Goal: Information Seeking & Learning: Learn about a topic

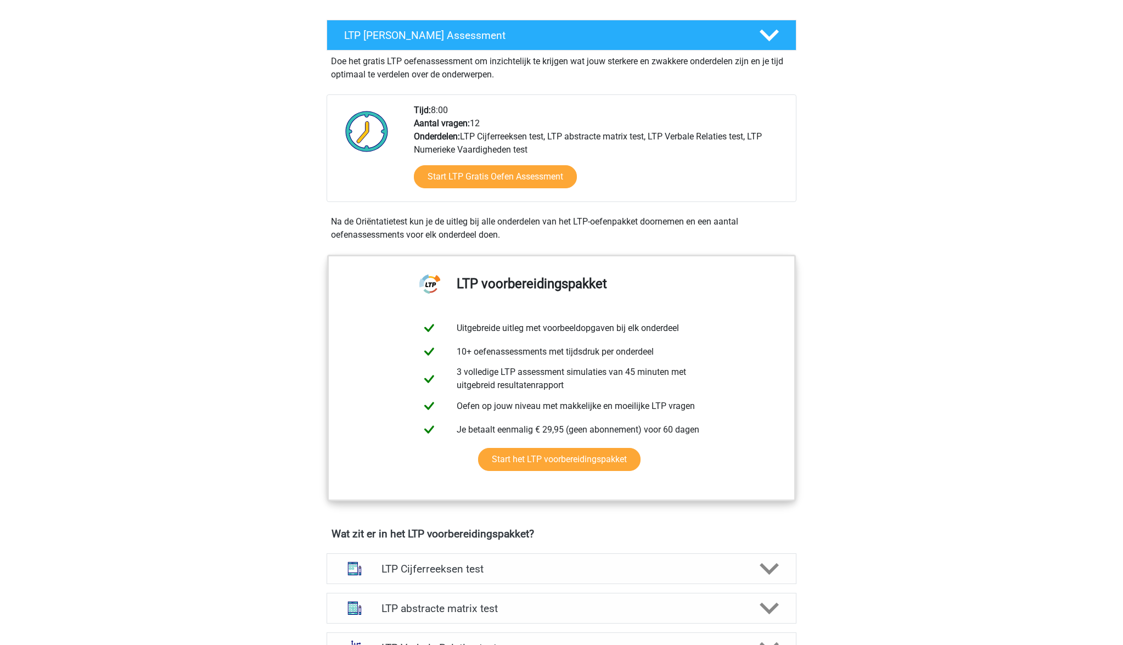
scroll to position [190, 0]
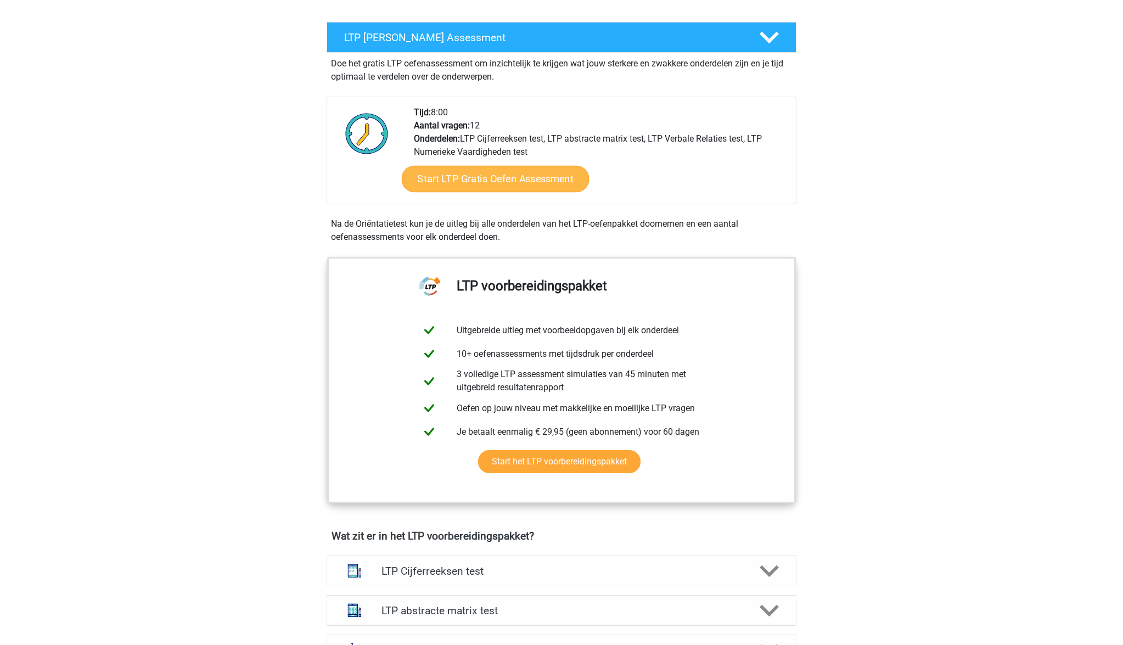
click at [507, 183] on link "Start LTP Gratis Oefen Assessment" at bounding box center [496, 179] width 188 height 26
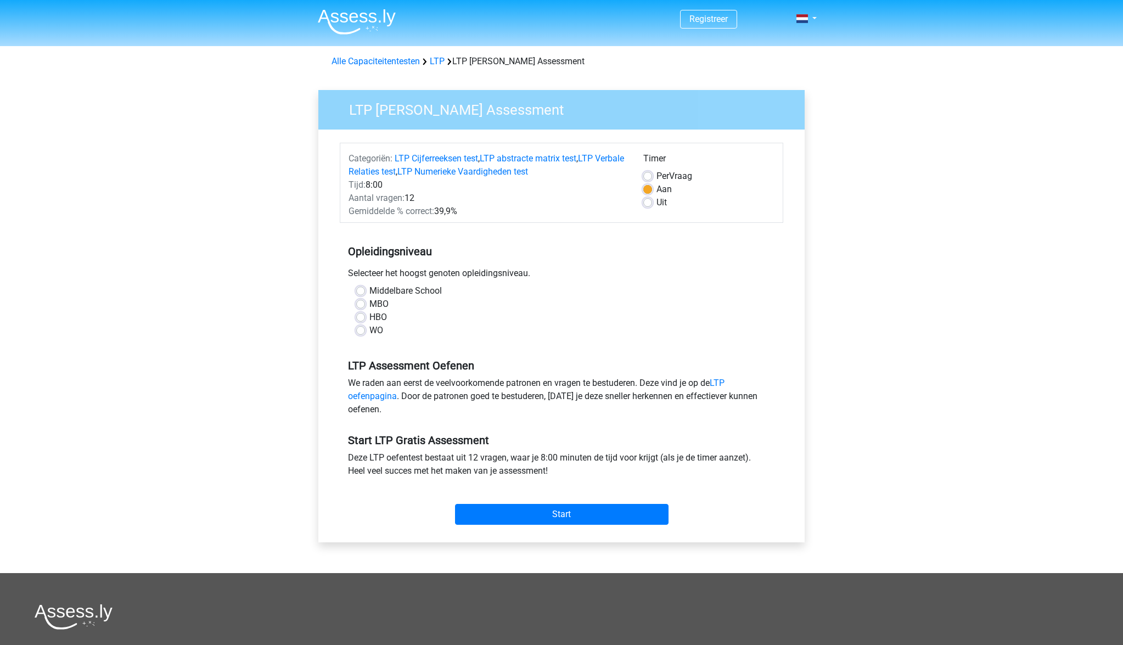
click at [373, 315] on label "HBO" at bounding box center [378, 317] width 18 height 13
click at [365, 315] on input "HBO" at bounding box center [360, 316] width 9 height 11
radio input "true"
click at [585, 515] on input "Start" at bounding box center [562, 514] width 214 height 21
click at [569, 507] on input "Start" at bounding box center [562, 514] width 214 height 21
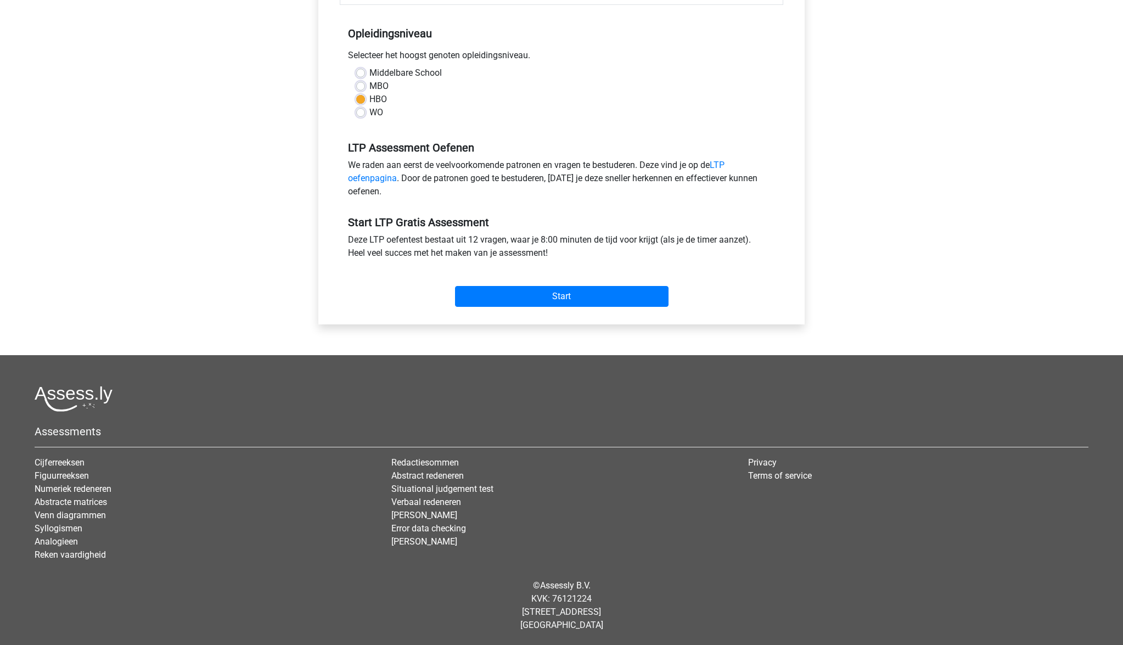
scroll to position [218, 0]
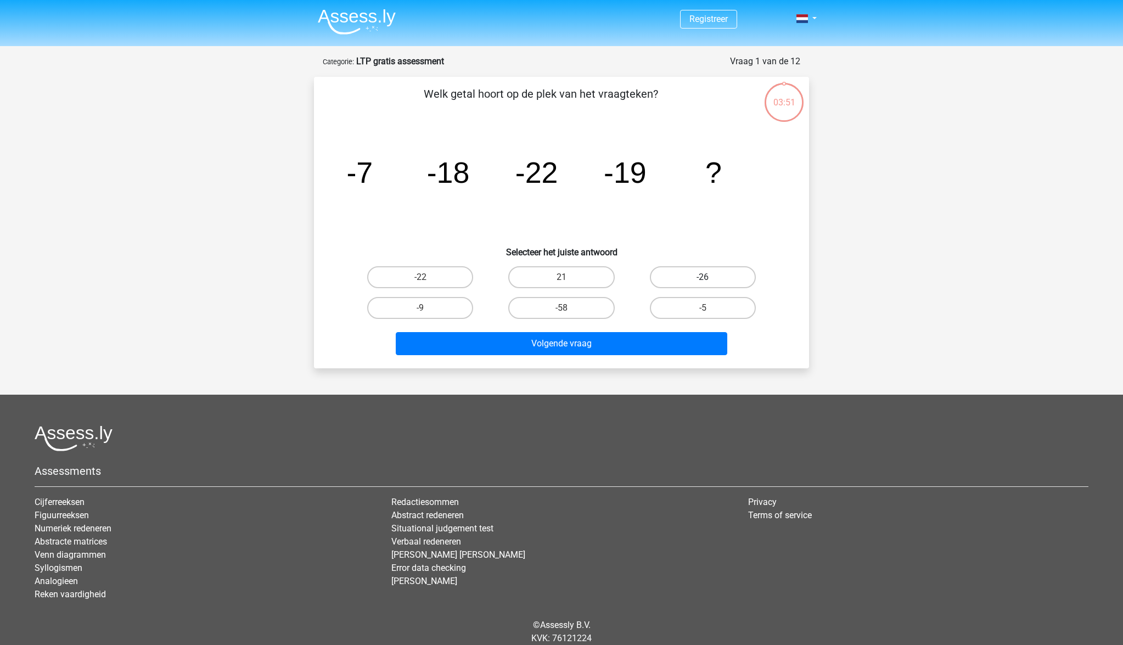
click at [688, 272] on label "-26" at bounding box center [703, 277] width 106 height 22
click at [703, 277] on input "-26" at bounding box center [706, 280] width 7 height 7
radio input "true"
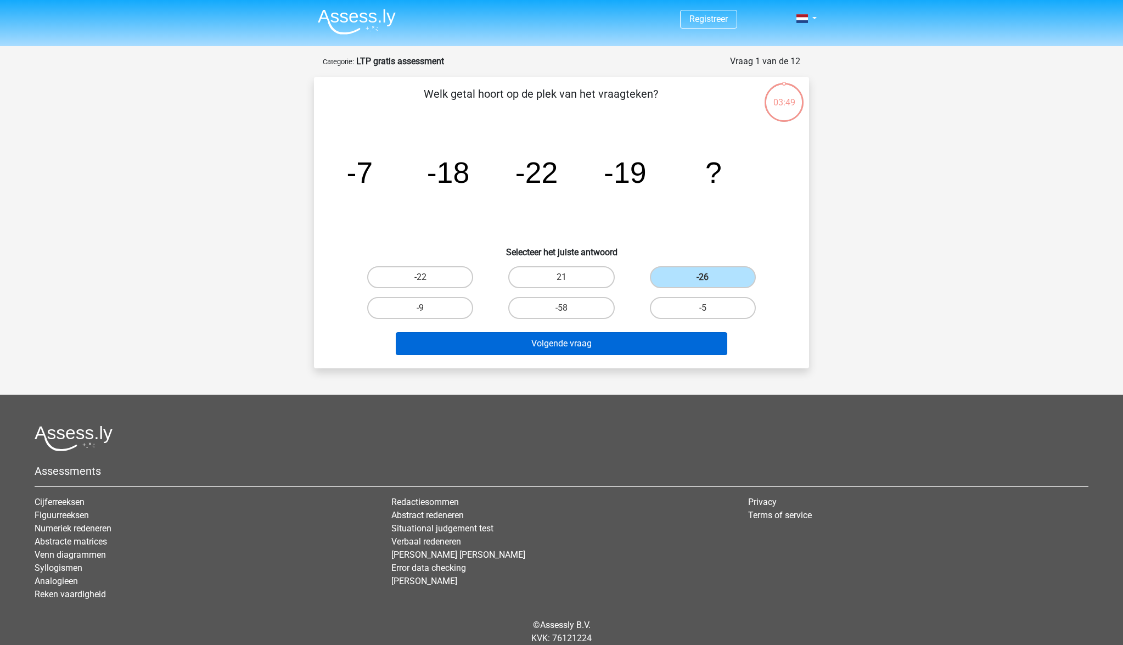
click at [656, 344] on button "Volgende vraag" at bounding box center [562, 343] width 332 height 23
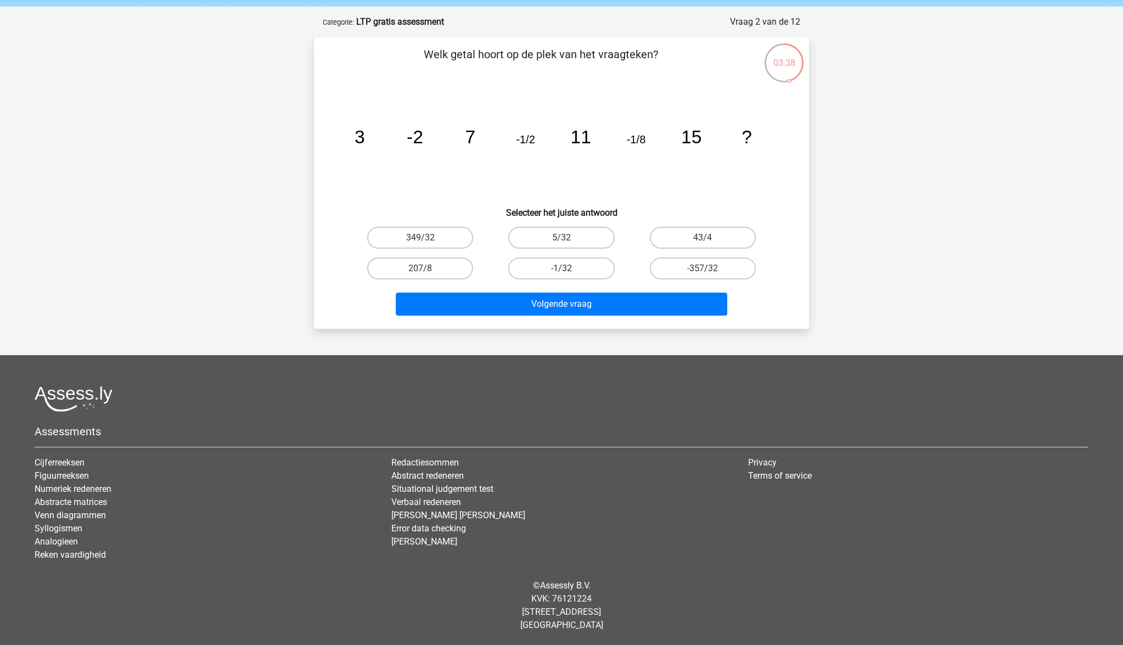
scroll to position [40, 0]
click at [549, 142] on icon "image/svg+xml 3 -2 7 -1/2 11 -1/8 15 ?" at bounding box center [561, 143] width 442 height 111
click at [448, 268] on label "207/8" at bounding box center [420, 268] width 106 height 22
click at [428, 268] on input "207/8" at bounding box center [423, 271] width 7 height 7
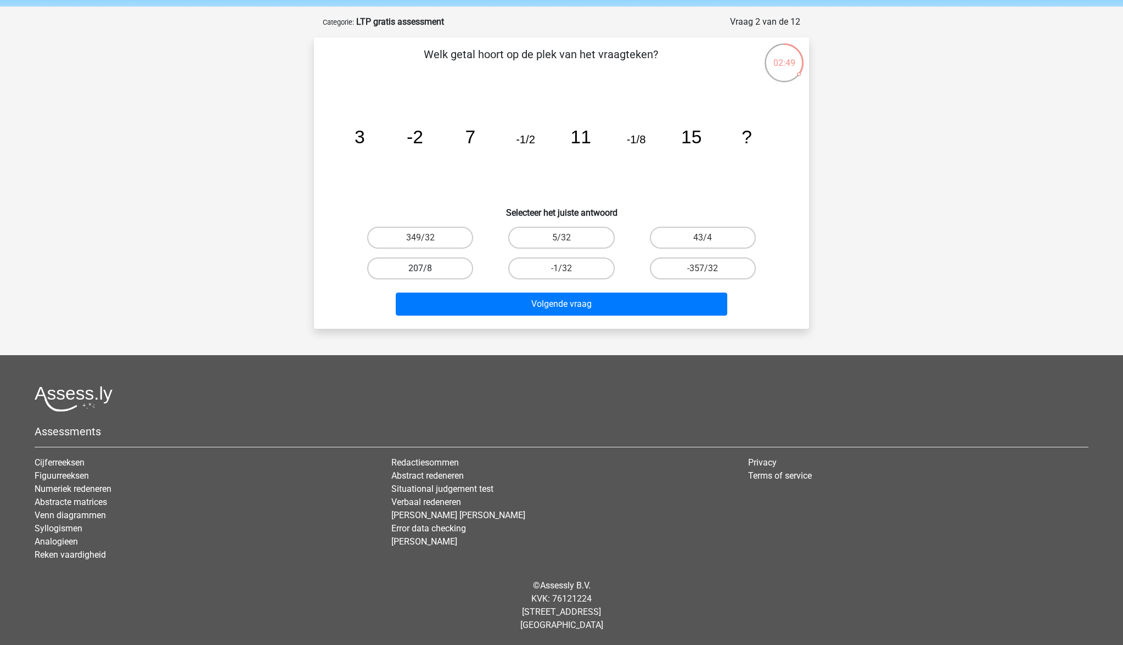
radio input "true"
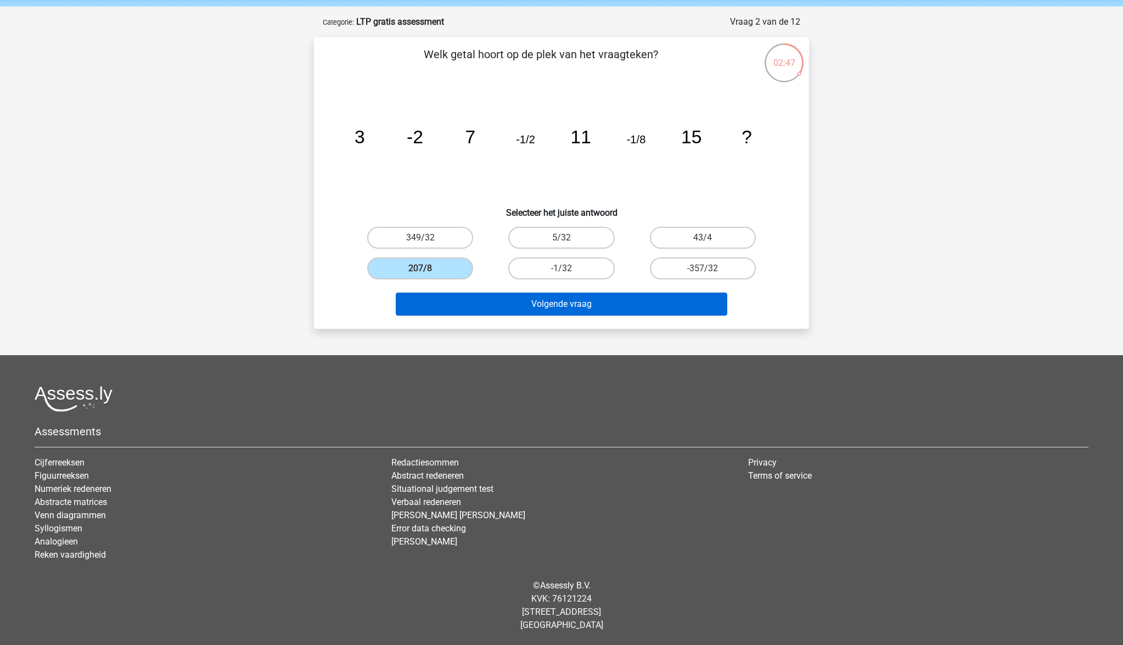
click at [578, 304] on button "Volgende vraag" at bounding box center [562, 304] width 332 height 23
click at [575, 304] on button "Volgende vraag" at bounding box center [562, 304] width 332 height 23
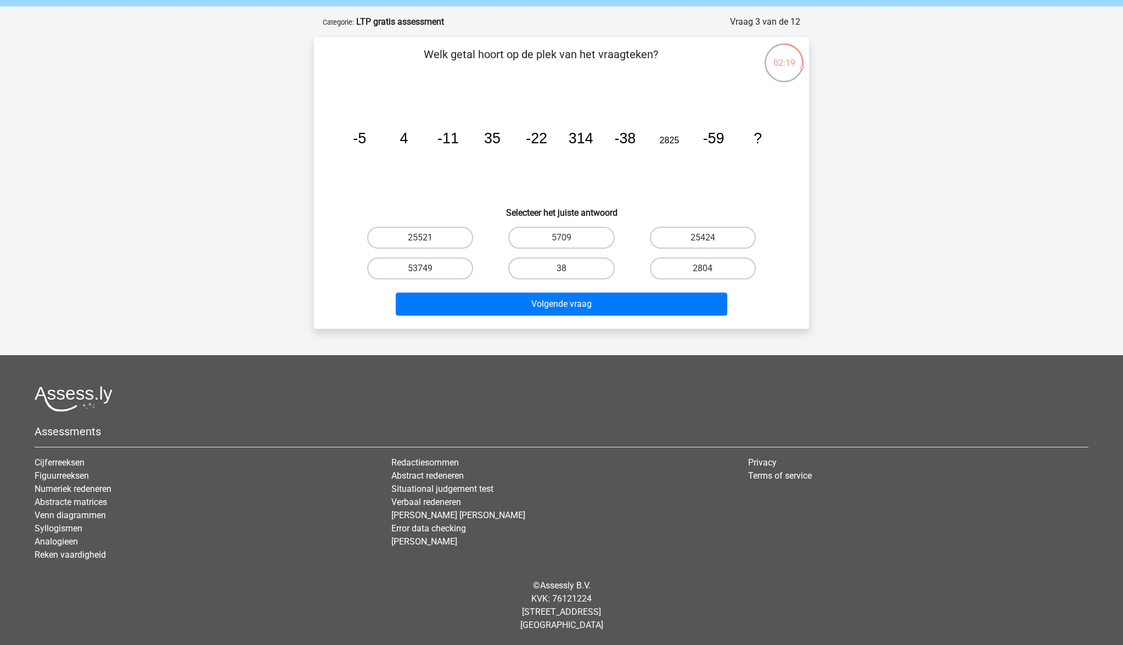
click at [566, 240] on input "5709" at bounding box center [565, 241] width 7 height 7
radio input "true"
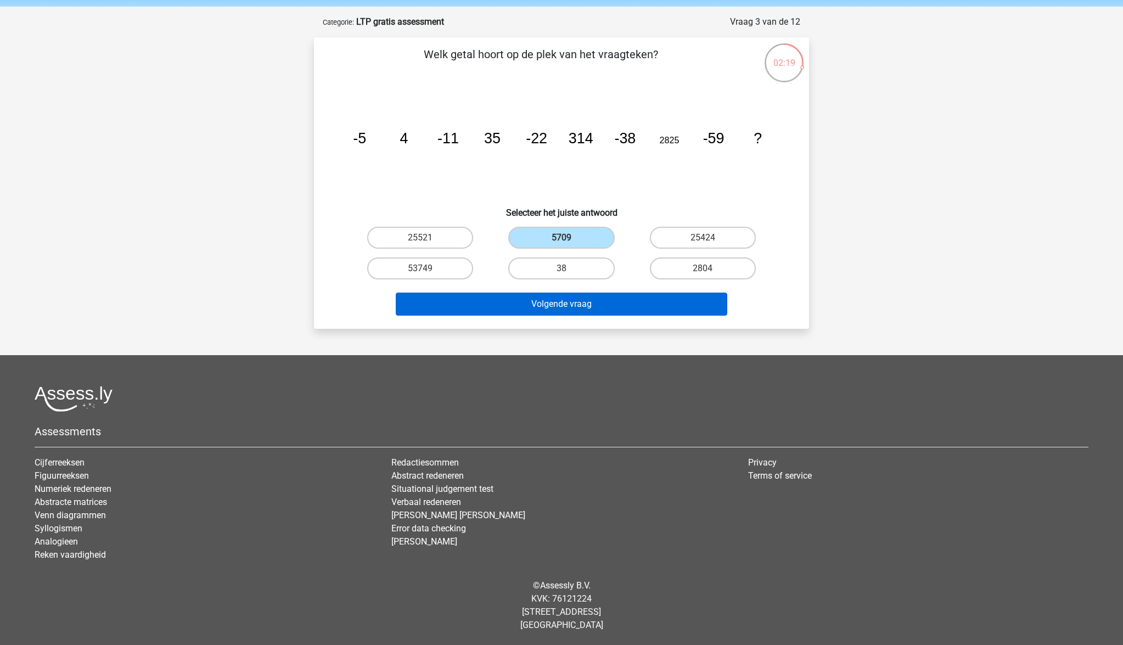
click at [563, 307] on button "Volgende vraag" at bounding box center [562, 304] width 332 height 23
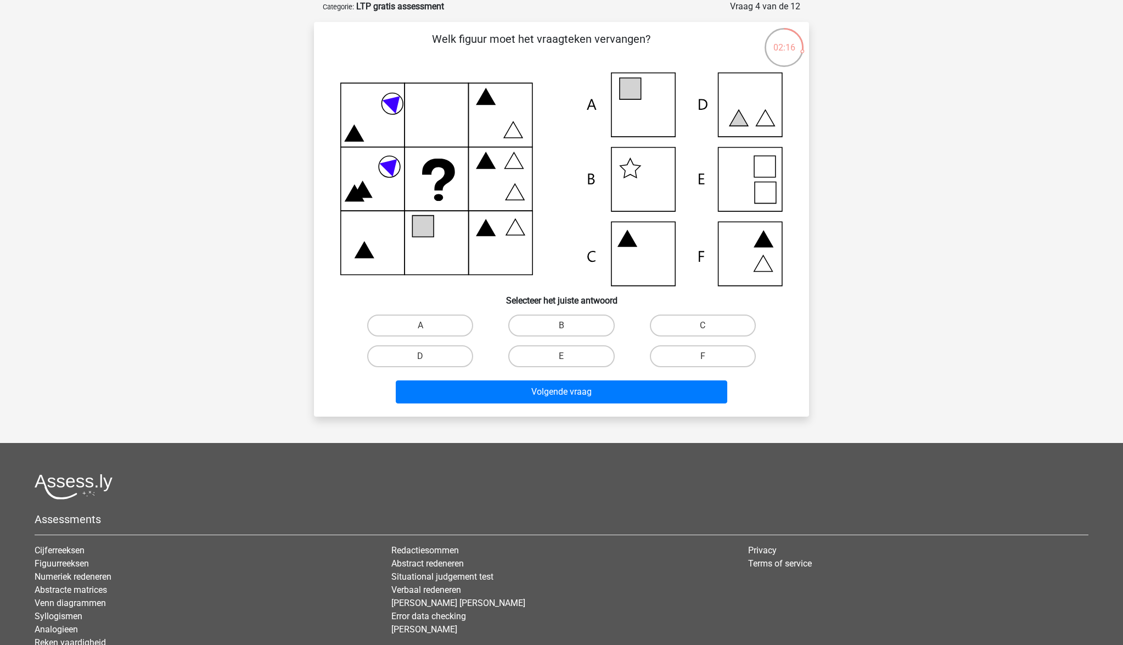
scroll to position [32, 0]
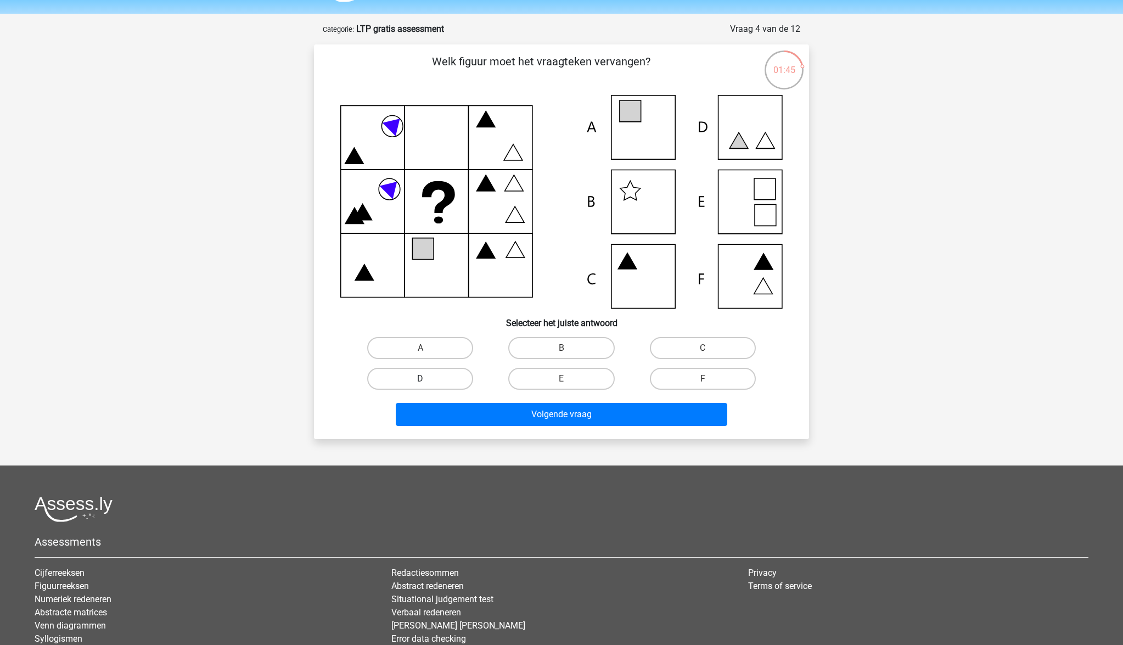
drag, startPoint x: 450, startPoint y: 372, endPoint x: 457, endPoint y: 374, distance: 7.9
click at [450, 372] on label "D" at bounding box center [420, 379] width 106 height 22
click at [428, 379] on input "D" at bounding box center [423, 382] width 7 height 7
radio input "true"
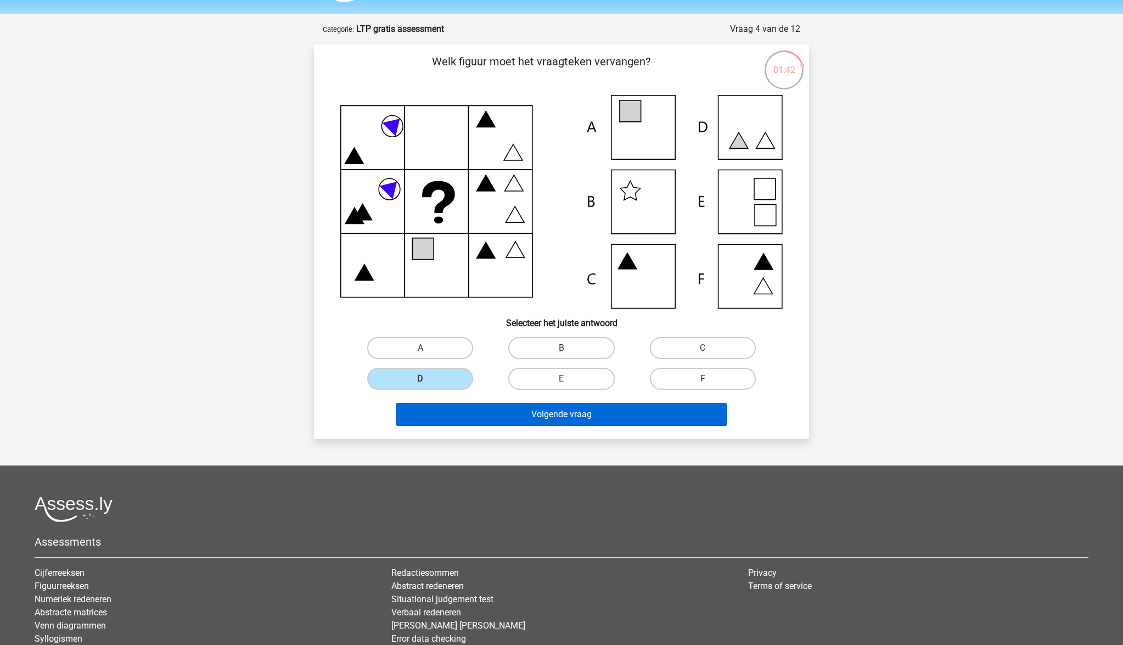
click at [575, 422] on button "Volgende vraag" at bounding box center [562, 414] width 332 height 23
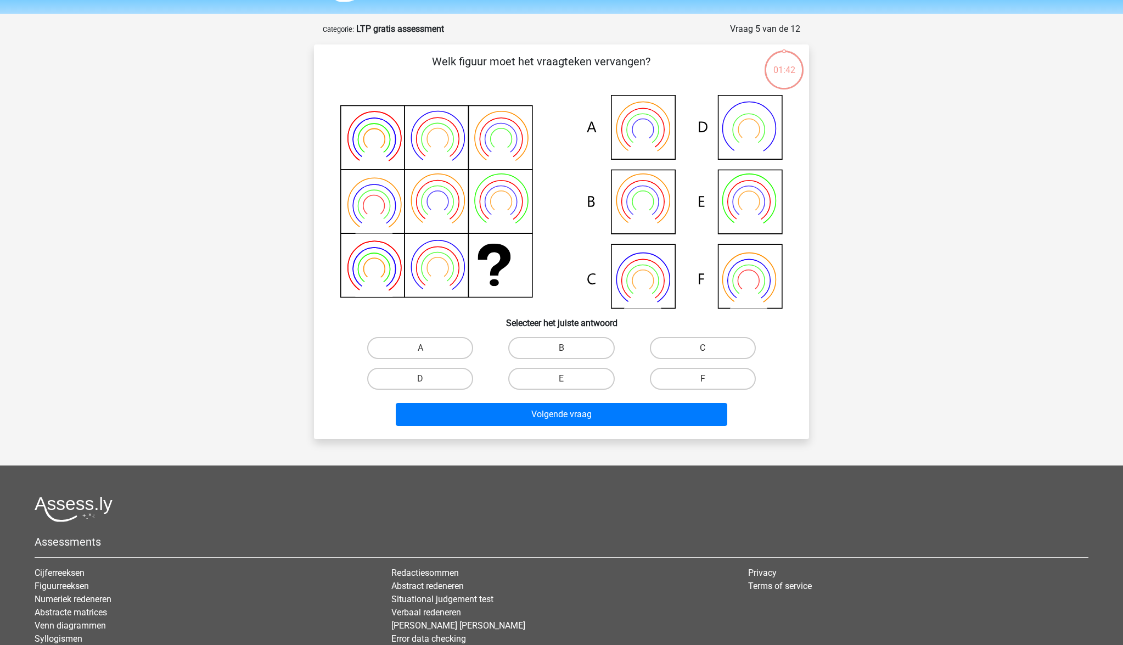
scroll to position [55, 0]
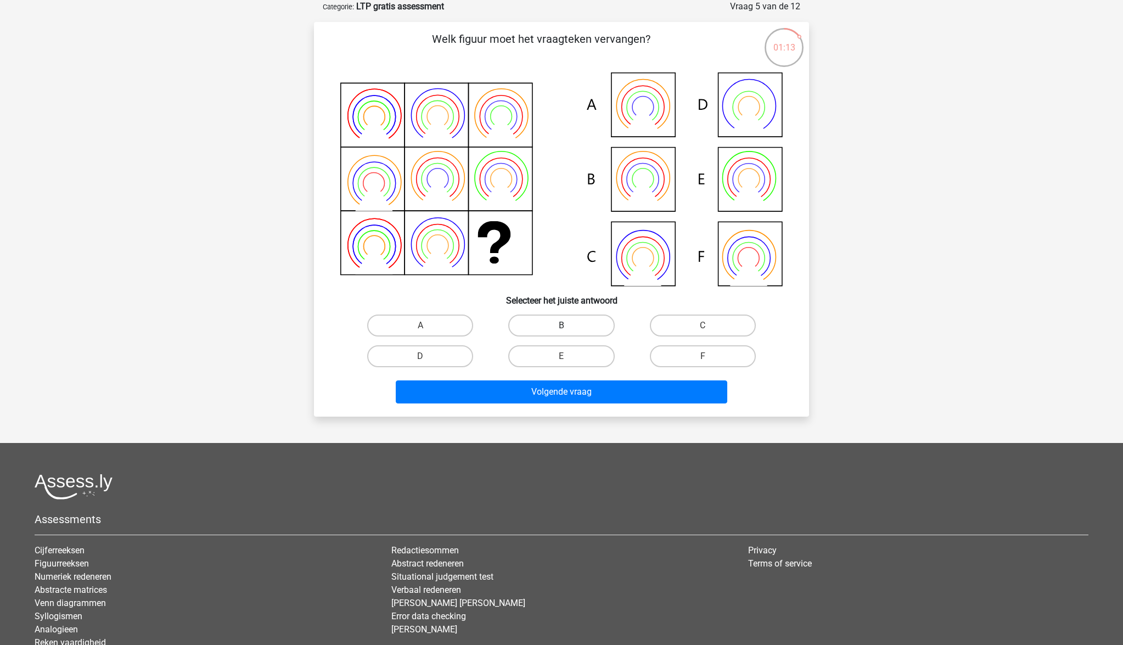
drag, startPoint x: 593, startPoint y: 327, endPoint x: 587, endPoint y: 334, distance: 9.0
click at [593, 327] on label "B" at bounding box center [561, 326] width 106 height 22
click at [569, 327] on input "B" at bounding box center [565, 328] width 7 height 7
radio input "true"
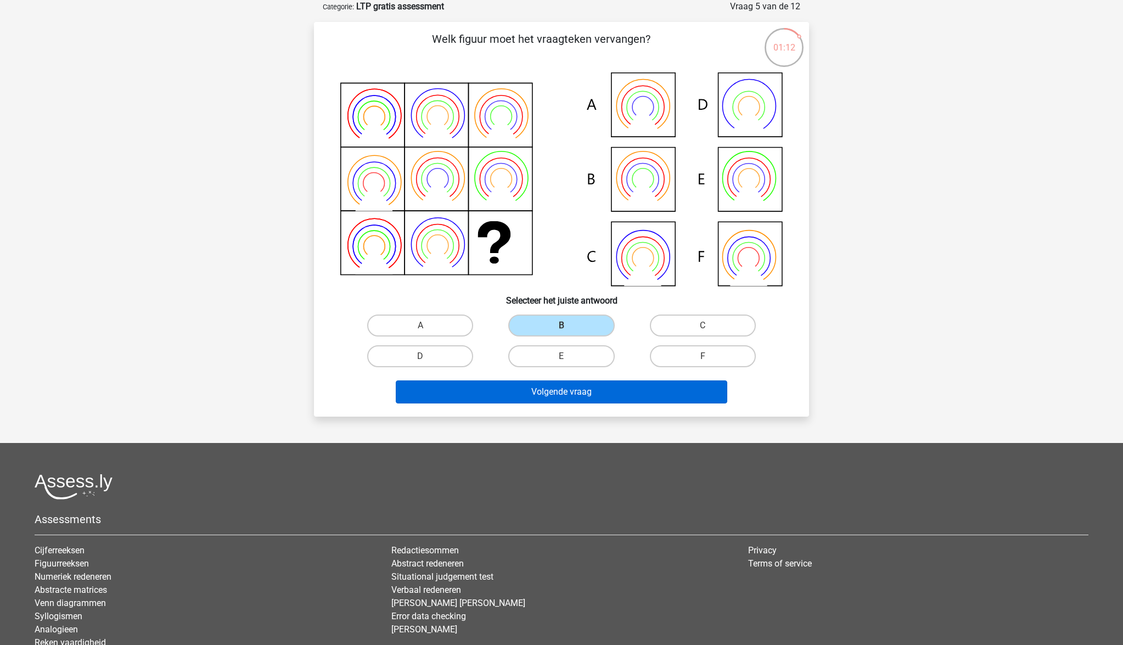
click at [577, 390] on button "Volgende vraag" at bounding box center [562, 391] width 332 height 23
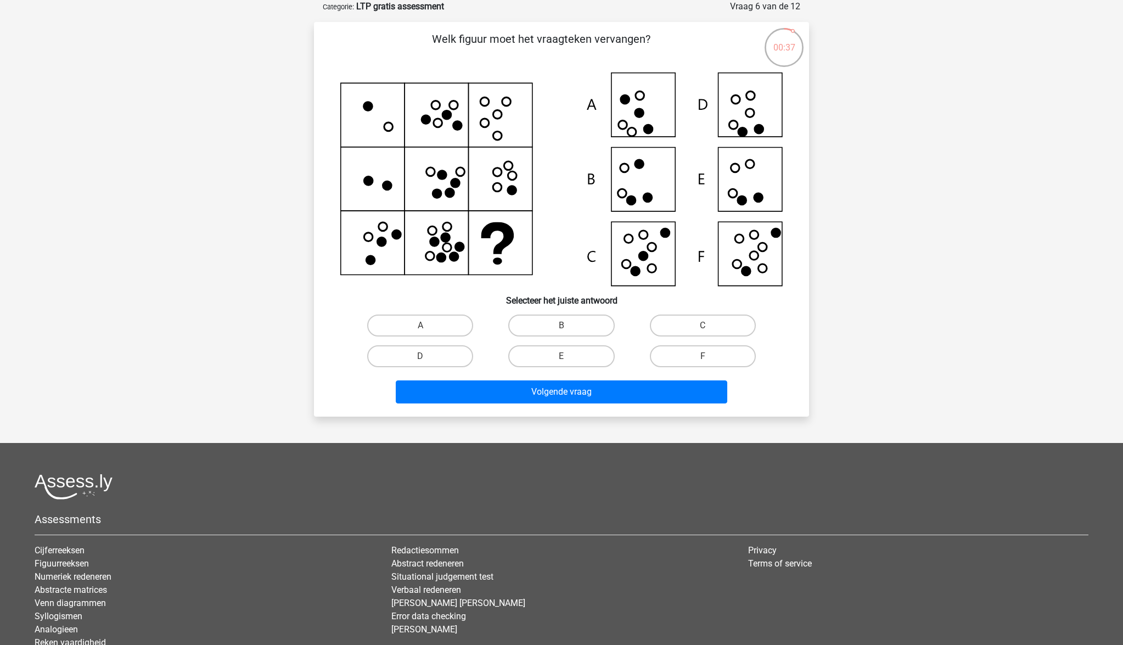
drag, startPoint x: 571, startPoint y: 353, endPoint x: 576, endPoint y: 373, distance: 20.9
click at [571, 354] on label "E" at bounding box center [561, 356] width 106 height 22
click at [569, 356] on input "E" at bounding box center [565, 359] width 7 height 7
radio input "true"
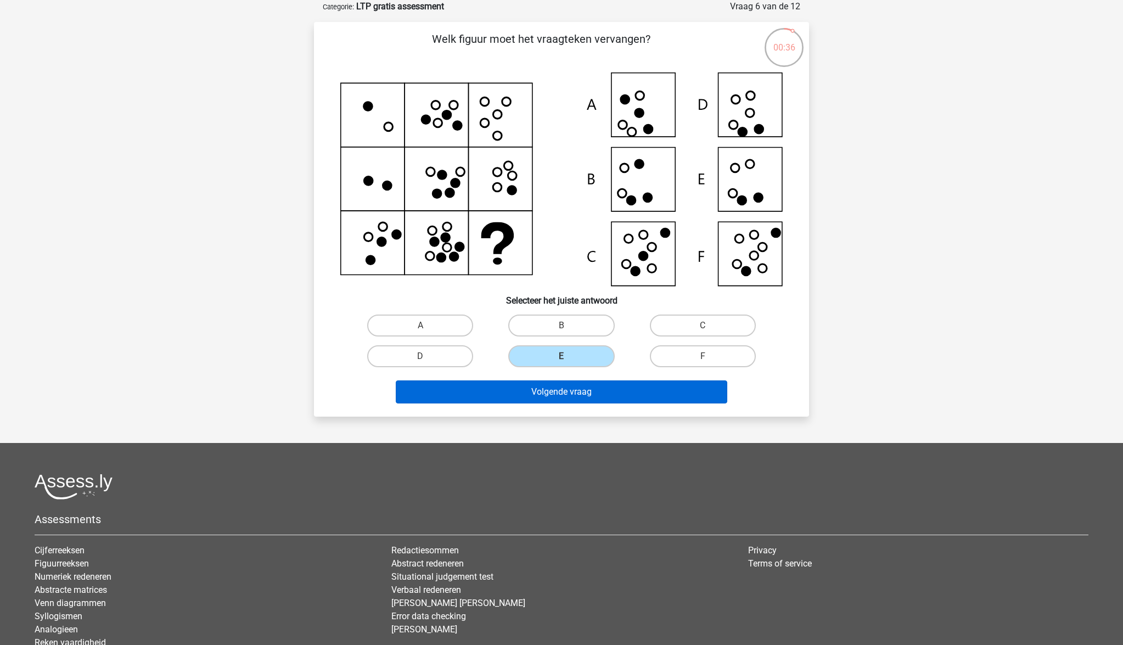
click at [585, 389] on button "Volgende vraag" at bounding box center [562, 391] width 332 height 23
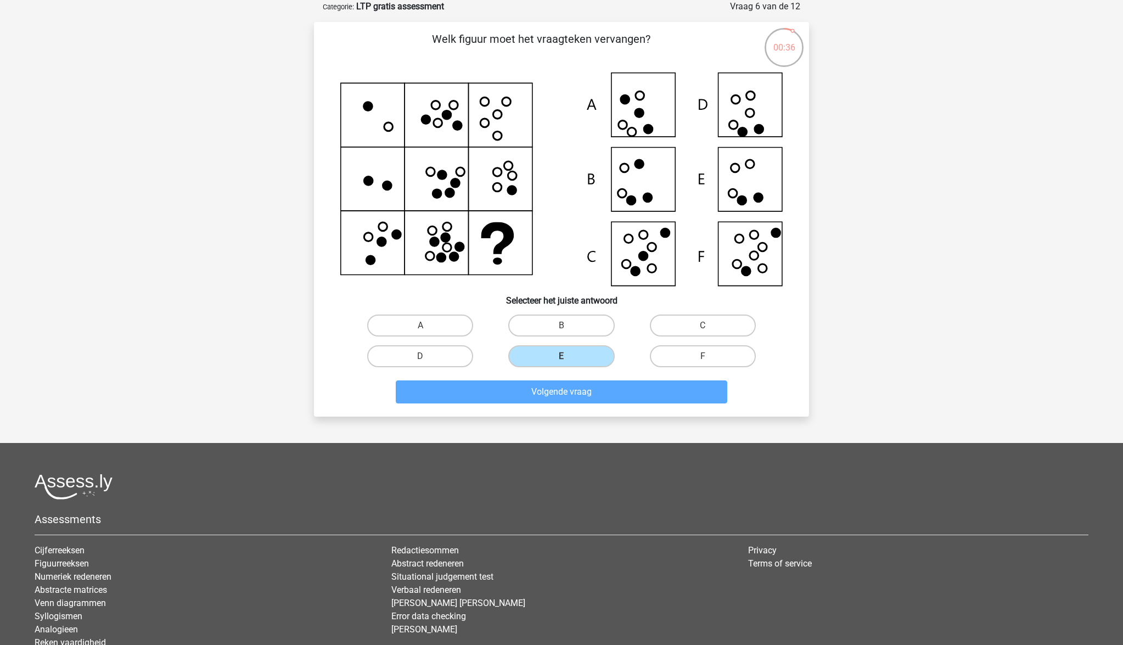
scroll to position [0, 0]
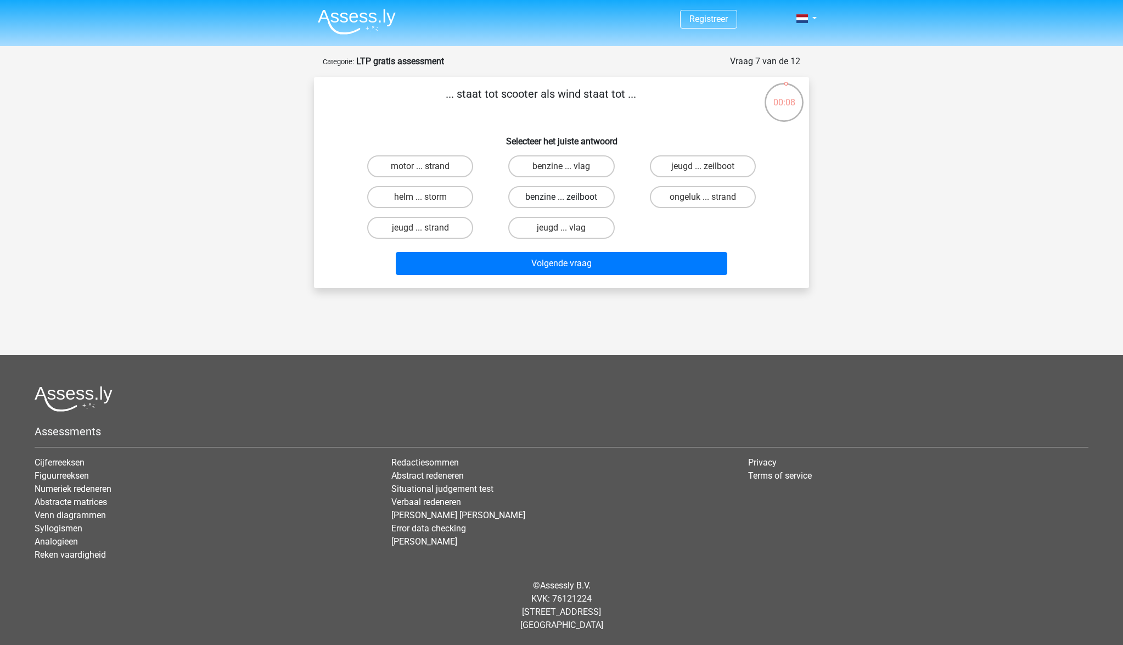
click at [560, 200] on label "benzine ... zeilboot" at bounding box center [561, 197] width 106 height 22
click at [562, 200] on input "benzine ... zeilboot" at bounding box center [565, 200] width 7 height 7
radio input "true"
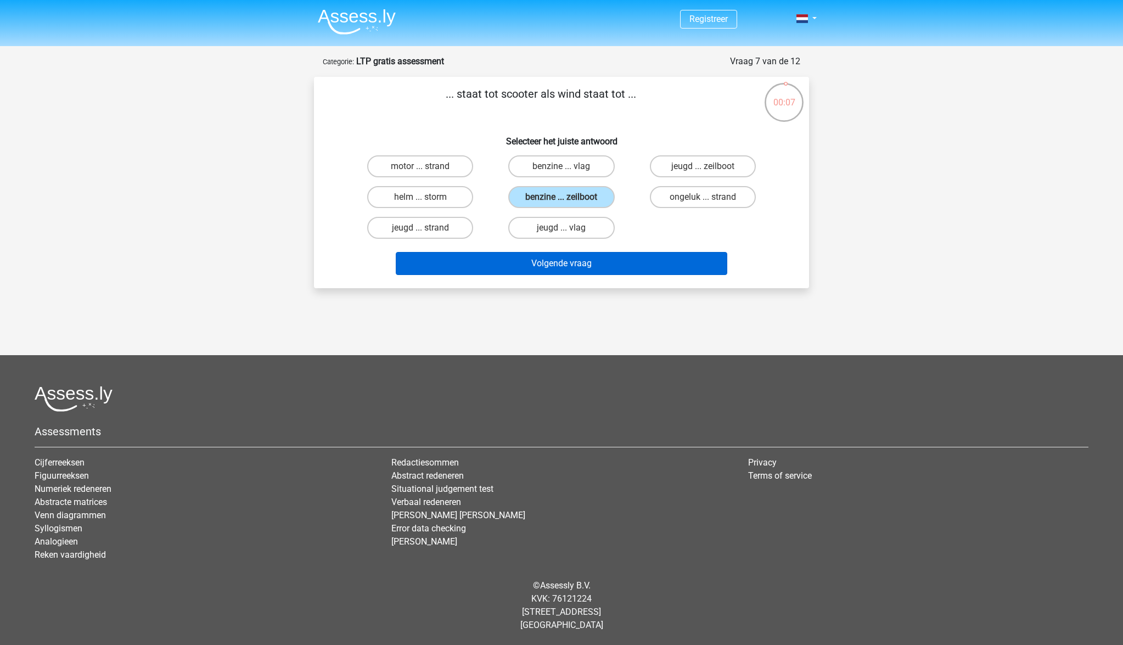
drag, startPoint x: 604, startPoint y: 257, endPoint x: 608, endPoint y: 263, distance: 7.2
click at [605, 259] on button "Volgende vraag" at bounding box center [562, 263] width 332 height 23
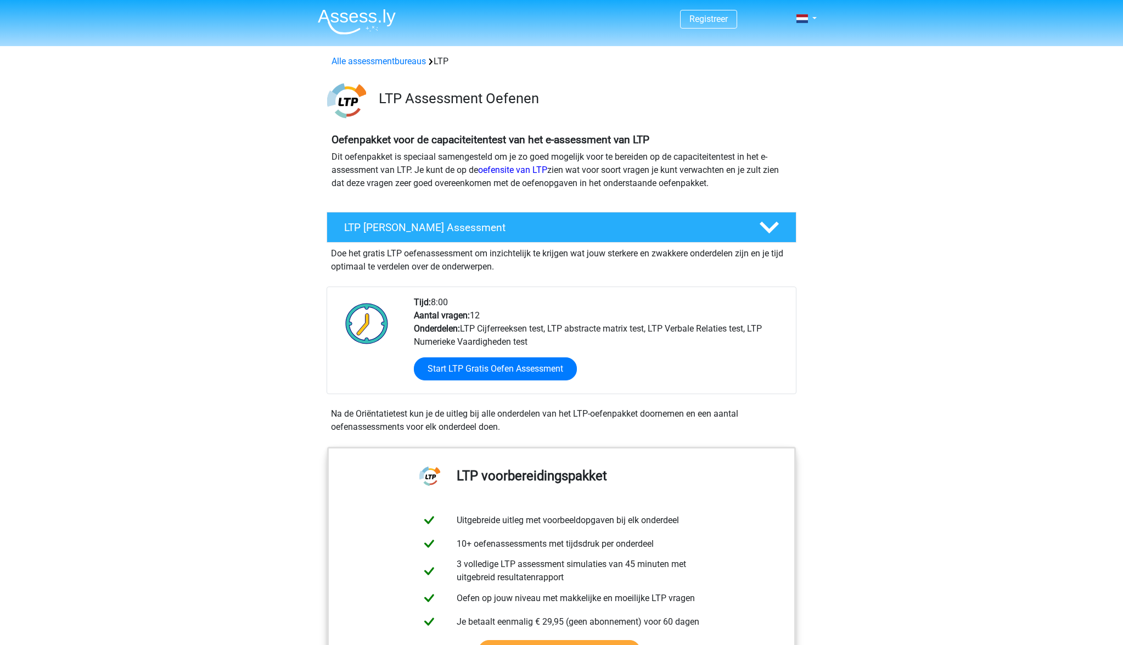
scroll to position [190, 0]
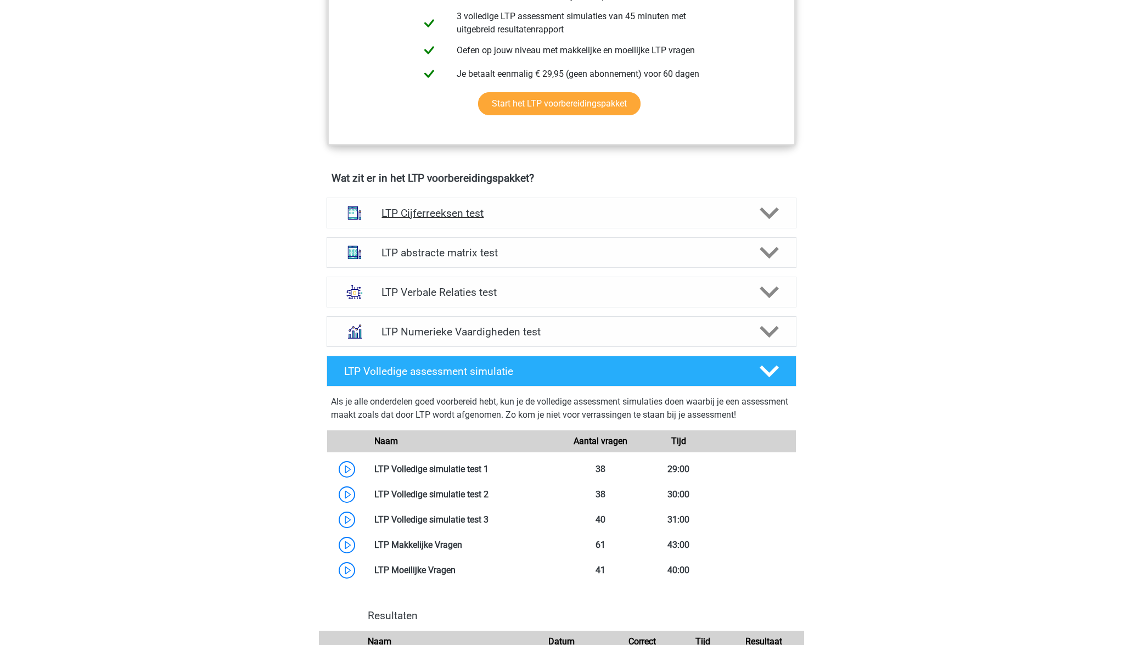
click at [412, 215] on h4 "LTP Cijferreeksen test" at bounding box center [561, 213] width 360 height 13
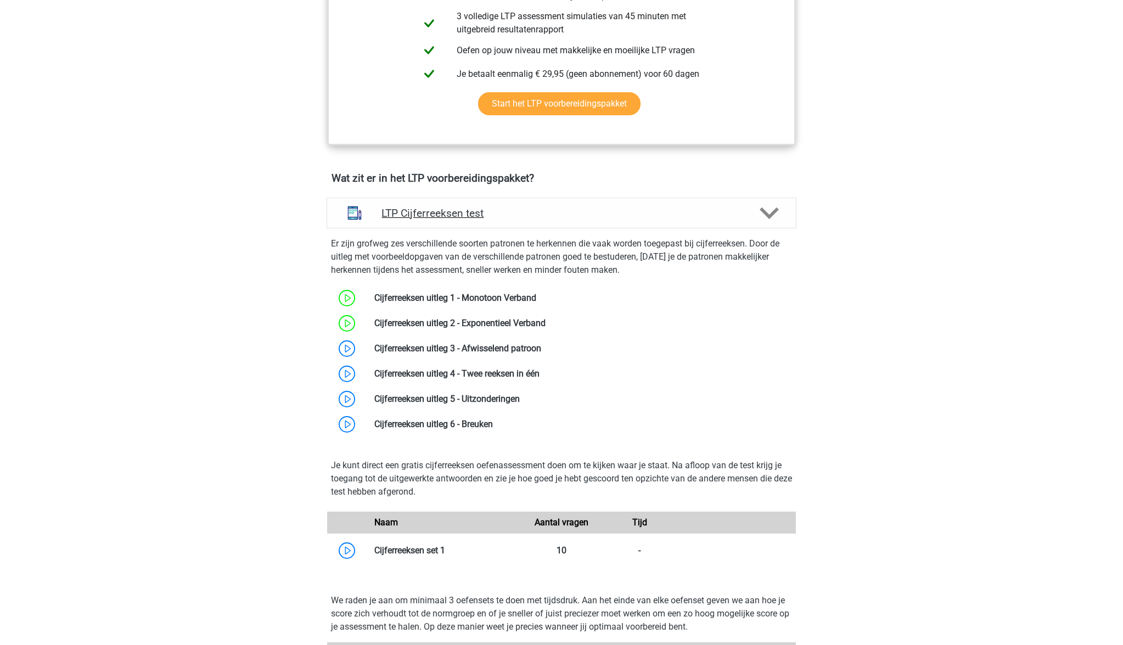
scroll to position [547, 0]
click at [536, 304] on link at bounding box center [536, 299] width 0 height 10
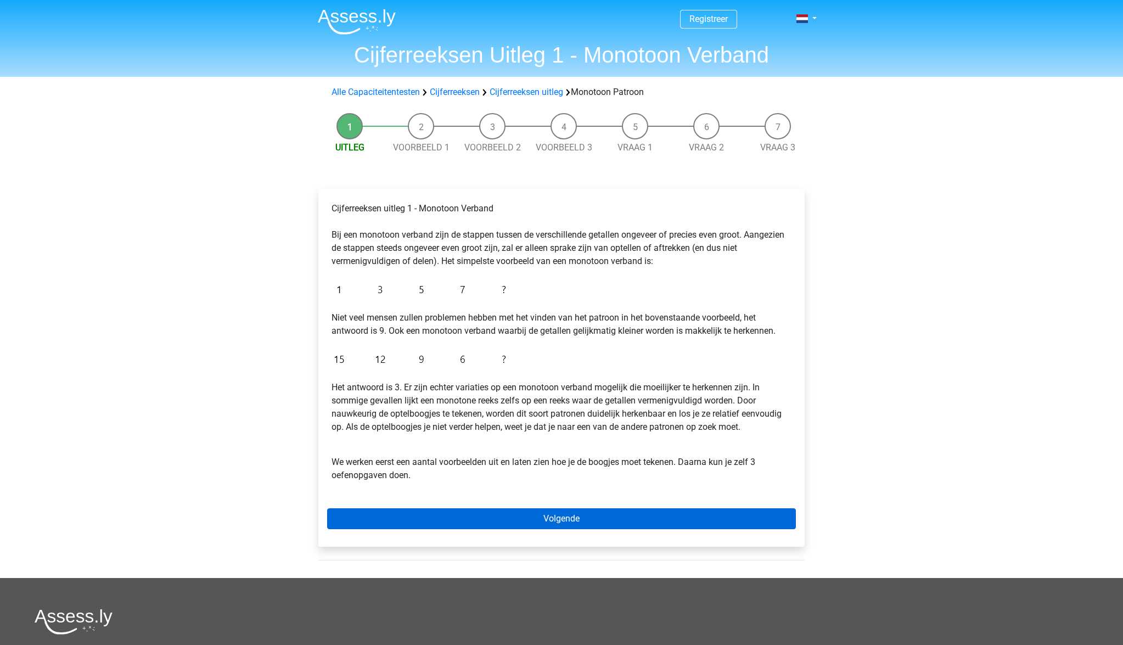
click at [592, 518] on link "Volgende" at bounding box center [561, 518] width 469 height 21
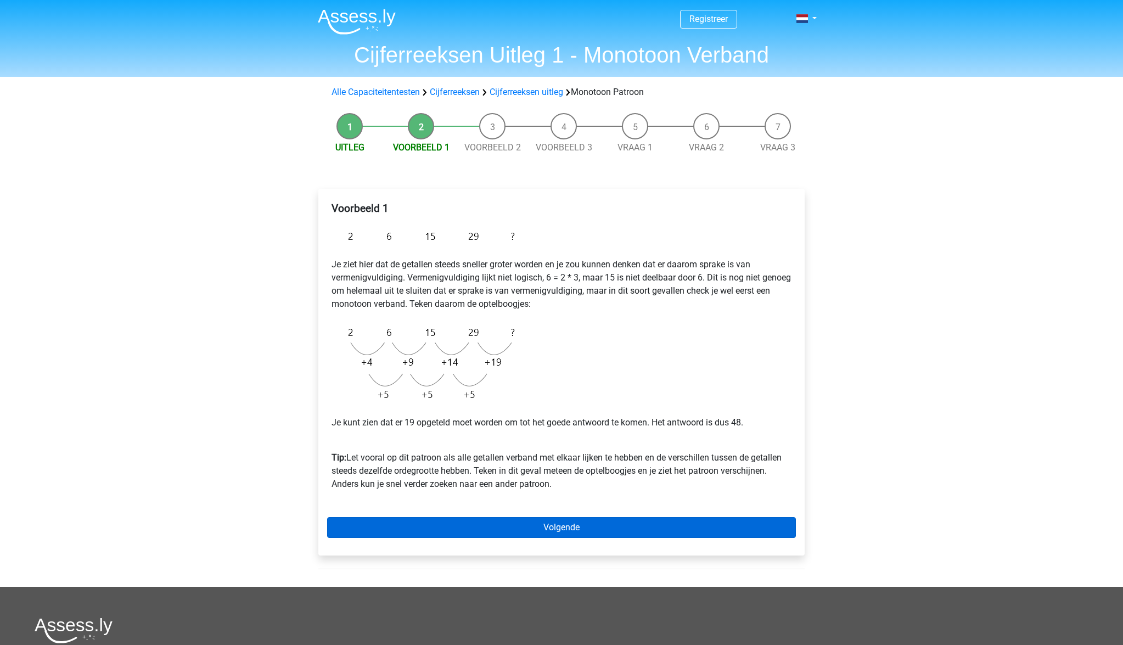
click at [639, 530] on link "Volgende" at bounding box center [561, 527] width 469 height 21
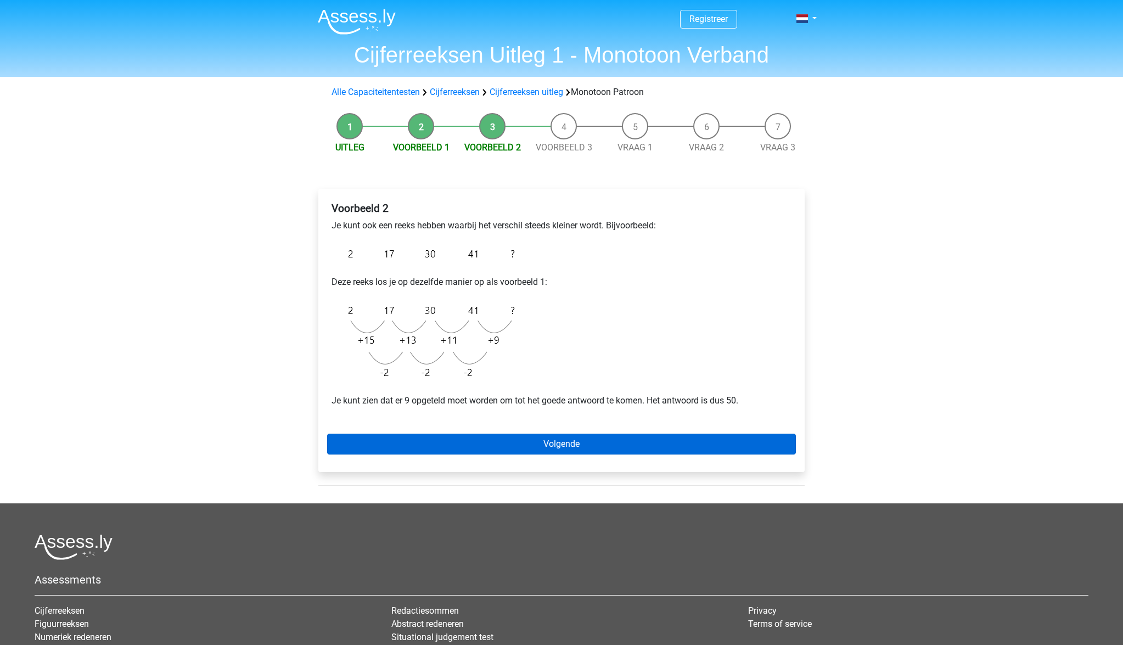
click at [590, 450] on link "Volgende" at bounding box center [561, 444] width 469 height 21
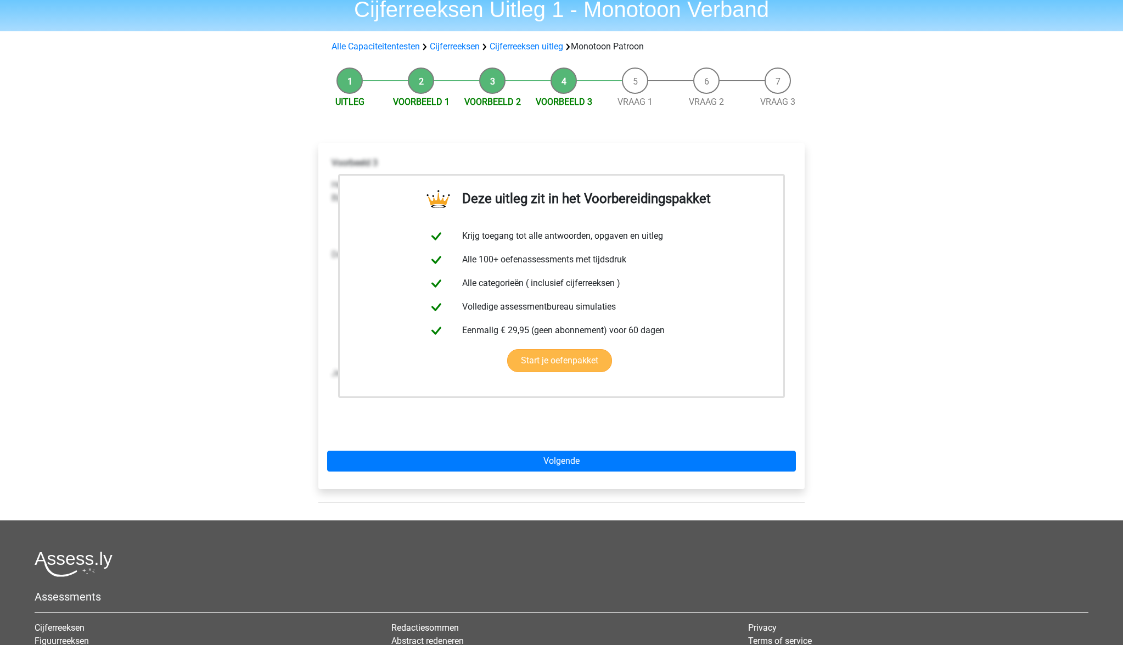
scroll to position [50, 0]
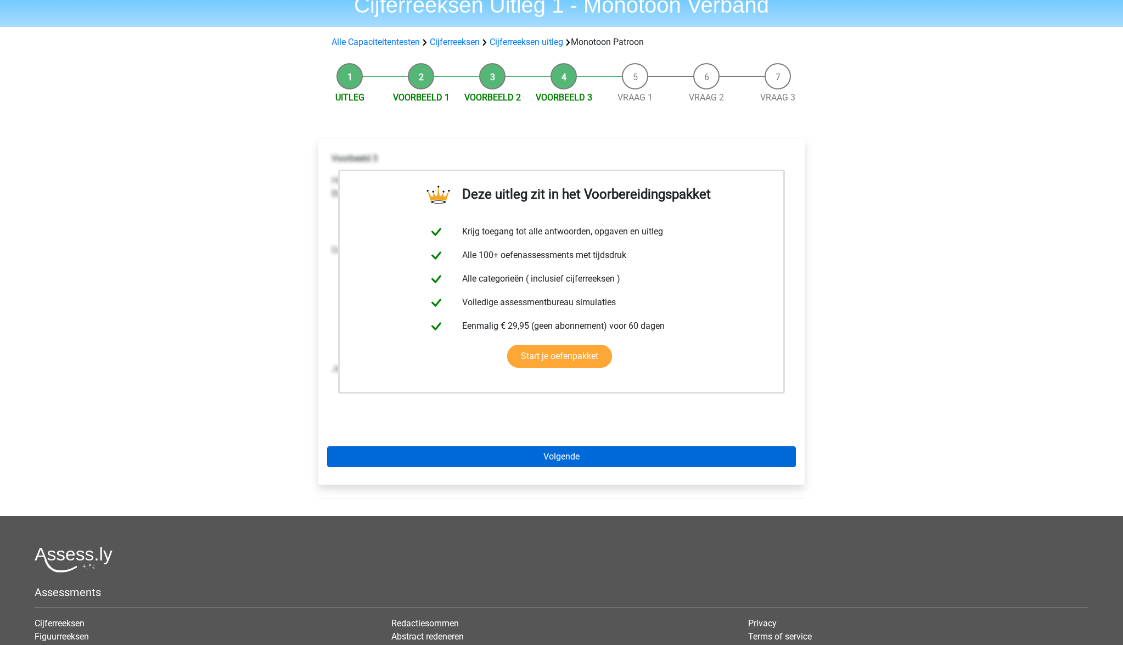
click at [580, 454] on link "Volgende" at bounding box center [561, 456] width 469 height 21
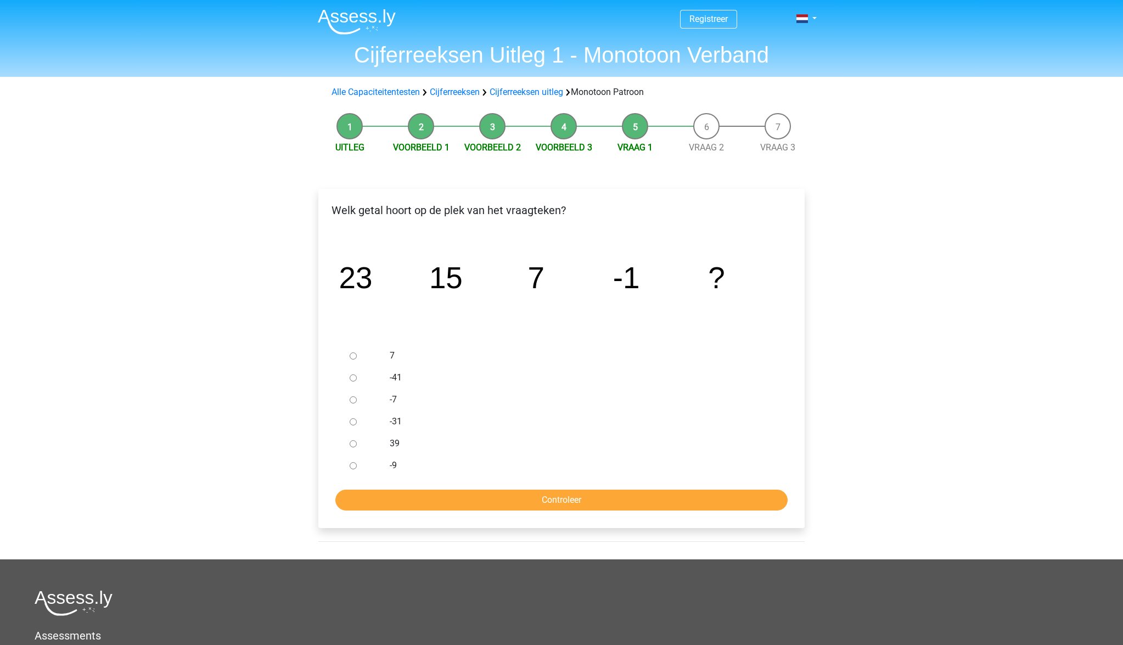
click at [396, 462] on label "-9" at bounding box center [580, 465] width 380 height 13
click at [357, 462] on input "-9" at bounding box center [353, 465] width 7 height 7
radio input "true"
click at [522, 501] on input "Controleer" at bounding box center [561, 500] width 452 height 21
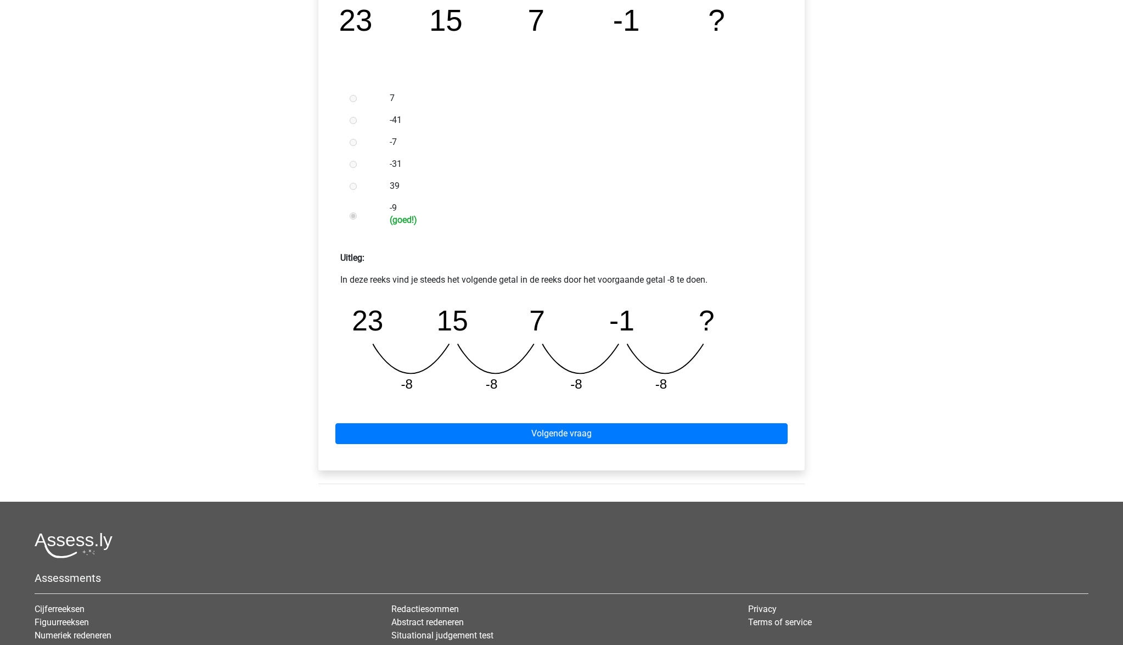
scroll to position [261, 0]
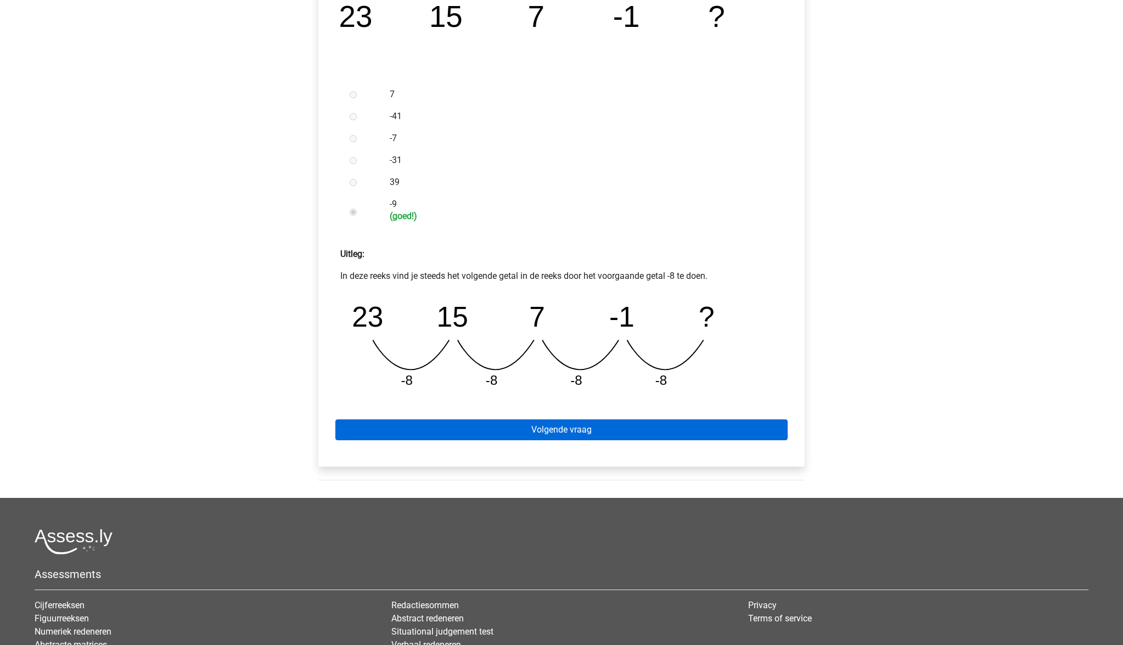
click at [573, 426] on link "Volgende vraag" at bounding box center [561, 429] width 452 height 21
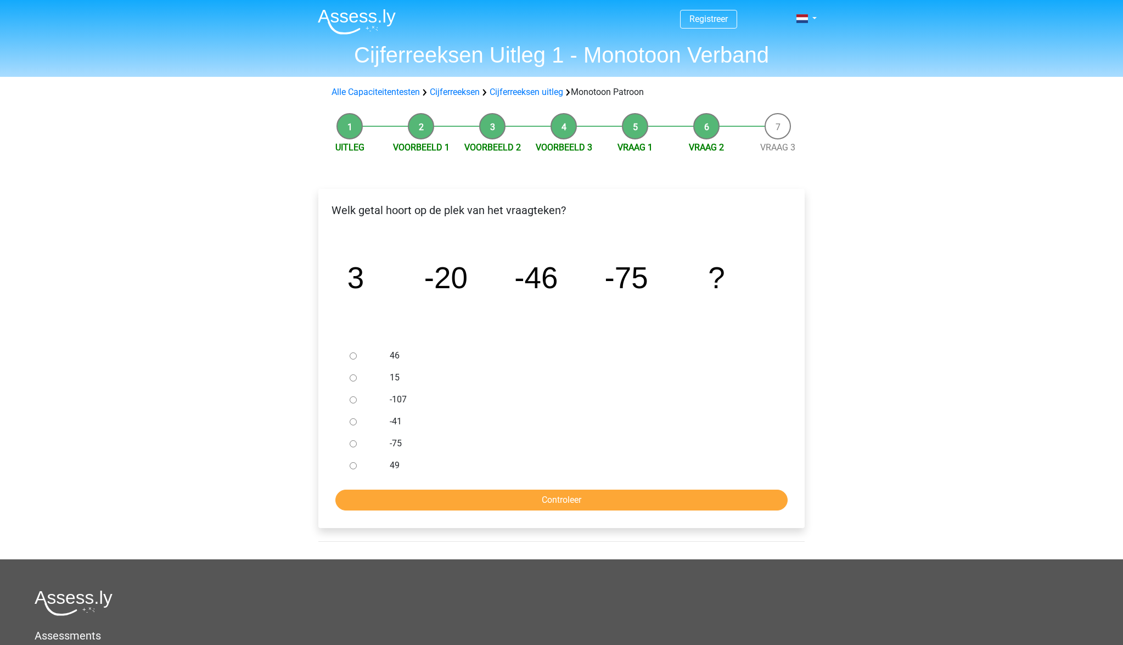
drag, startPoint x: 396, startPoint y: 397, endPoint x: 397, endPoint y: 404, distance: 7.2
click at [396, 398] on label "-107" at bounding box center [580, 399] width 380 height 13
click at [357, 398] on input "-107" at bounding box center [353, 399] width 7 height 7
radio input "true"
click at [585, 502] on input "Controleer" at bounding box center [561, 500] width 452 height 21
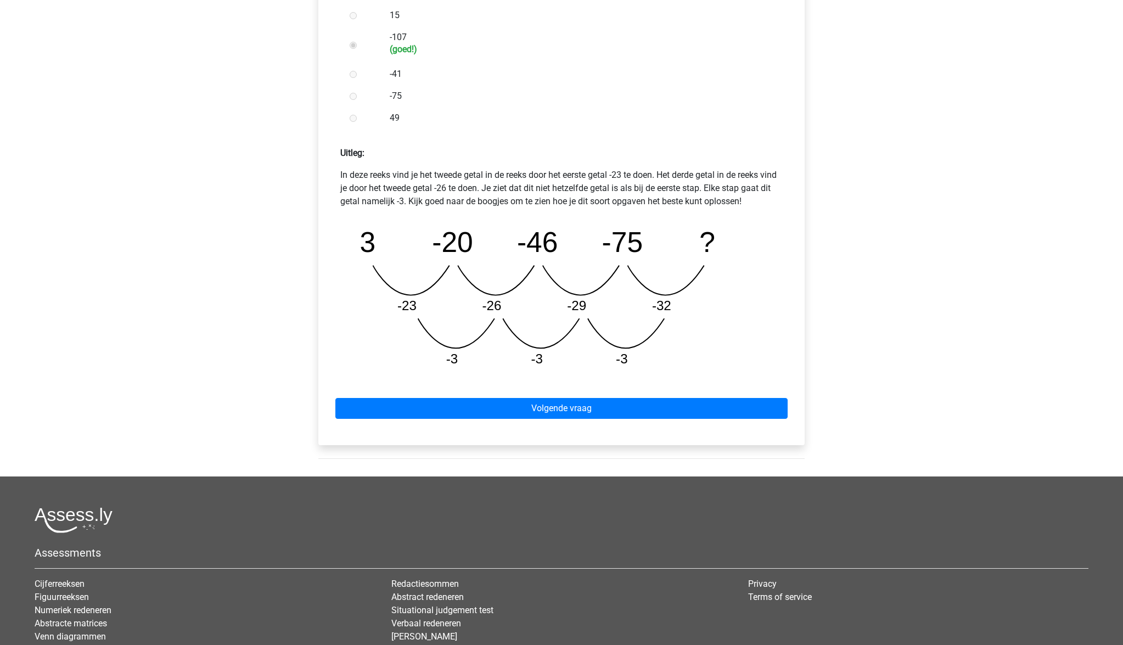
scroll to position [375, 0]
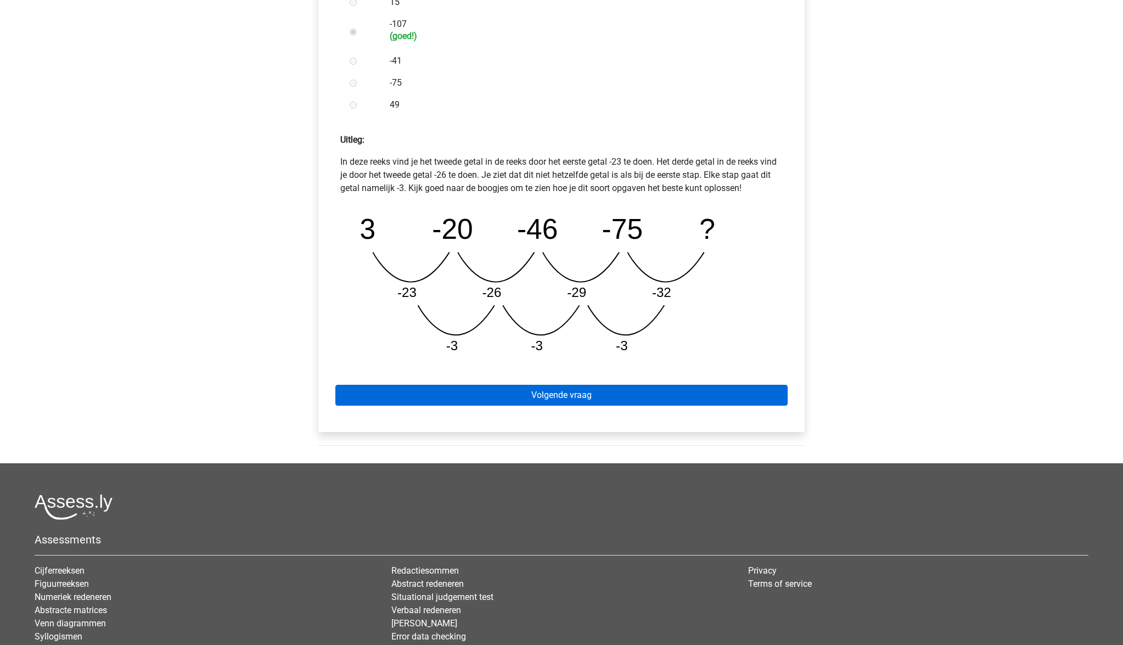
click at [570, 401] on link "Volgende vraag" at bounding box center [561, 395] width 452 height 21
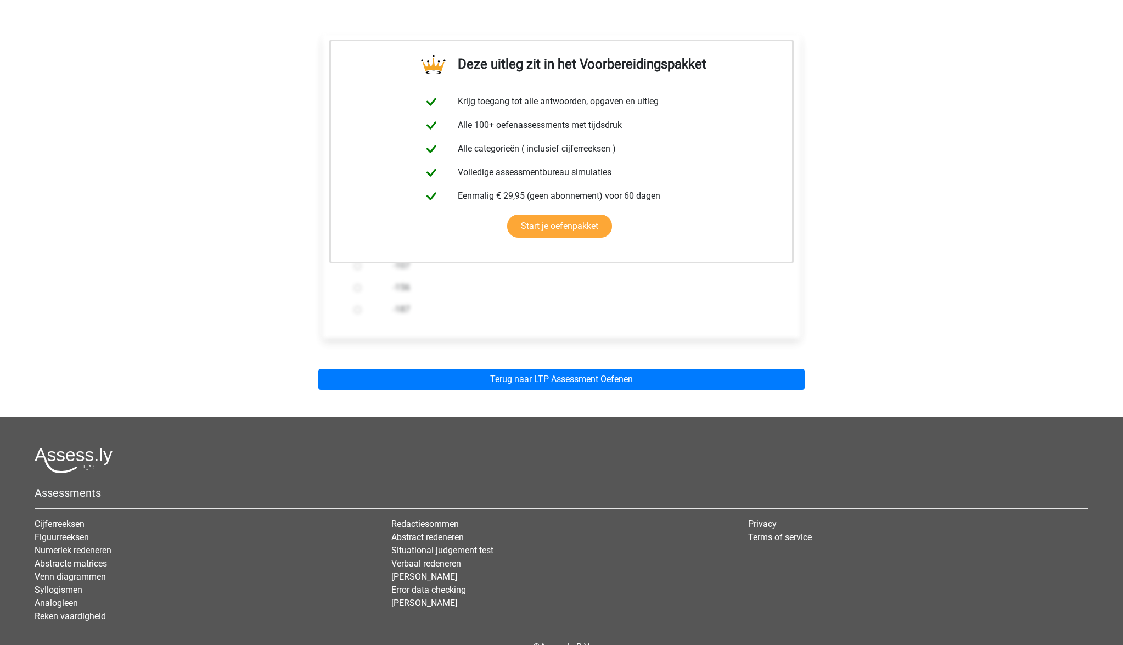
scroll to position [166, 0]
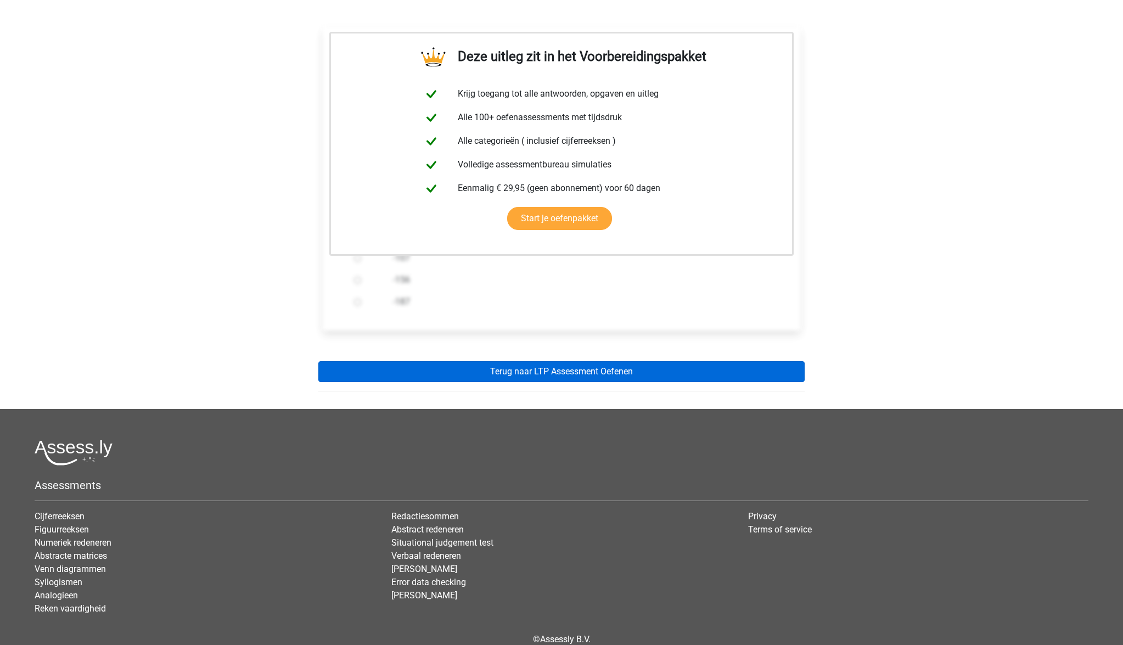
click at [602, 371] on link "Terug naar LTP Assessment Oefenen" at bounding box center [561, 371] width 486 height 21
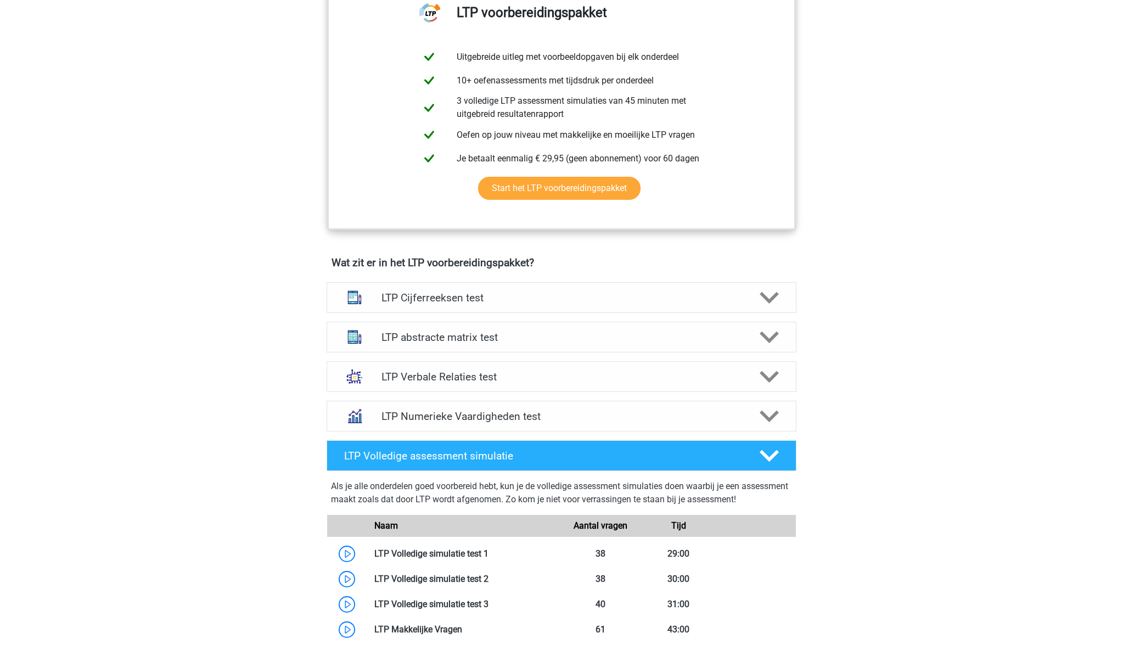
scroll to position [464, 0]
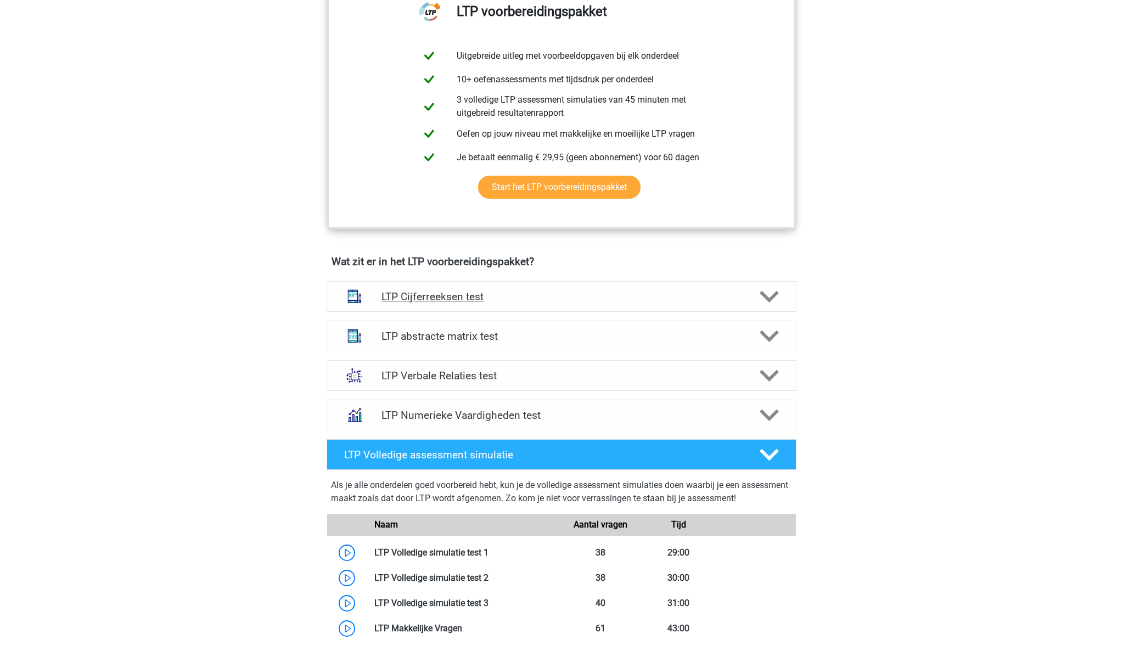
click at [497, 299] on h4 "LTP Cijferreeksen test" at bounding box center [561, 296] width 360 height 13
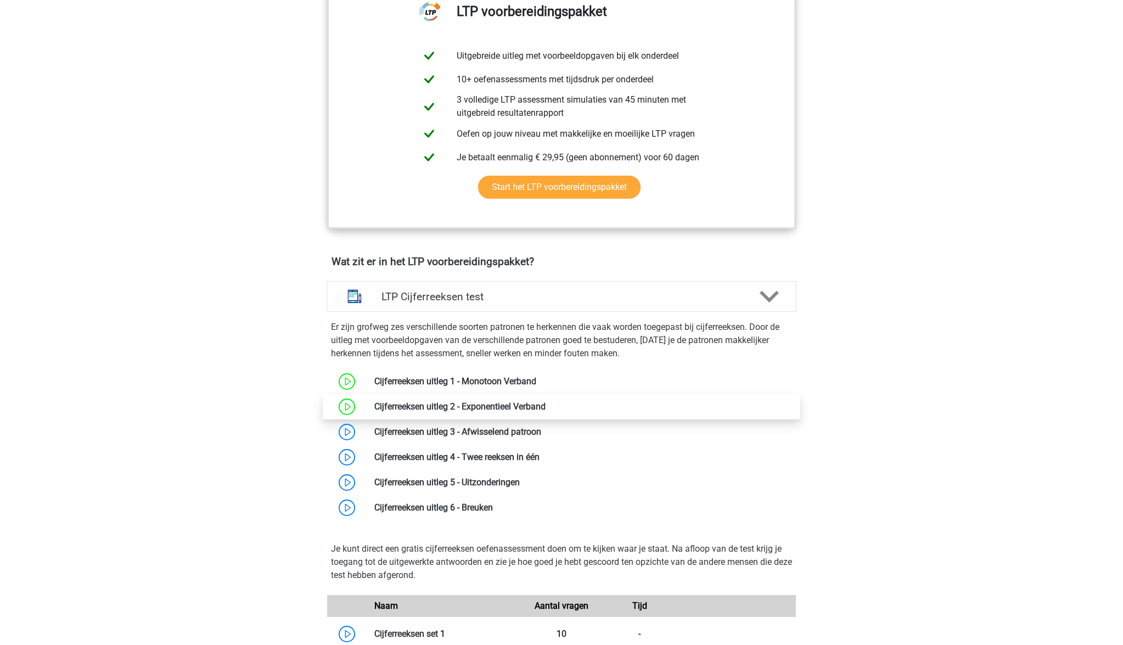
click at [546, 406] on link at bounding box center [546, 406] width 0 height 10
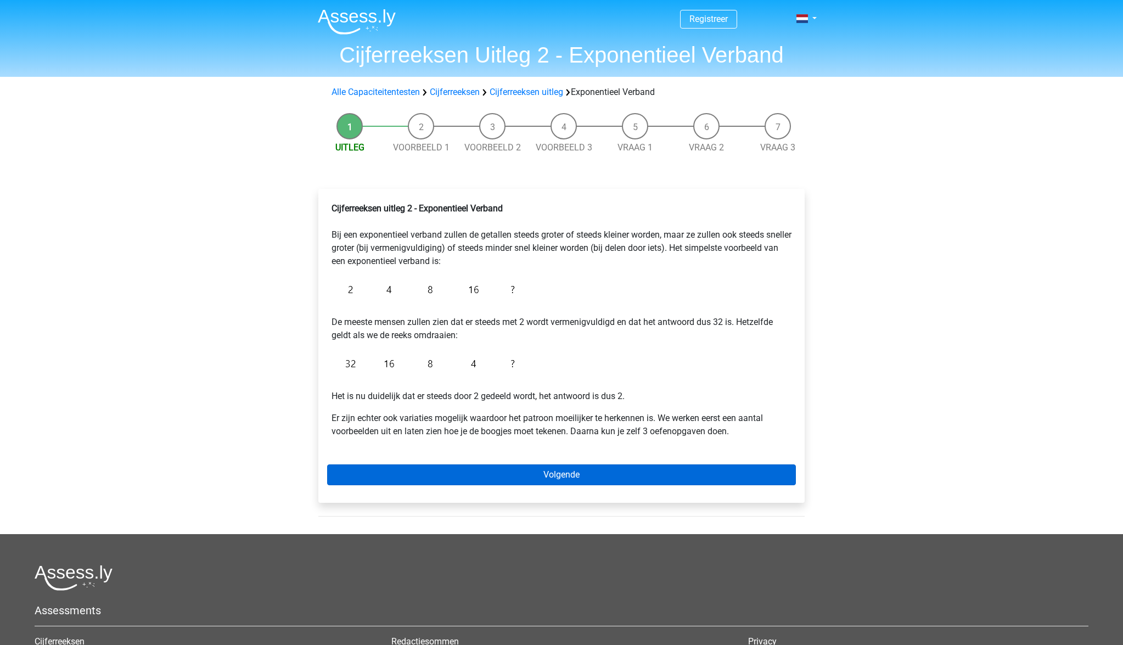
click at [592, 468] on link "Volgende" at bounding box center [561, 474] width 469 height 21
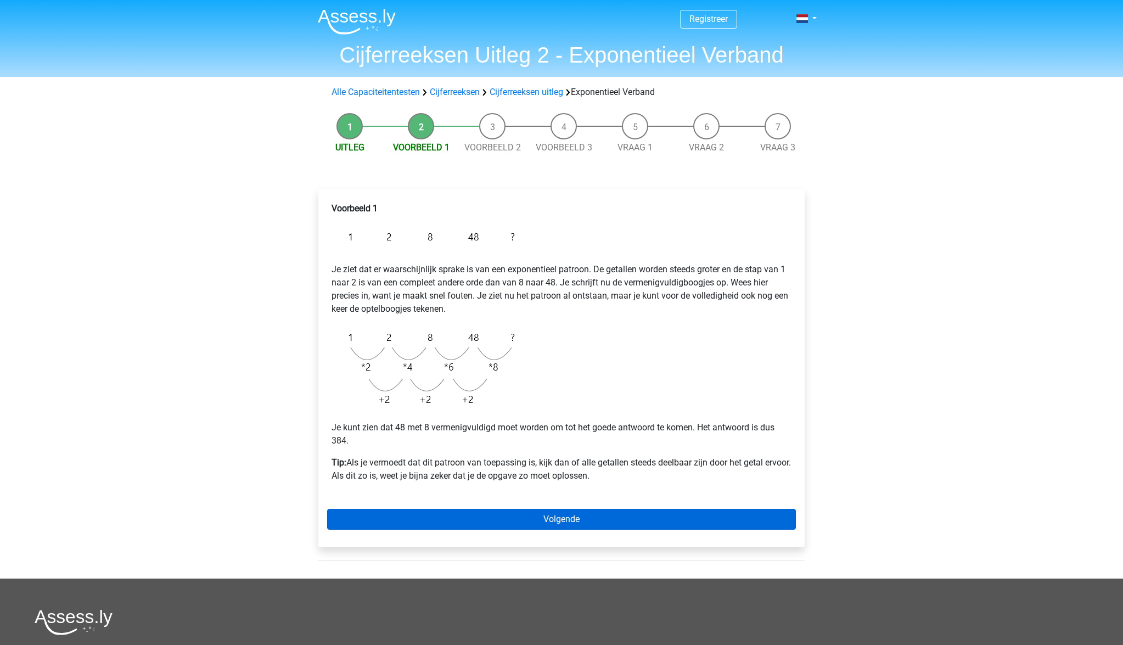
click at [559, 520] on link "Volgende" at bounding box center [561, 519] width 469 height 21
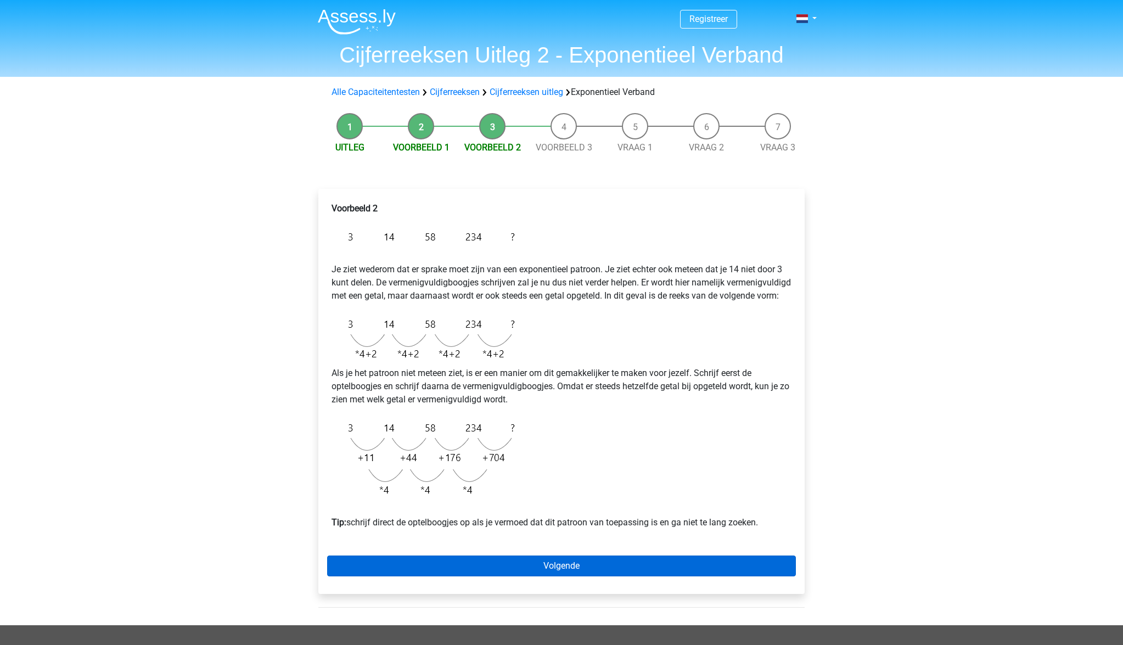
click at [573, 576] on link "Volgende" at bounding box center [561, 565] width 469 height 21
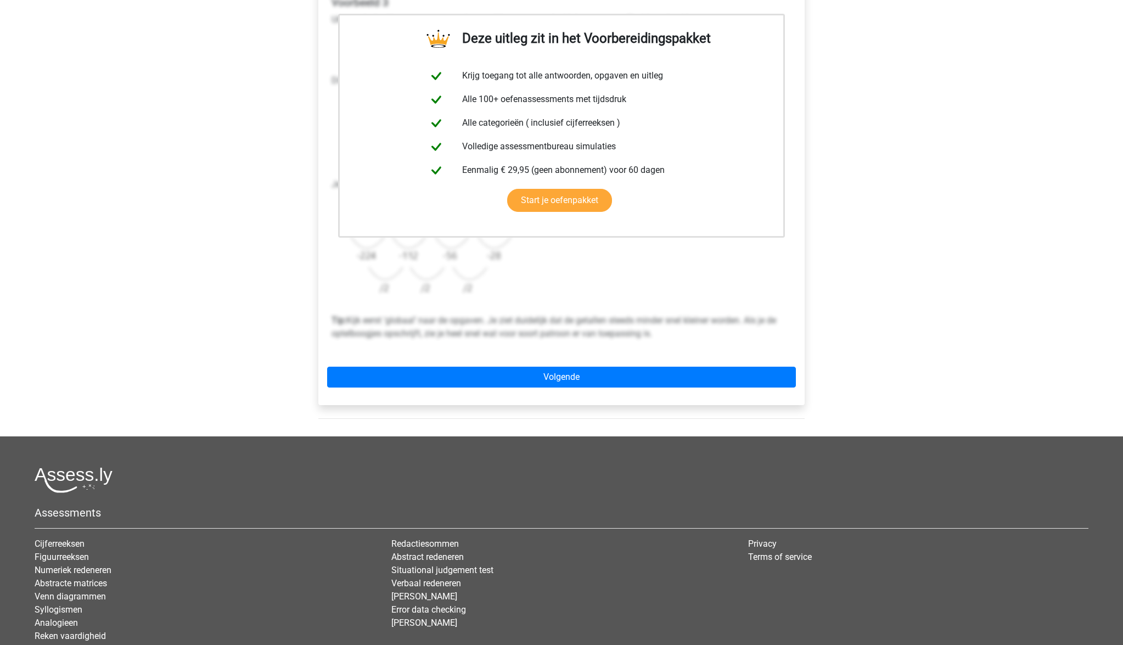
scroll to position [210, 0]
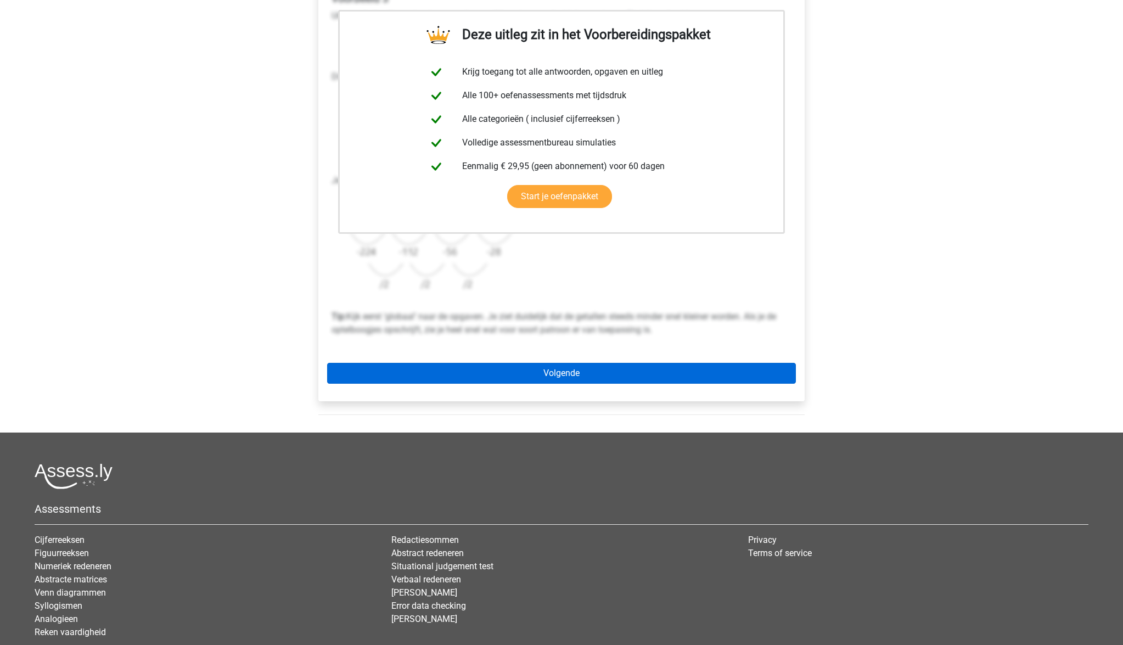
click at [548, 379] on link "Volgende" at bounding box center [561, 373] width 469 height 21
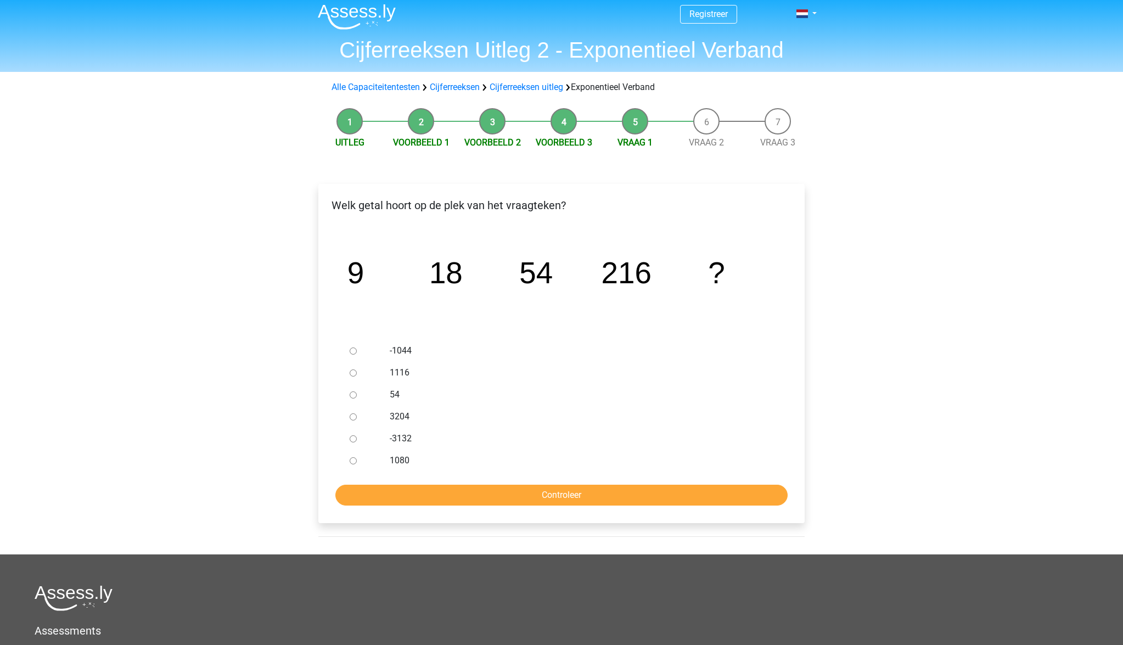
scroll to position [5, 0]
drag, startPoint x: 399, startPoint y: 461, endPoint x: 414, endPoint y: 466, distance: 16.3
click at [399, 461] on label "1080" at bounding box center [580, 459] width 380 height 13
click at [357, 461] on input "1080" at bounding box center [353, 460] width 7 height 7
radio input "true"
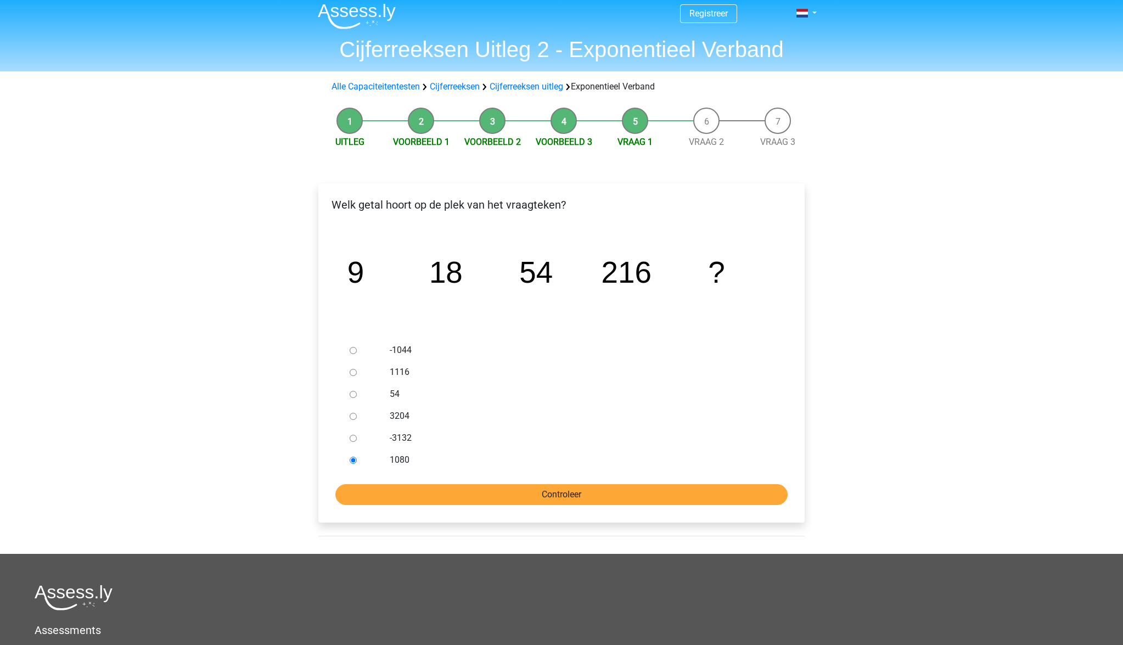
click at [519, 492] on input "Controleer" at bounding box center [561, 494] width 452 height 21
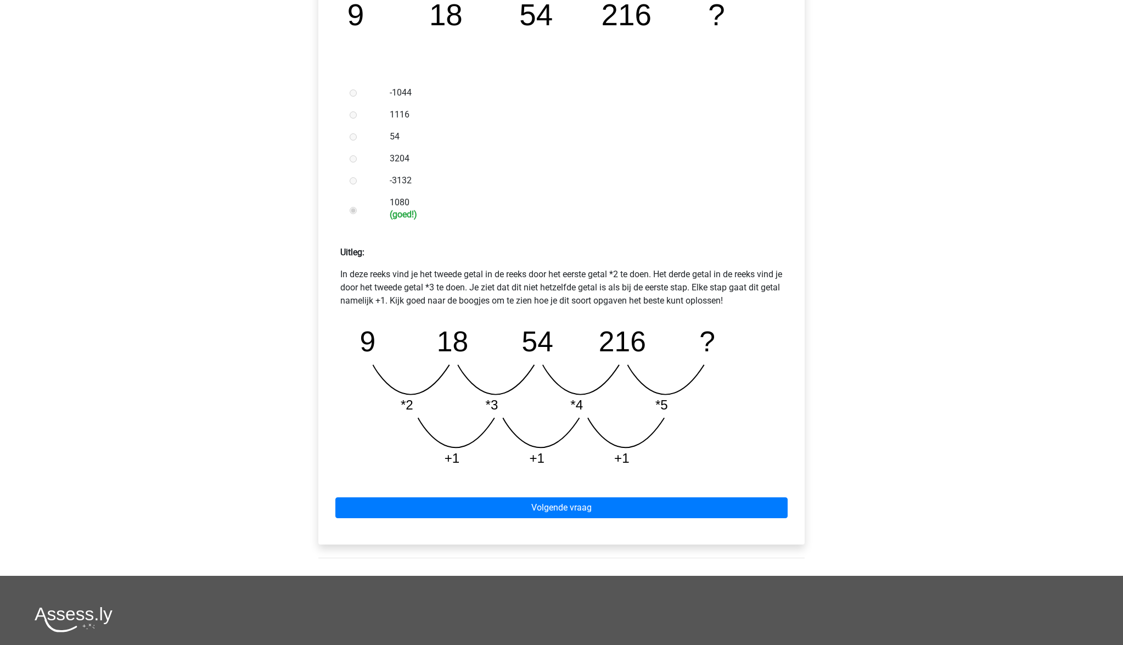
scroll to position [259, 0]
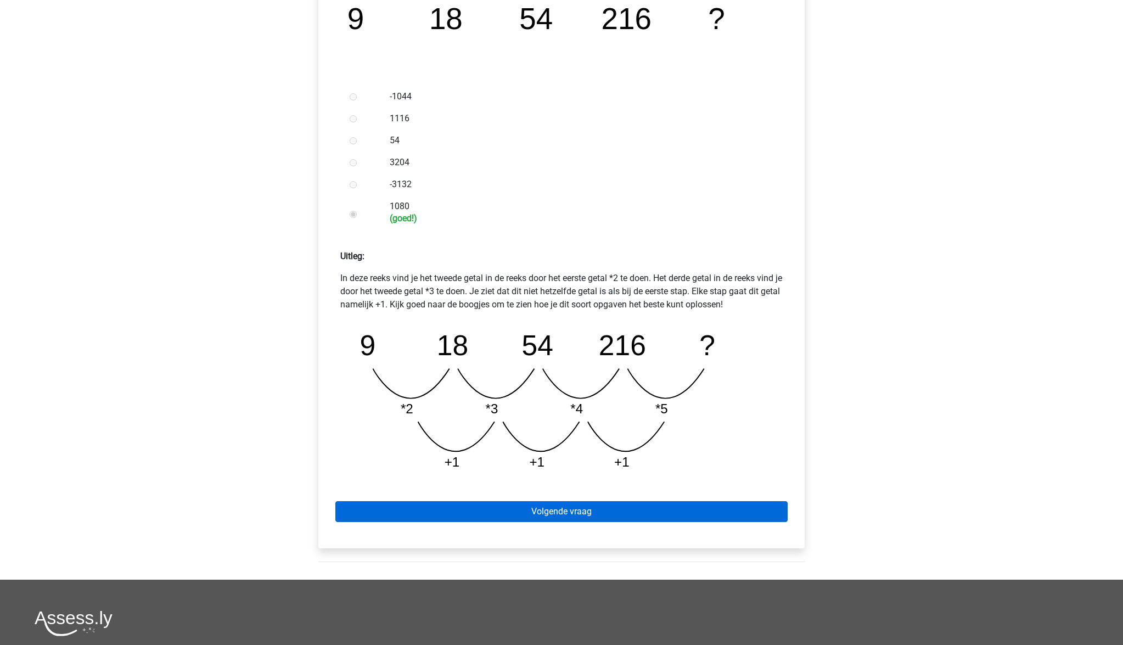
click at [570, 509] on link "Volgende vraag" at bounding box center [561, 511] width 452 height 21
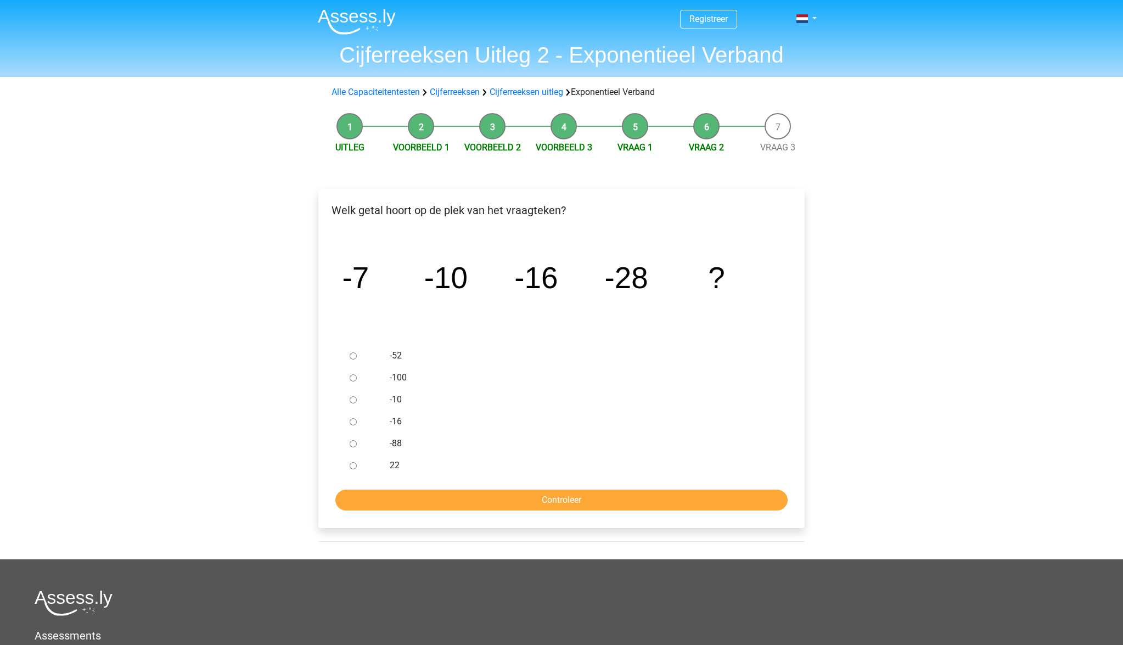
click at [389, 353] on div "-52" at bounding box center [579, 356] width 396 height 22
click at [352, 355] on input "-52" at bounding box center [353, 355] width 7 height 7
radio input "true"
click at [530, 498] on input "Controleer" at bounding box center [561, 500] width 452 height 21
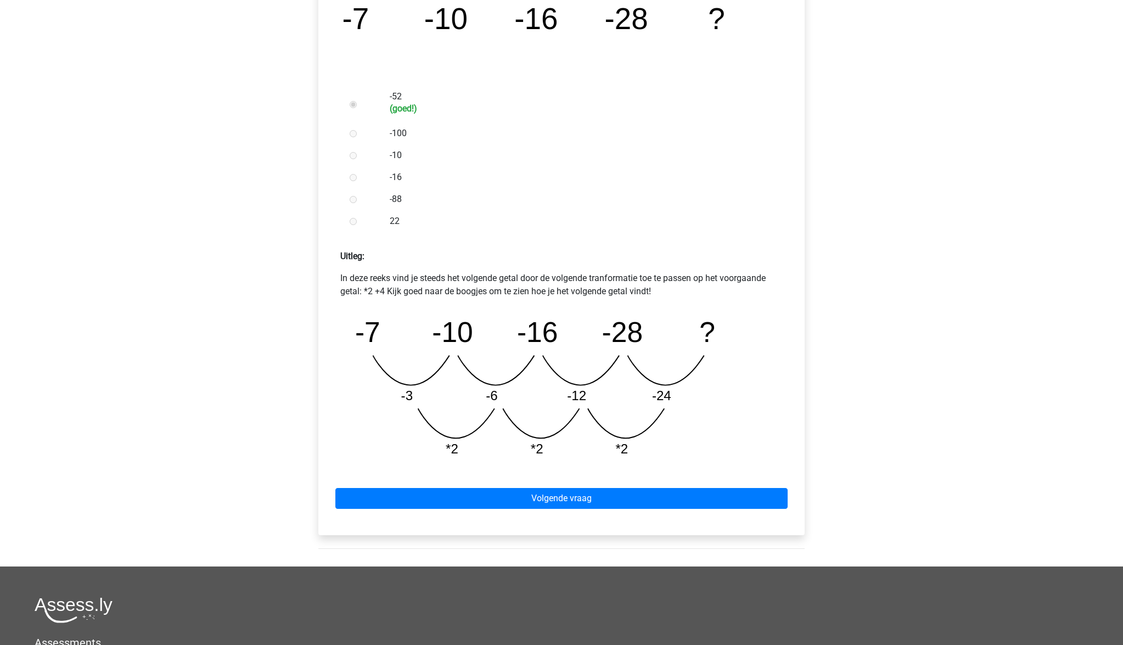
scroll to position [262, 0]
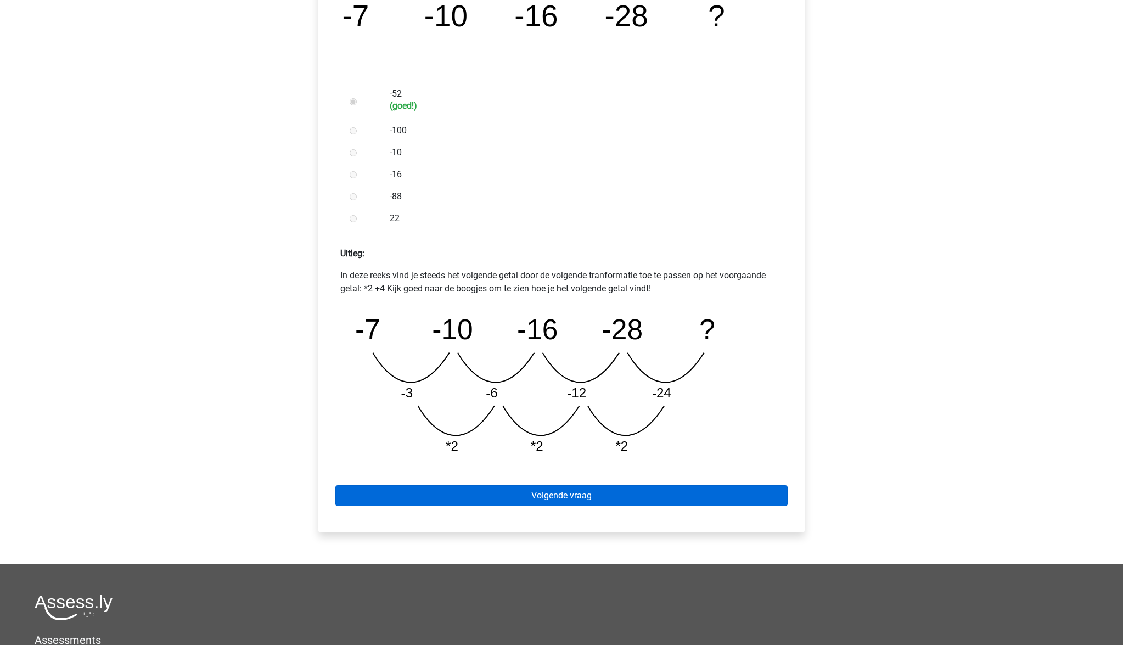
click at [573, 491] on link "Volgende vraag" at bounding box center [561, 495] width 452 height 21
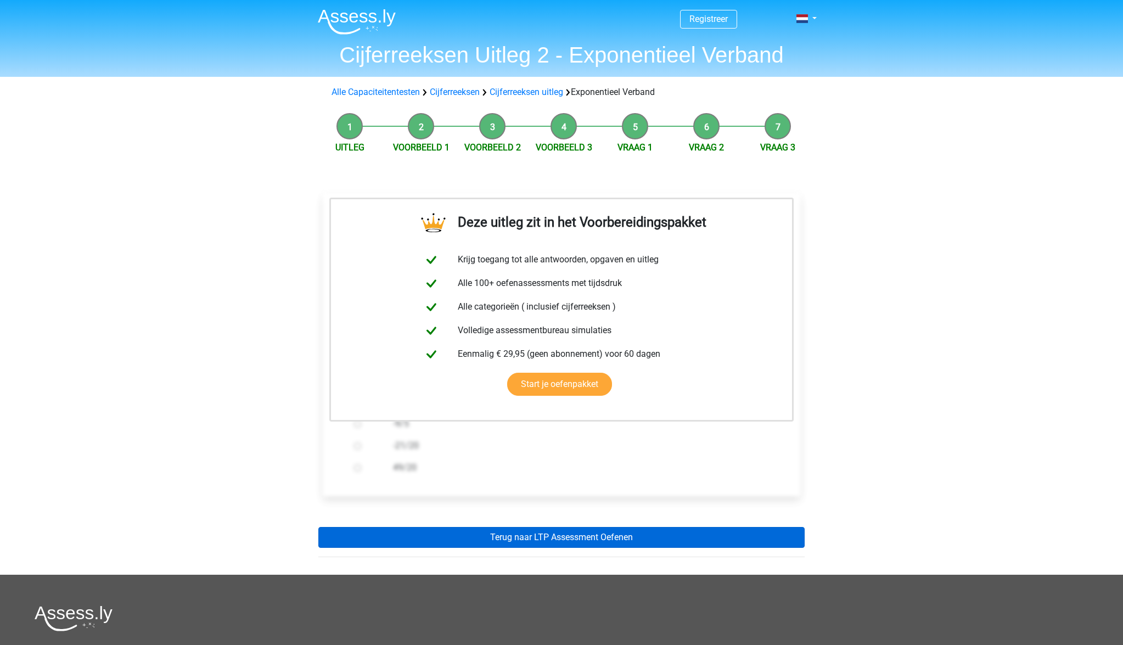
click at [591, 532] on link "Terug naar LTP Assessment Oefenen" at bounding box center [561, 537] width 486 height 21
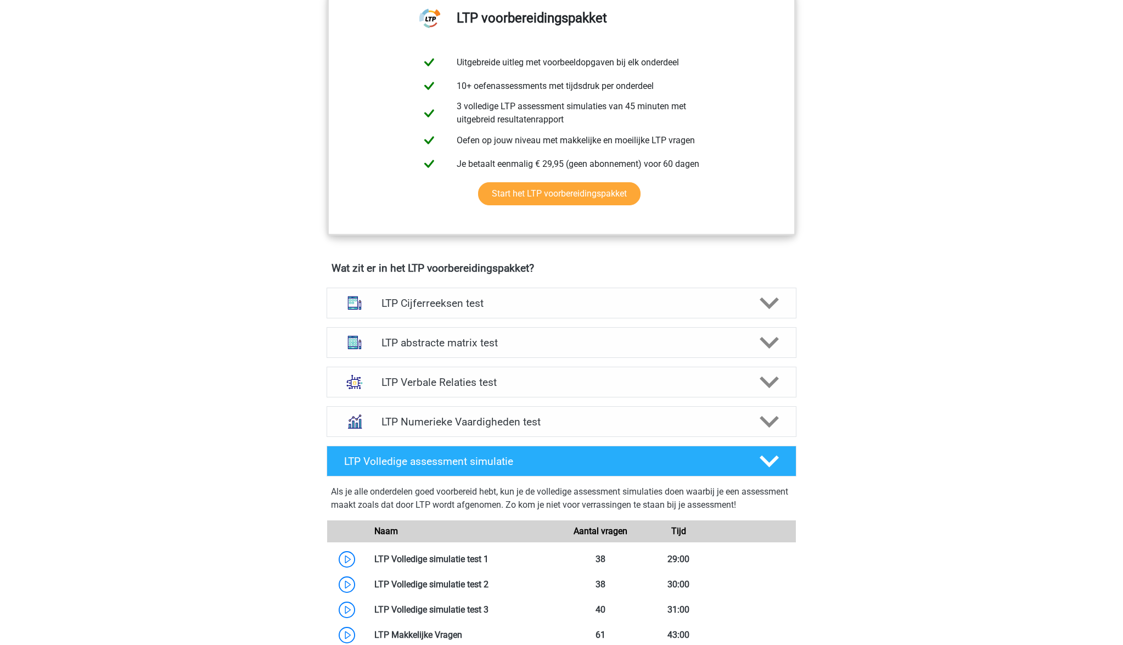
scroll to position [461, 0]
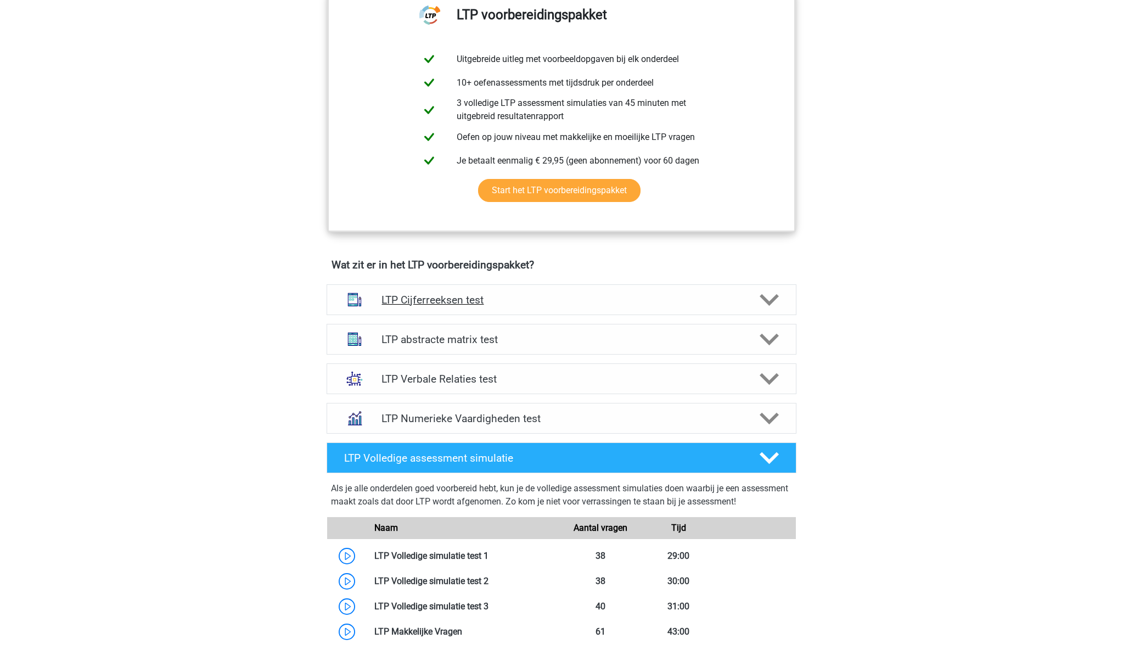
click at [514, 305] on h4 "LTP Cijferreeksen test" at bounding box center [561, 300] width 360 height 13
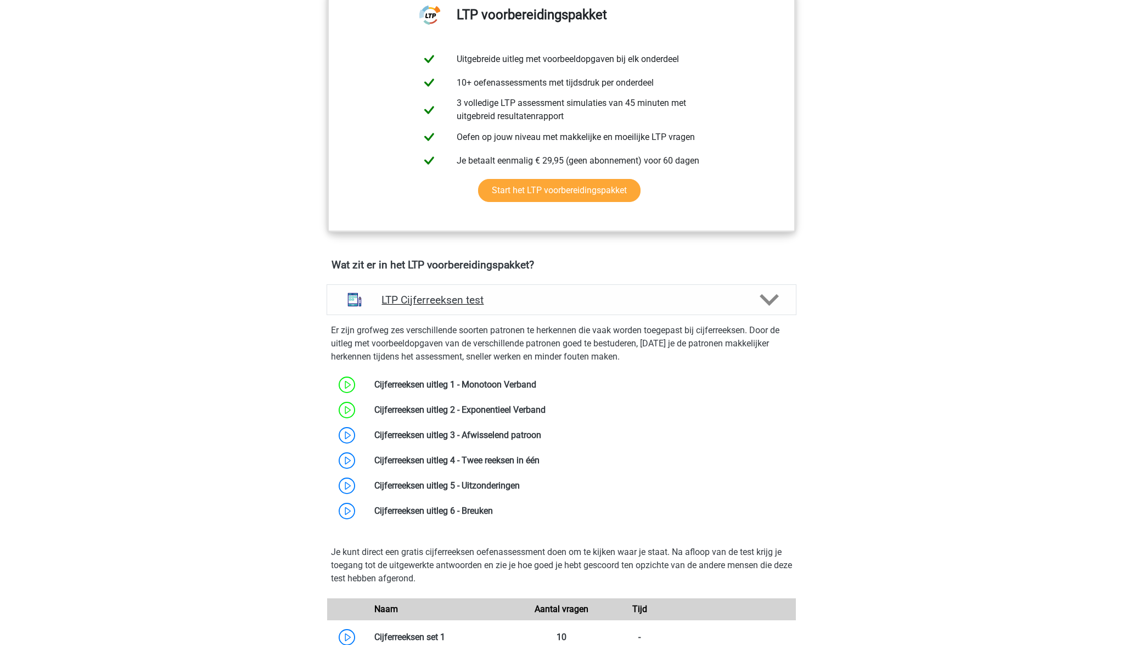
scroll to position [459, 0]
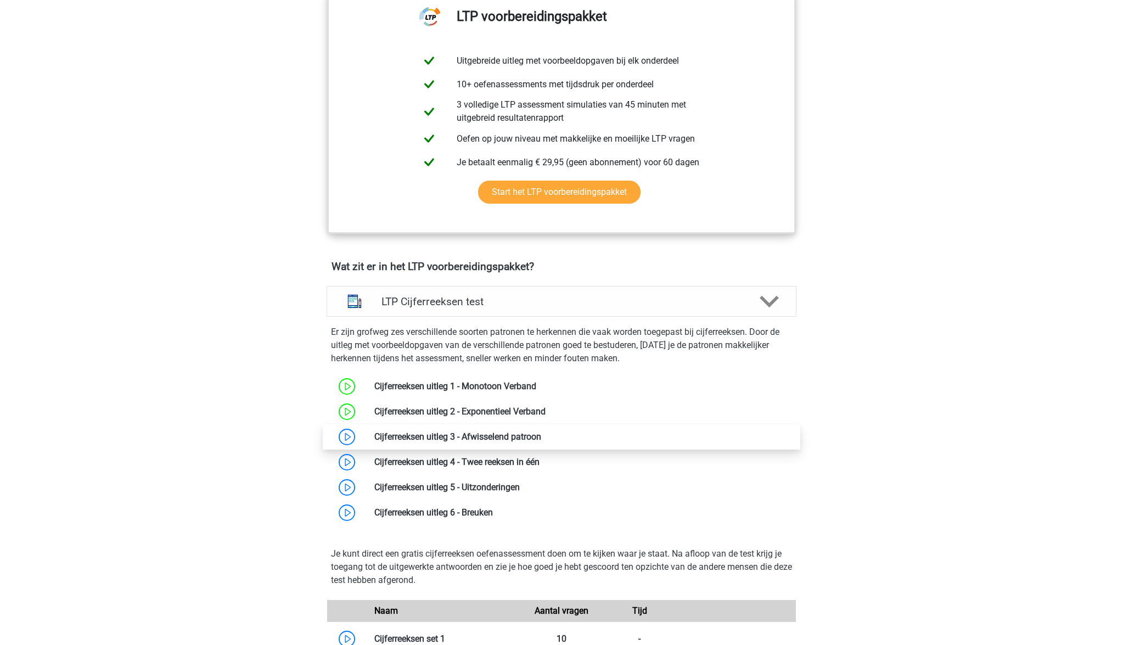
click at [541, 439] on link at bounding box center [541, 436] width 0 height 10
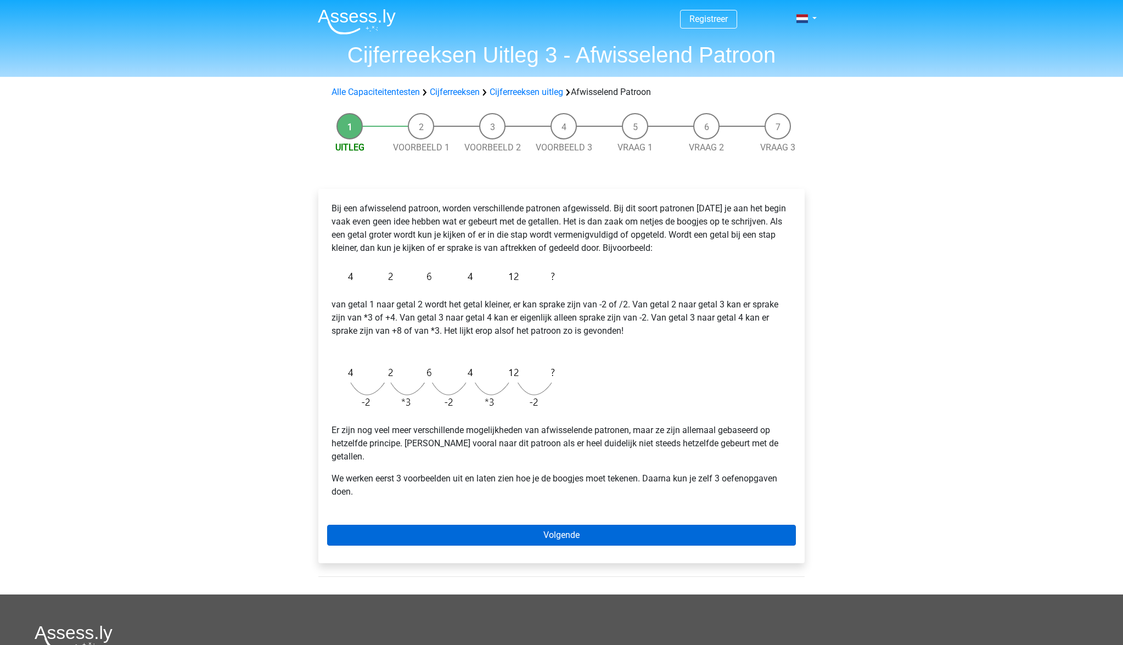
click at [587, 525] on link "Volgende" at bounding box center [561, 535] width 469 height 21
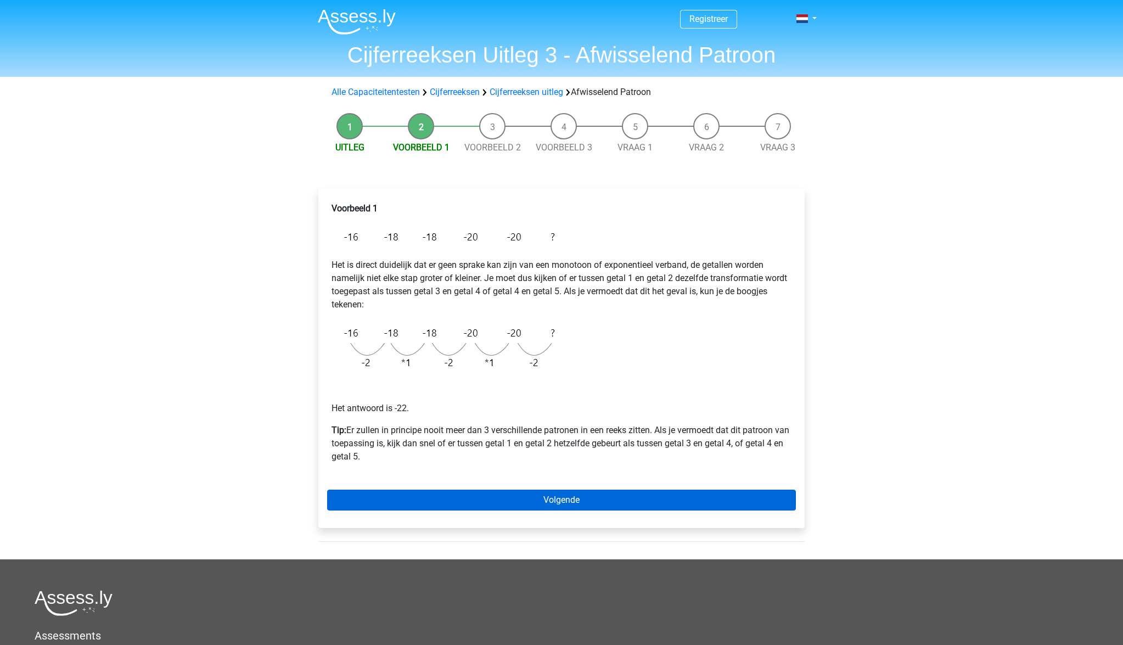
click at [568, 499] on link "Volgende" at bounding box center [561, 500] width 469 height 21
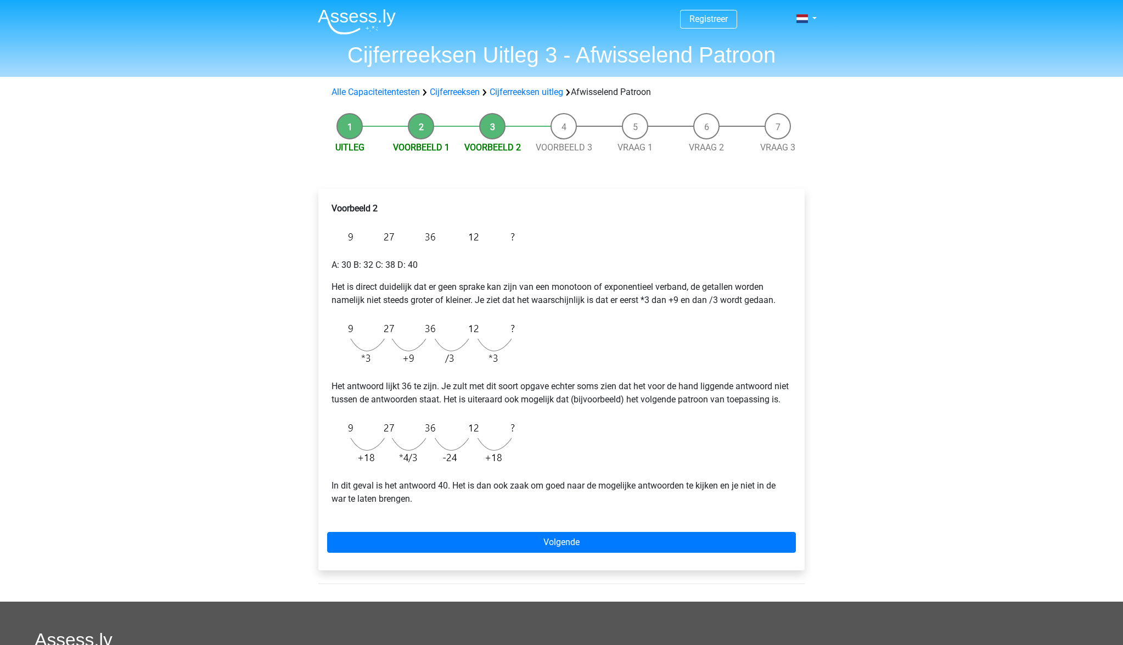
click at [426, 237] on img at bounding box center [426, 237] width 189 height 26
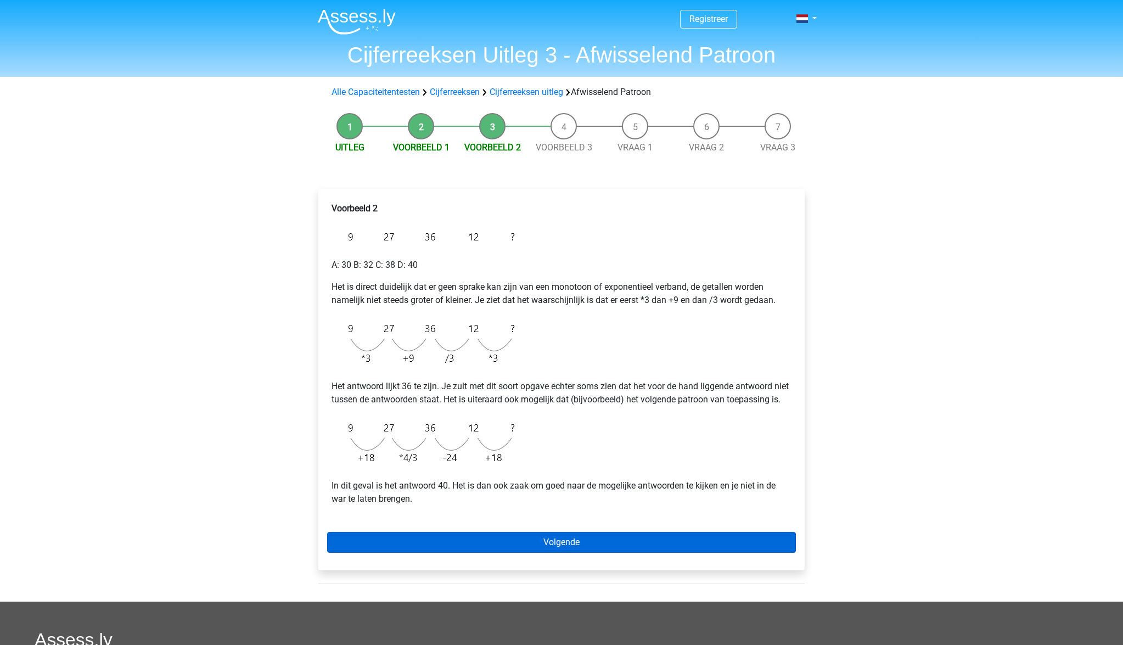
click at [586, 553] on link "Volgende" at bounding box center [561, 542] width 469 height 21
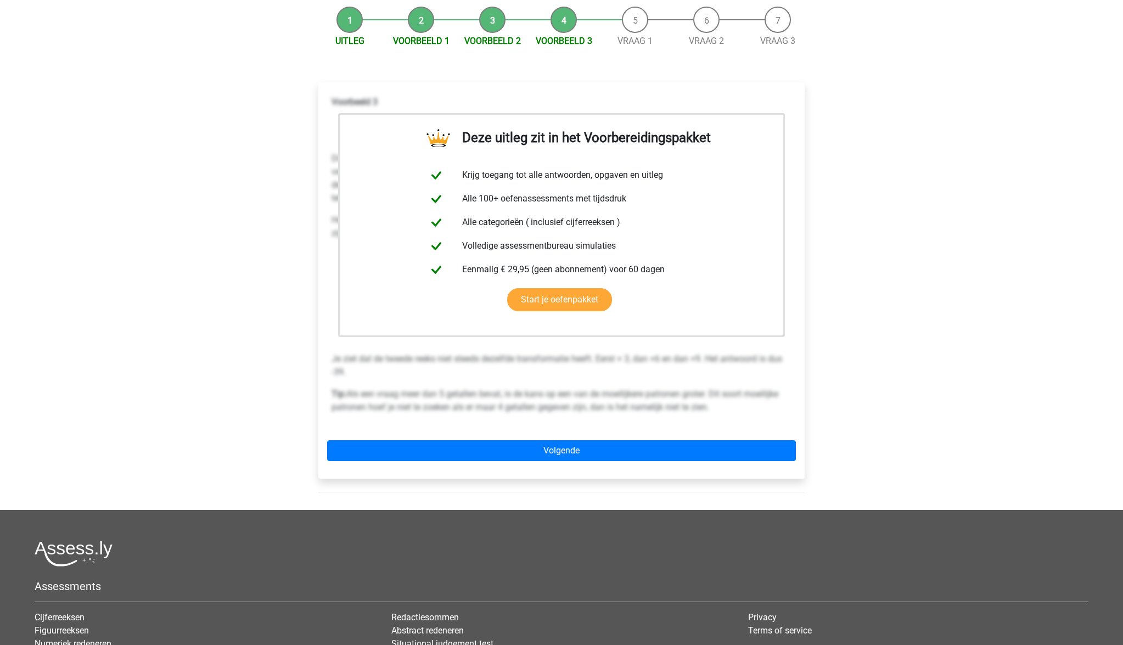
scroll to position [137, 0]
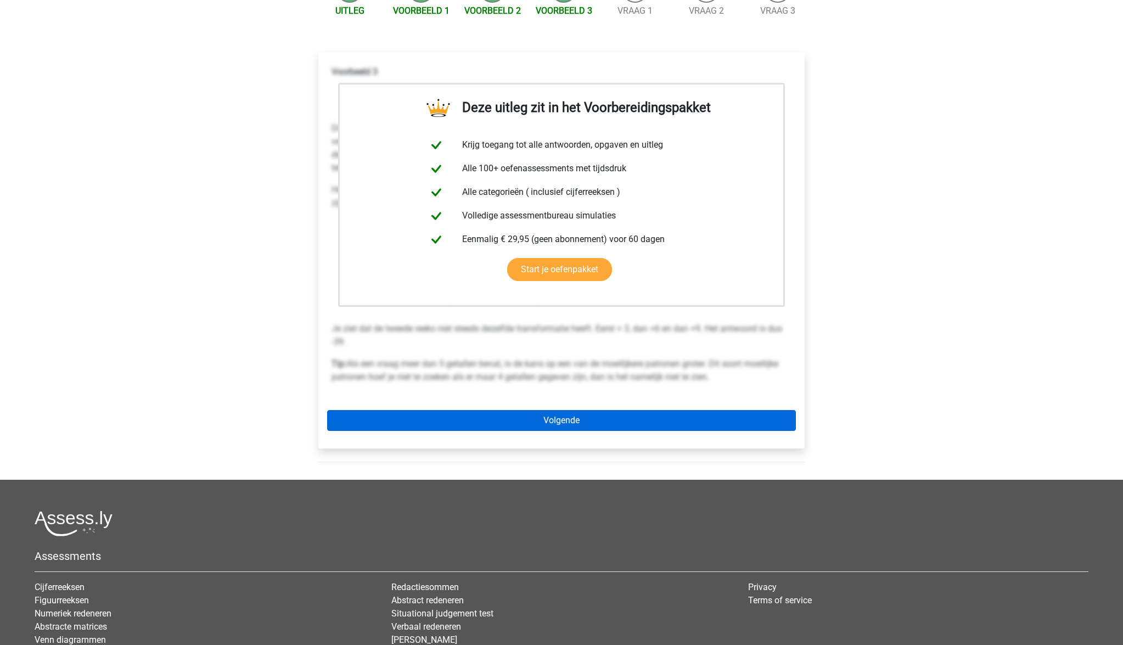
click at [572, 424] on link "Volgende" at bounding box center [561, 420] width 469 height 21
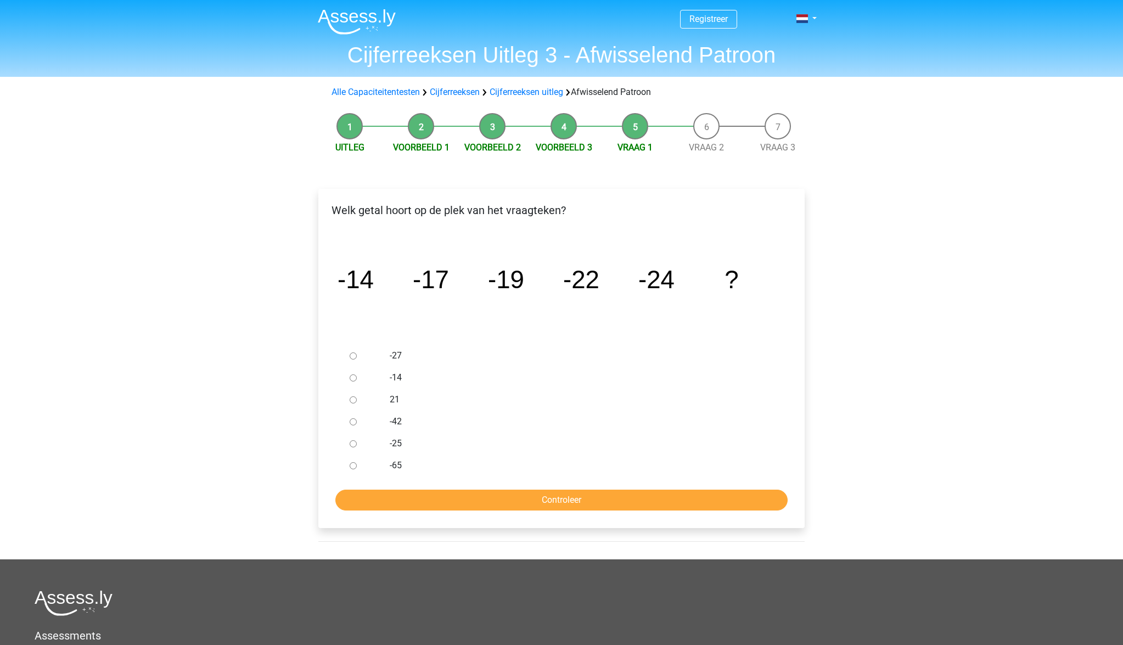
click at [386, 352] on div "-27" at bounding box center [579, 356] width 396 height 22
drag, startPoint x: 350, startPoint y: 355, endPoint x: 368, endPoint y: 366, distance: 21.2
click at [350, 355] on input "-27" at bounding box center [353, 355] width 7 height 7
radio input "true"
click at [557, 499] on input "Controleer" at bounding box center [561, 500] width 452 height 21
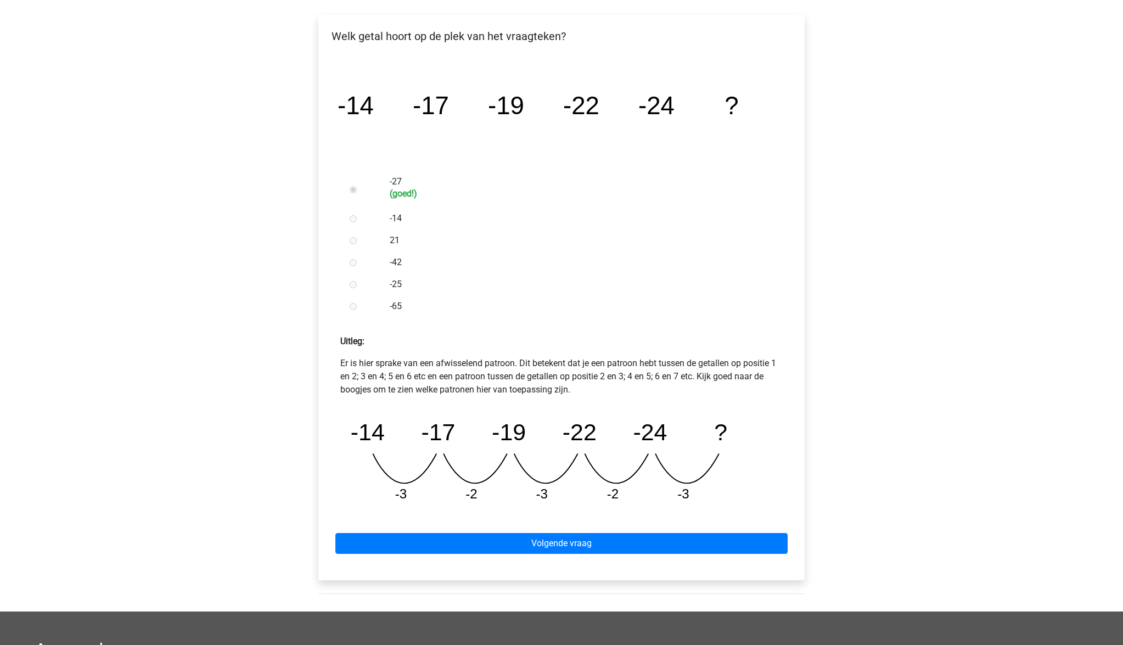
scroll to position [183, 0]
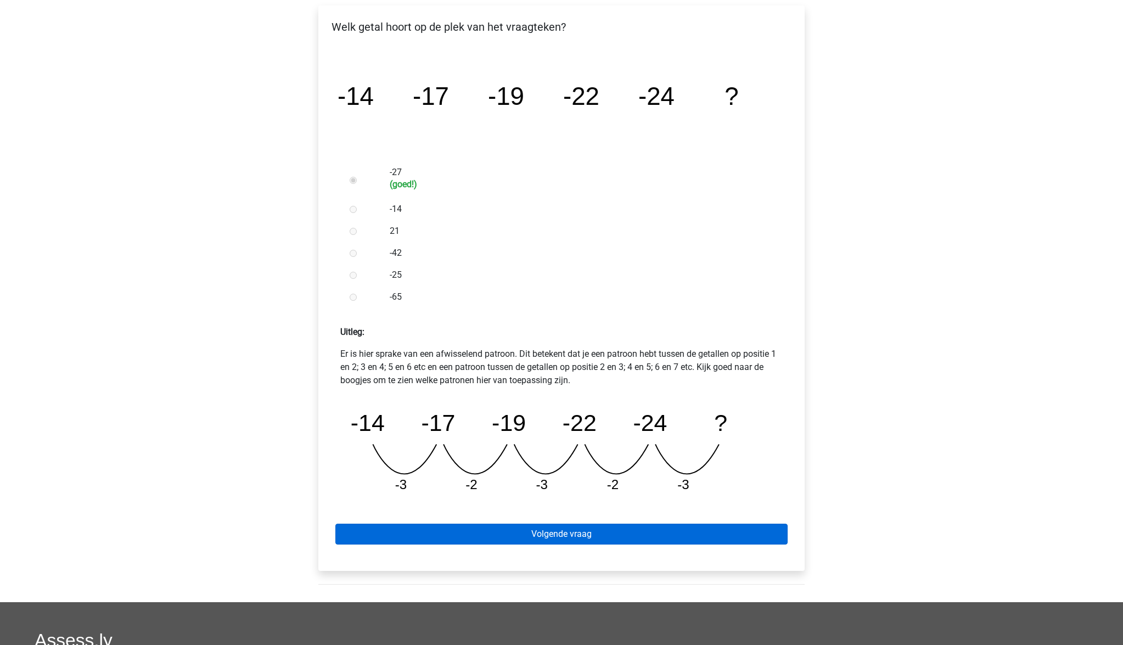
click at [562, 529] on link "Volgende vraag" at bounding box center [561, 534] width 452 height 21
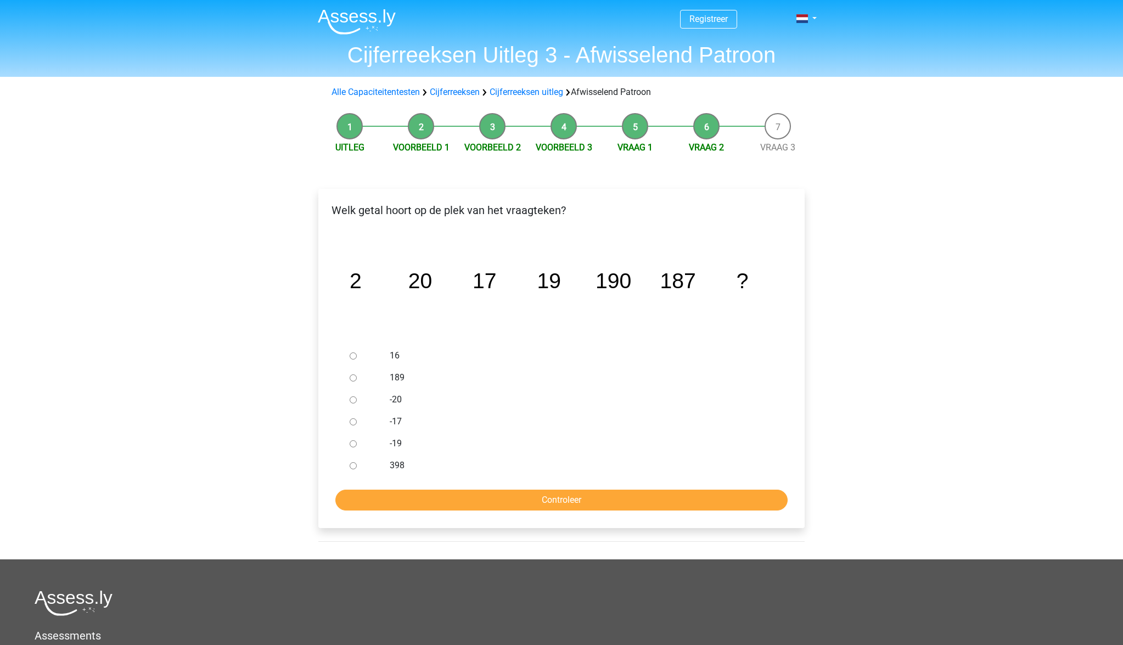
drag, startPoint x: 395, startPoint y: 374, endPoint x: 402, endPoint y: 384, distance: 12.1
click at [395, 375] on label "189" at bounding box center [580, 377] width 380 height 13
click at [357, 375] on input "189" at bounding box center [353, 377] width 7 height 7
radio input "true"
click at [530, 496] on input "Controleer" at bounding box center [561, 500] width 452 height 21
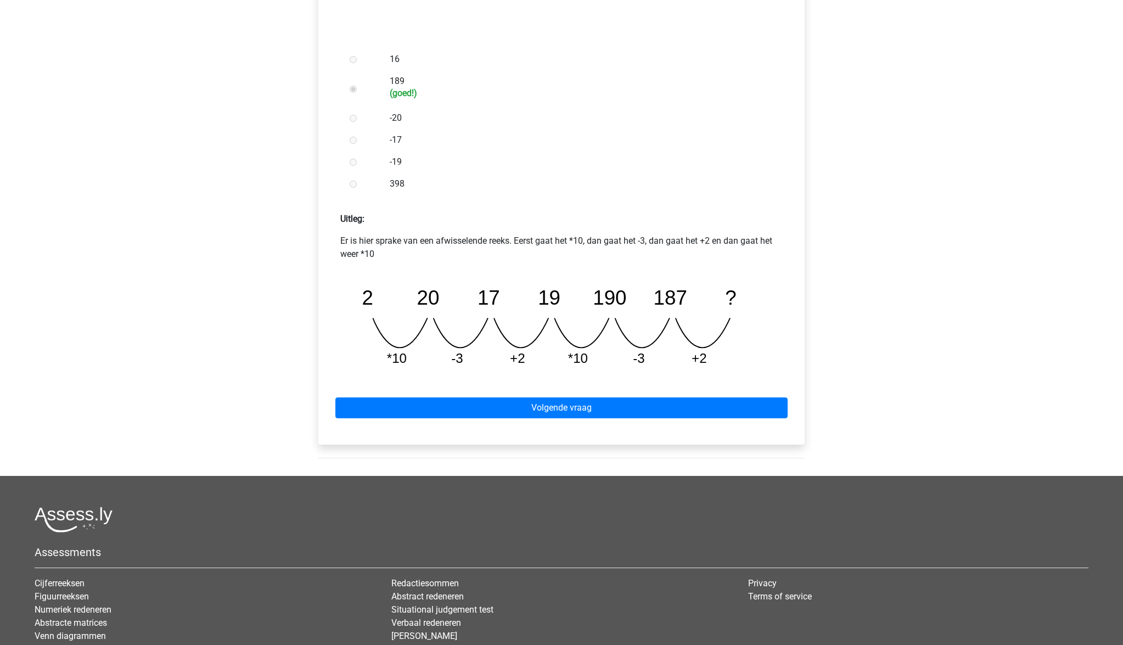
scroll to position [298, 0]
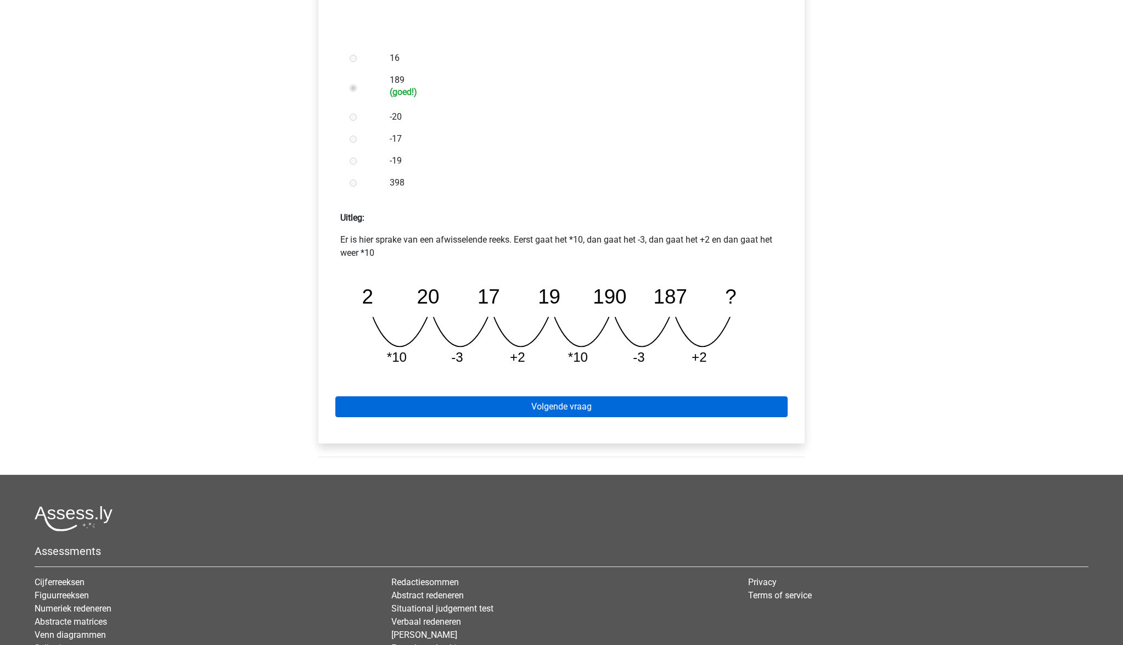
click at [560, 403] on link "Volgende vraag" at bounding box center [561, 406] width 452 height 21
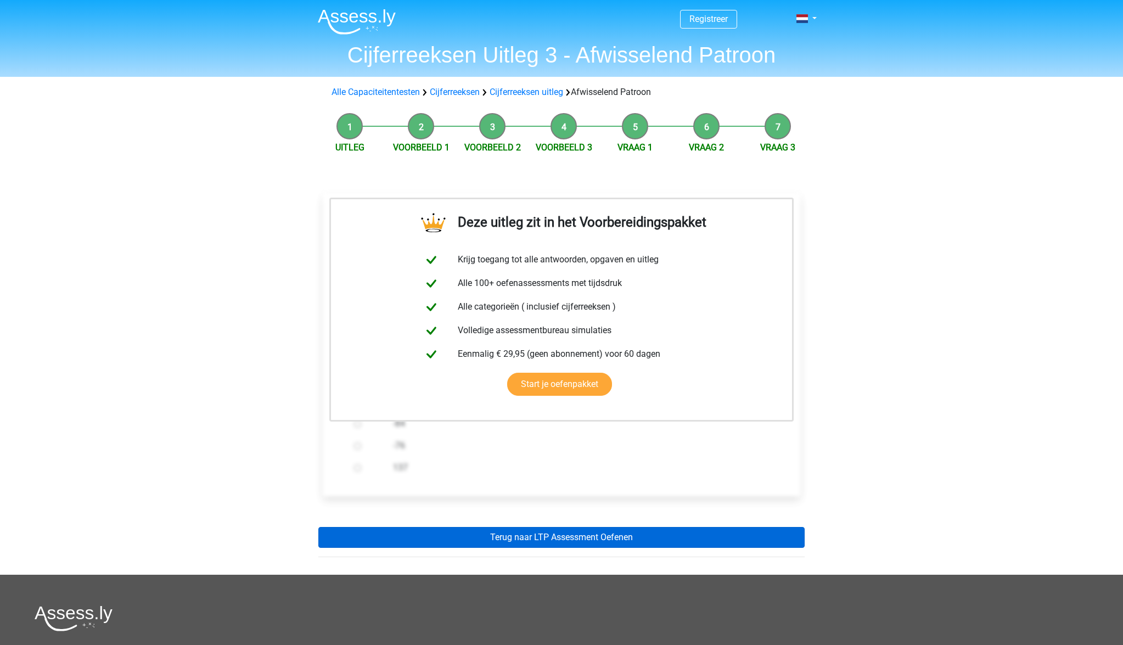
click at [592, 535] on link "Terug naar LTP Assessment Oefenen" at bounding box center [561, 537] width 486 height 21
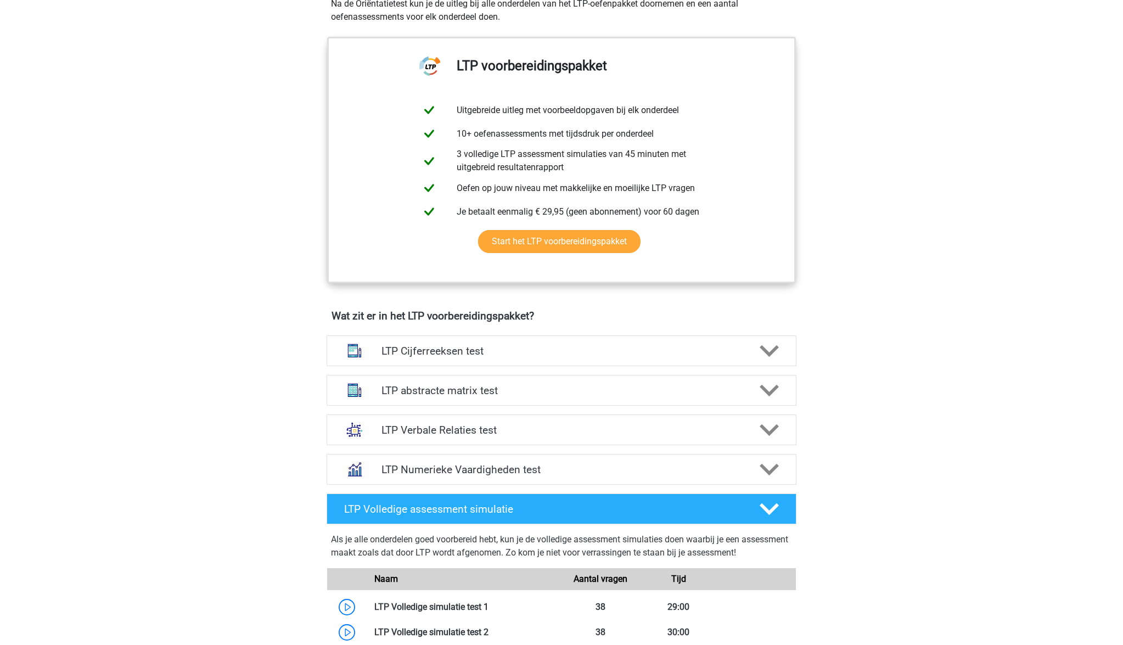
scroll to position [411, 0]
click at [489, 352] on h4 "LTP Cijferreeksen test" at bounding box center [561, 350] width 360 height 13
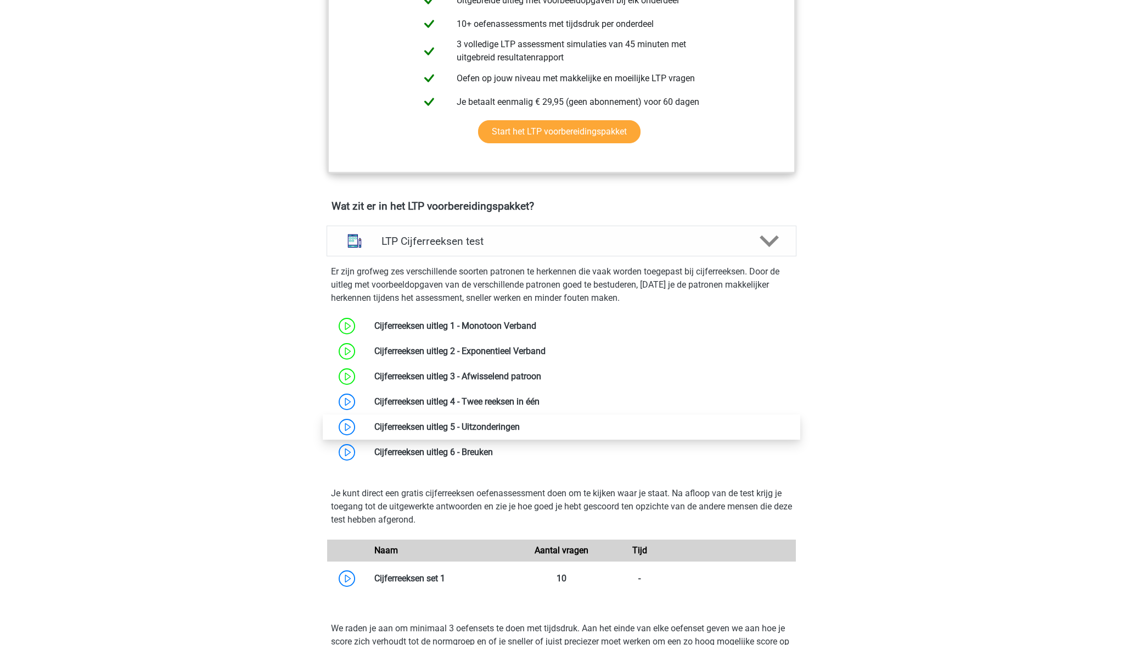
scroll to position [521, 0]
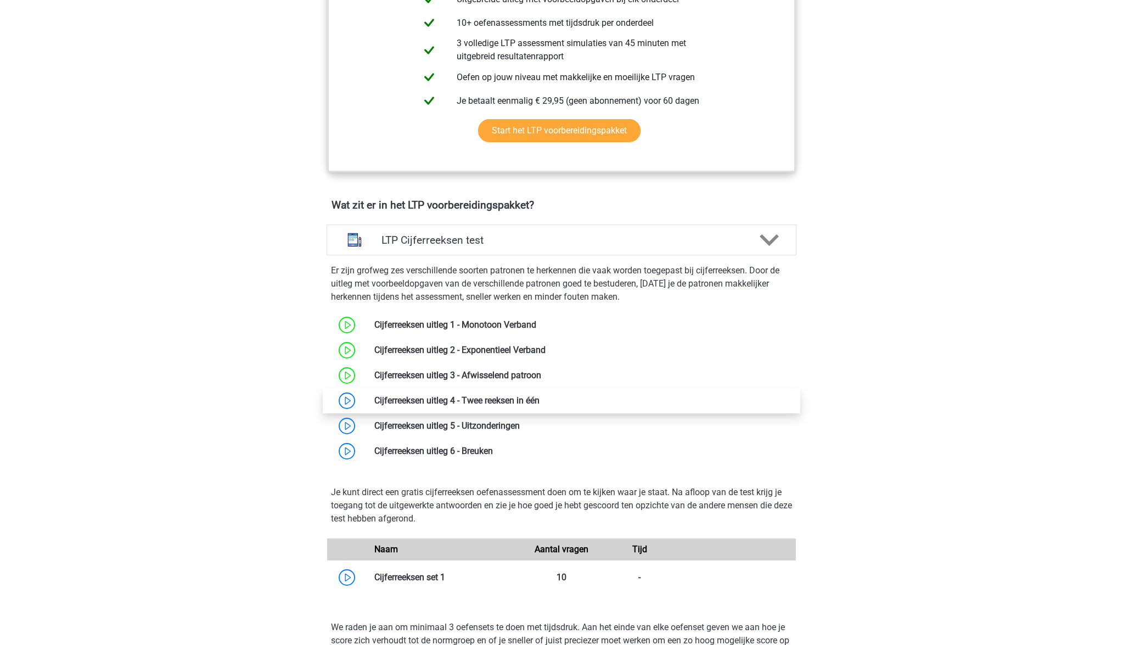
click at [540, 401] on link at bounding box center [540, 400] width 0 height 10
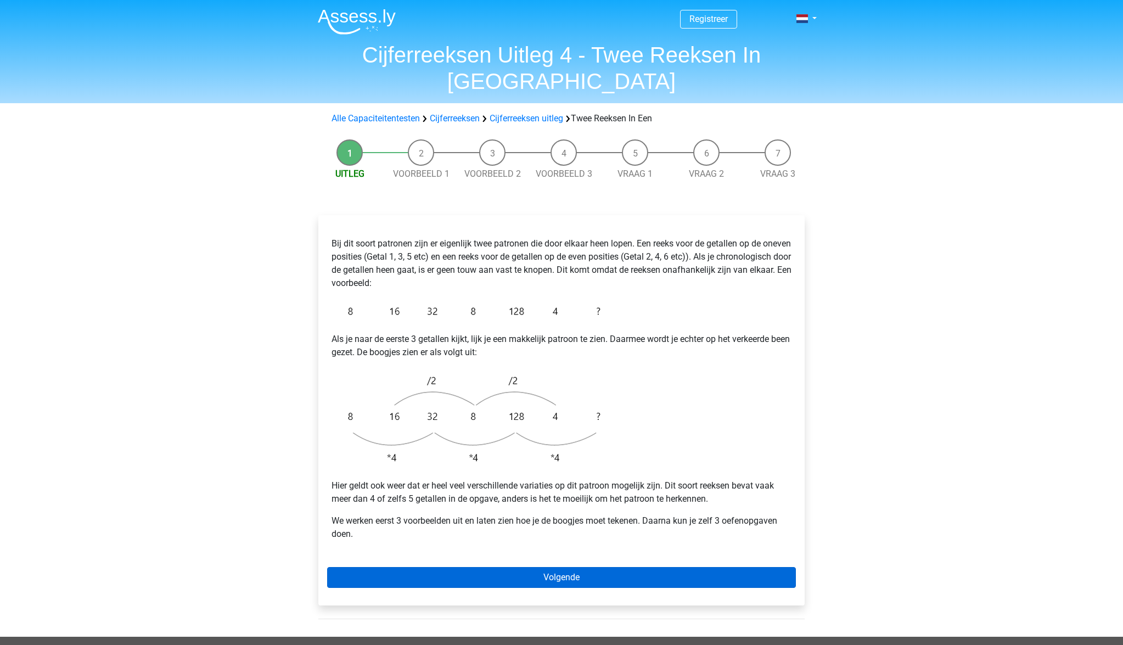
click at [605, 567] on link "Volgende" at bounding box center [561, 577] width 469 height 21
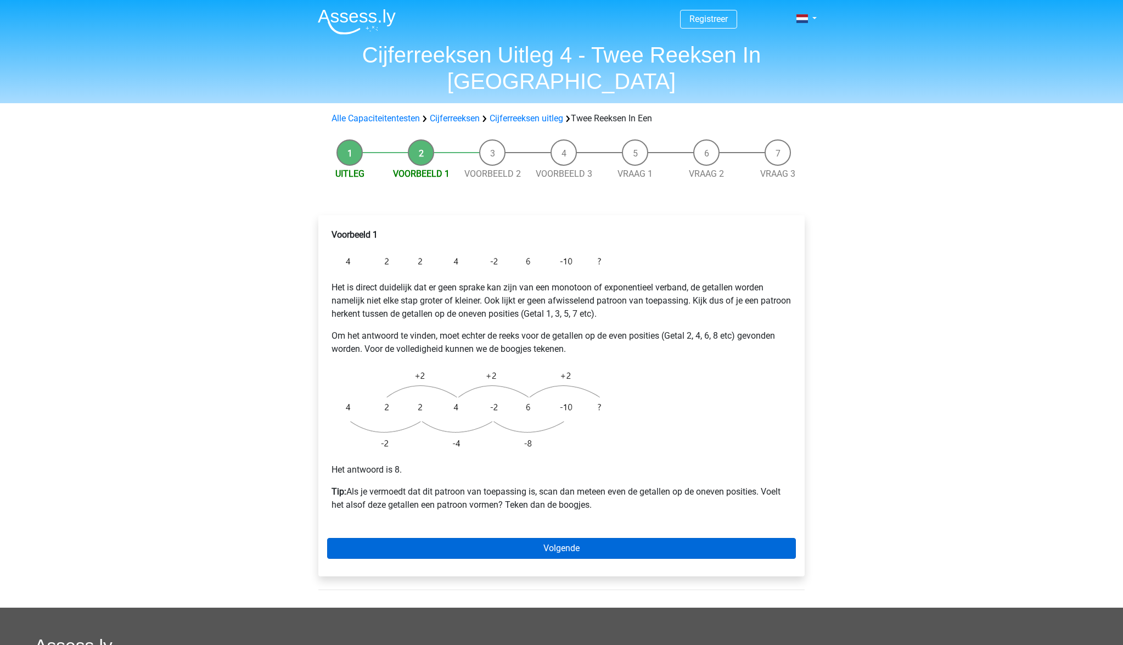
click at [550, 538] on link "Volgende" at bounding box center [561, 548] width 469 height 21
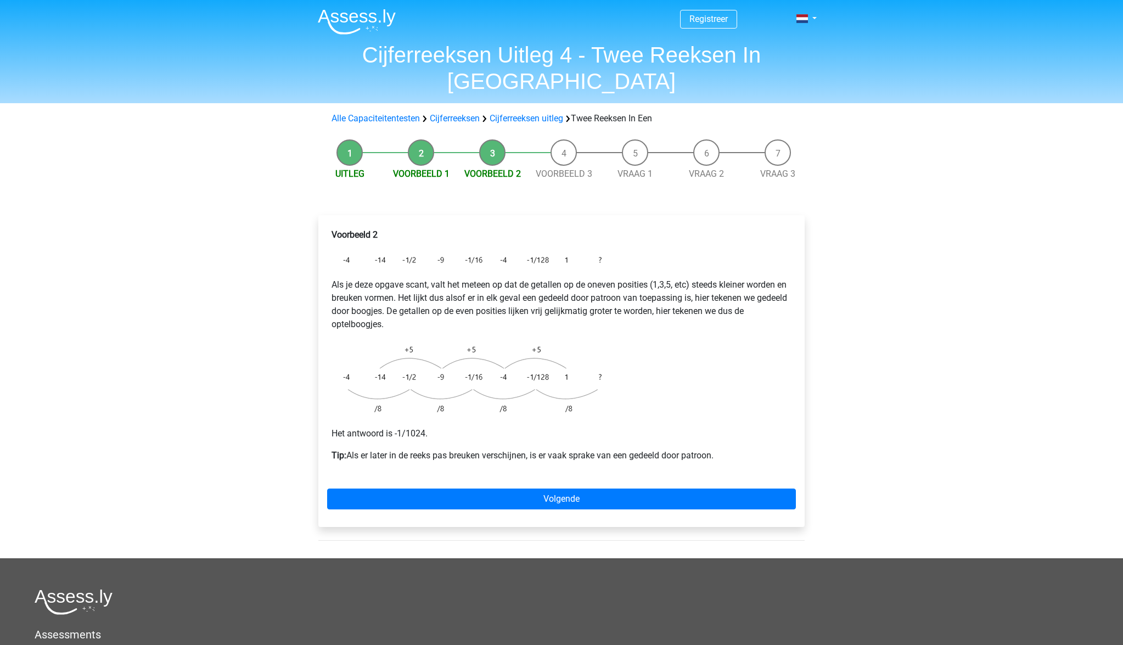
click at [598, 224] on div "Voorbeeld 2 Als je deze opgave scant, valt het meteen op dat de getallen op de …" at bounding box center [561, 349] width 469 height 251
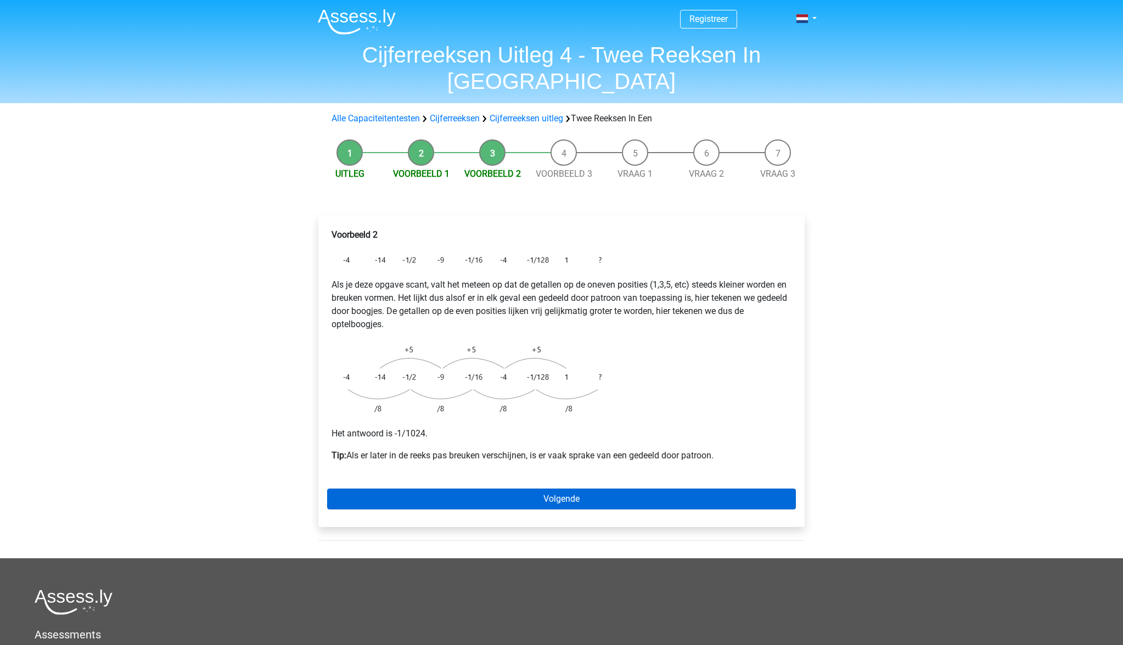
click at [569, 489] on link "Volgende" at bounding box center [561, 499] width 469 height 21
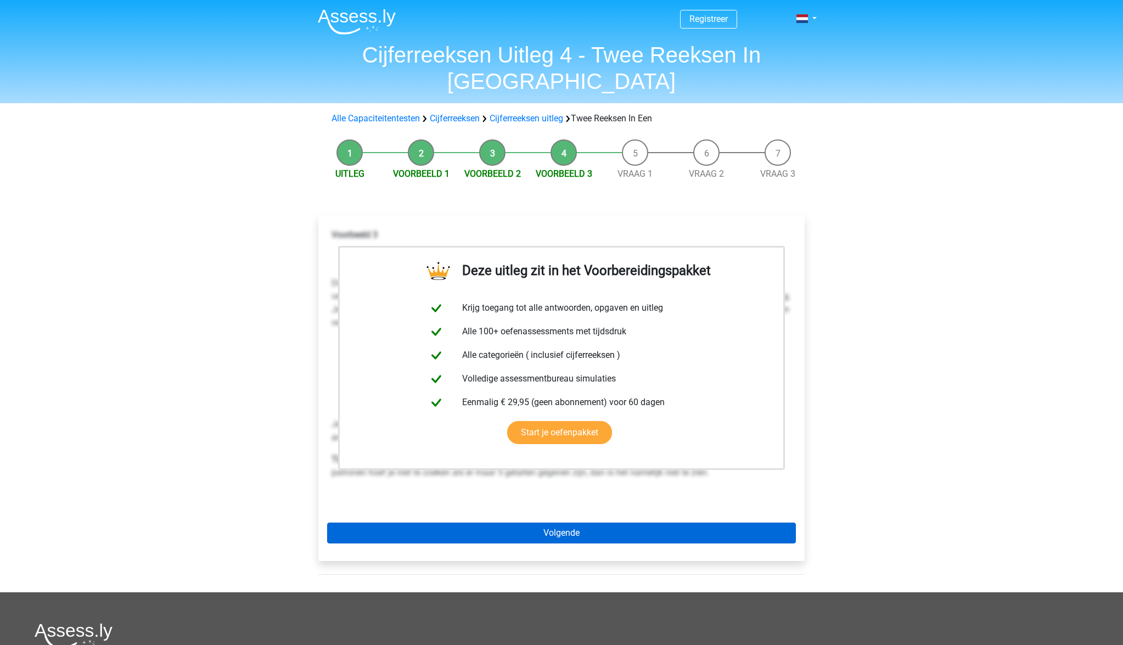
click at [566, 523] on link "Volgende" at bounding box center [561, 533] width 469 height 21
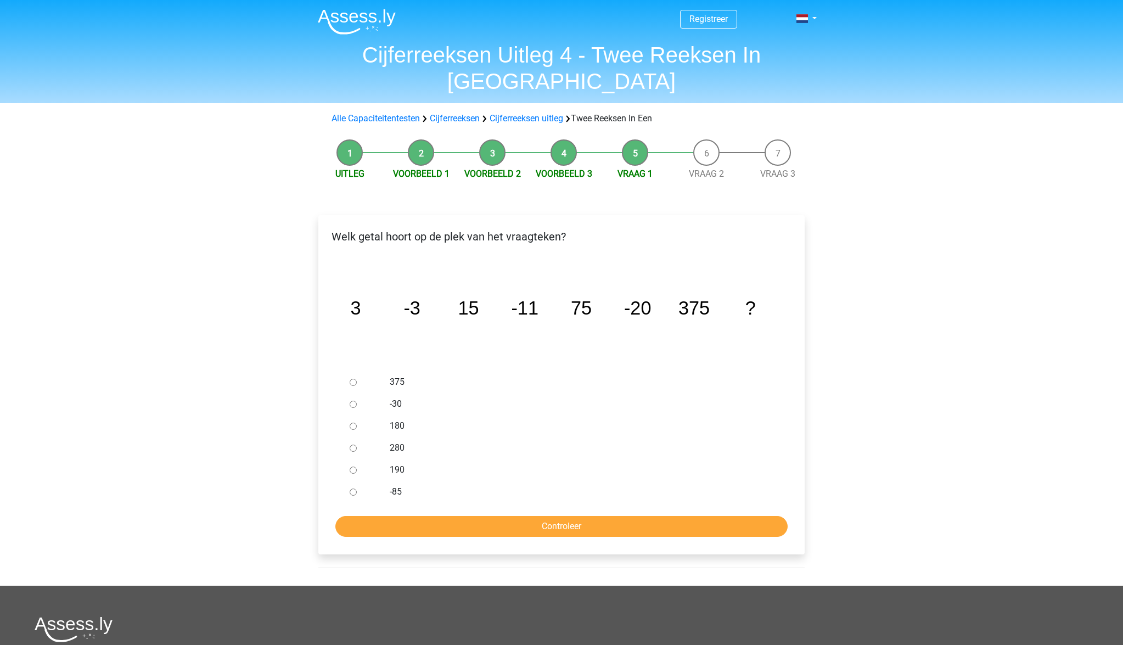
click at [400, 397] on label "-30" at bounding box center [580, 403] width 380 height 13
click at [357, 401] on input "-30" at bounding box center [353, 404] width 7 height 7
radio input "true"
click at [526, 516] on input "Controleer" at bounding box center [561, 526] width 452 height 21
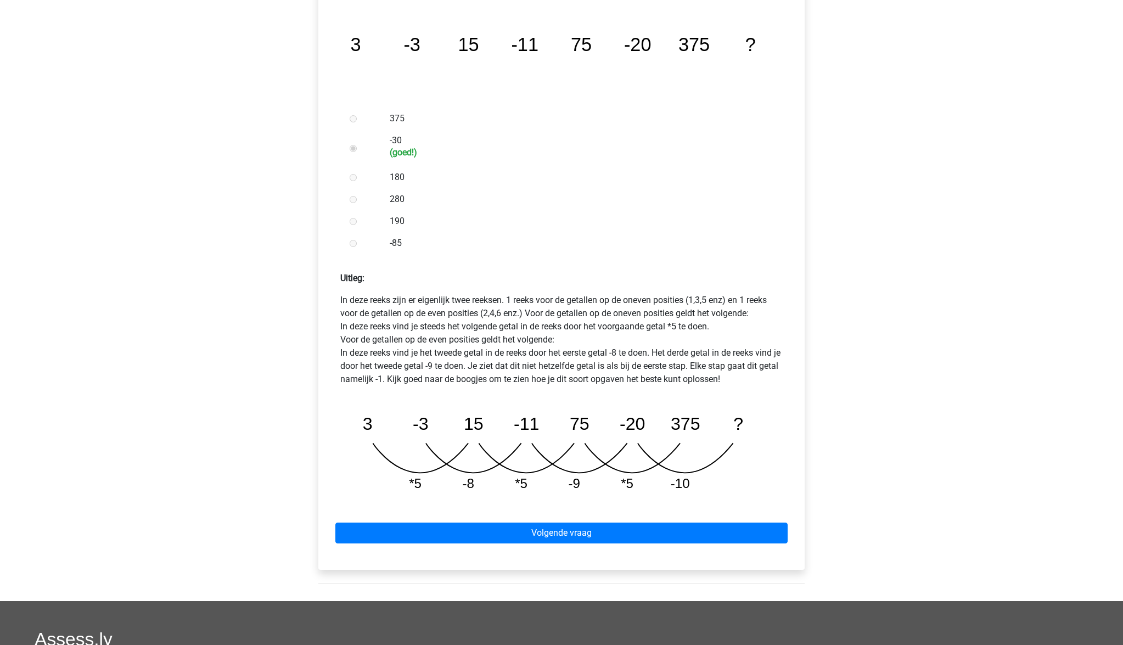
scroll to position [266, 0]
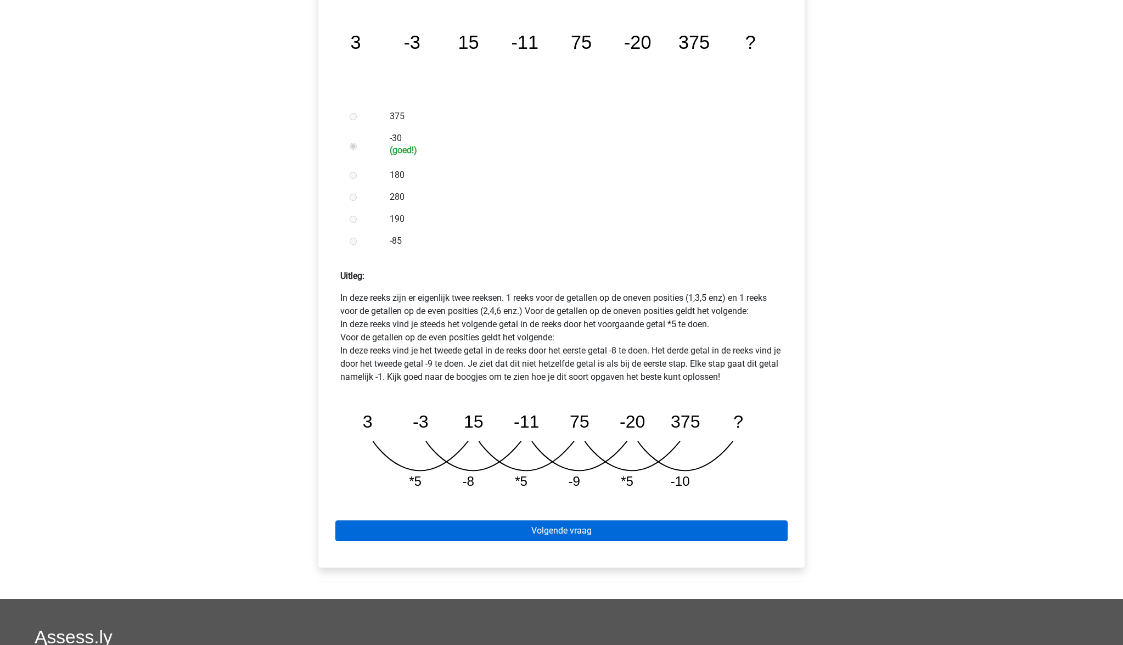
click at [529, 520] on link "Volgende vraag" at bounding box center [561, 530] width 452 height 21
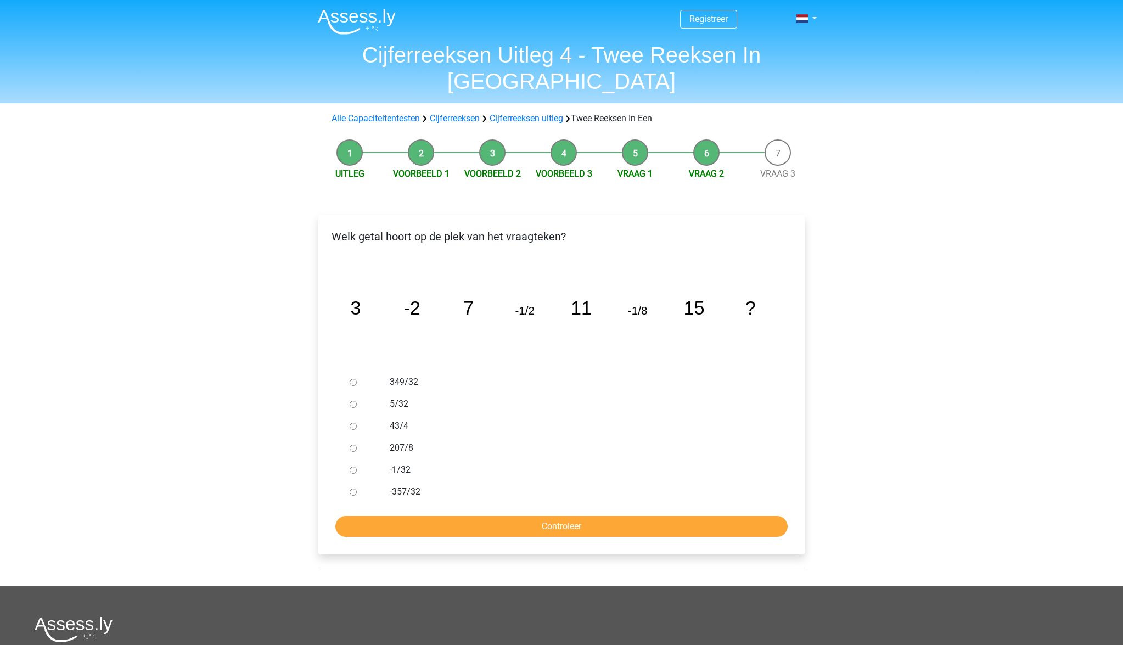
click at [403, 463] on label "-1/32" at bounding box center [580, 469] width 380 height 13
click at [357, 467] on input "-1/32" at bounding box center [353, 470] width 7 height 7
radio input "true"
click at [507, 516] on input "Controleer" at bounding box center [561, 526] width 452 height 21
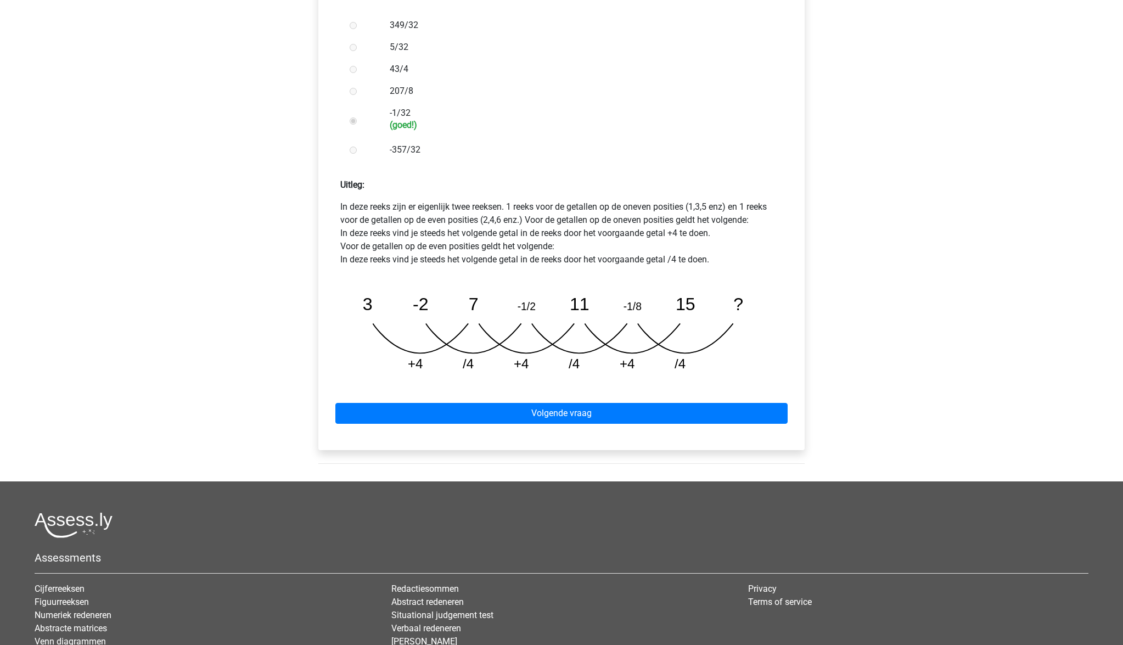
scroll to position [361, 0]
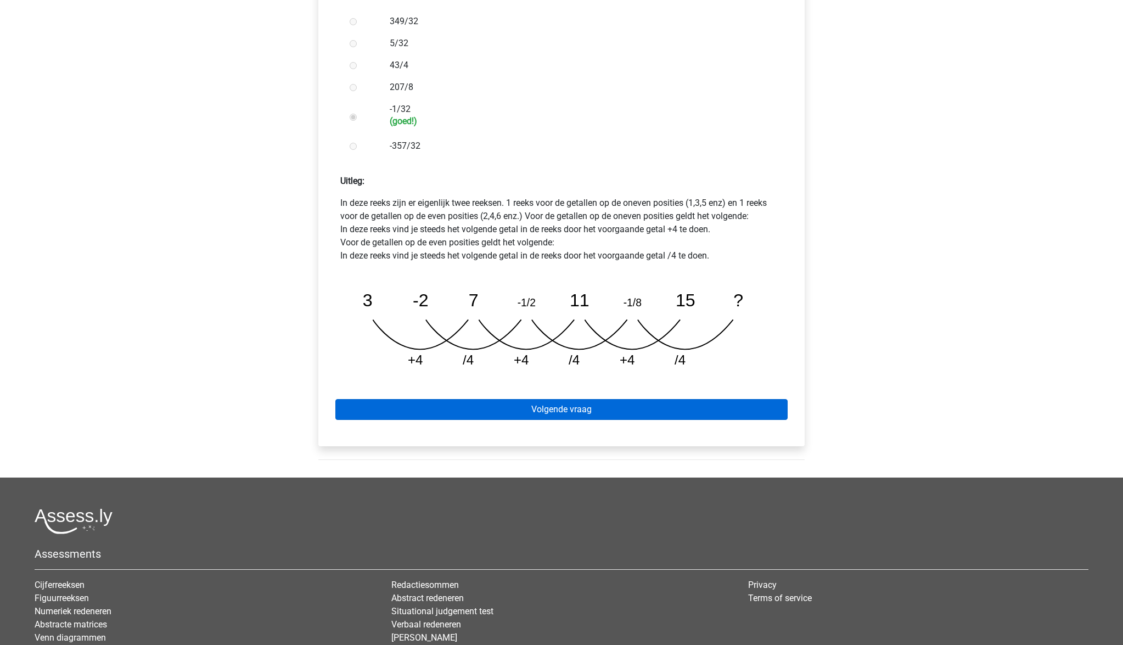
click at [563, 399] on link "Volgende vraag" at bounding box center [561, 409] width 452 height 21
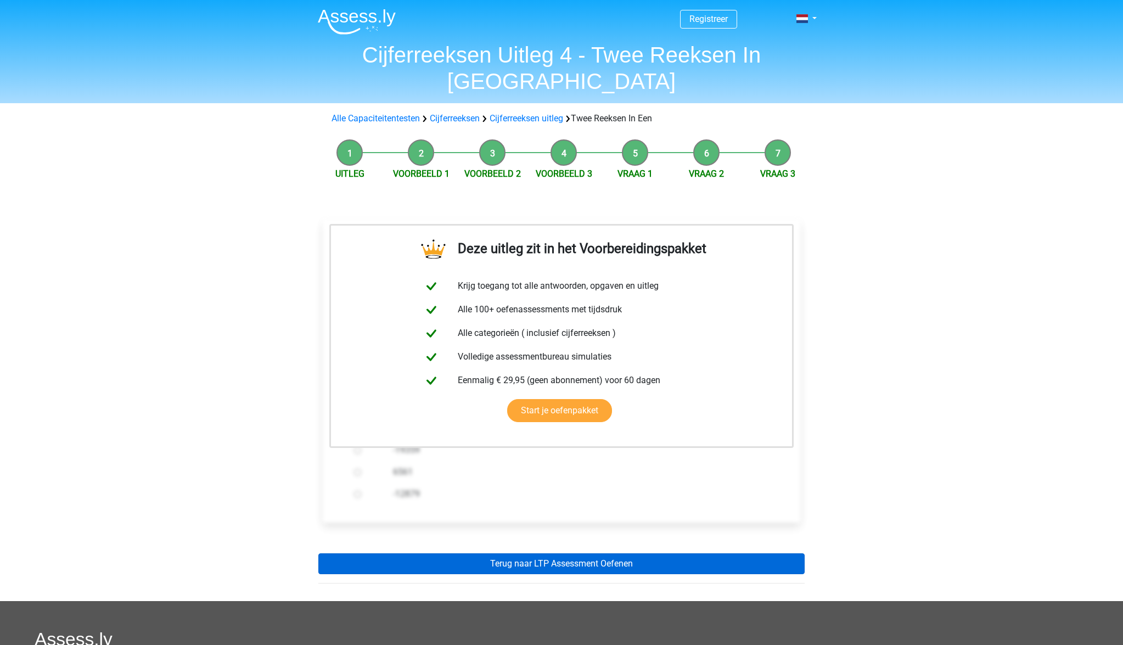
click at [603, 553] on link "Terug naar LTP Assessment Oefenen" at bounding box center [561, 563] width 486 height 21
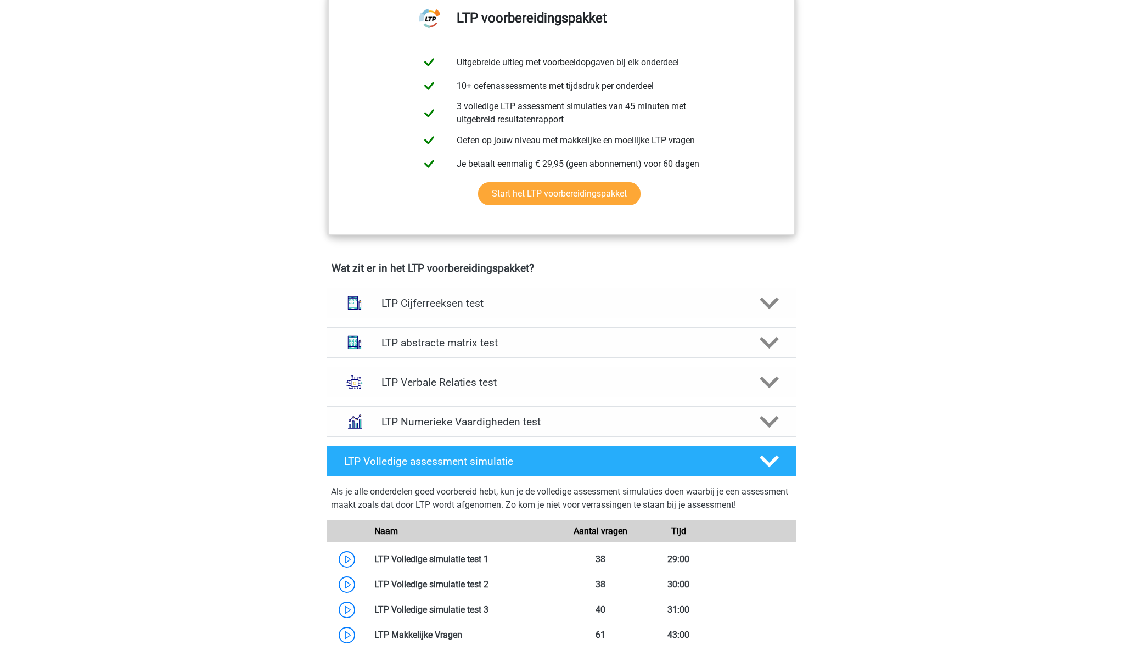
scroll to position [472, 0]
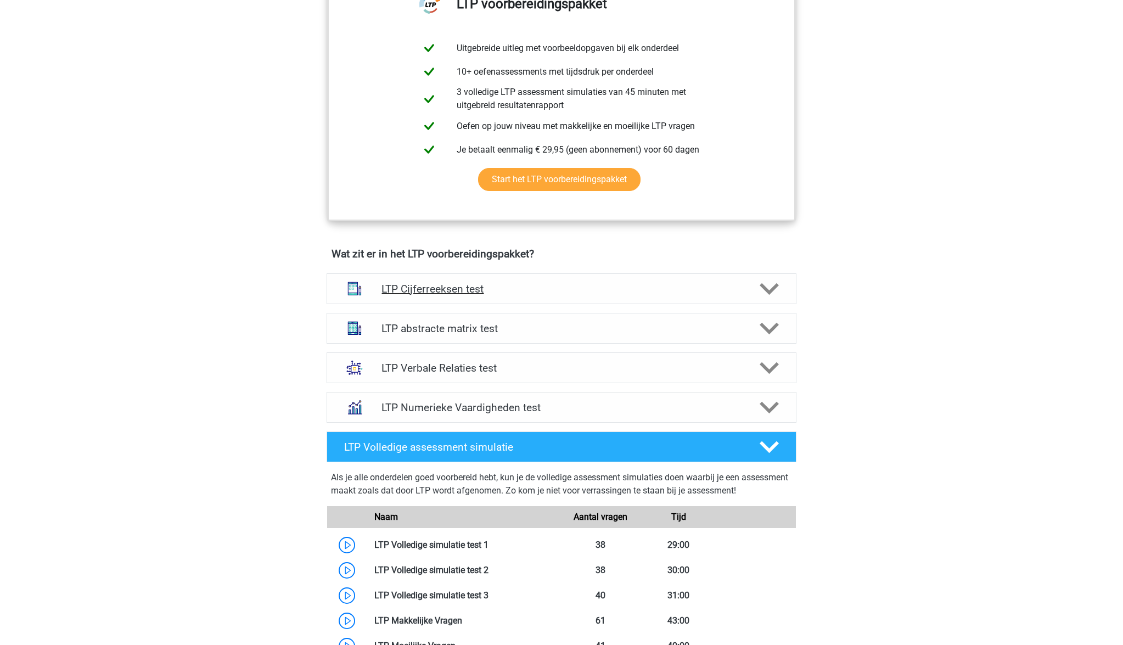
click at [468, 292] on h4 "LTP Cijferreeksen test" at bounding box center [561, 289] width 360 height 13
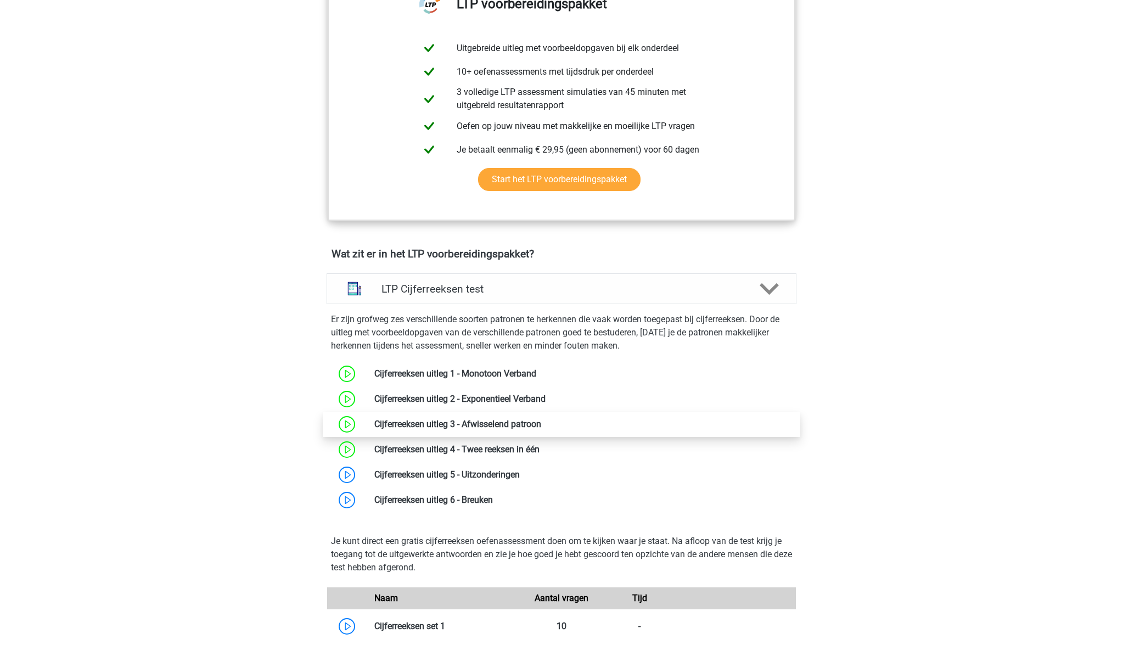
click at [541, 424] on link at bounding box center [541, 424] width 0 height 10
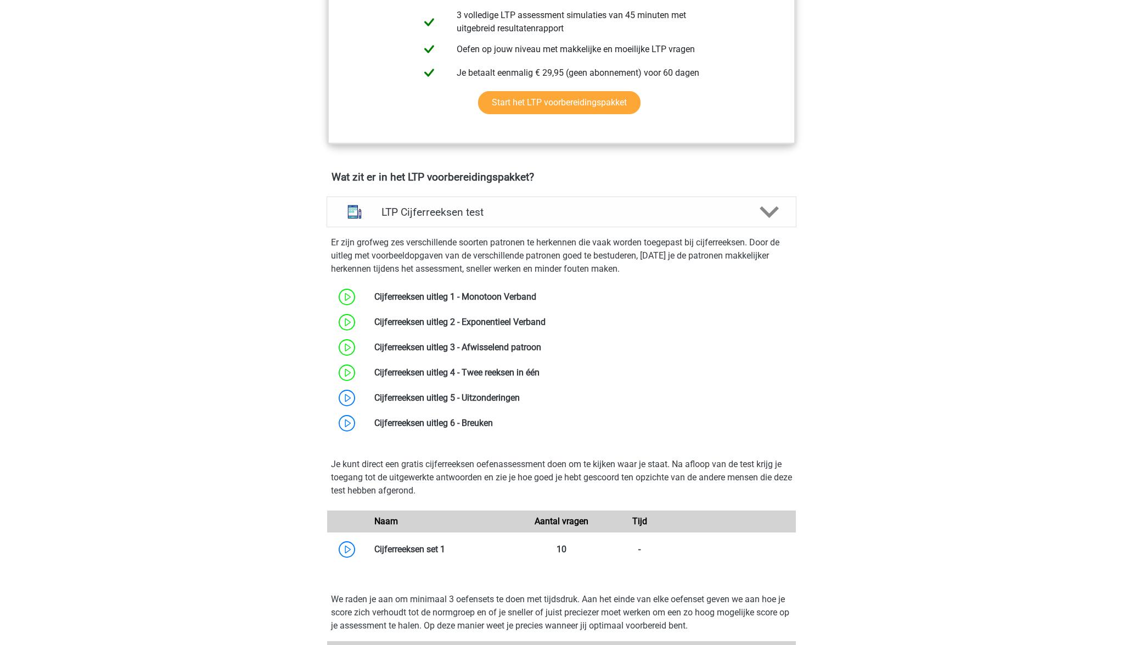
scroll to position [570, 0]
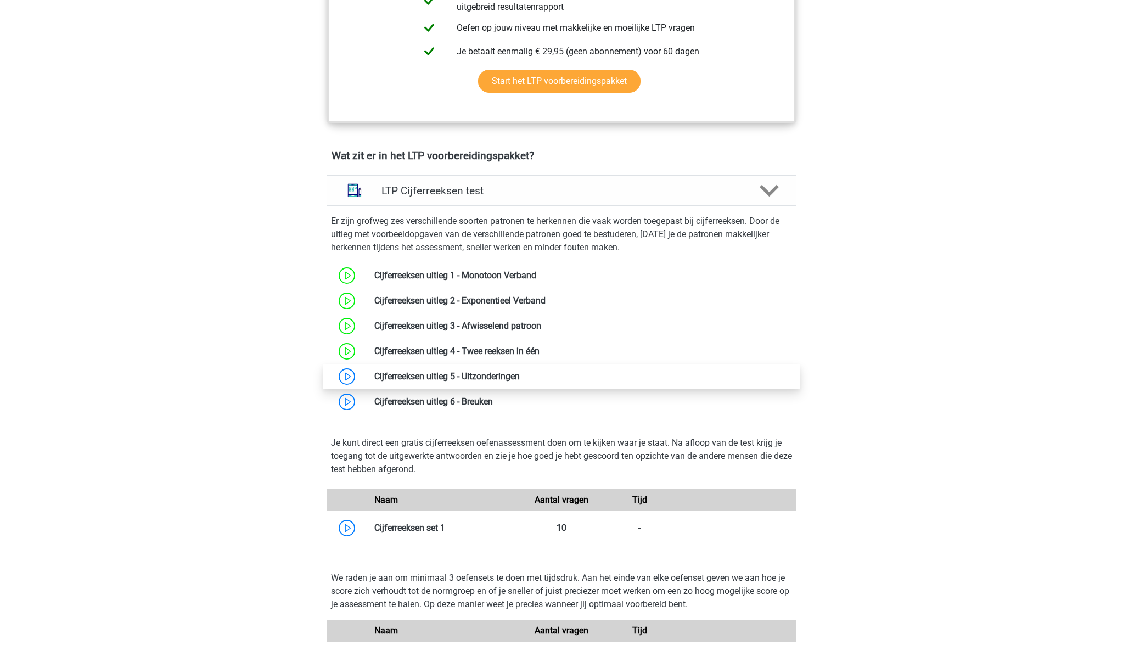
click at [520, 379] on link at bounding box center [520, 376] width 0 height 10
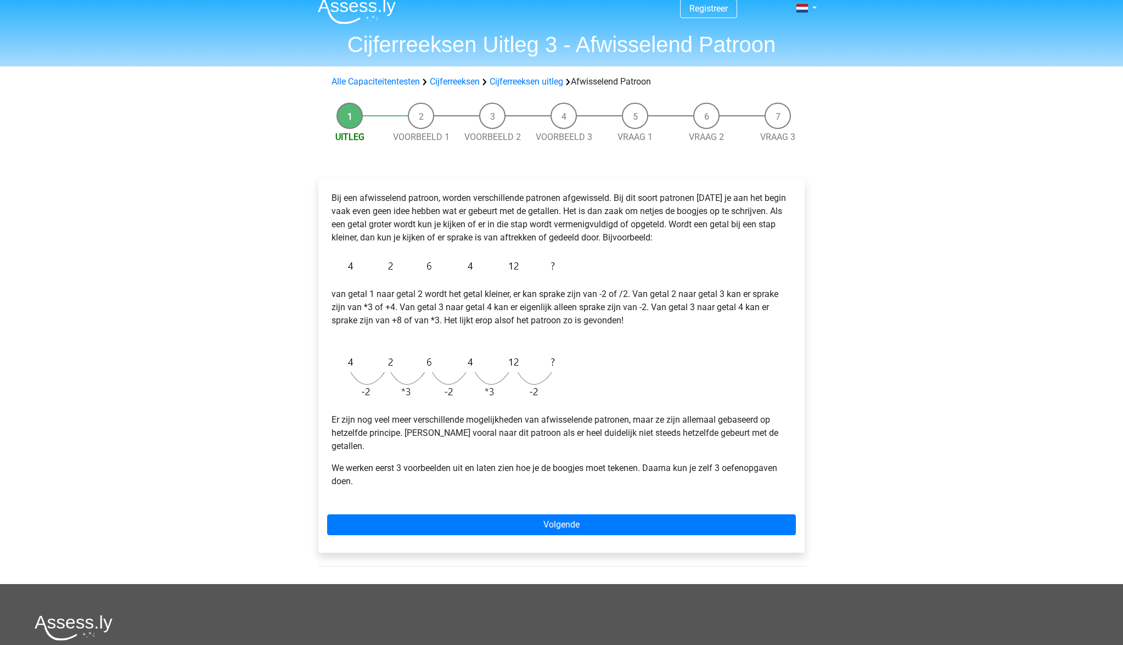
scroll to position [10, 0]
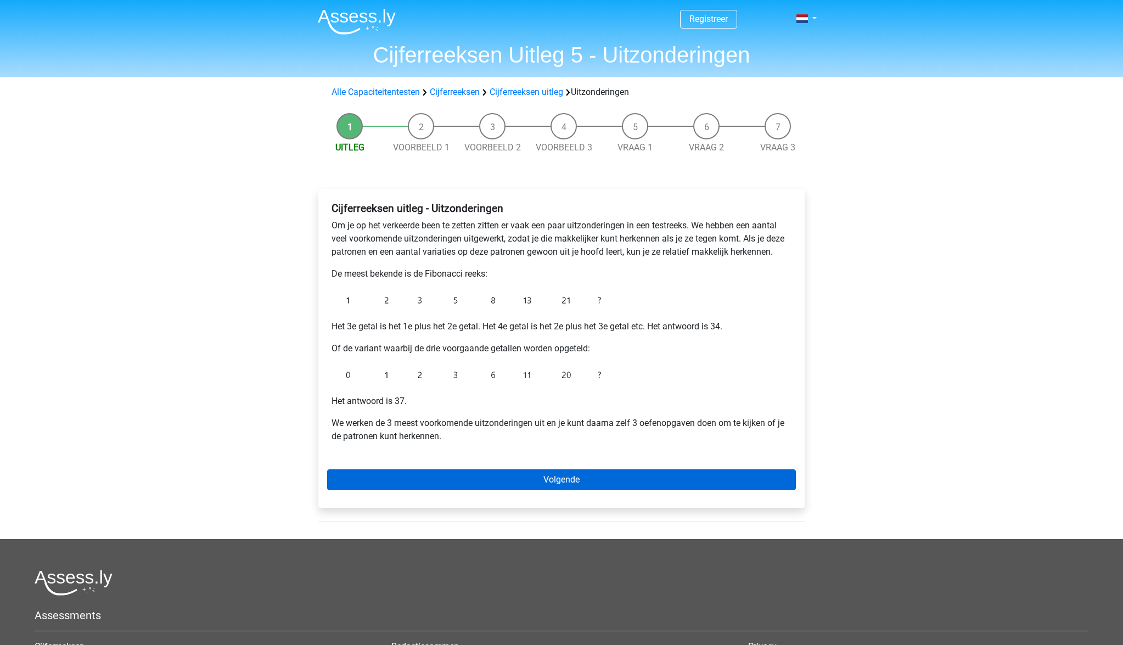
click at [613, 479] on link "Volgende" at bounding box center [561, 479] width 469 height 21
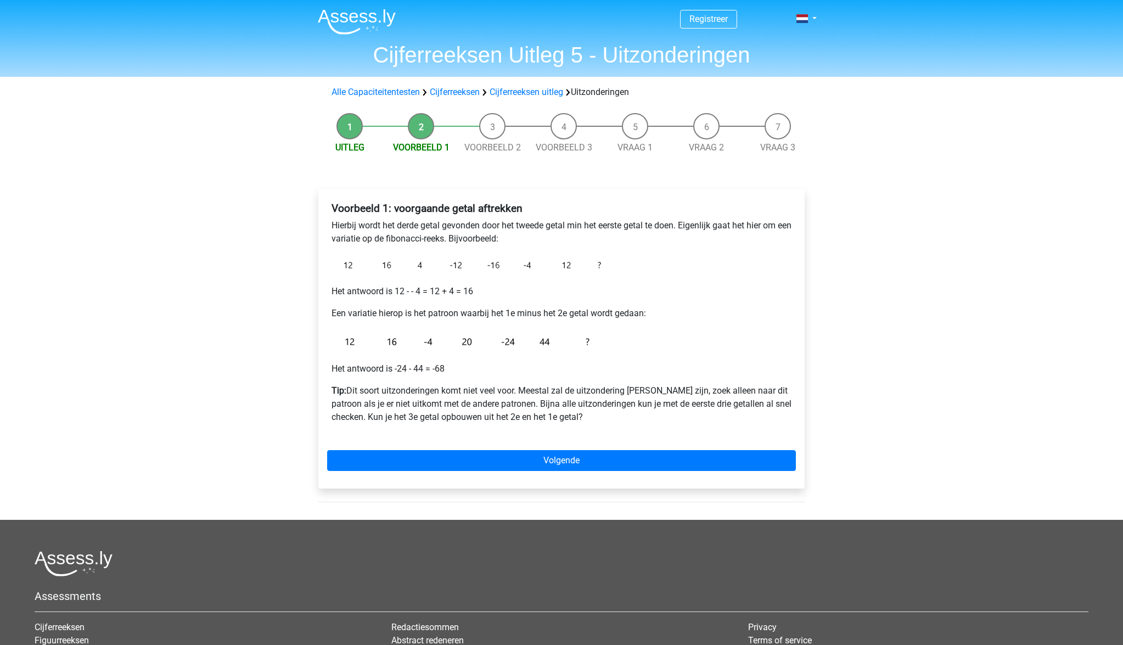
click at [460, 268] on img at bounding box center [469, 265] width 274 height 22
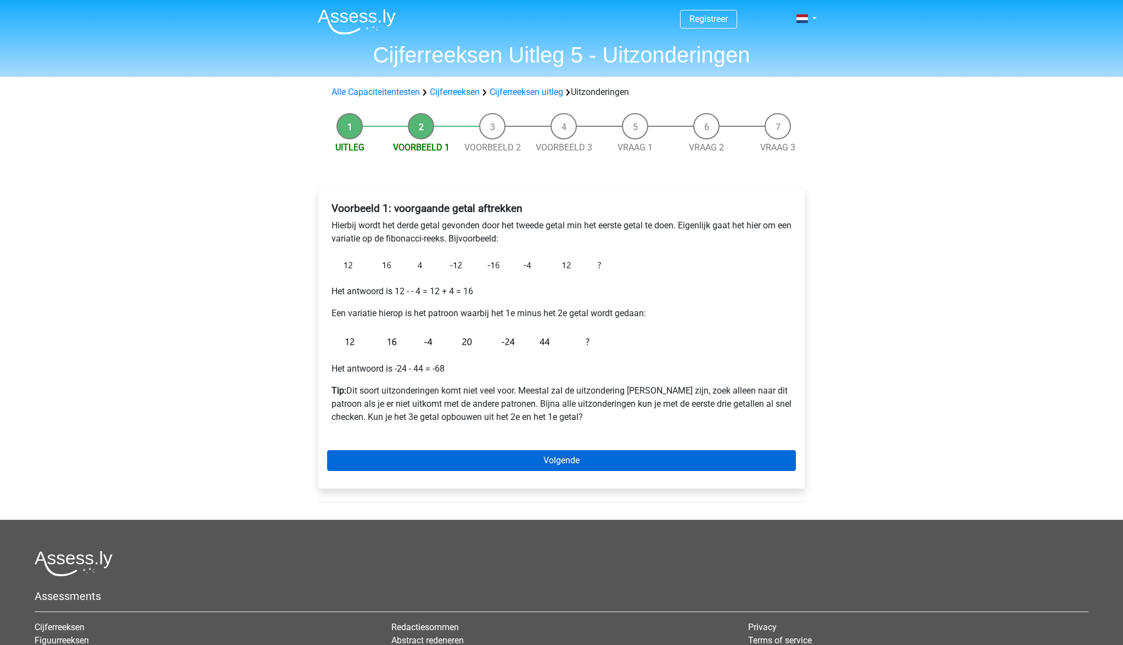
click at [588, 463] on link "Volgende" at bounding box center [561, 460] width 469 height 21
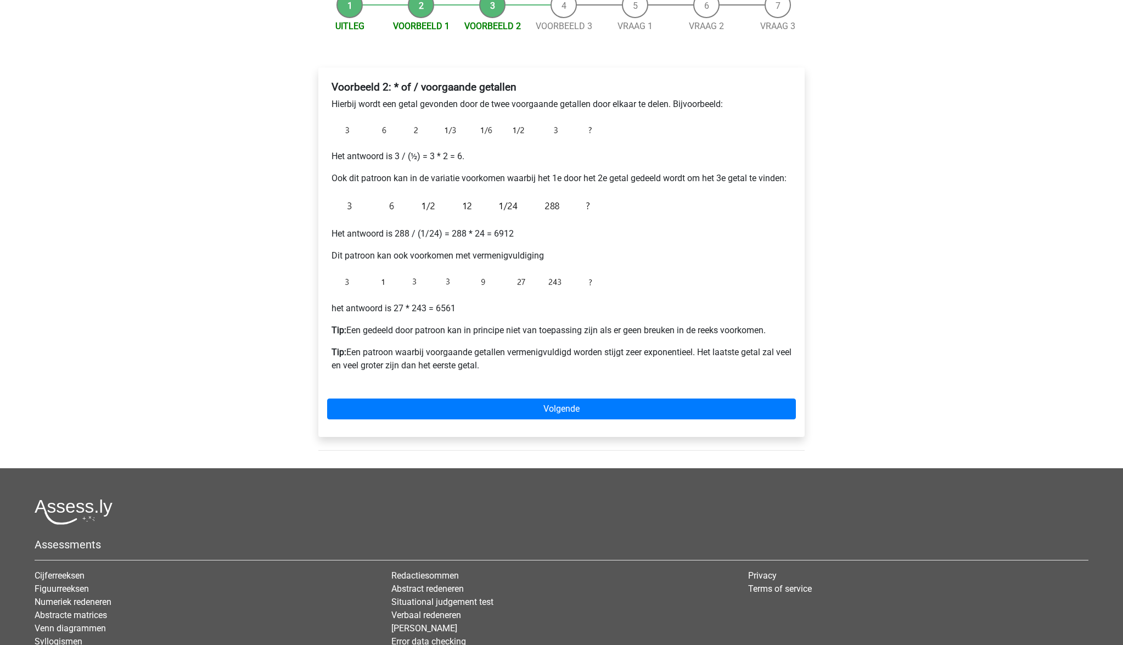
scroll to position [128, 0]
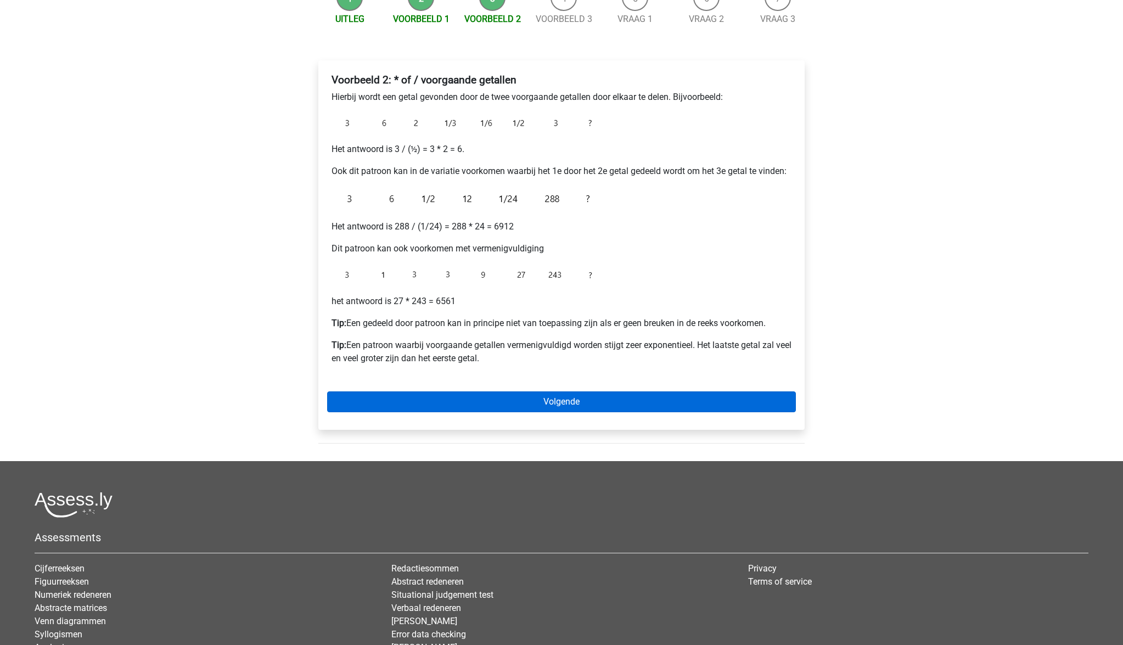
click at [562, 399] on link "Volgende" at bounding box center [561, 401] width 469 height 21
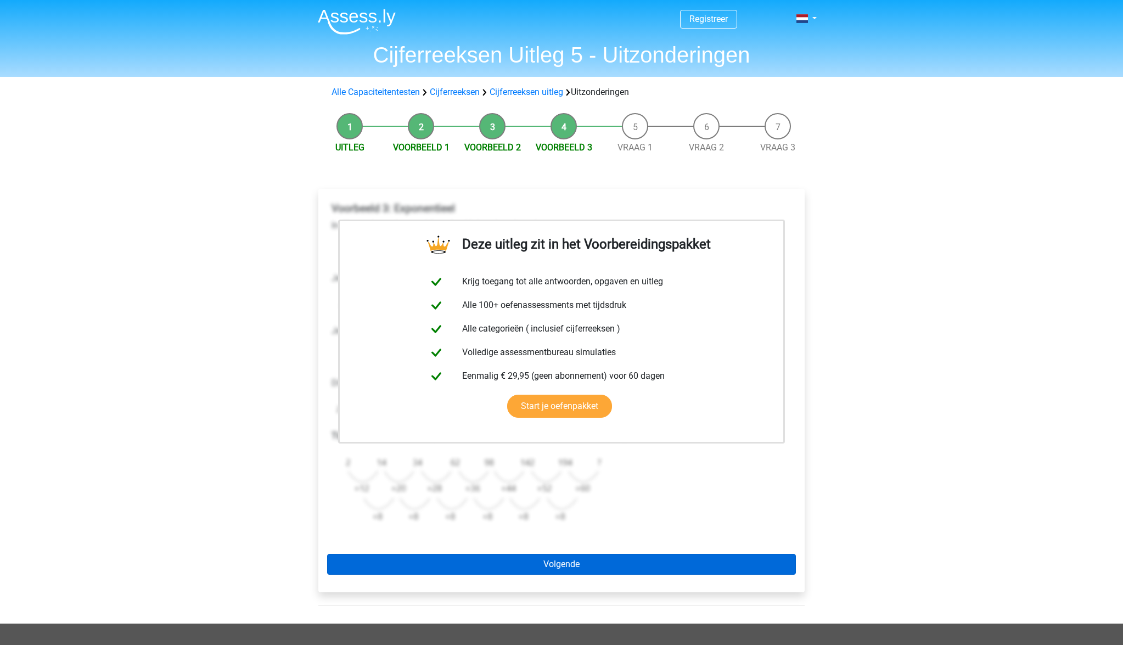
click at [560, 566] on link "Volgende" at bounding box center [561, 564] width 469 height 21
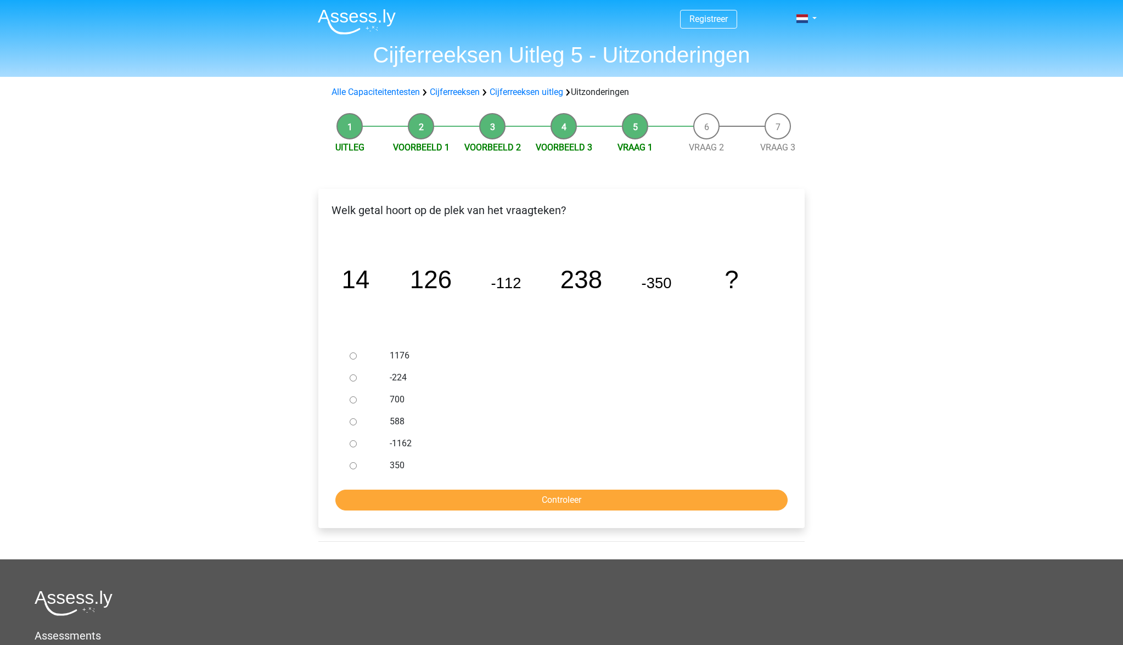
click at [390, 424] on label "588" at bounding box center [580, 421] width 380 height 13
click at [357, 424] on input "588" at bounding box center [353, 421] width 7 height 7
radio input "true"
click at [519, 499] on input "Controleer" at bounding box center [561, 500] width 452 height 21
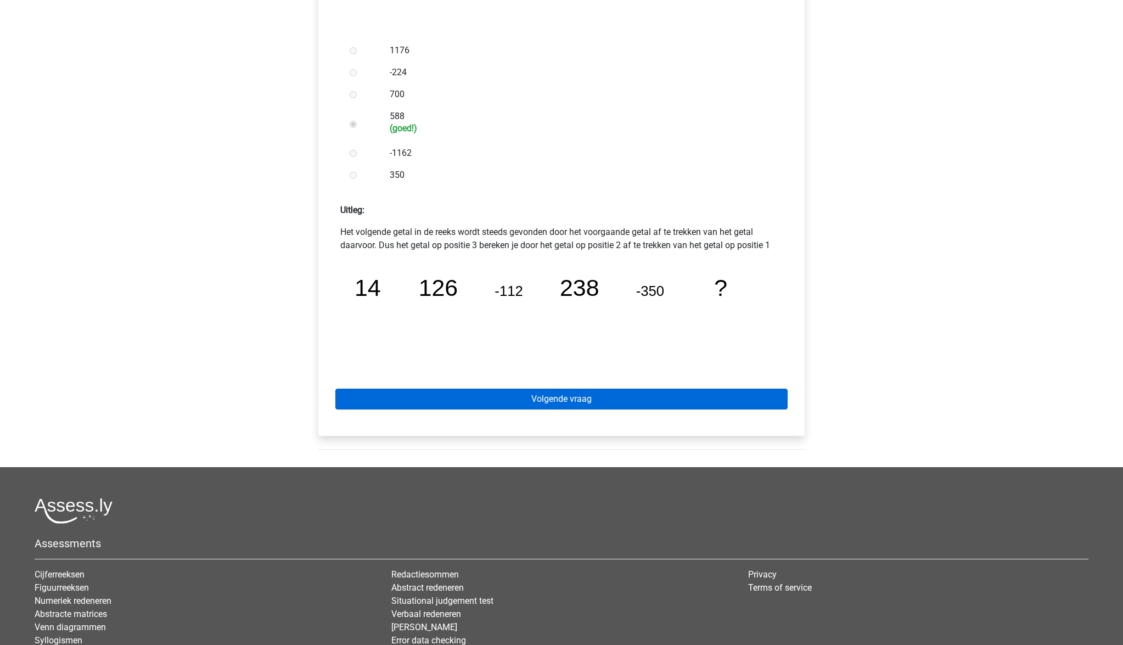
scroll to position [307, 0]
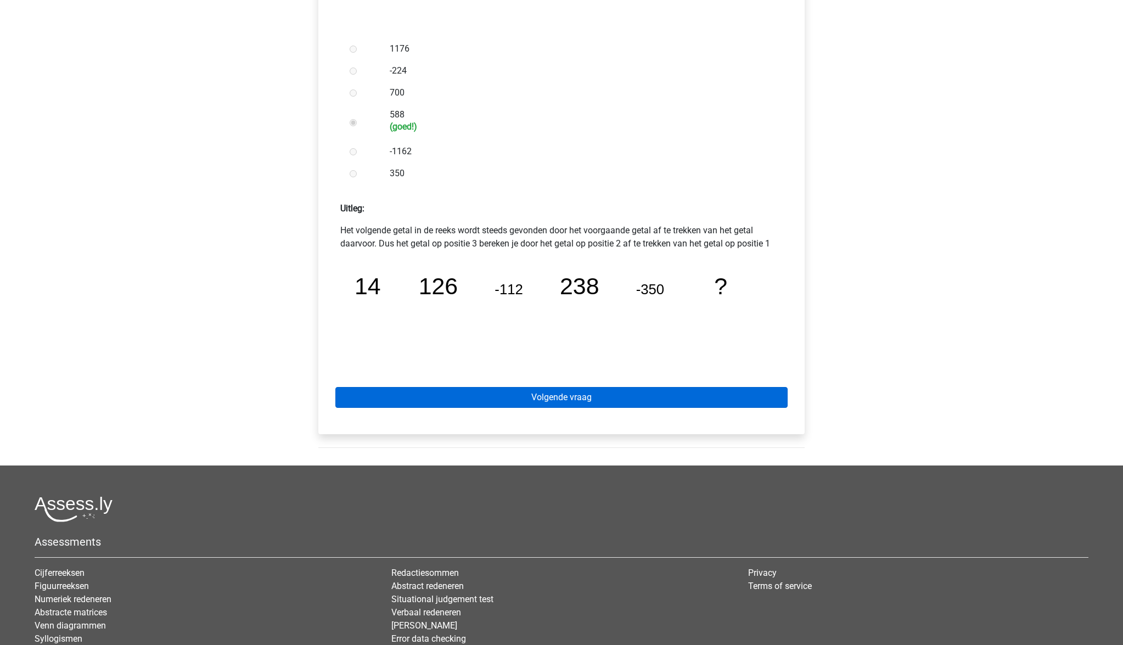
click at [542, 400] on link "Volgende vraag" at bounding box center [561, 397] width 452 height 21
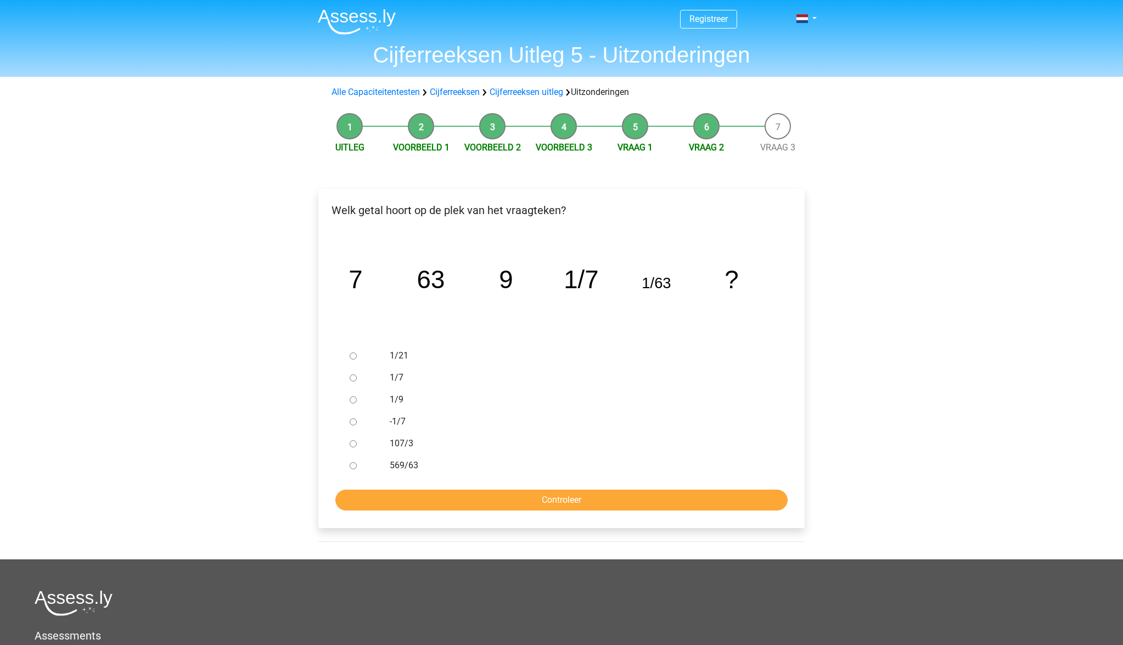
click at [720, 283] on icon "image/svg+xml 7 63 9 1/7 1/63 ?" at bounding box center [561, 288] width 451 height 113
click at [400, 403] on label "1/9" at bounding box center [580, 399] width 380 height 13
click at [357, 403] on input "1/9" at bounding box center [353, 399] width 7 height 7
radio input "true"
click at [549, 499] on input "Controleer" at bounding box center [561, 500] width 452 height 21
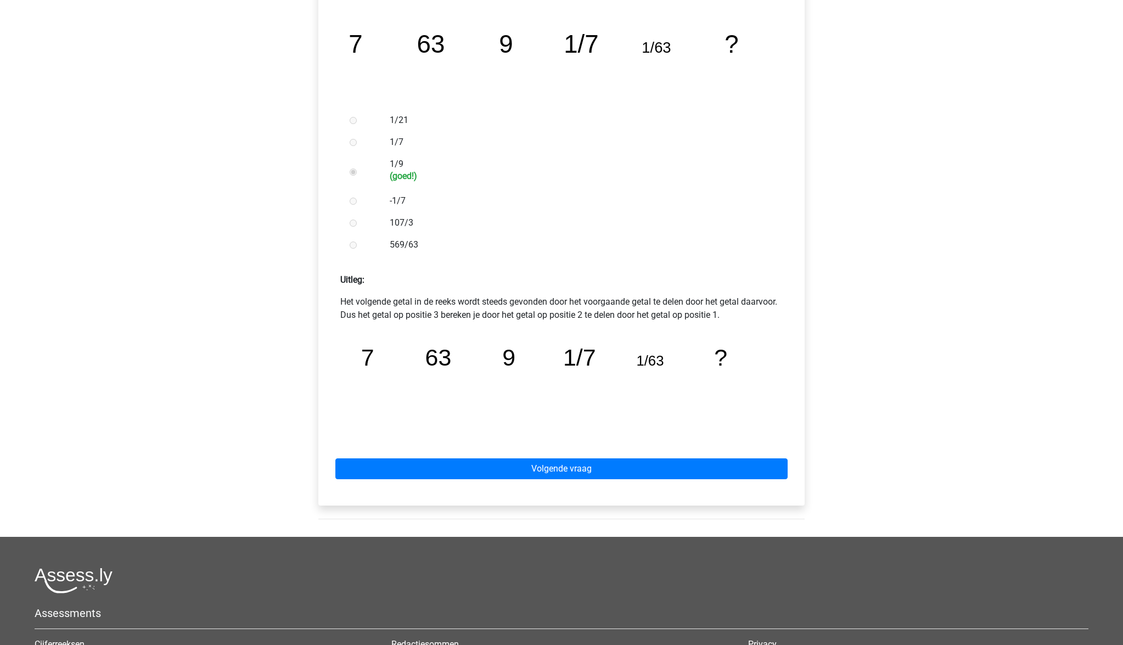
scroll to position [238, 0]
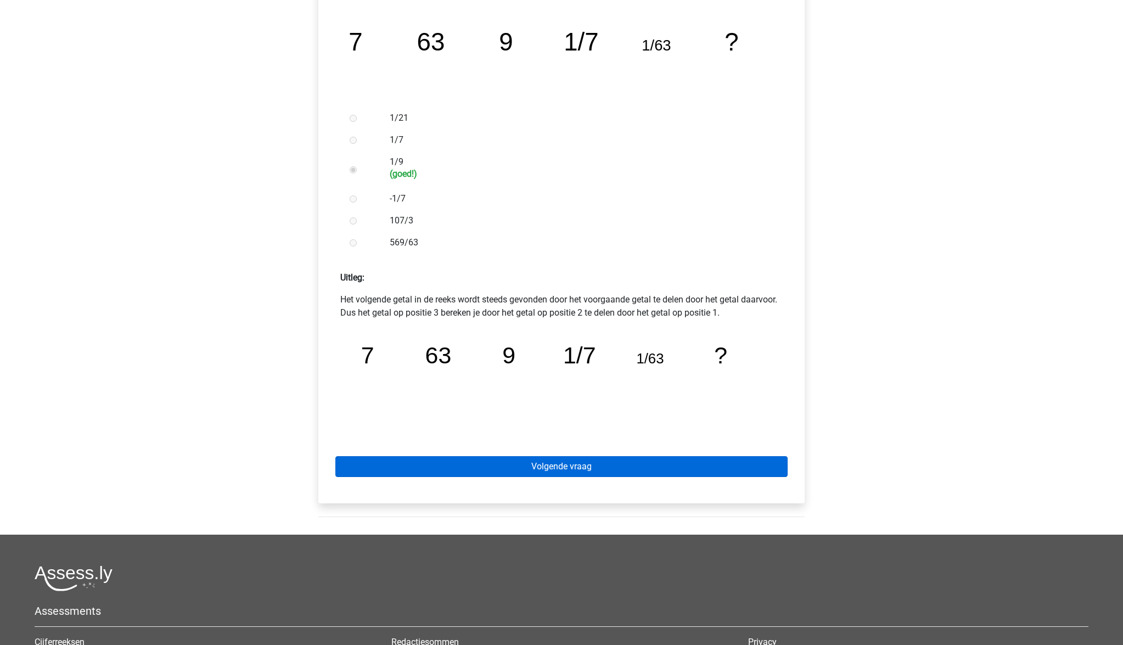
click at [613, 466] on link "Volgende vraag" at bounding box center [561, 466] width 452 height 21
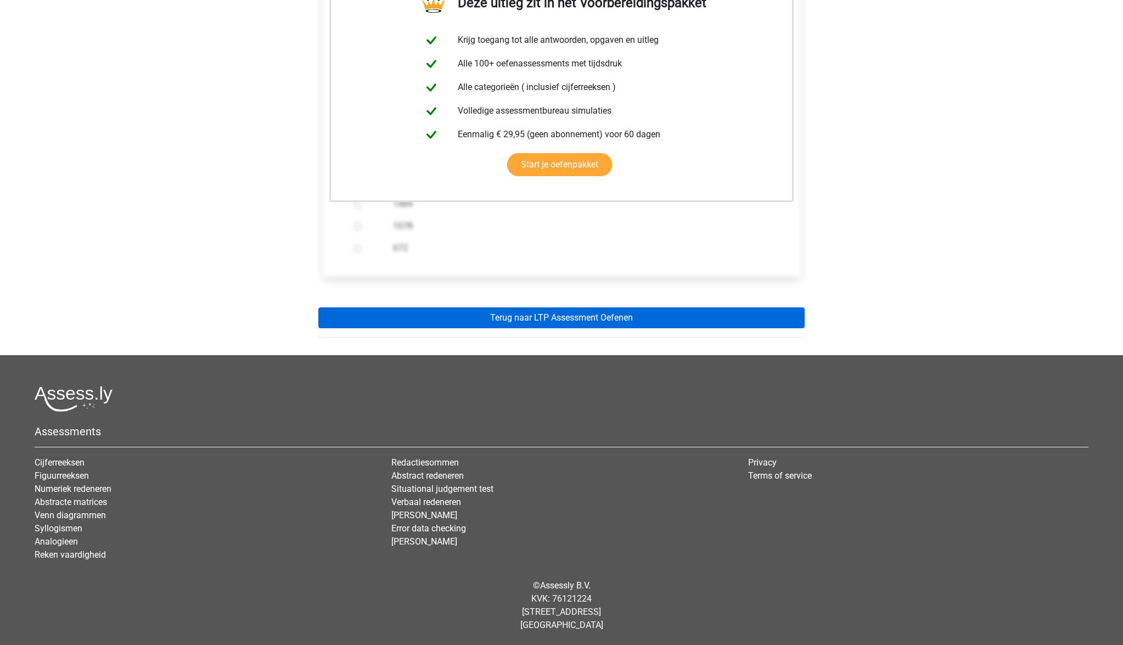
scroll to position [220, 0]
click at [604, 317] on link "Terug naar LTP Assessment Oefenen" at bounding box center [561, 317] width 486 height 21
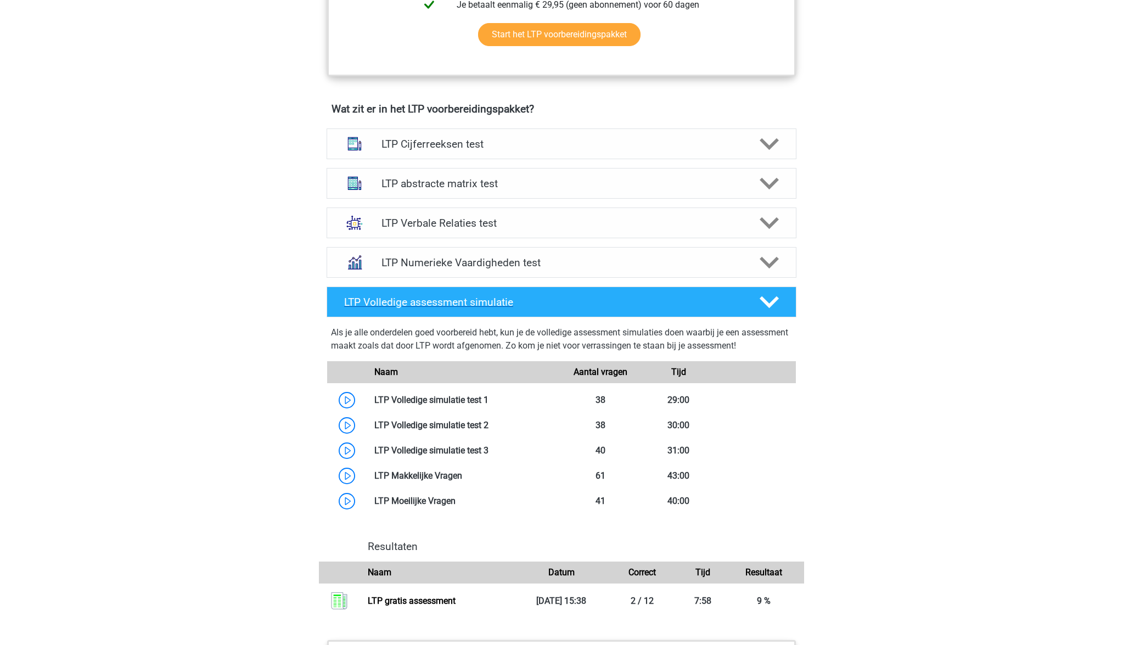
scroll to position [620, 0]
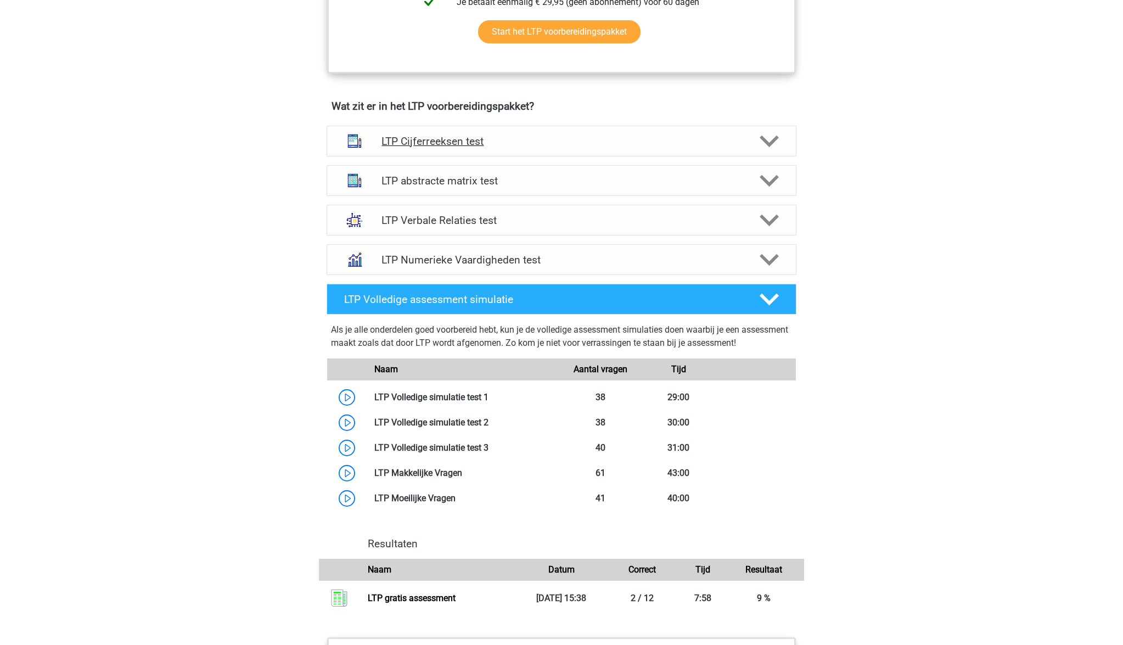
click at [582, 143] on h4 "LTP Cijferreeksen test" at bounding box center [561, 141] width 360 height 13
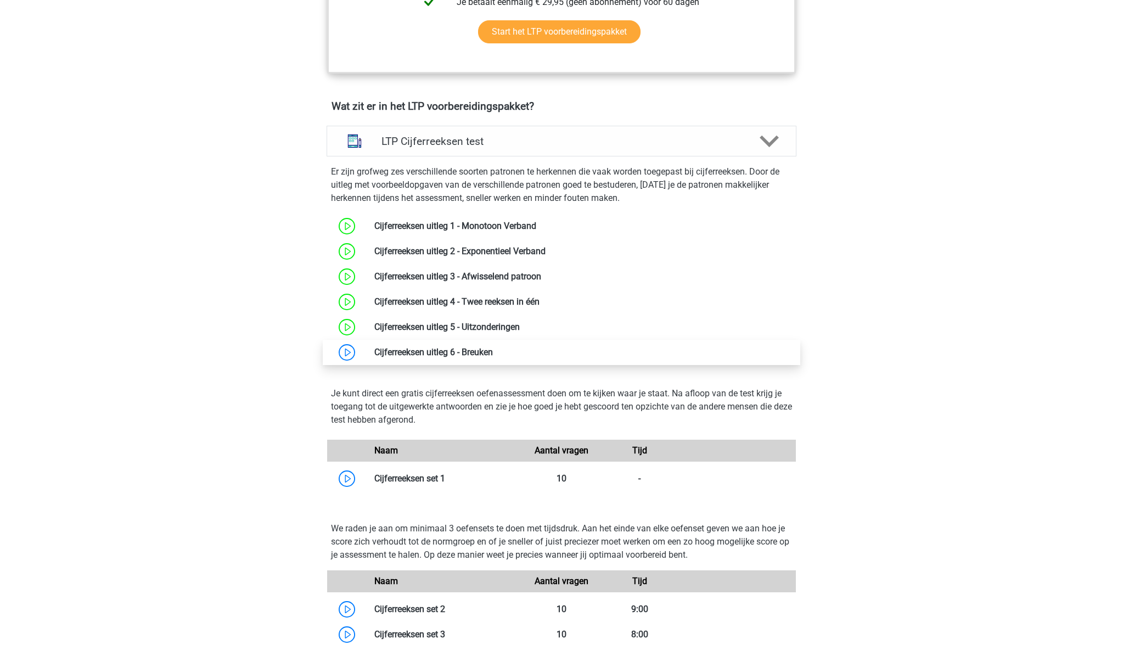
click at [493, 353] on link at bounding box center [493, 352] width 0 height 10
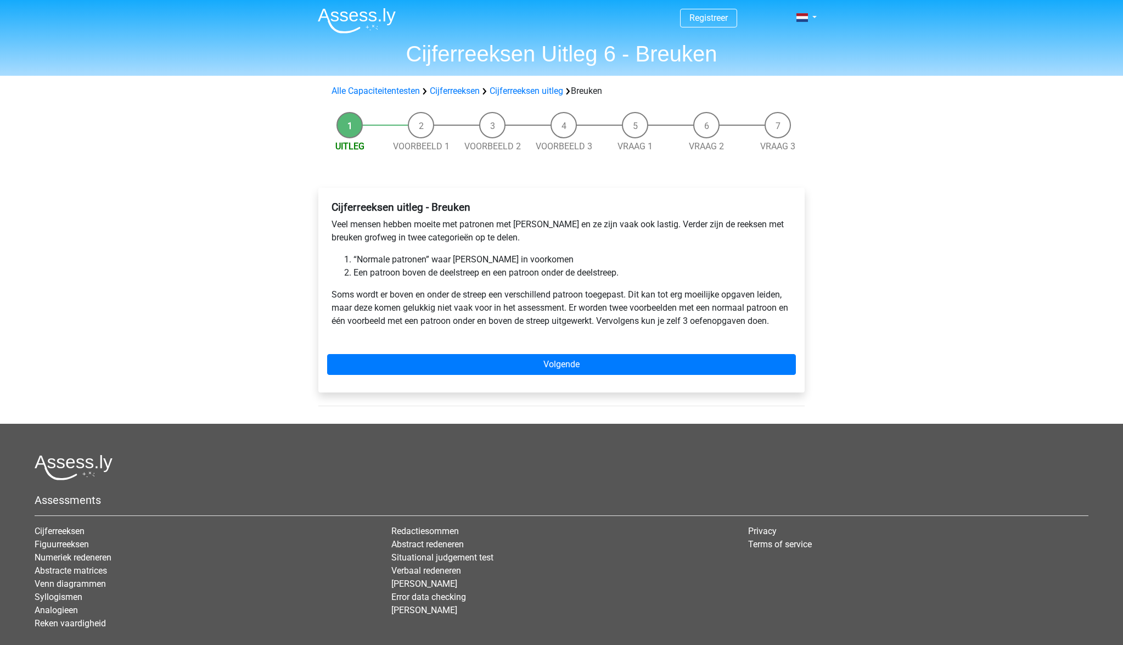
scroll to position [1, 0]
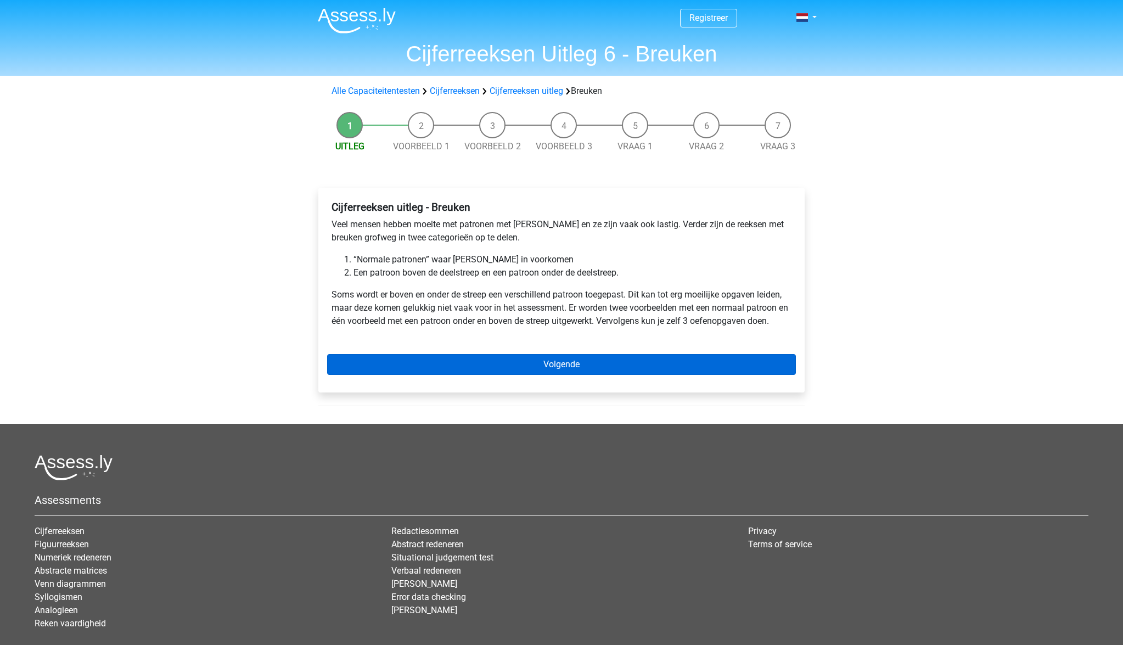
click at [551, 364] on link "Volgende" at bounding box center [561, 364] width 469 height 21
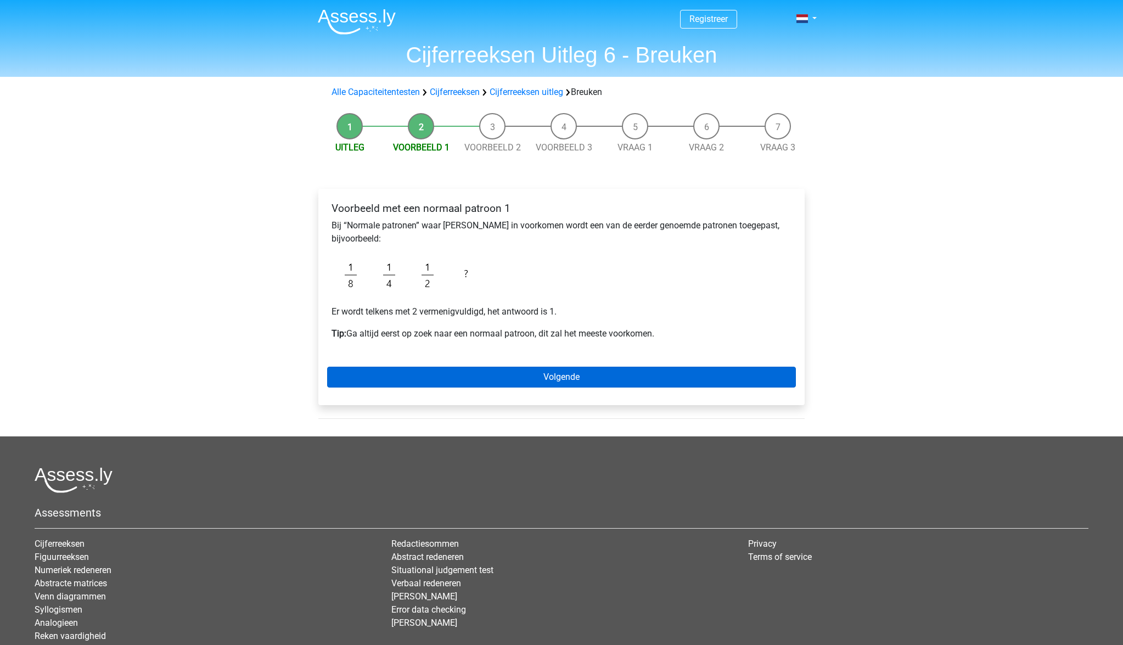
click at [579, 378] on link "Volgende" at bounding box center [561, 377] width 469 height 21
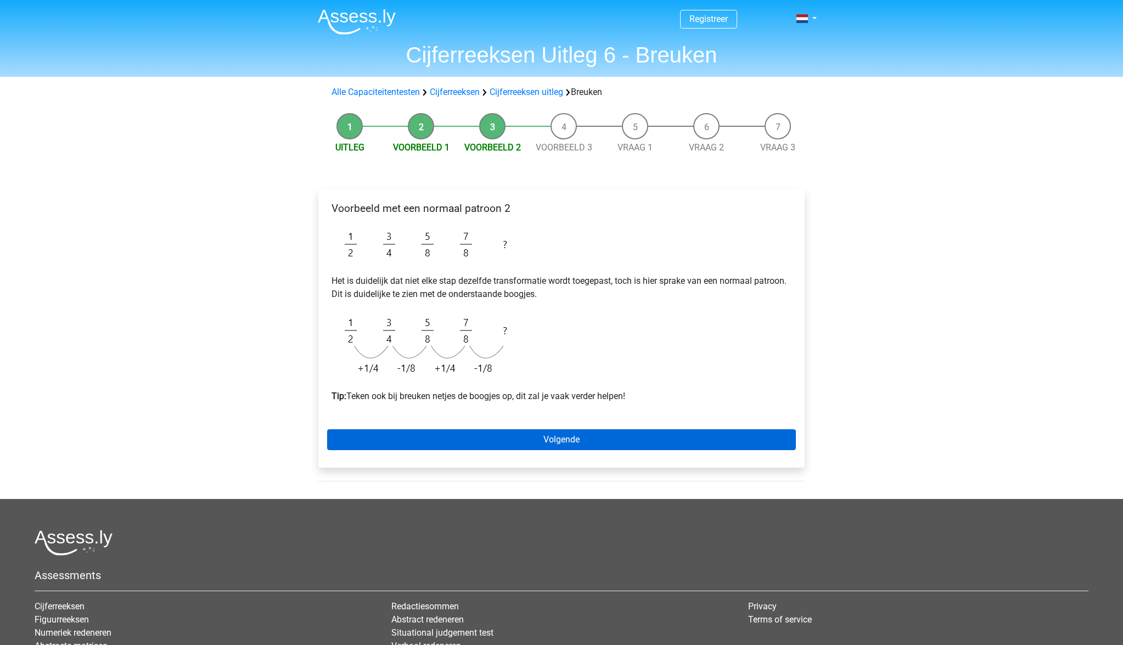
click at [523, 442] on link "Volgende" at bounding box center [561, 439] width 469 height 21
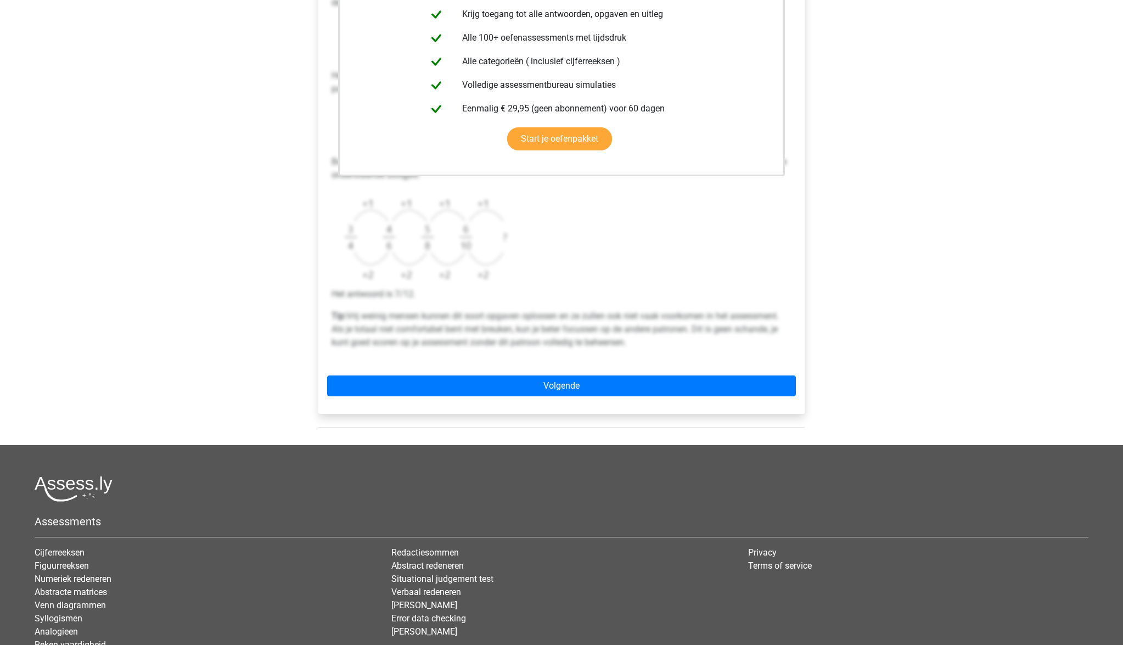
scroll to position [271, 0]
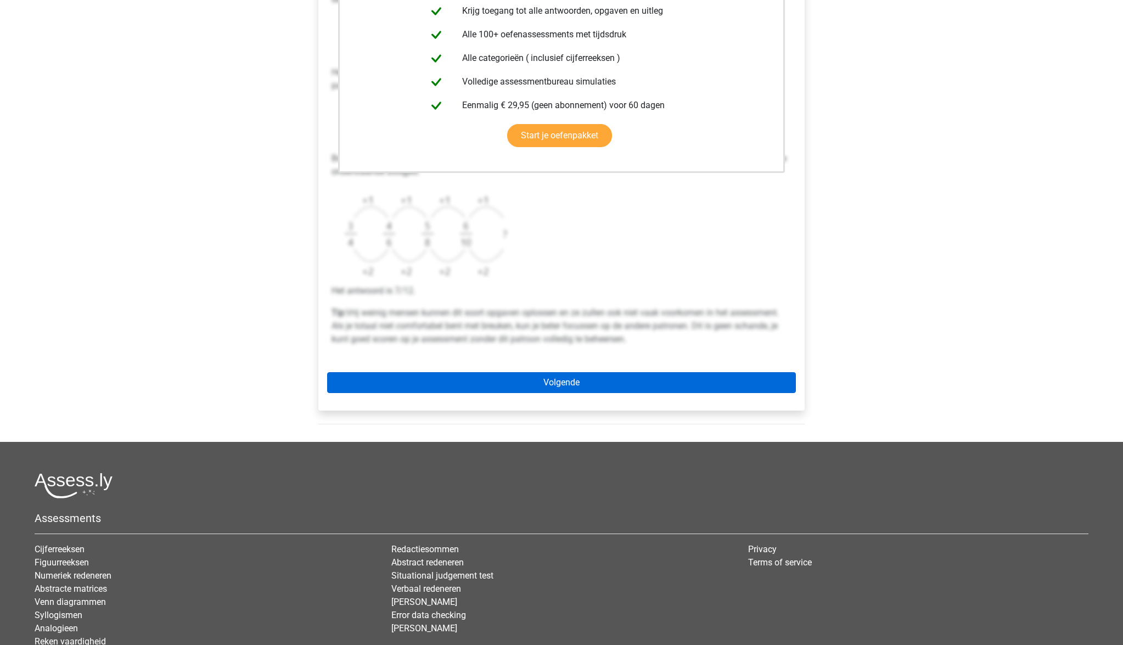
click at [544, 388] on link "Volgende" at bounding box center [561, 382] width 469 height 21
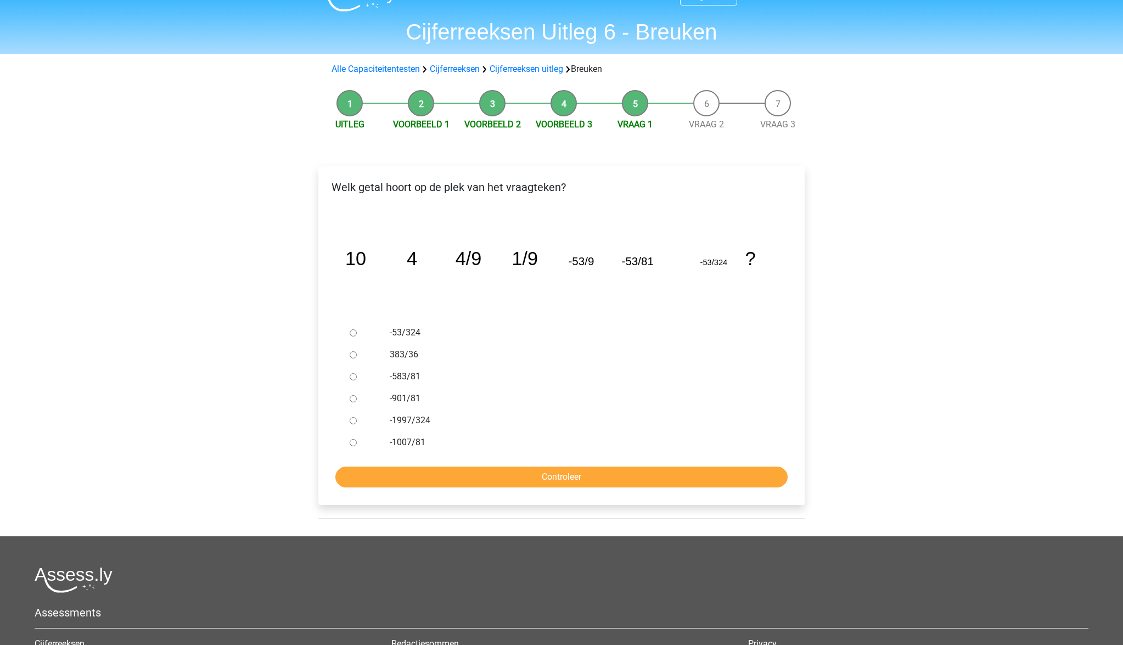
scroll to position [23, 0]
click at [354, 440] on input "-1007/81" at bounding box center [353, 442] width 7 height 7
radio input "true"
click at [435, 475] on input "Controleer" at bounding box center [561, 477] width 452 height 21
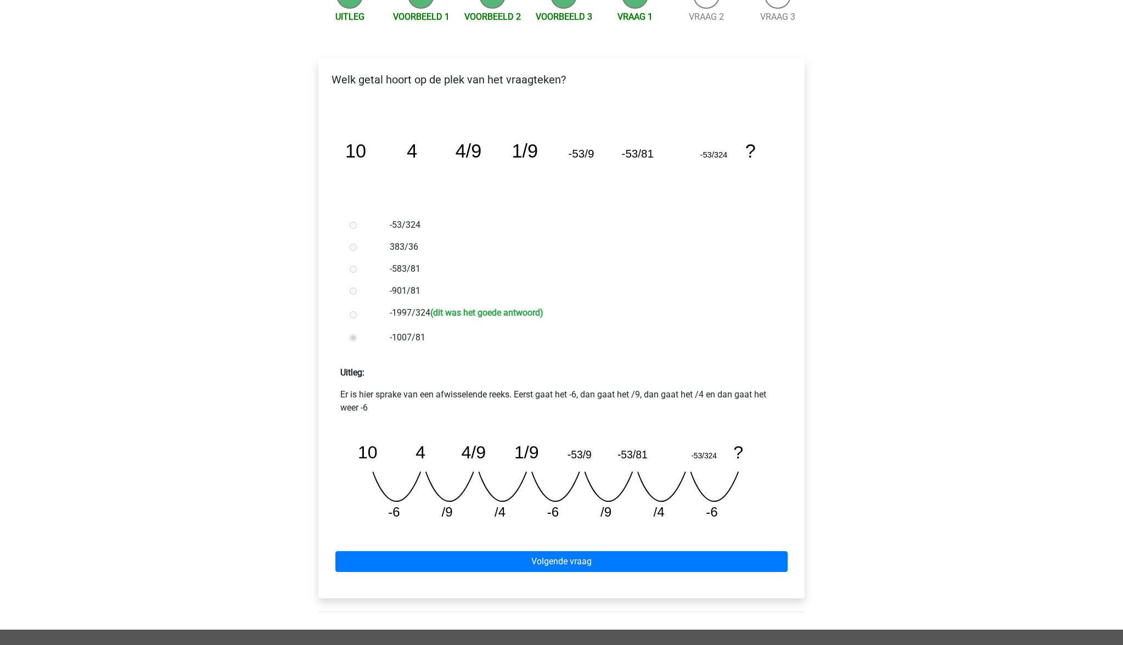
scroll to position [132, 0]
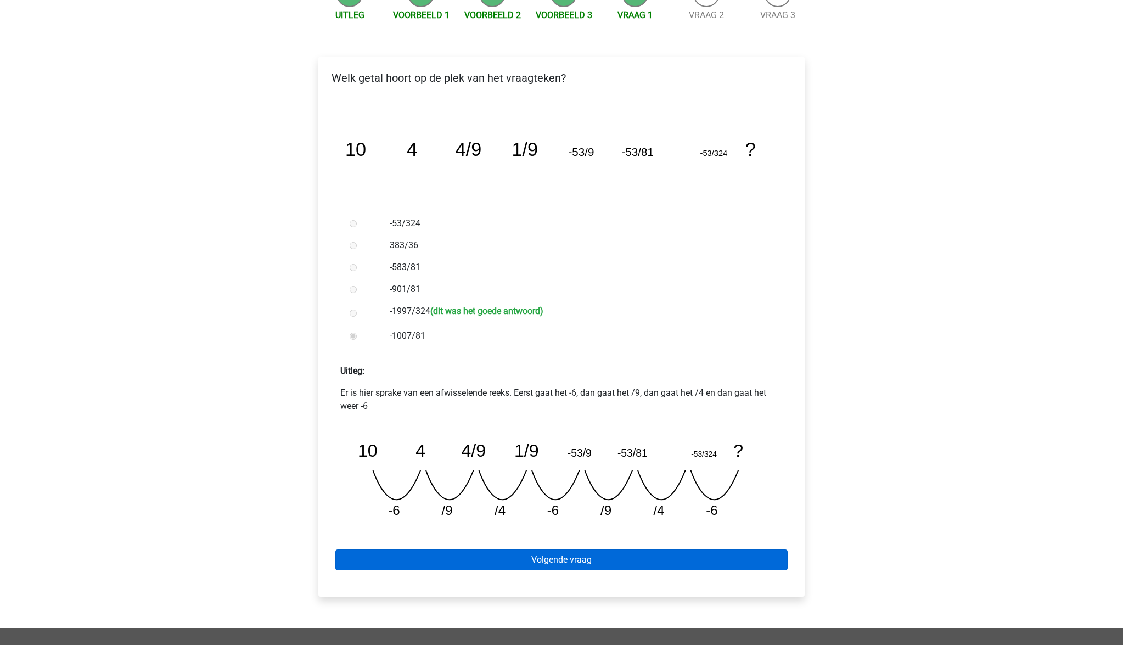
click at [605, 559] on link "Volgende vraag" at bounding box center [561, 559] width 452 height 21
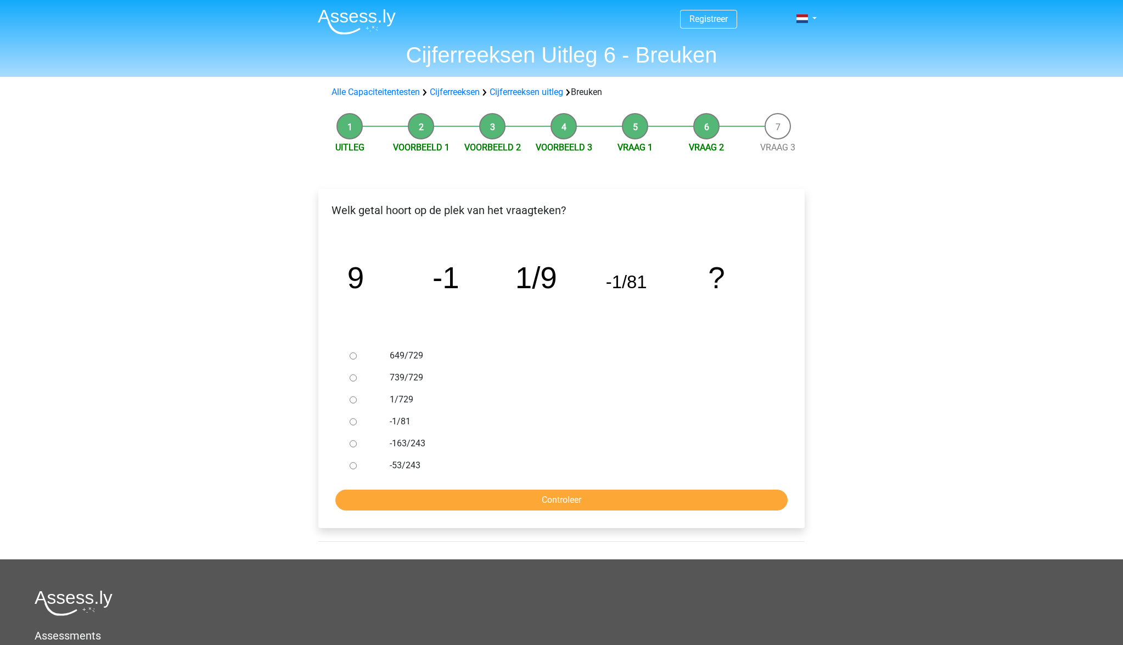
click at [399, 400] on label "1/729" at bounding box center [580, 399] width 380 height 13
click at [357, 400] on input "1/729" at bounding box center [353, 399] width 7 height 7
radio input "true"
click at [526, 495] on input "Controleer" at bounding box center [561, 500] width 452 height 21
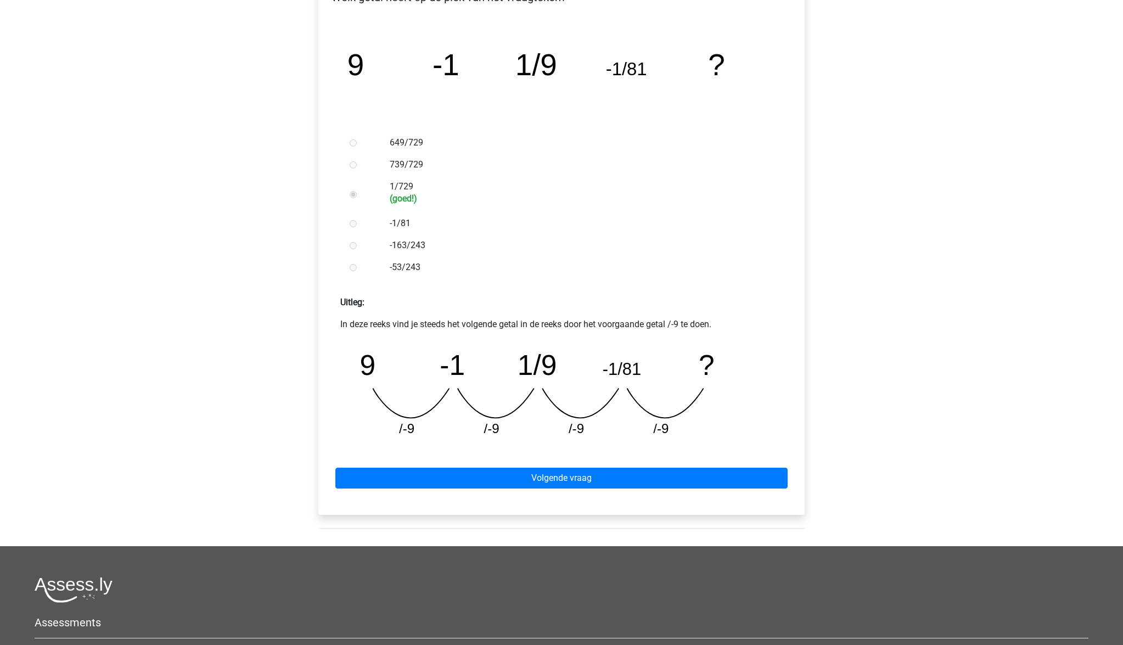
scroll to position [216, 0]
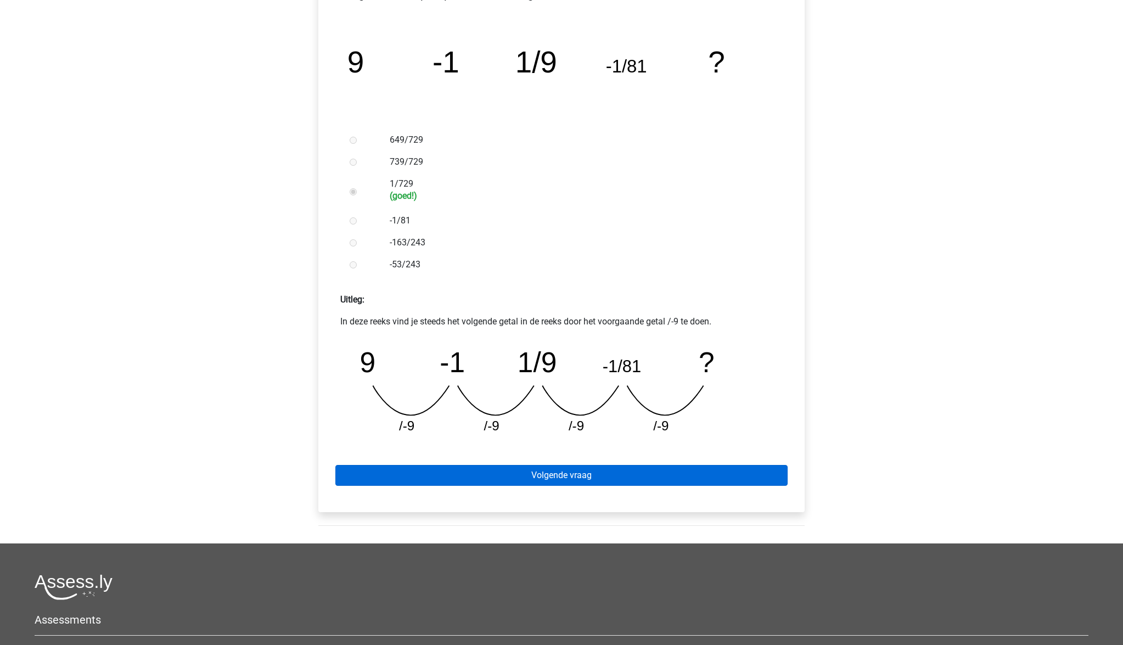
click at [548, 481] on link "Volgende vraag" at bounding box center [561, 475] width 452 height 21
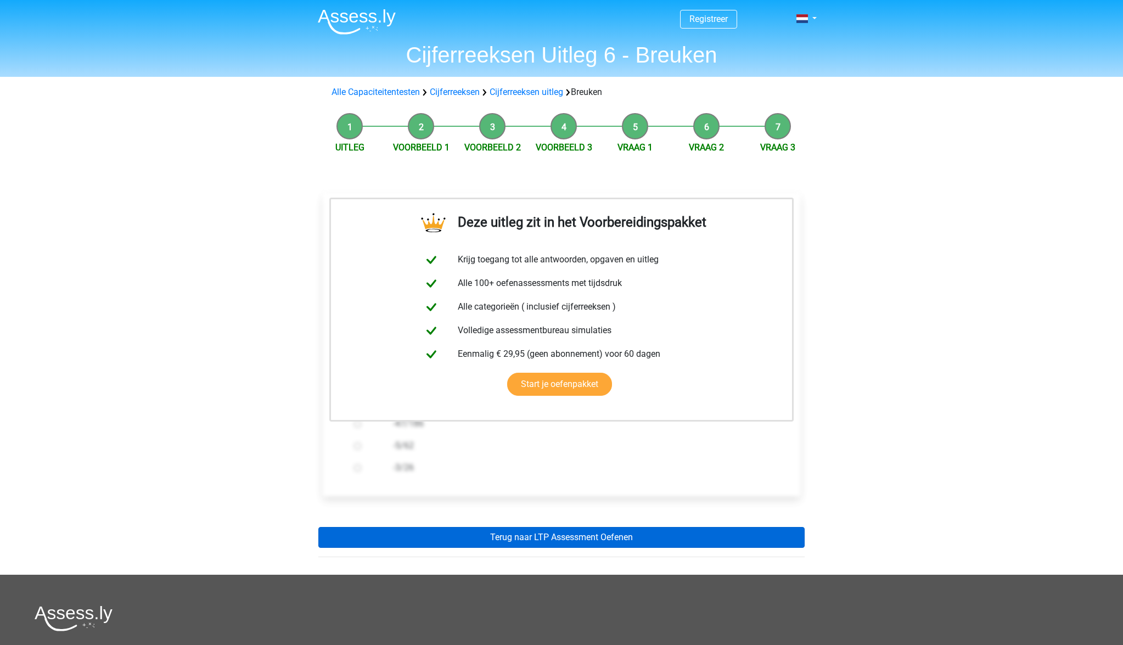
click at [552, 535] on link "Terug naar LTP Assessment Oefenen" at bounding box center [561, 537] width 486 height 21
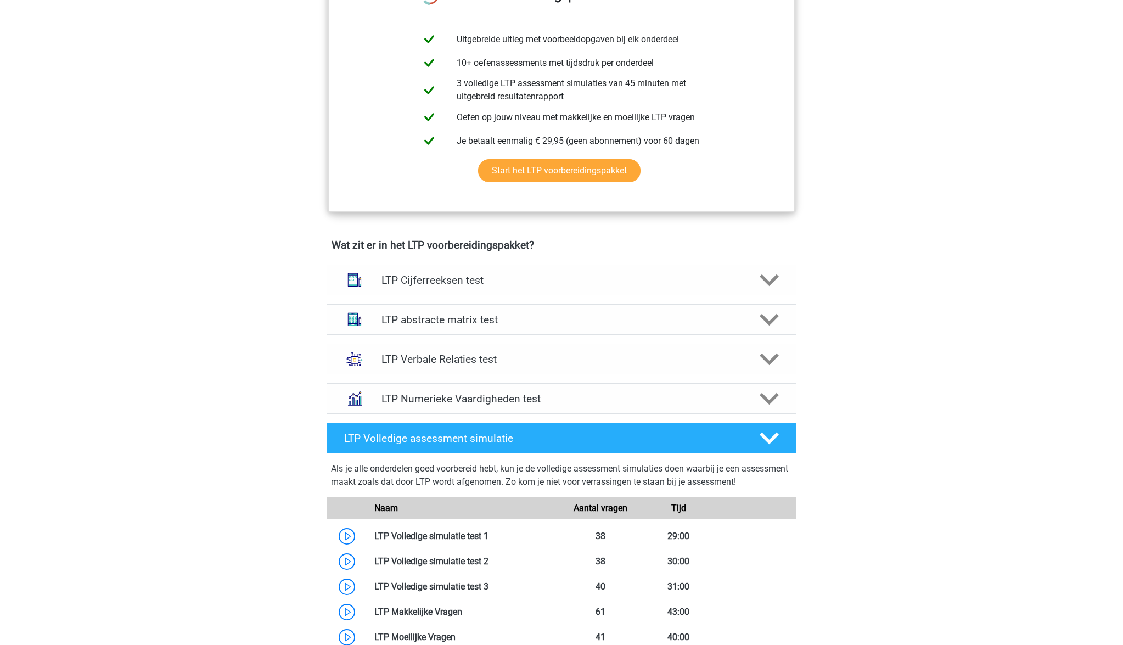
scroll to position [497, 0]
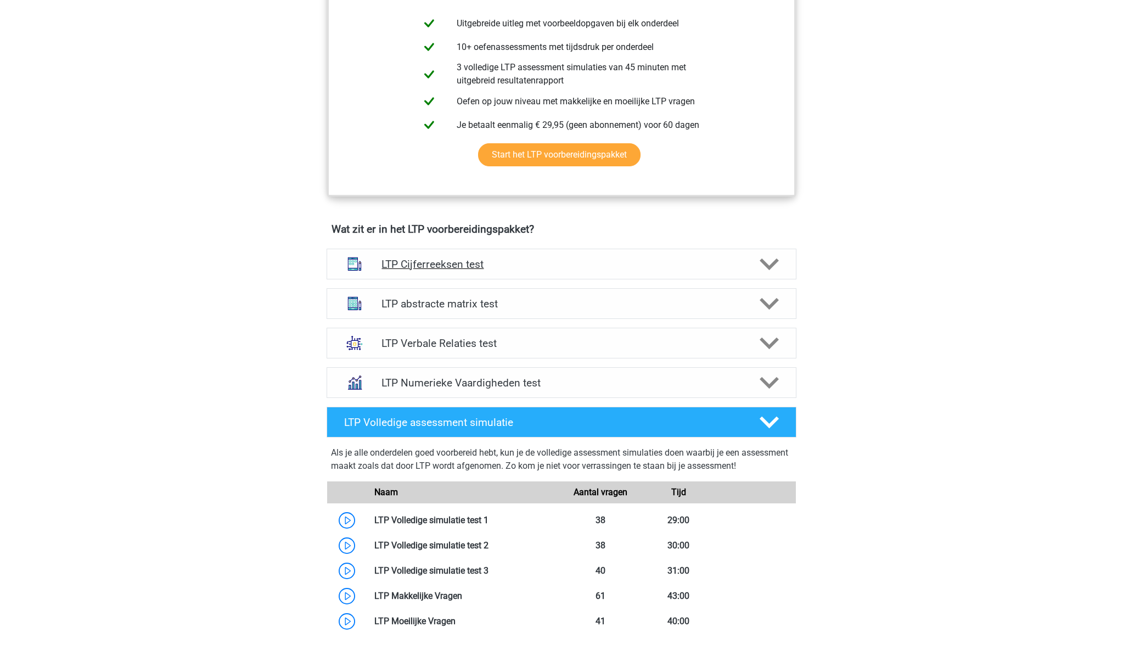
click at [771, 260] on icon at bounding box center [769, 264] width 19 height 19
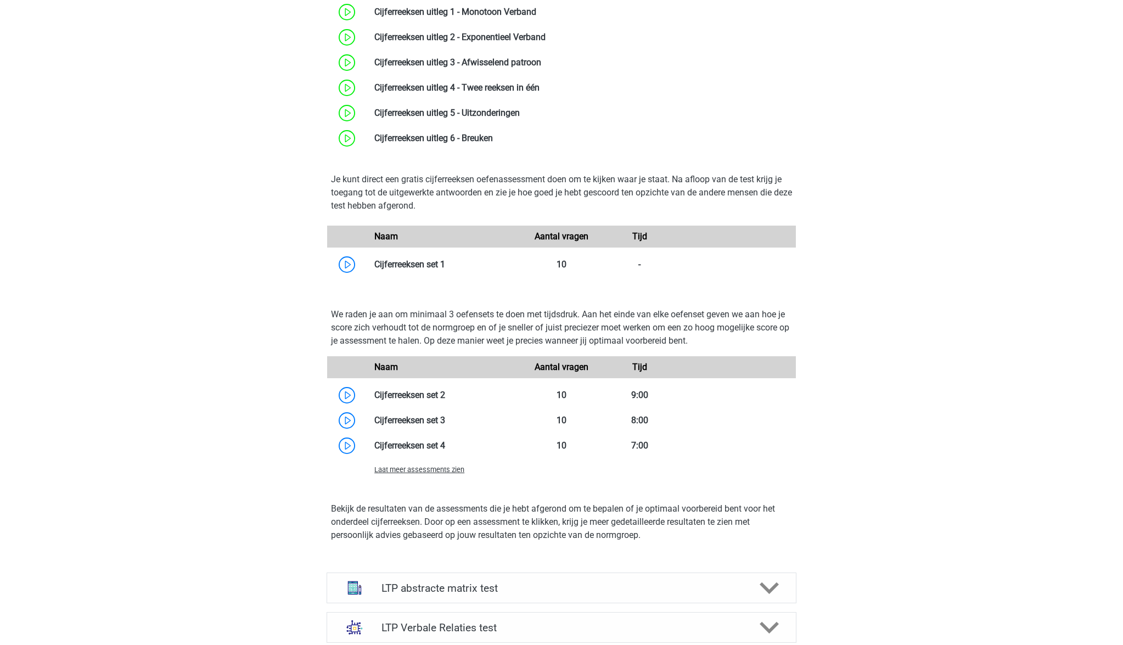
scroll to position [829, 0]
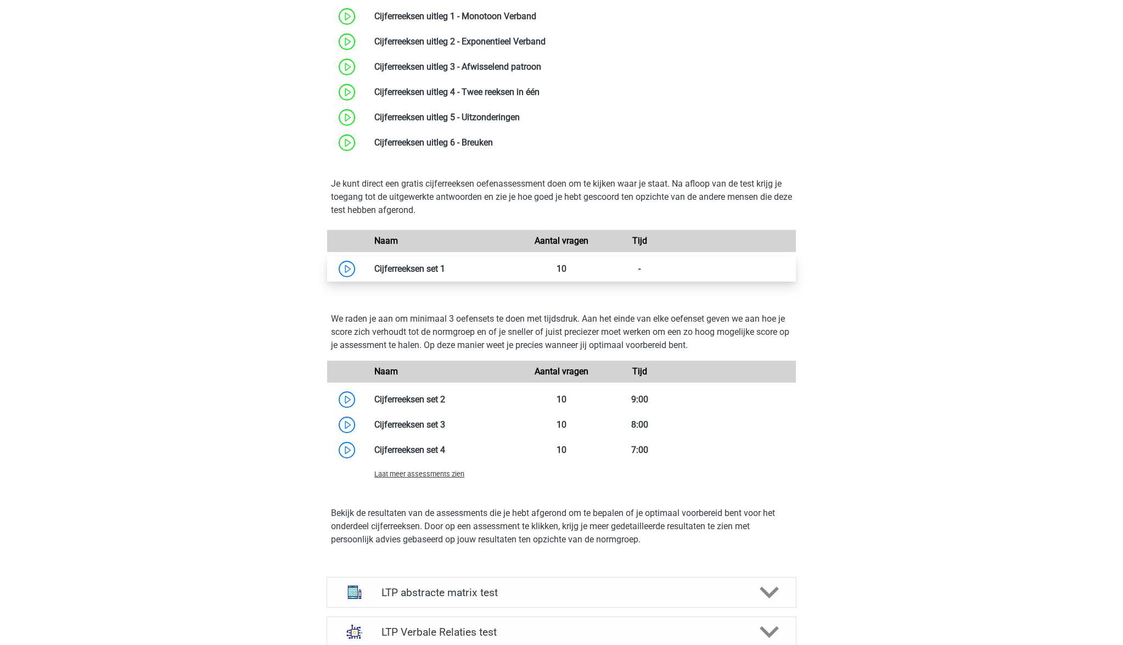
click at [445, 268] on link at bounding box center [445, 268] width 0 height 10
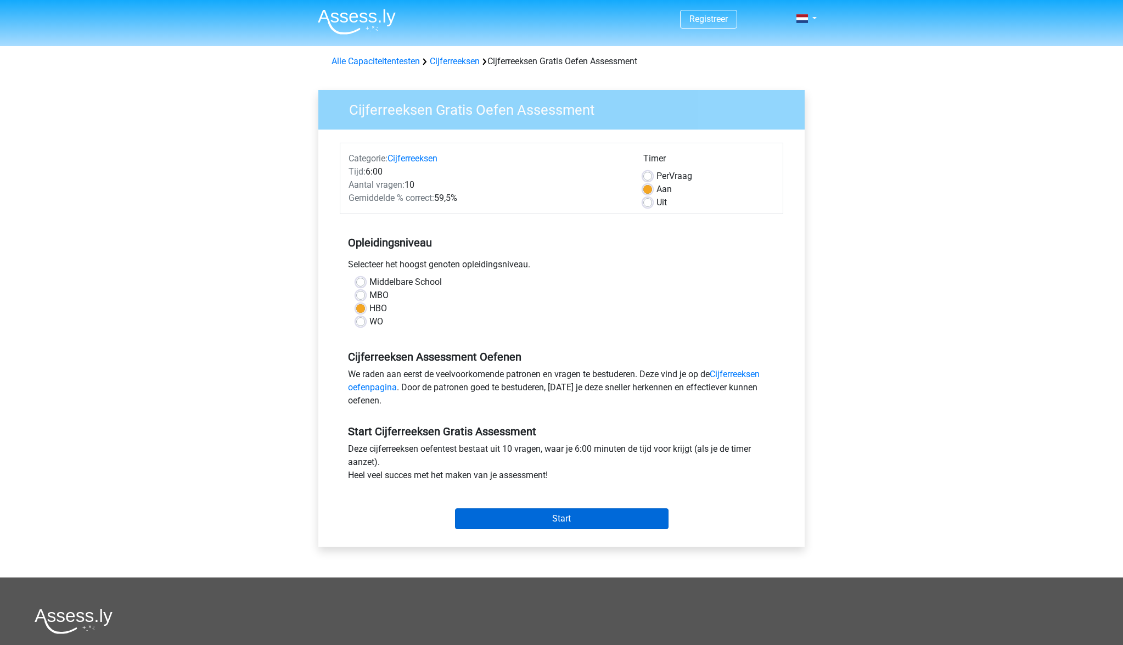
click at [570, 518] on input "Start" at bounding box center [562, 518] width 214 height 21
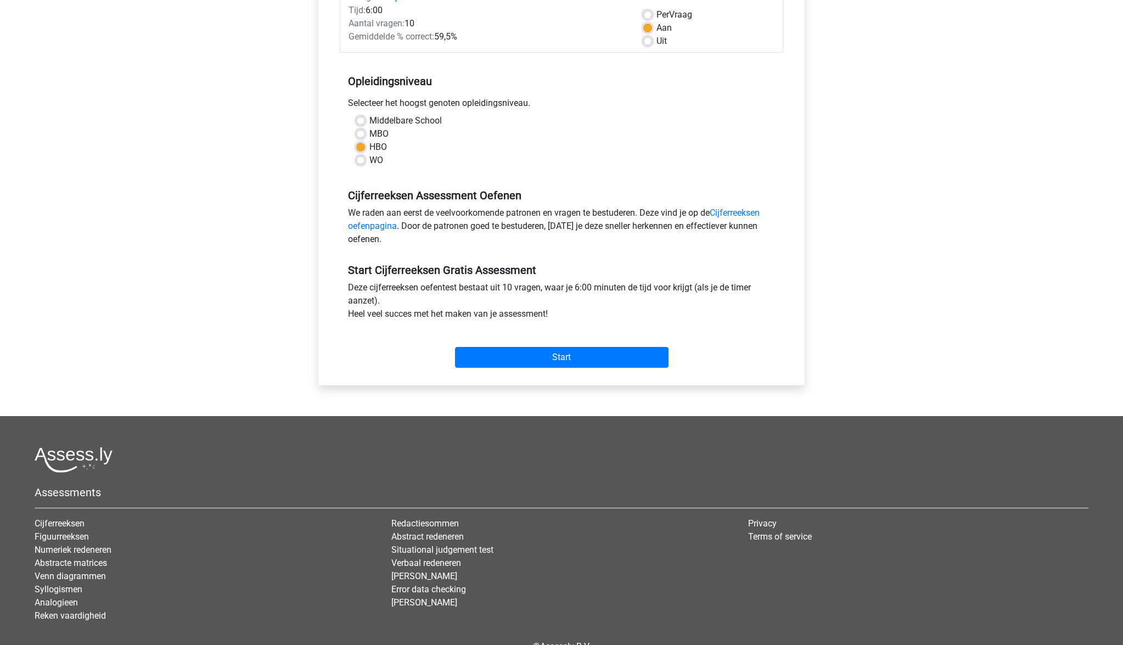
scroll to position [160, 0]
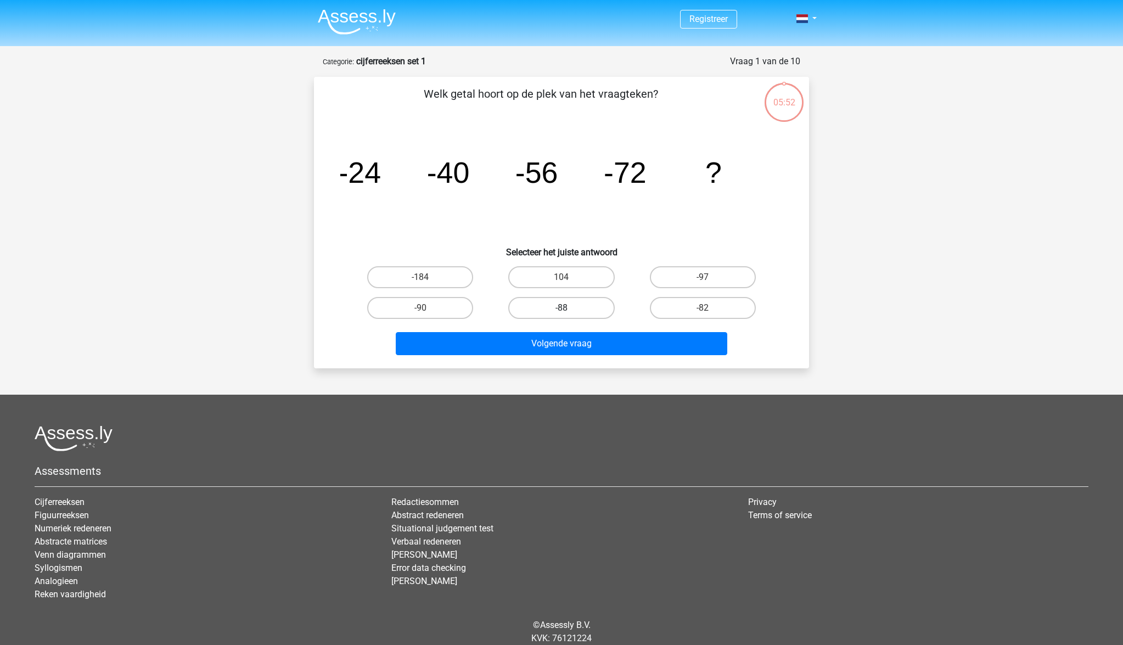
click at [582, 307] on label "-88" at bounding box center [561, 308] width 106 height 22
click at [569, 308] on input "-88" at bounding box center [565, 311] width 7 height 7
radio input "true"
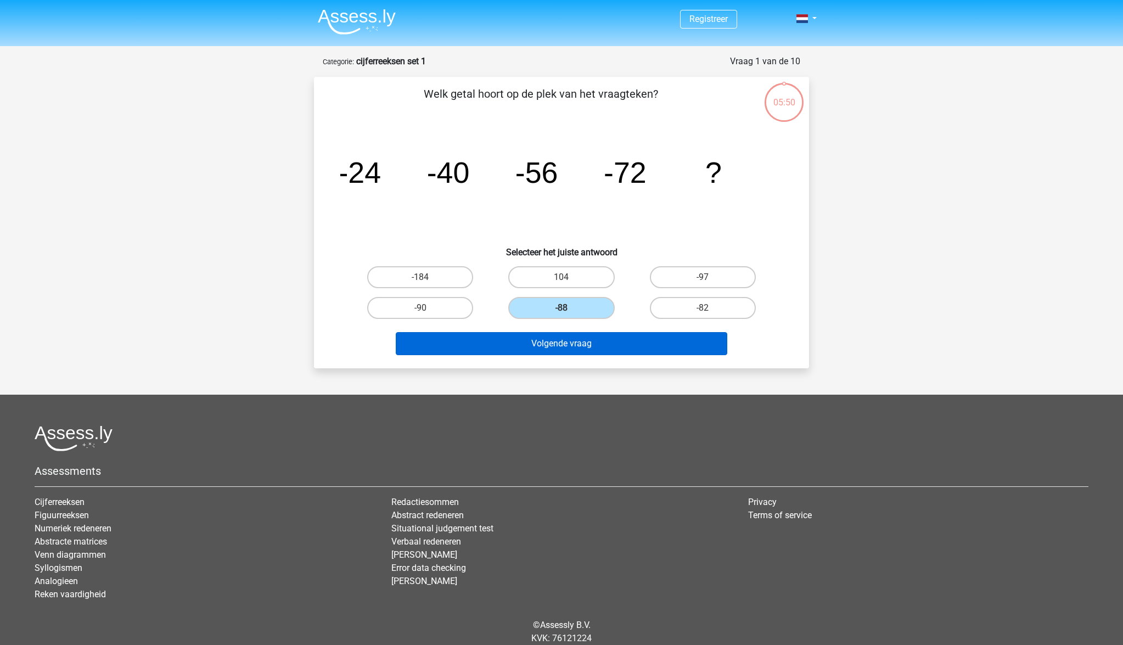
click at [592, 347] on button "Volgende vraag" at bounding box center [562, 343] width 332 height 23
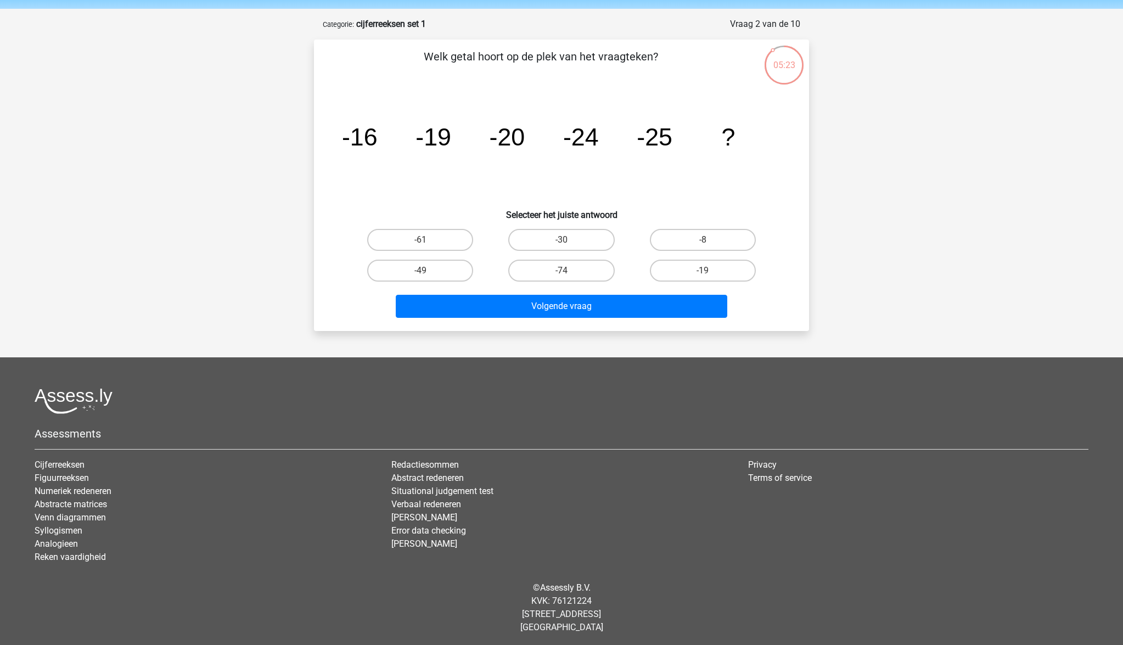
scroll to position [37, 0]
click at [585, 240] on label "-30" at bounding box center [561, 240] width 106 height 22
click at [569, 240] on input "-30" at bounding box center [565, 243] width 7 height 7
radio input "true"
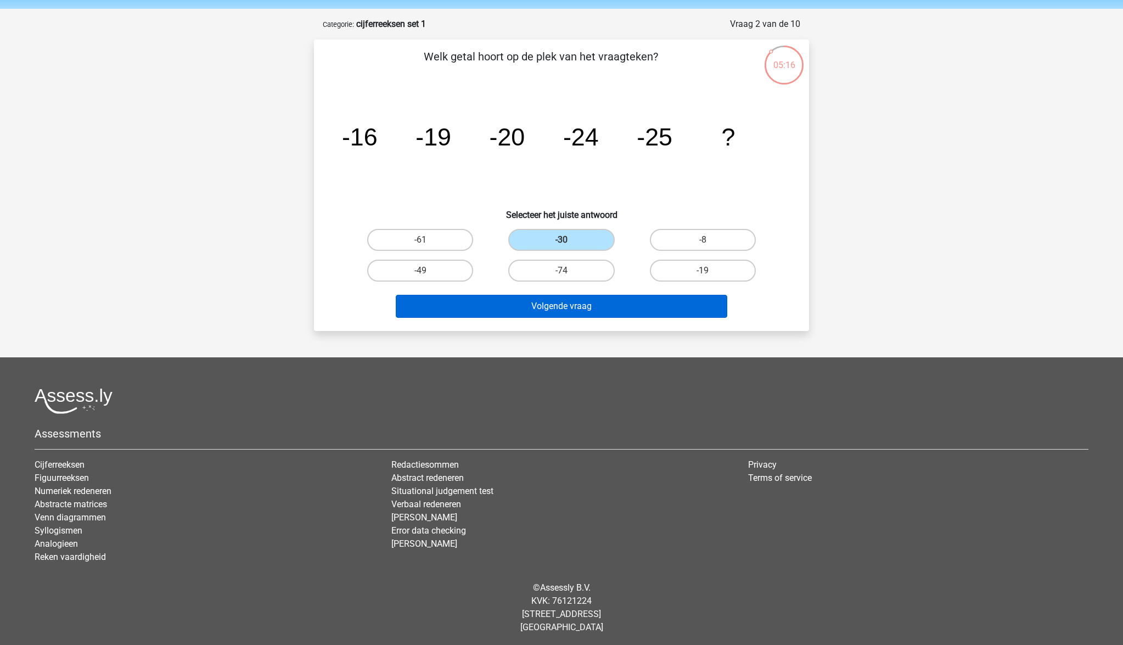
click at [590, 296] on button "Volgende vraag" at bounding box center [562, 306] width 332 height 23
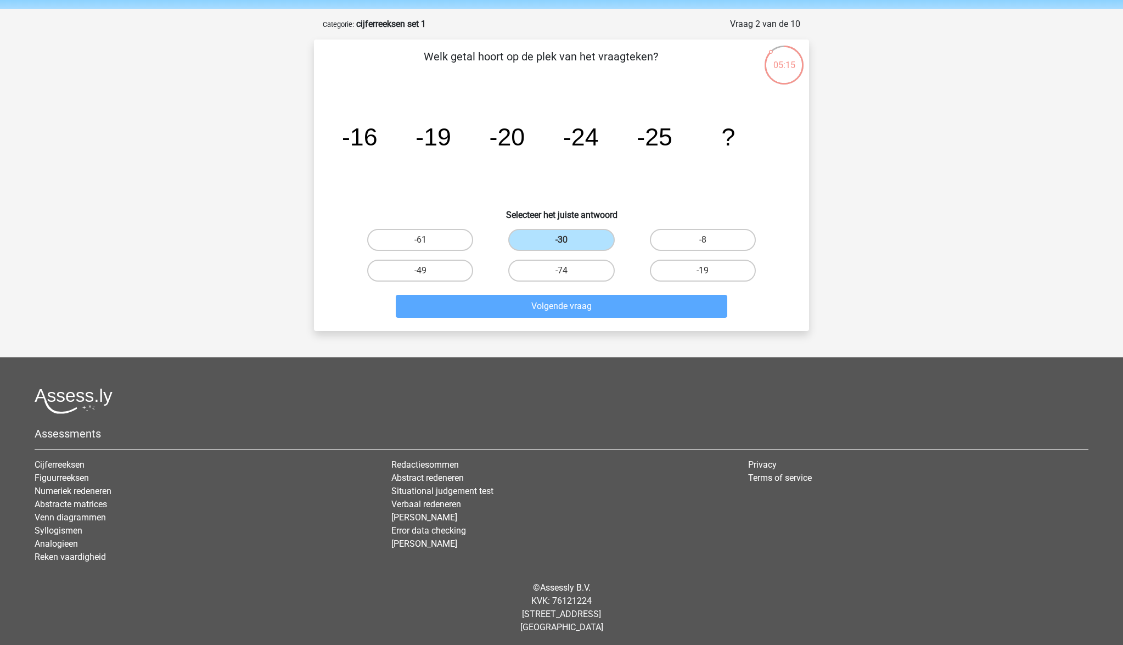
scroll to position [40, 0]
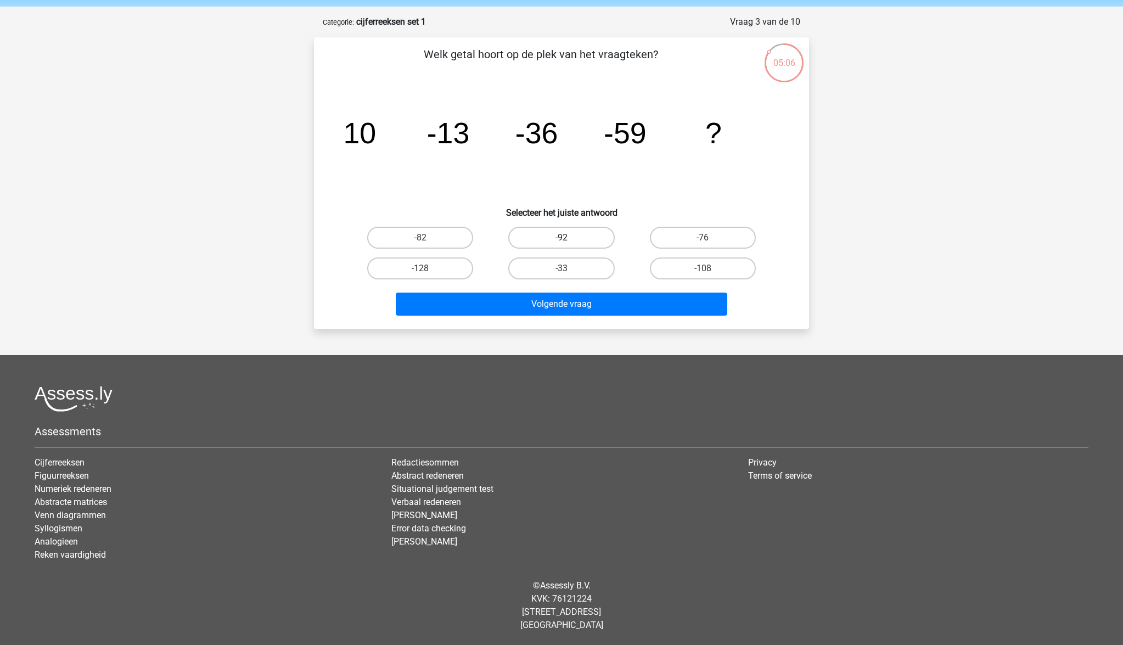
click at [577, 235] on label "-92" at bounding box center [561, 238] width 106 height 22
click at [569, 238] on input "-92" at bounding box center [565, 241] width 7 height 7
radio input "true"
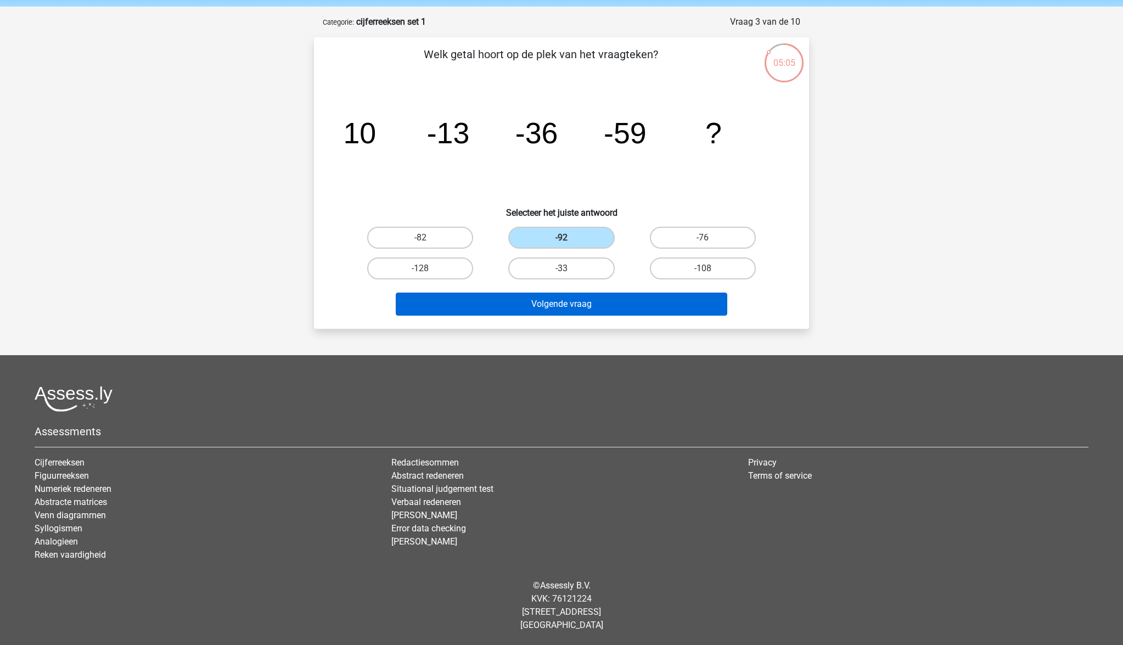
click at [590, 298] on button "Volgende vraag" at bounding box center [562, 304] width 332 height 23
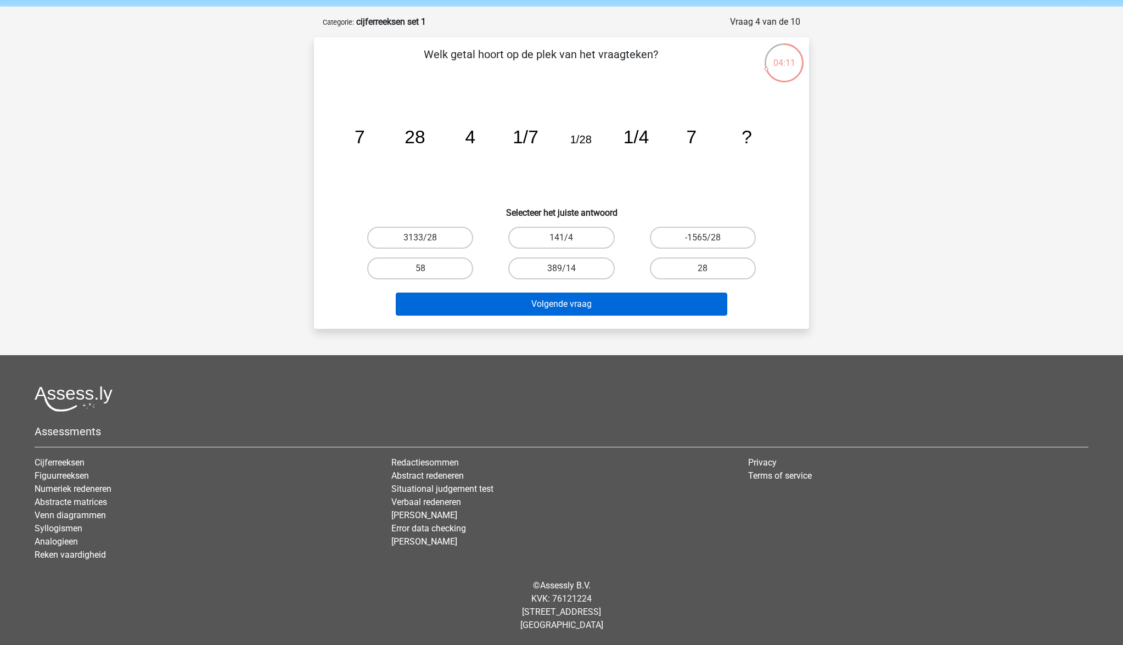
click at [561, 306] on button "Volgende vraag" at bounding box center [562, 304] width 332 height 23
drag, startPoint x: 447, startPoint y: 268, endPoint x: 525, endPoint y: 304, distance: 85.2
click at [449, 268] on label "58" at bounding box center [420, 268] width 106 height 22
click at [428, 268] on input "58" at bounding box center [423, 271] width 7 height 7
radio input "true"
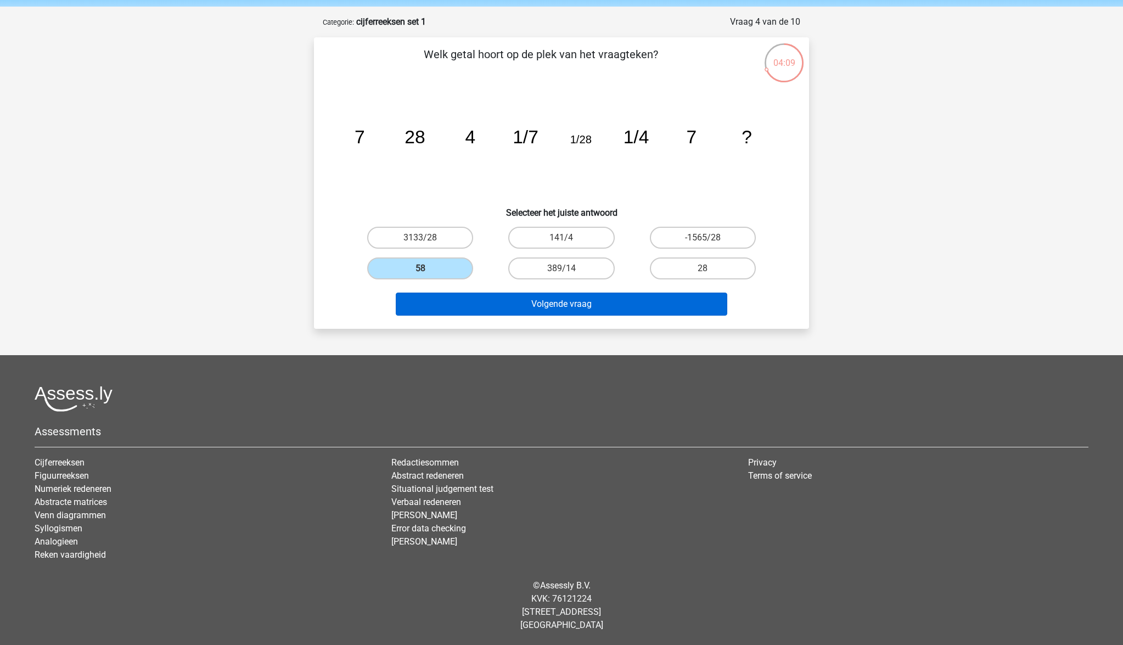
click at [558, 316] on div "Volgende vraag" at bounding box center [562, 306] width 424 height 27
click at [558, 310] on button "Volgende vraag" at bounding box center [562, 304] width 332 height 23
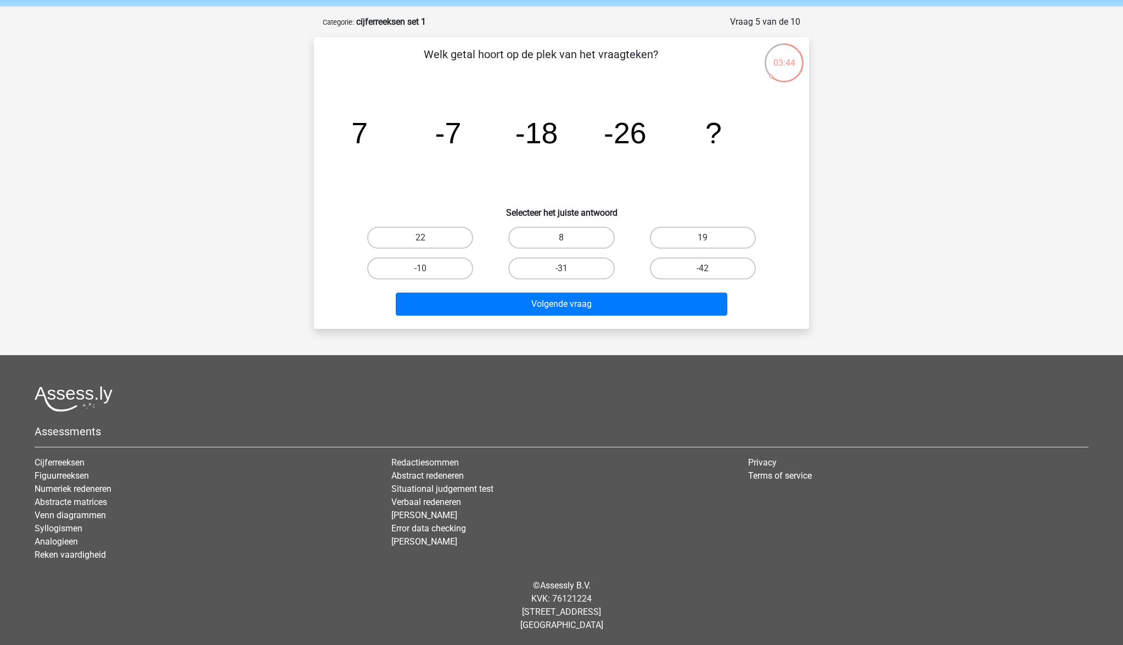
click at [368, 136] on tspan "-18" at bounding box center [359, 132] width 16 height 33
click at [691, 263] on label "-42" at bounding box center [703, 268] width 106 height 22
click at [703, 268] on input "-42" at bounding box center [706, 271] width 7 height 7
radio input "true"
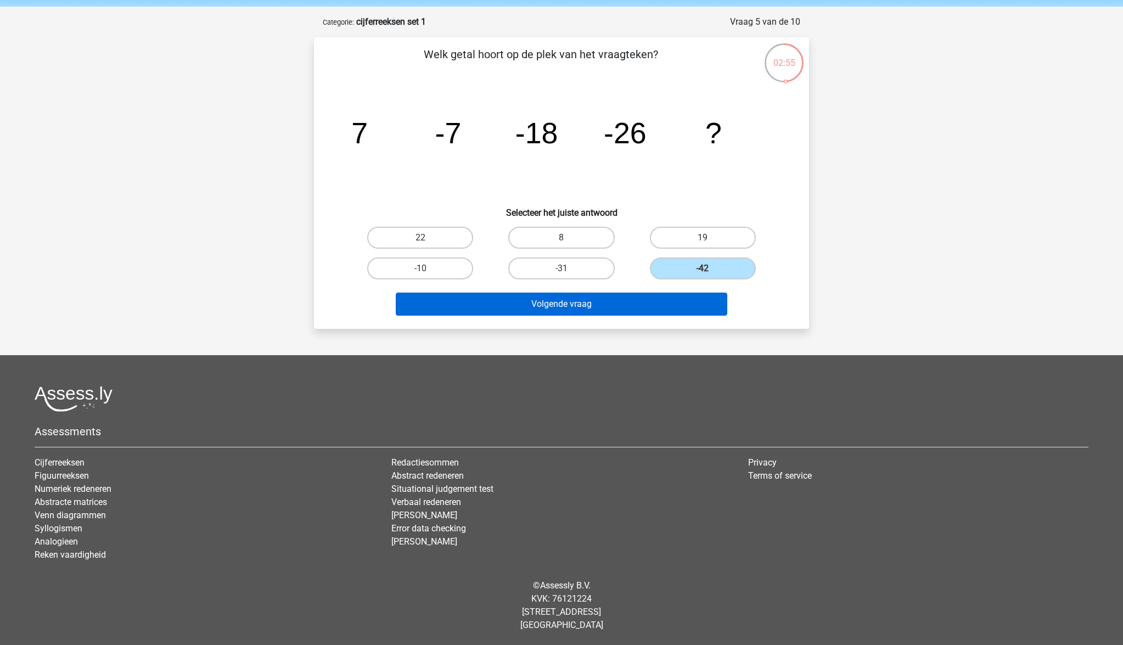
click at [623, 305] on button "Volgende vraag" at bounding box center [562, 304] width 332 height 23
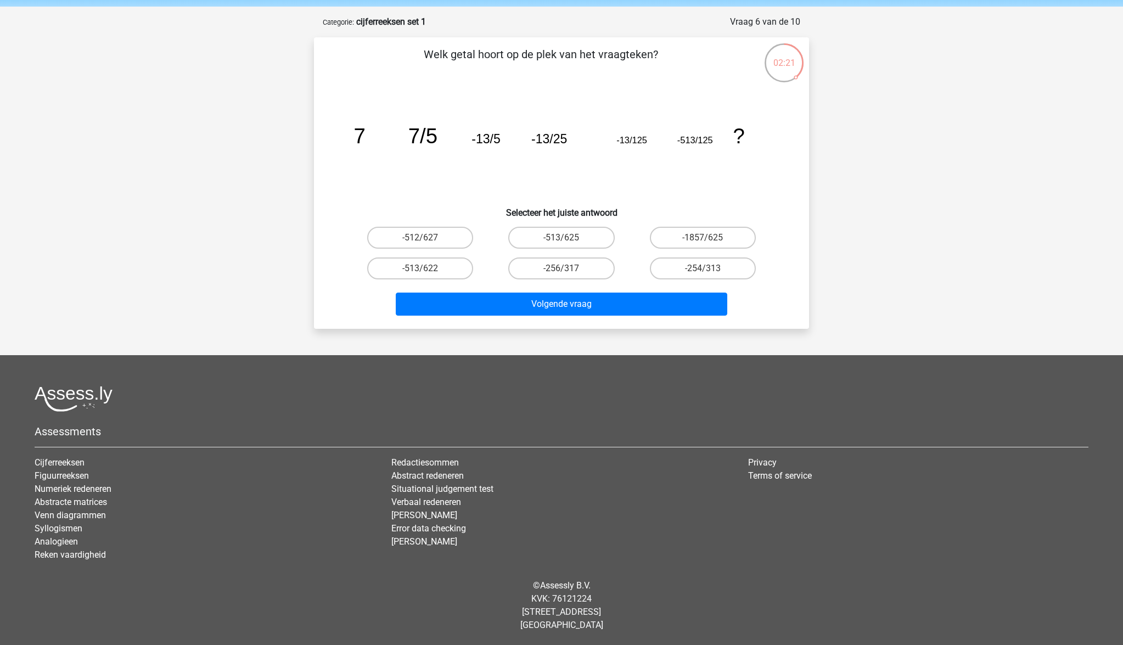
click at [708, 237] on label "-1857/625" at bounding box center [703, 238] width 106 height 22
click at [708, 238] on input "-1857/625" at bounding box center [706, 241] width 7 height 7
radio input "true"
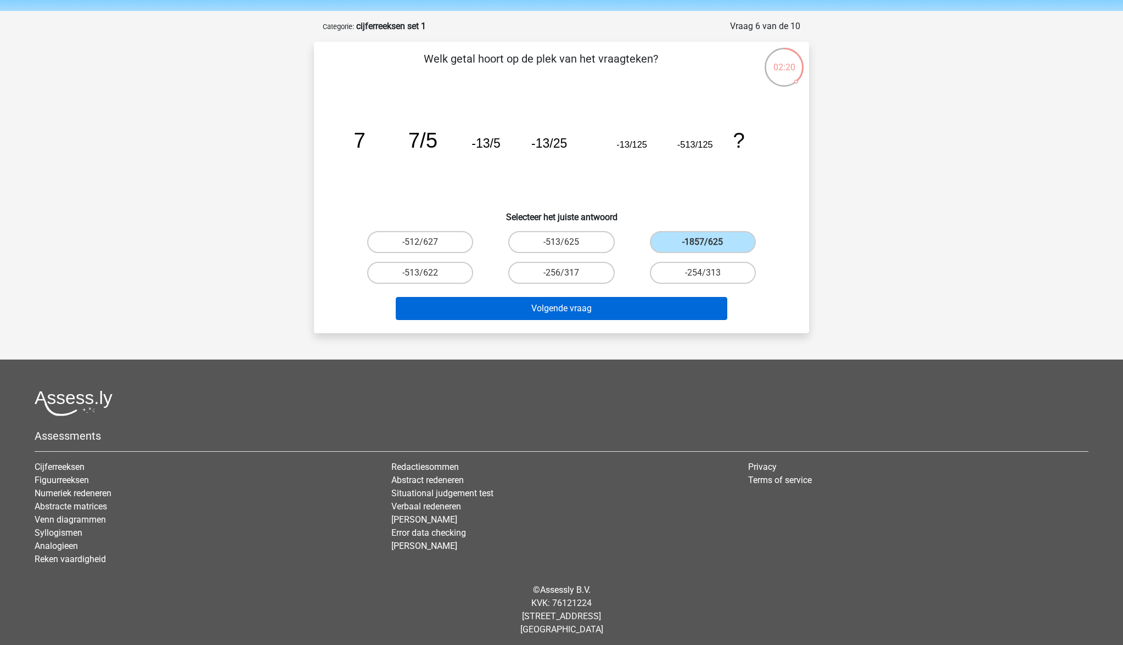
click at [643, 316] on button "Volgende vraag" at bounding box center [562, 308] width 332 height 23
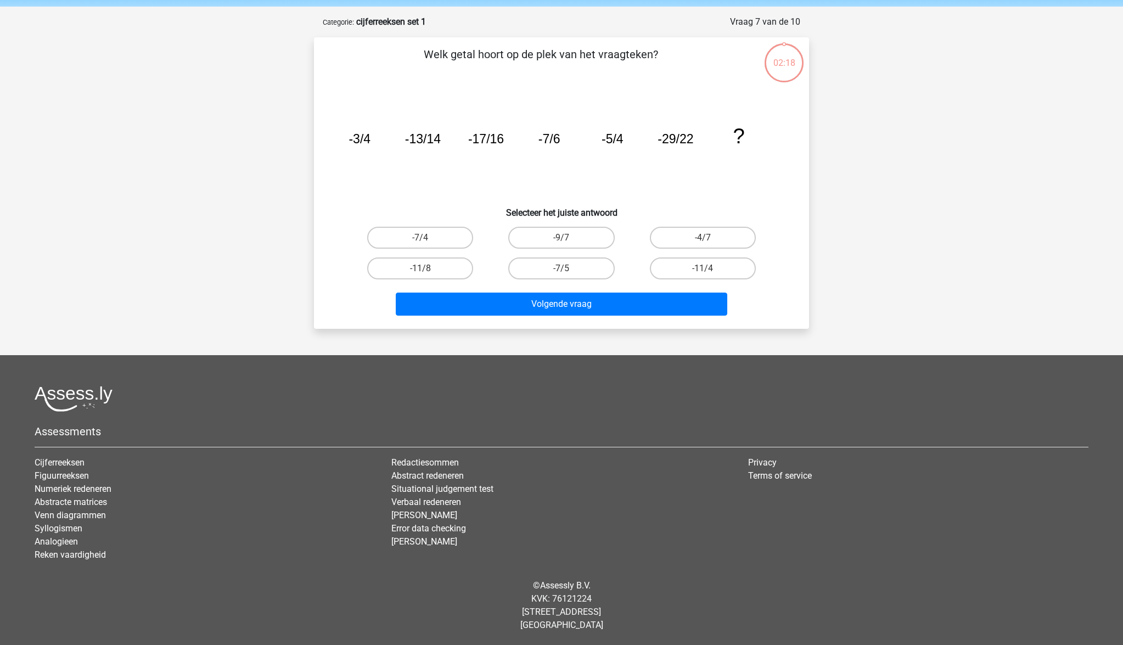
scroll to position [39, 0]
drag, startPoint x: 440, startPoint y: 229, endPoint x: 479, endPoint y: 270, distance: 56.7
click at [440, 229] on label "-7/4" at bounding box center [420, 238] width 106 height 22
click at [428, 238] on input "-7/4" at bounding box center [423, 241] width 7 height 7
radio input "true"
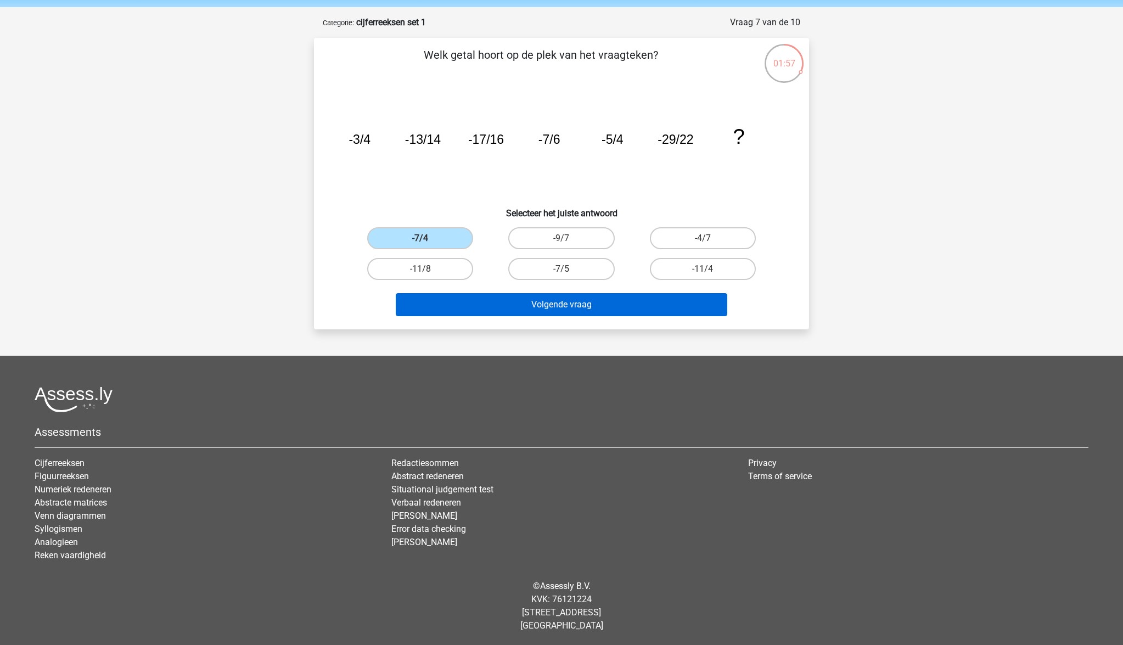
click at [593, 316] on button "Volgende vraag" at bounding box center [562, 304] width 332 height 23
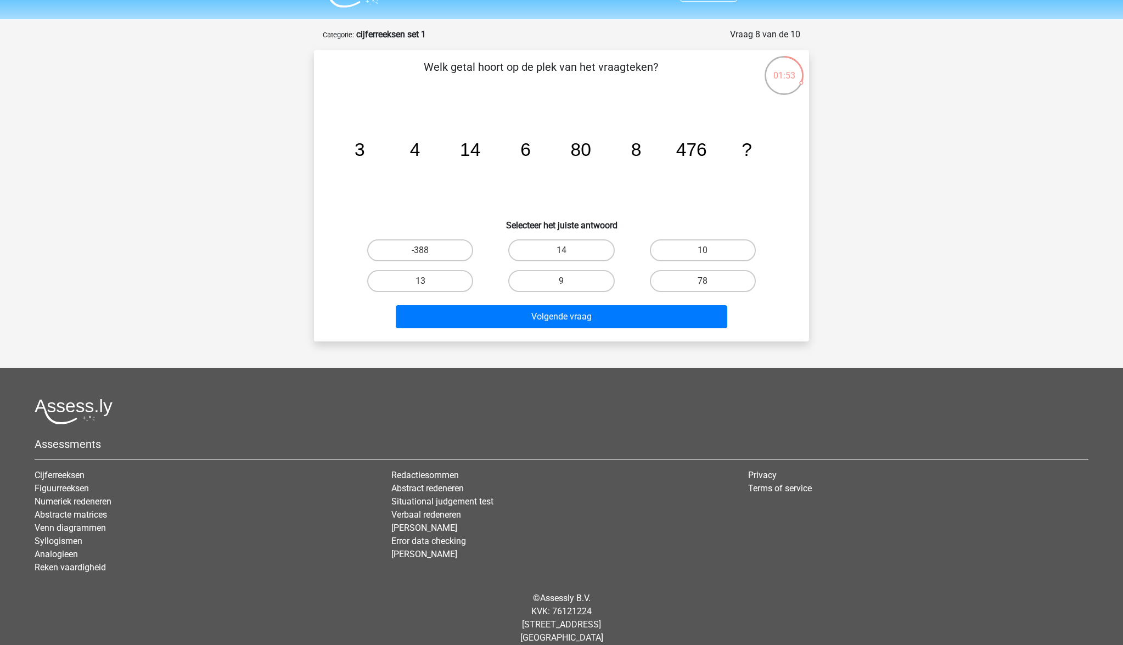
scroll to position [19, 0]
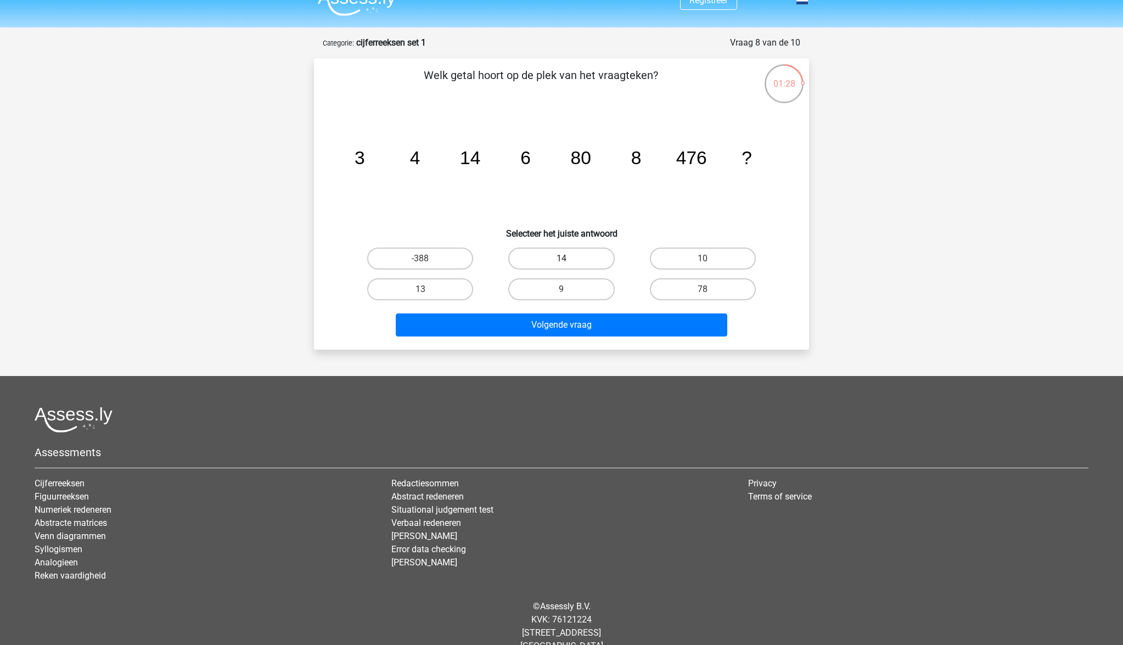
click at [546, 255] on label "14" at bounding box center [561, 259] width 106 height 22
click at [562, 259] on input "14" at bounding box center [565, 262] width 7 height 7
radio input "true"
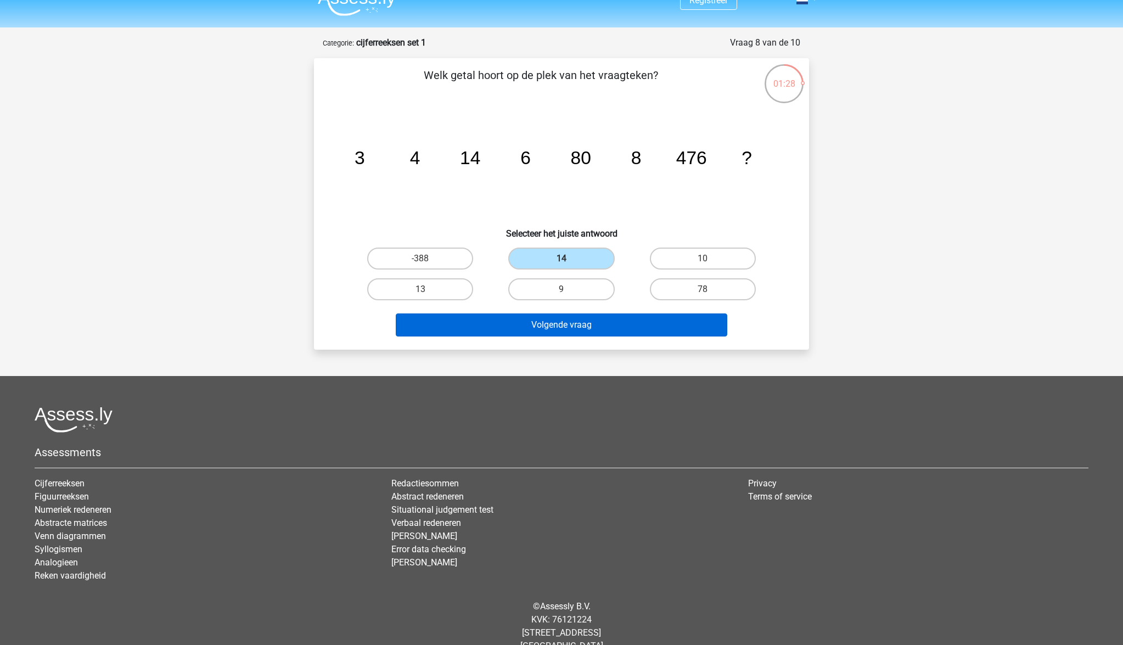
click at [578, 327] on button "Volgende vraag" at bounding box center [562, 324] width 332 height 23
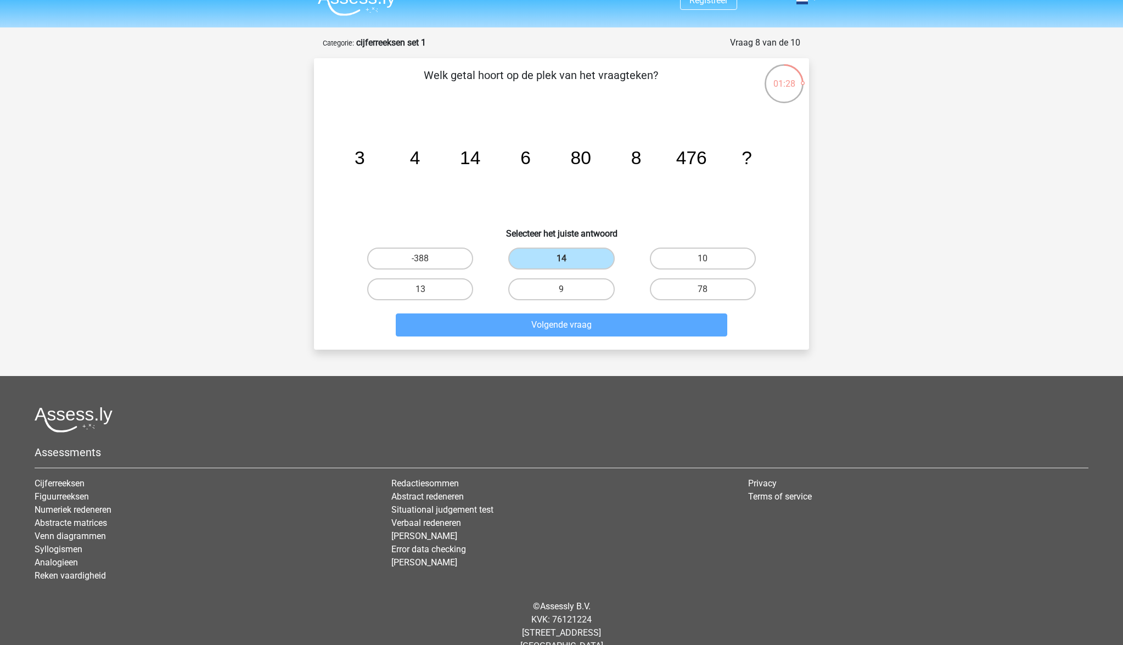
scroll to position [40, 0]
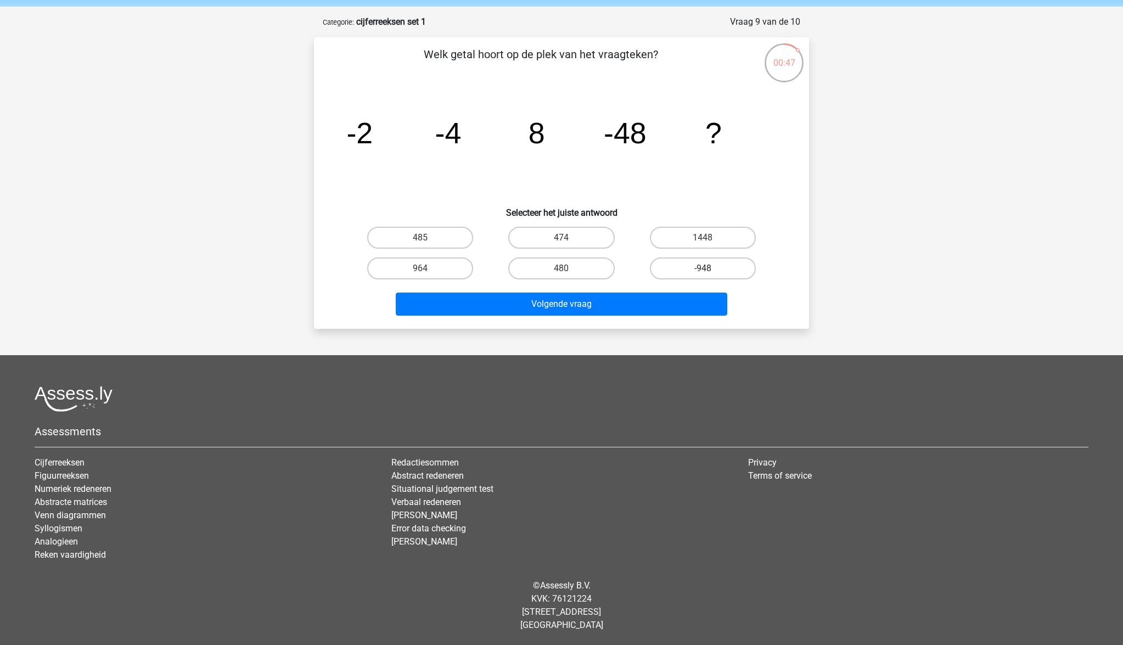
click at [677, 269] on label "-948" at bounding box center [703, 268] width 106 height 22
click at [703, 269] on input "-948" at bounding box center [706, 271] width 7 height 7
radio input "true"
click at [438, 242] on label "485" at bounding box center [420, 238] width 106 height 22
click at [428, 242] on input "485" at bounding box center [423, 241] width 7 height 7
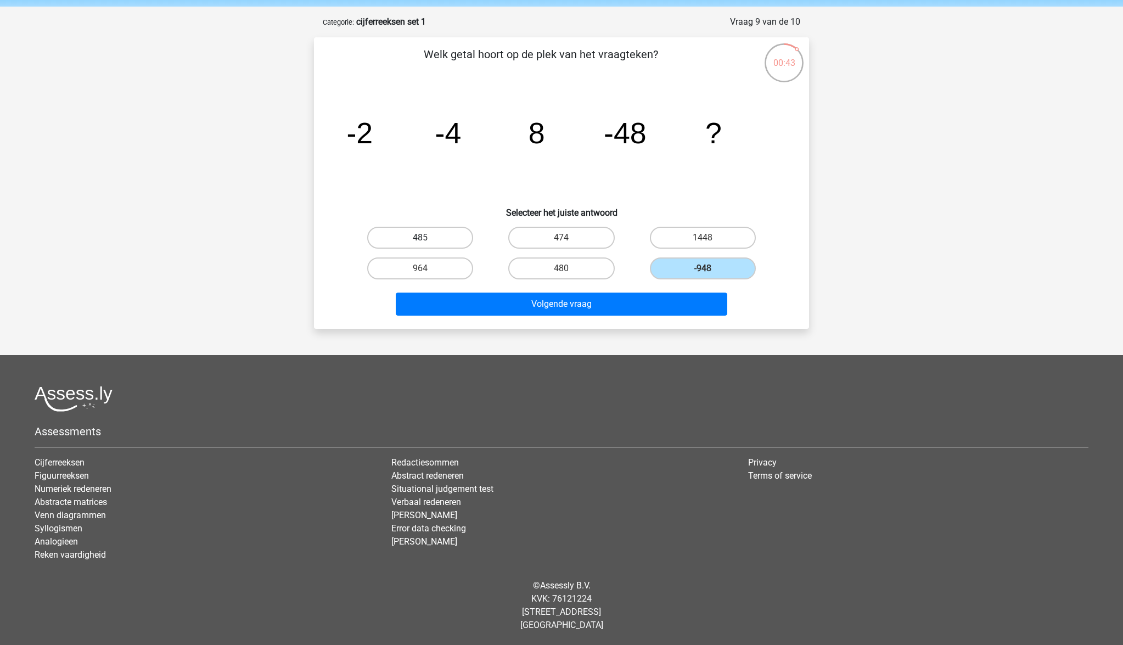
radio input "true"
click at [565, 263] on label "480" at bounding box center [561, 268] width 106 height 22
click at [565, 268] on input "480" at bounding box center [565, 271] width 7 height 7
radio input "true"
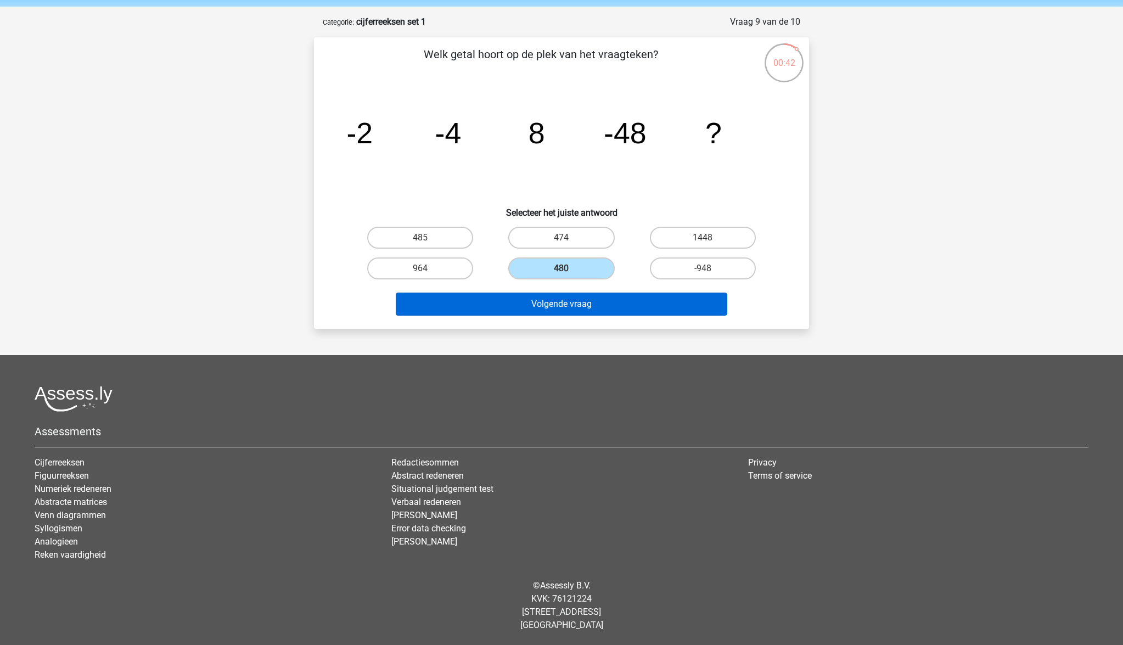
drag, startPoint x: 570, startPoint y: 298, endPoint x: 577, endPoint y: 305, distance: 10.1
click at [570, 298] on button "Volgende vraag" at bounding box center [562, 304] width 332 height 23
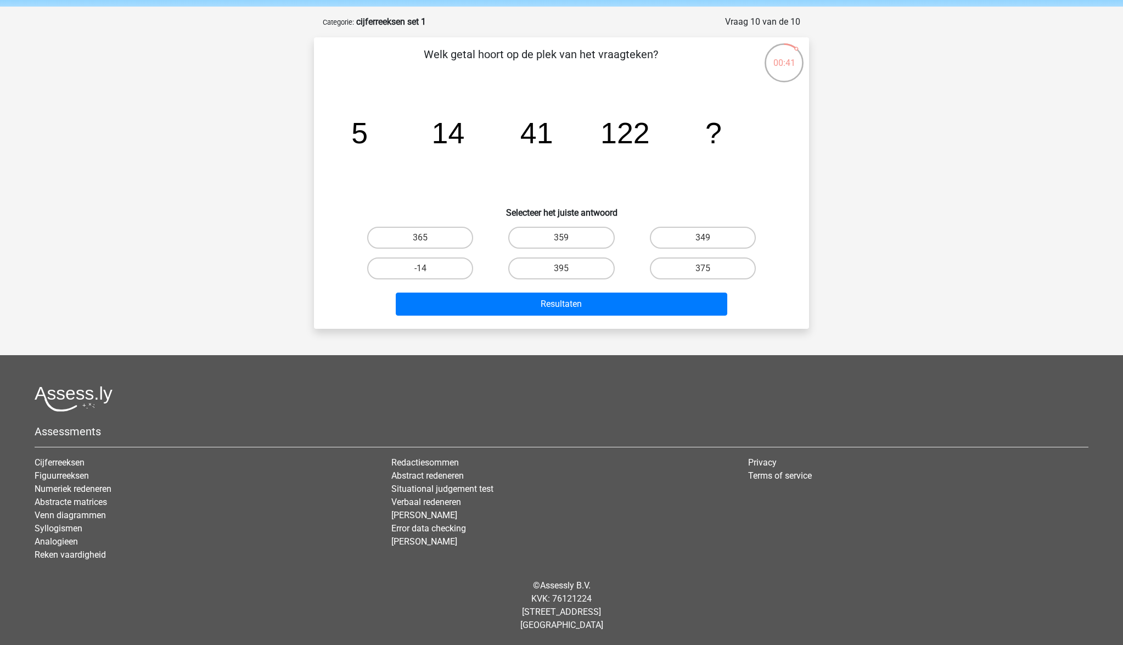
drag, startPoint x: 553, startPoint y: 269, endPoint x: 566, endPoint y: 291, distance: 25.9
click at [553, 270] on label "395" at bounding box center [561, 268] width 106 height 22
click at [562, 270] on input "395" at bounding box center [565, 271] width 7 height 7
radio input "true"
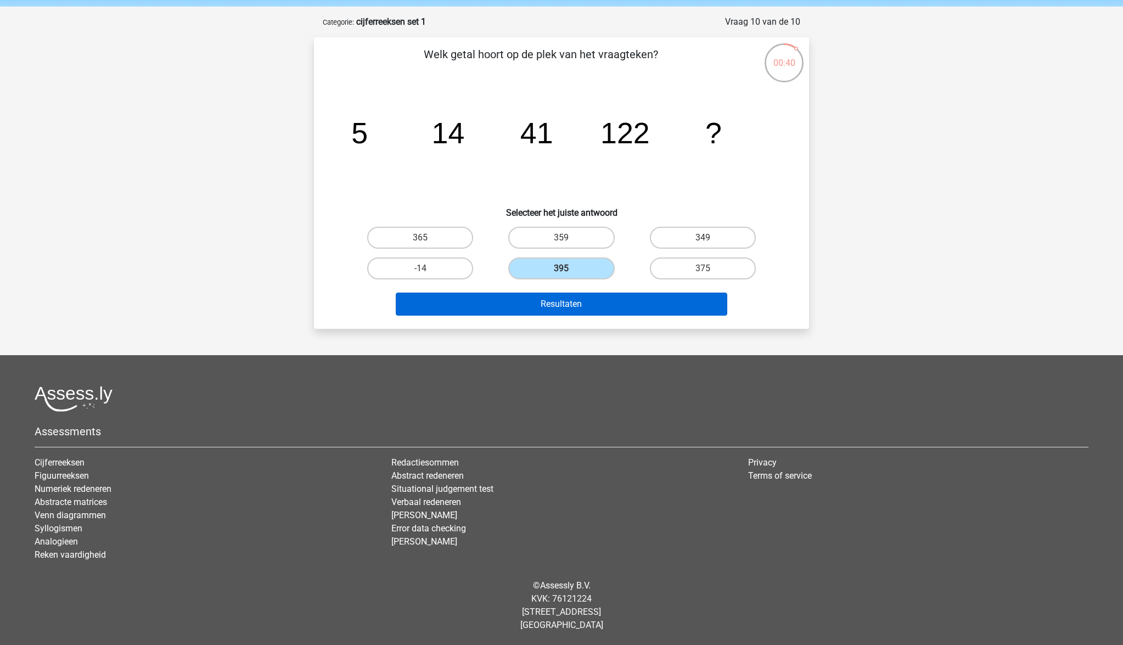
click at [576, 305] on button "Resultaten" at bounding box center [562, 304] width 332 height 23
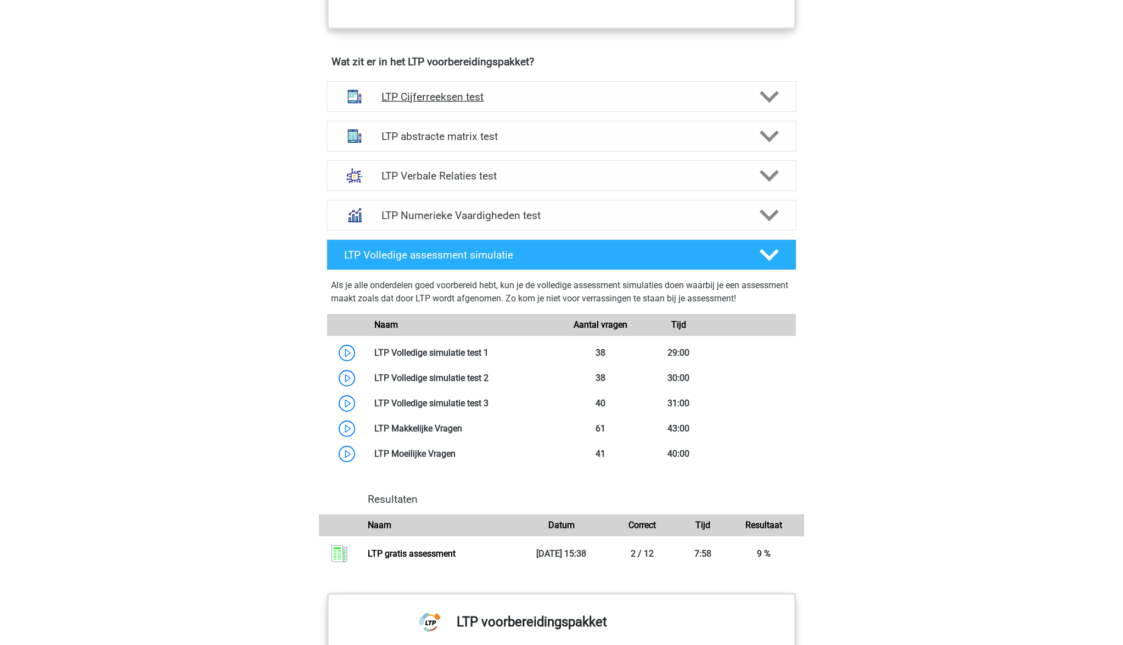
scroll to position [655, 0]
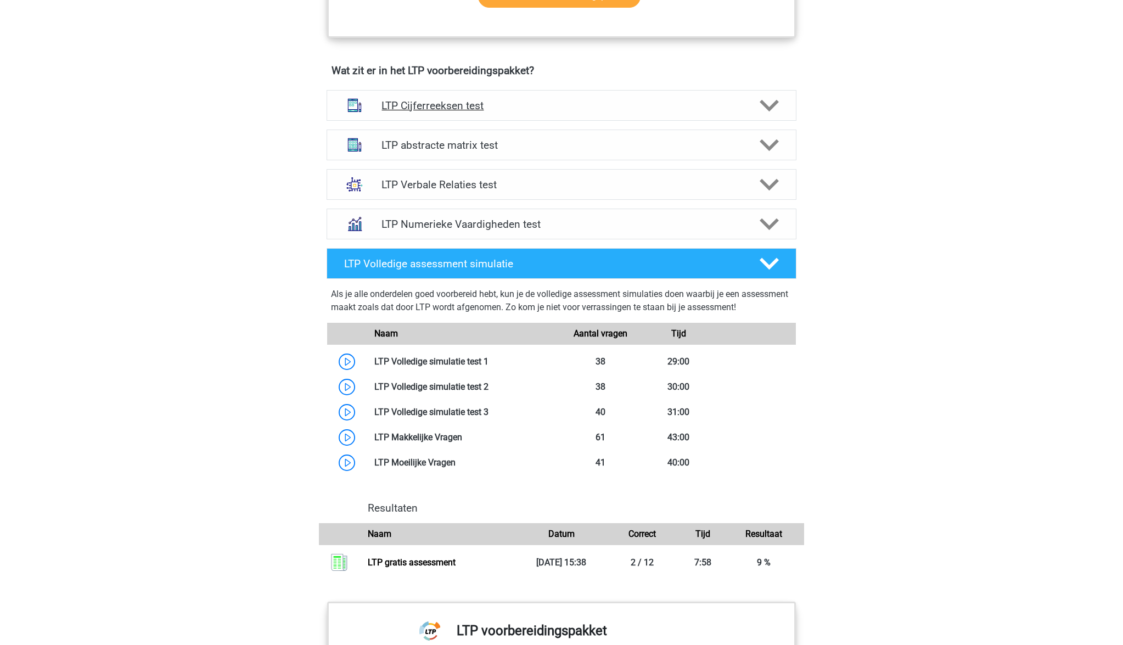
click at [400, 102] on h4 "LTP Cijferreeksen test" at bounding box center [561, 105] width 360 height 13
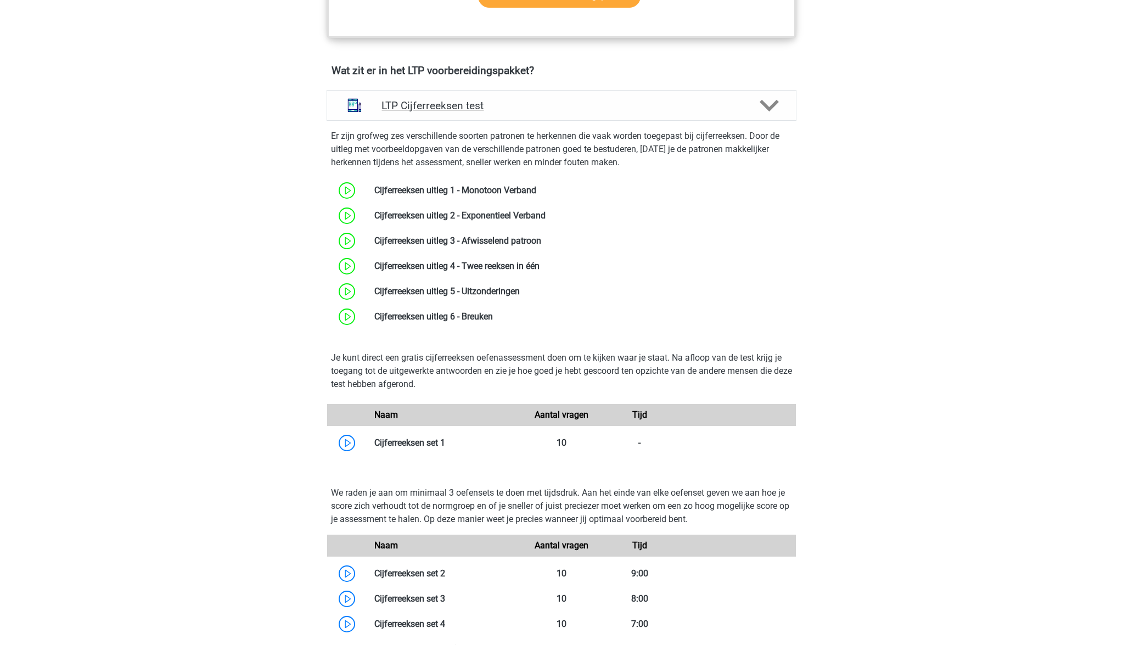
click at [402, 106] on h4 "LTP Cijferreeksen test" at bounding box center [561, 105] width 360 height 13
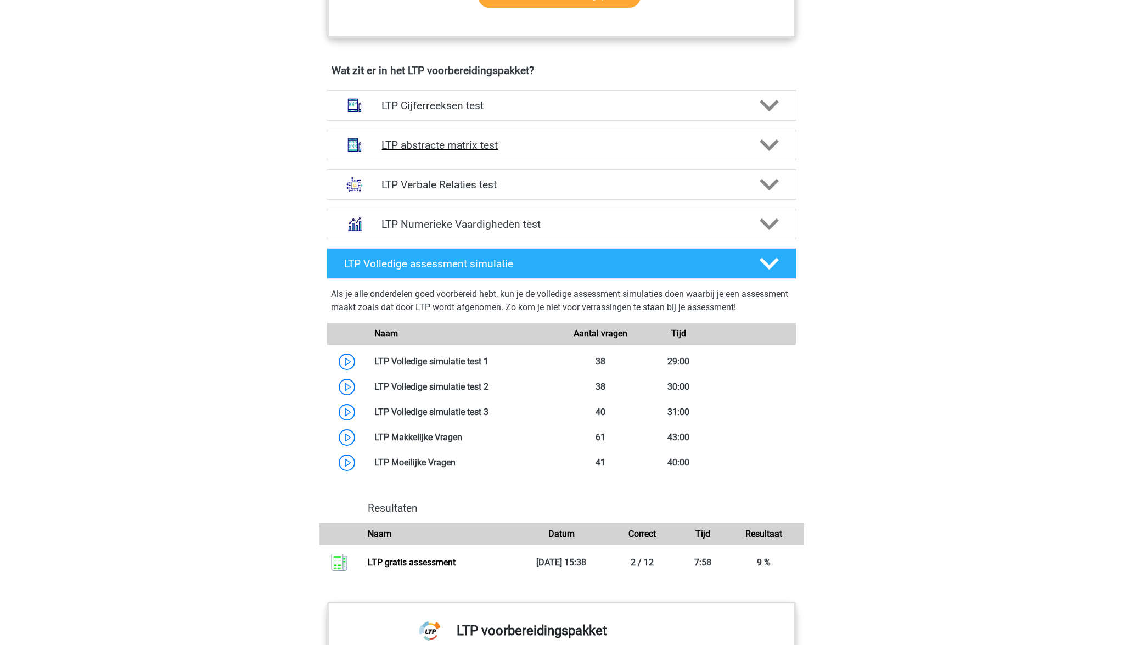
click at [426, 143] on h4 "LTP abstracte matrix test" at bounding box center [561, 145] width 360 height 13
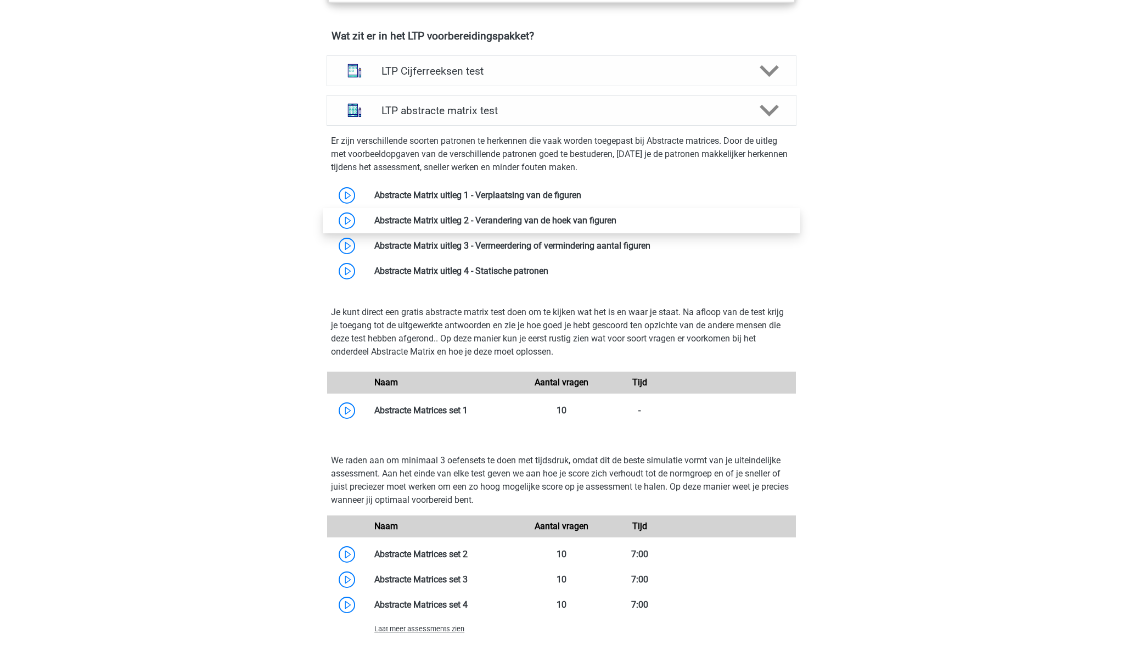
scroll to position [688, 0]
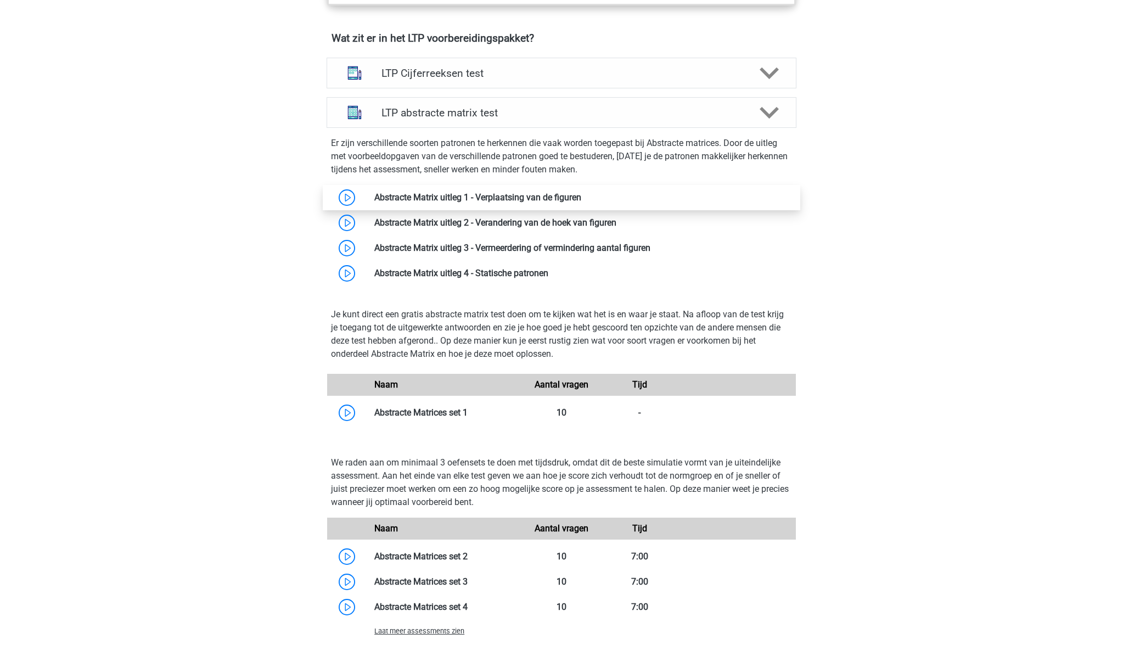
click at [581, 193] on link at bounding box center [581, 197] width 0 height 10
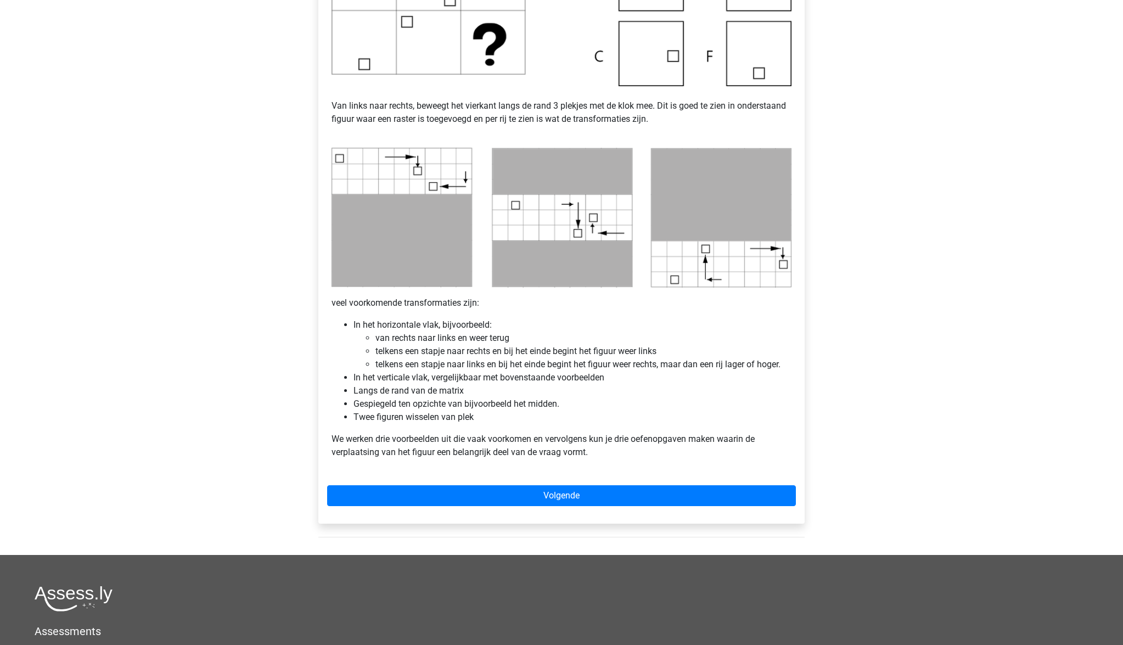
scroll to position [427, 0]
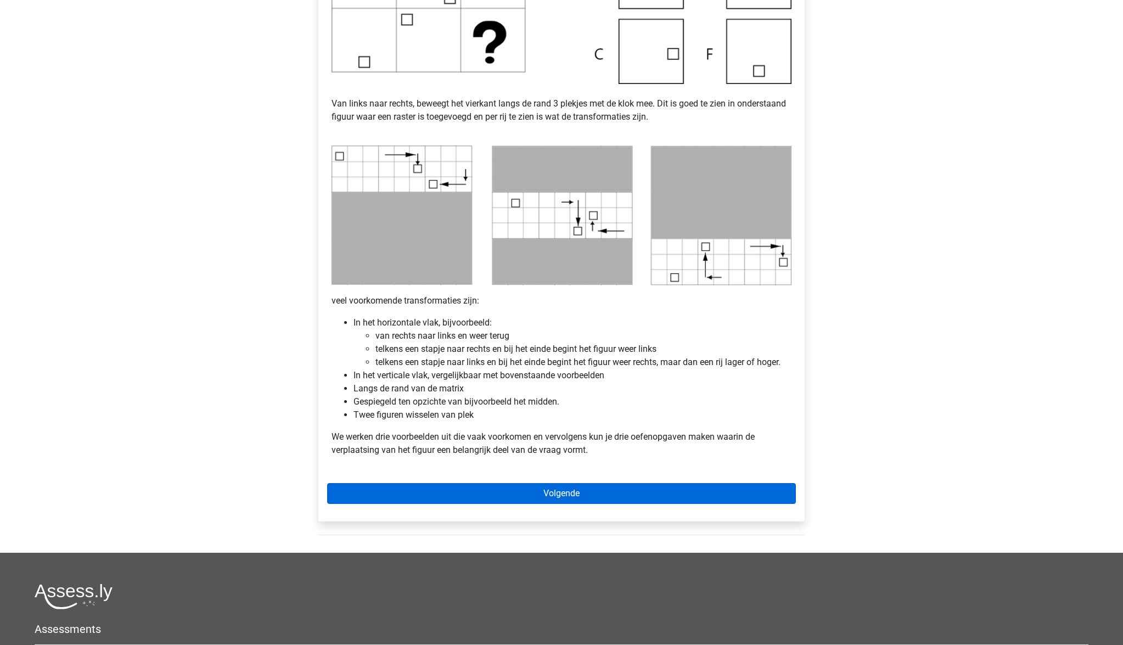
click at [556, 494] on link "Volgende" at bounding box center [561, 493] width 469 height 21
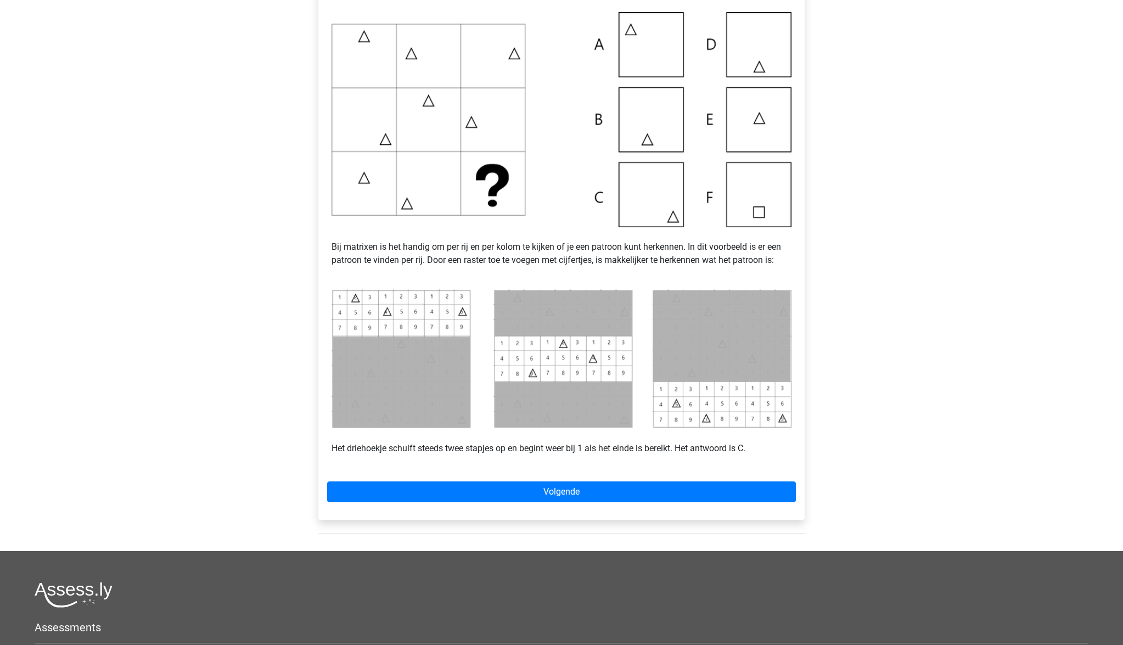
scroll to position [238, 0]
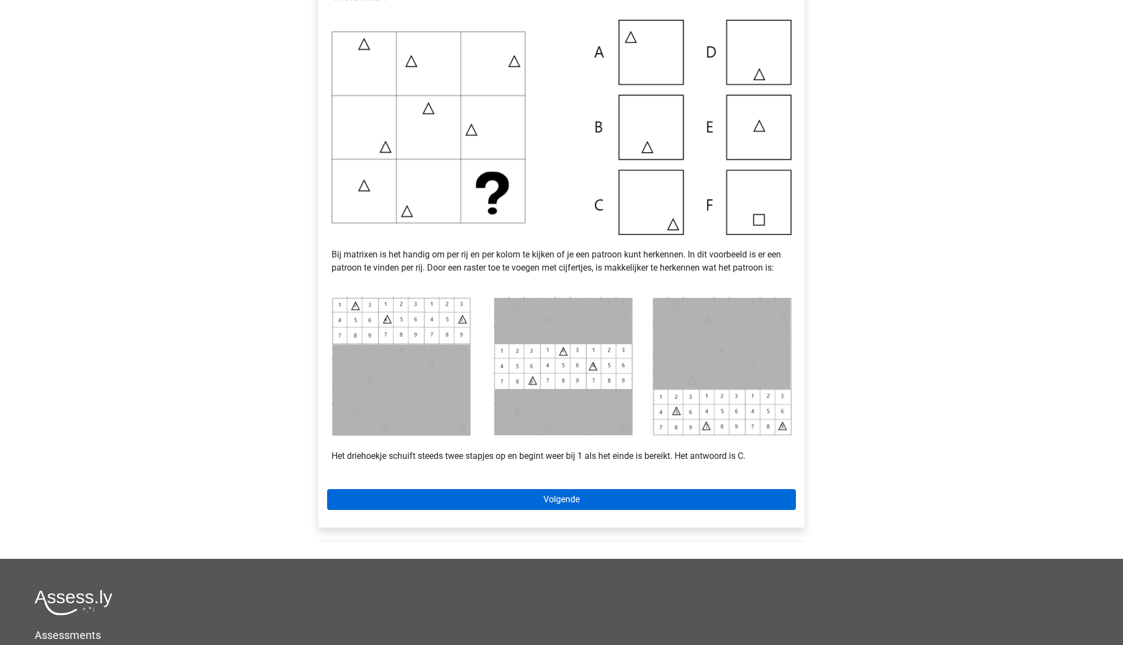
click at [589, 497] on link "Volgende" at bounding box center [561, 499] width 469 height 21
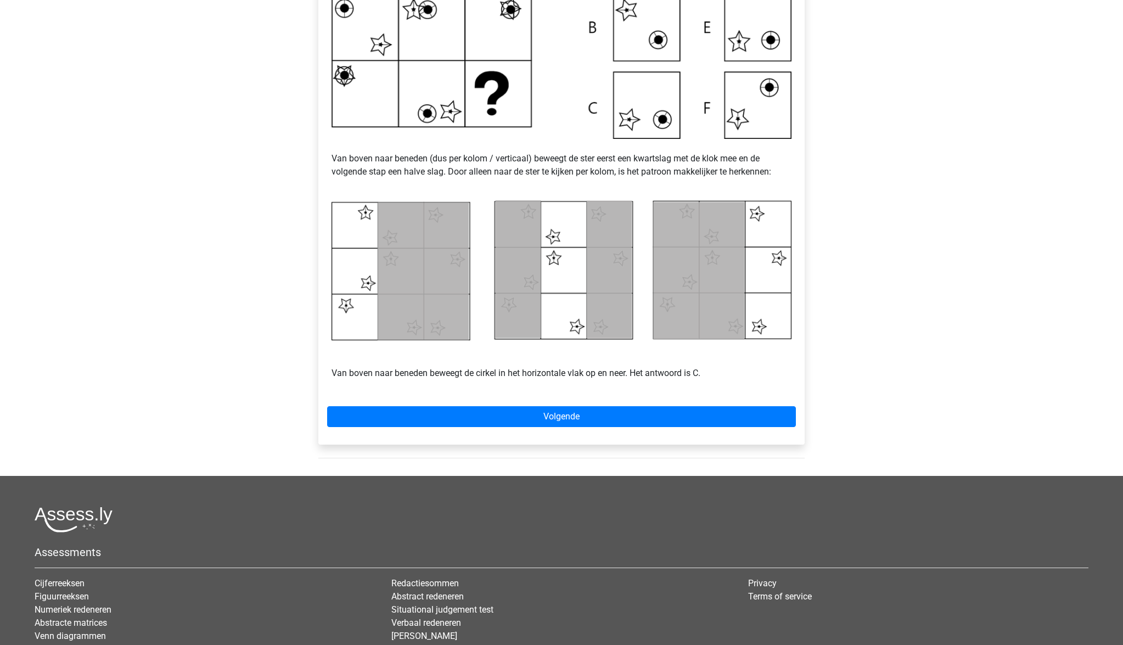
scroll to position [343, 0]
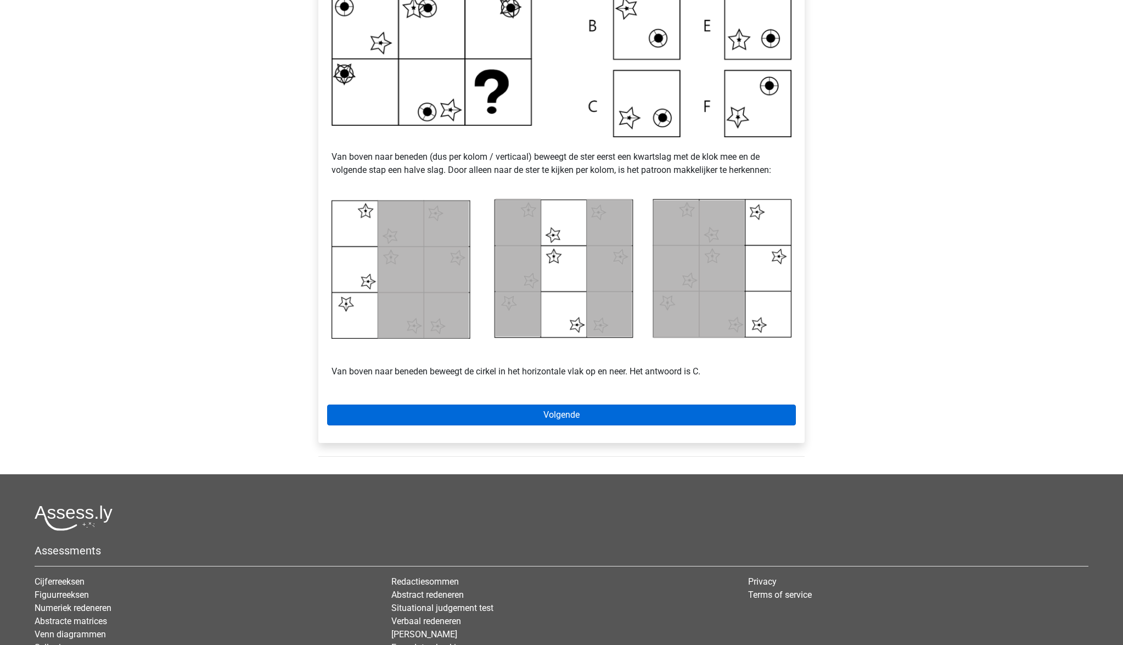
click at [591, 419] on link "Volgende" at bounding box center [561, 415] width 469 height 21
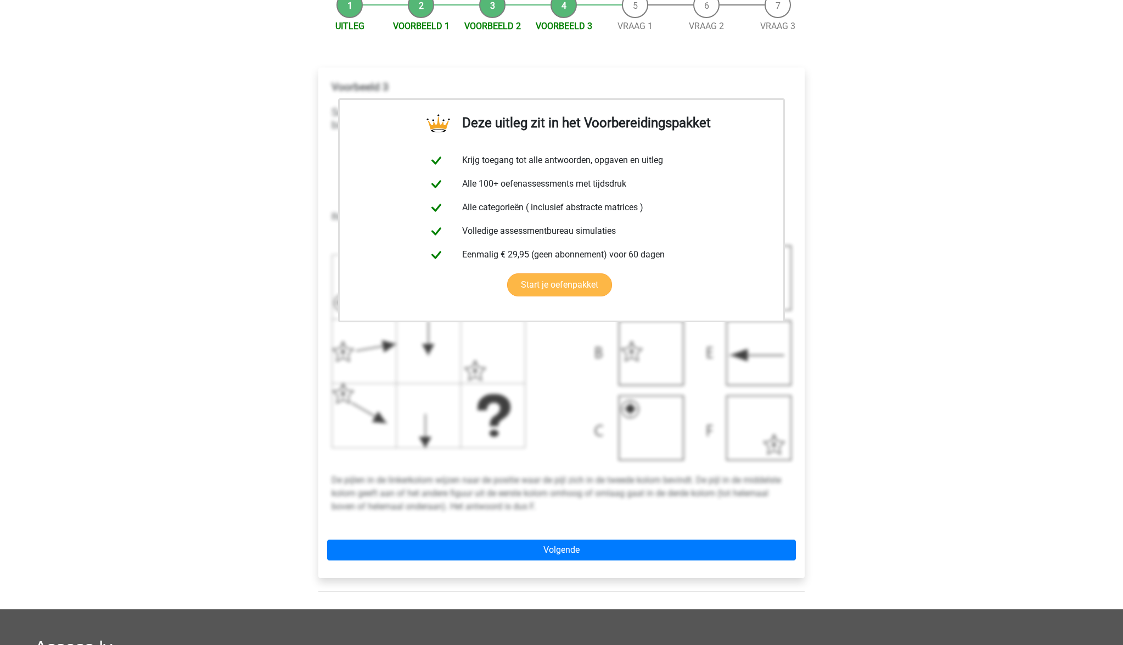
scroll to position [153, 0]
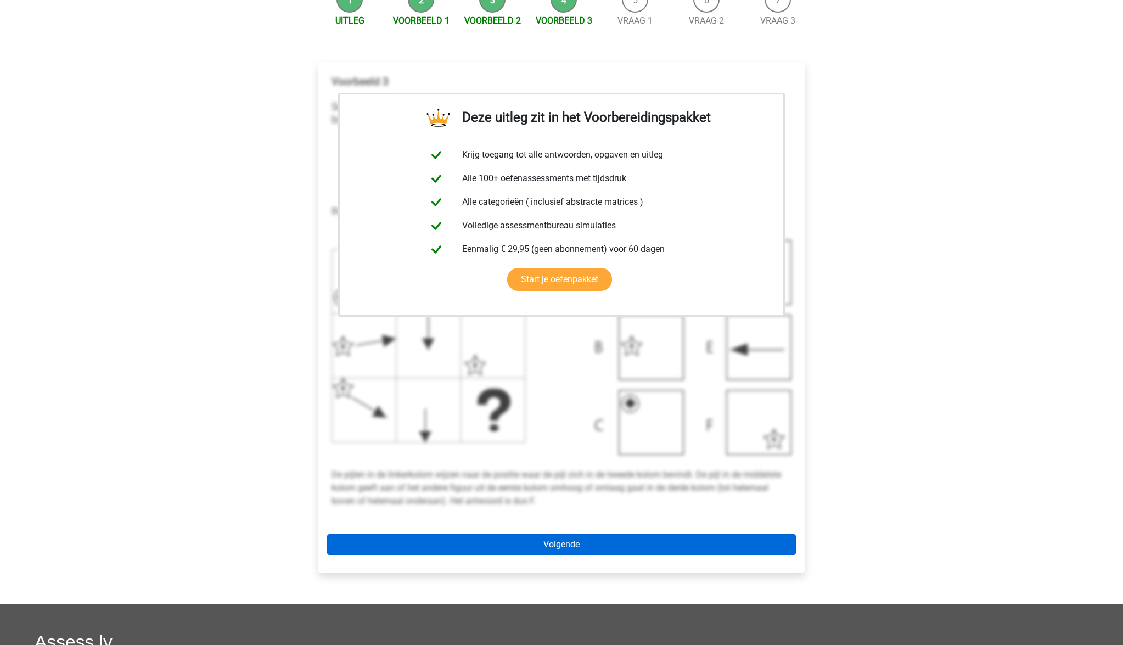
click at [587, 541] on link "Volgende" at bounding box center [561, 544] width 469 height 21
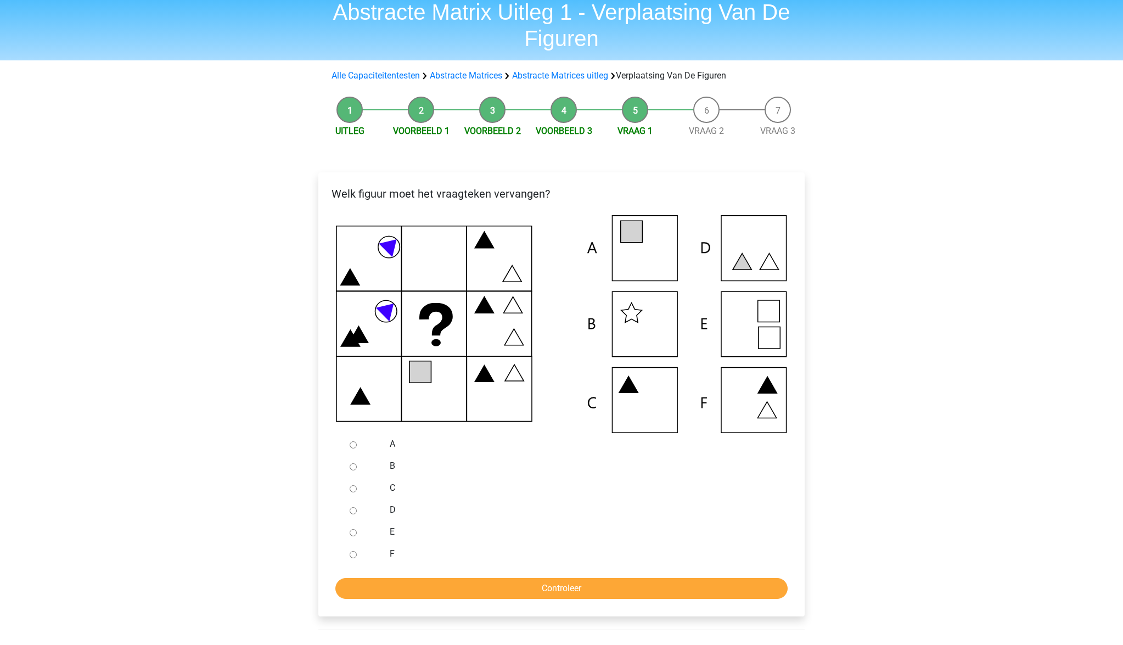
scroll to position [60, 0]
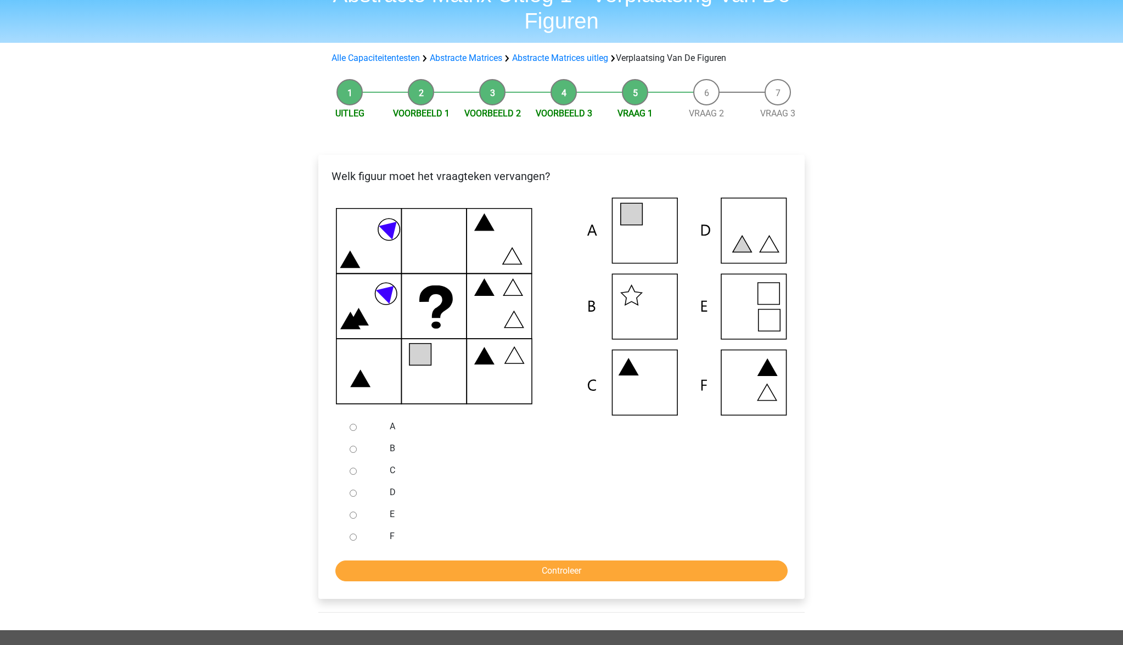
click at [356, 517] on input "E" at bounding box center [353, 515] width 7 height 7
radio input "true"
click at [521, 570] on input "Controleer" at bounding box center [561, 570] width 452 height 21
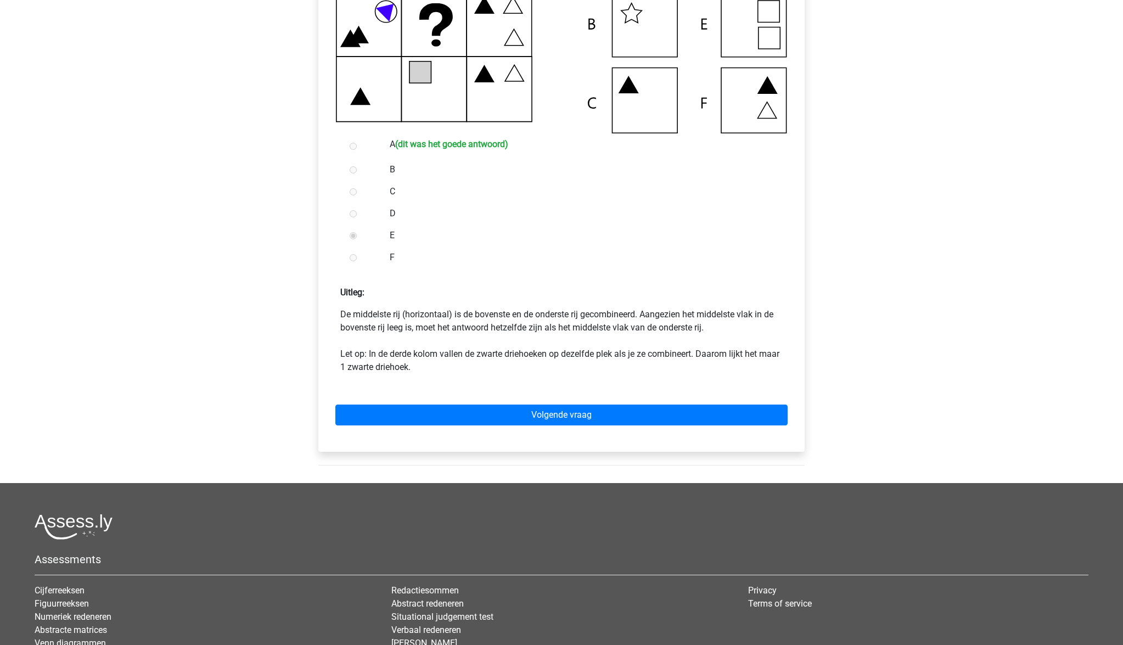
scroll to position [345, 0]
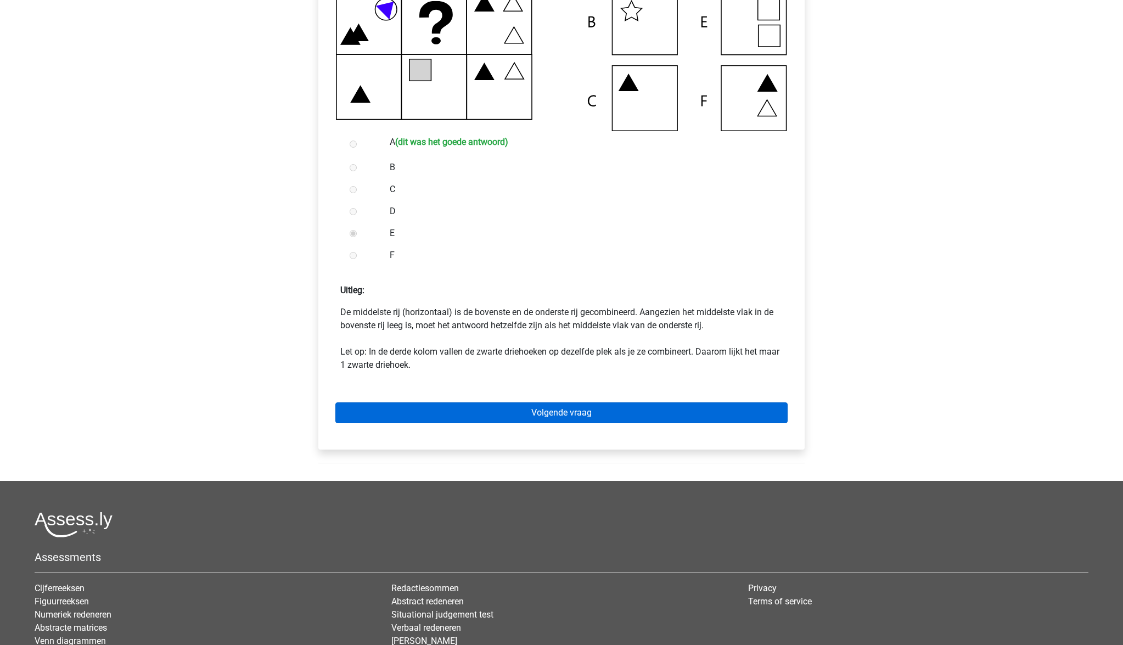
click at [546, 412] on link "Volgende vraag" at bounding box center [561, 412] width 452 height 21
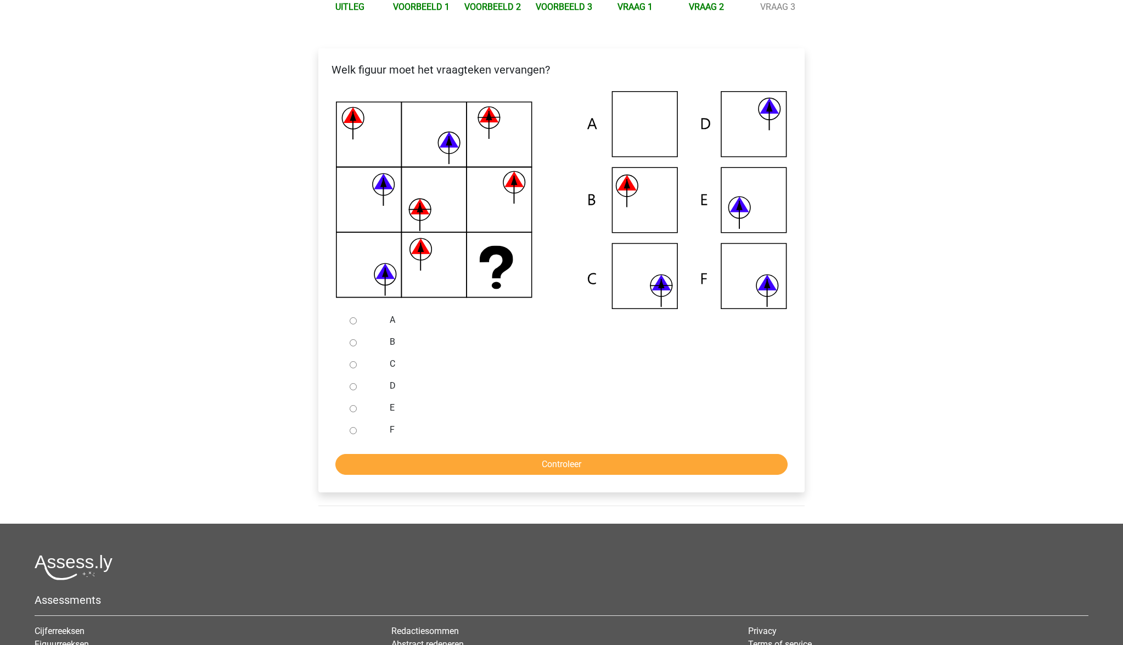
scroll to position [169, 0]
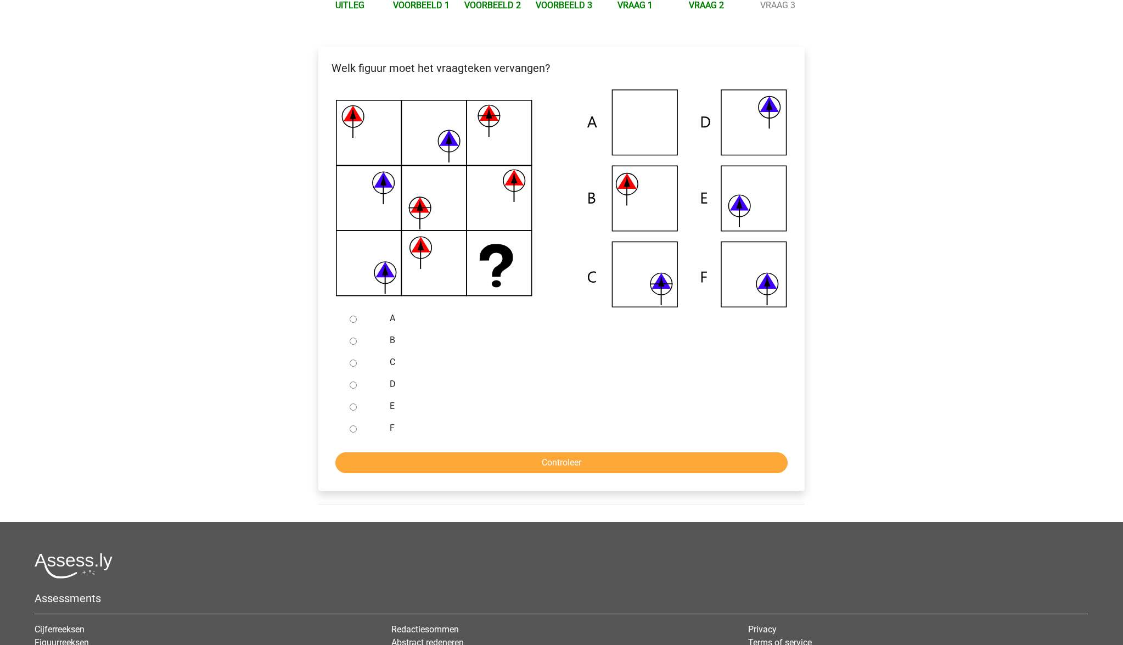
click at [353, 405] on input "E" at bounding box center [353, 406] width 7 height 7
radio input "true"
click at [490, 460] on input "Controleer" at bounding box center [561, 462] width 452 height 21
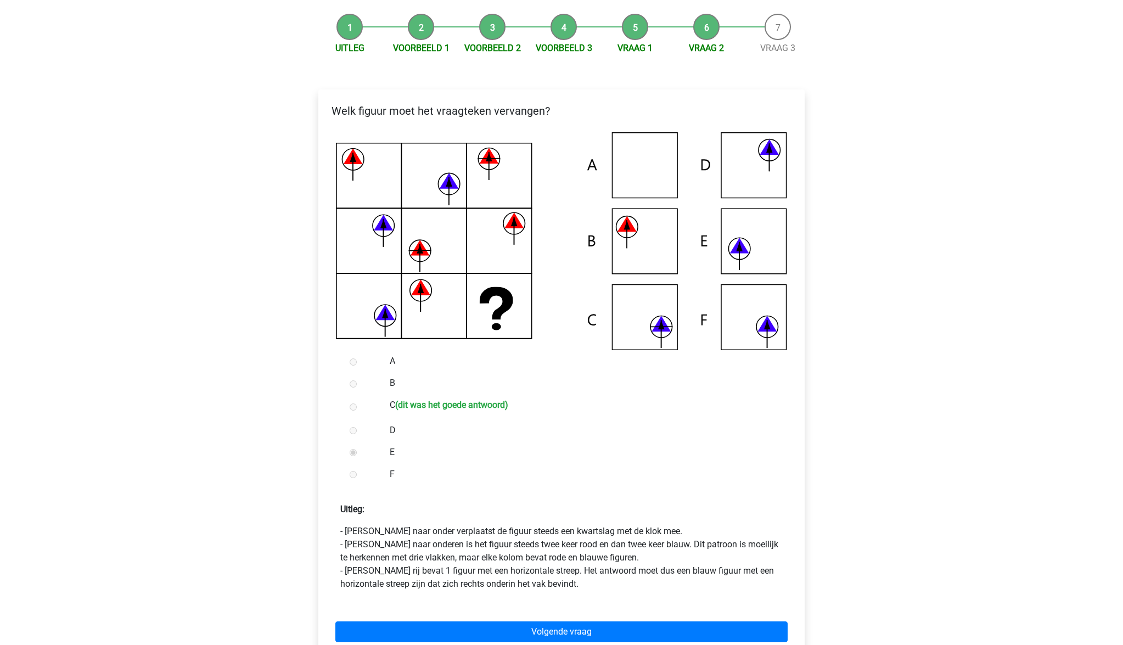
scroll to position [127, 0]
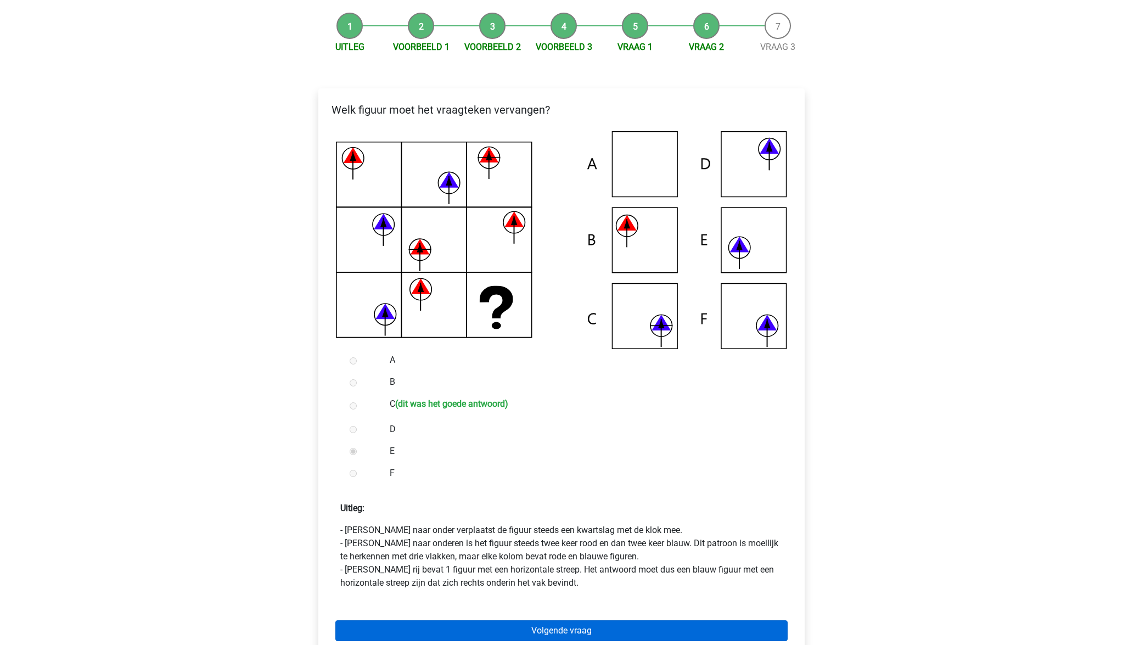
click at [571, 628] on link "Volgende vraag" at bounding box center [561, 630] width 452 height 21
click at [589, 626] on link "Volgende vraag" at bounding box center [561, 630] width 452 height 21
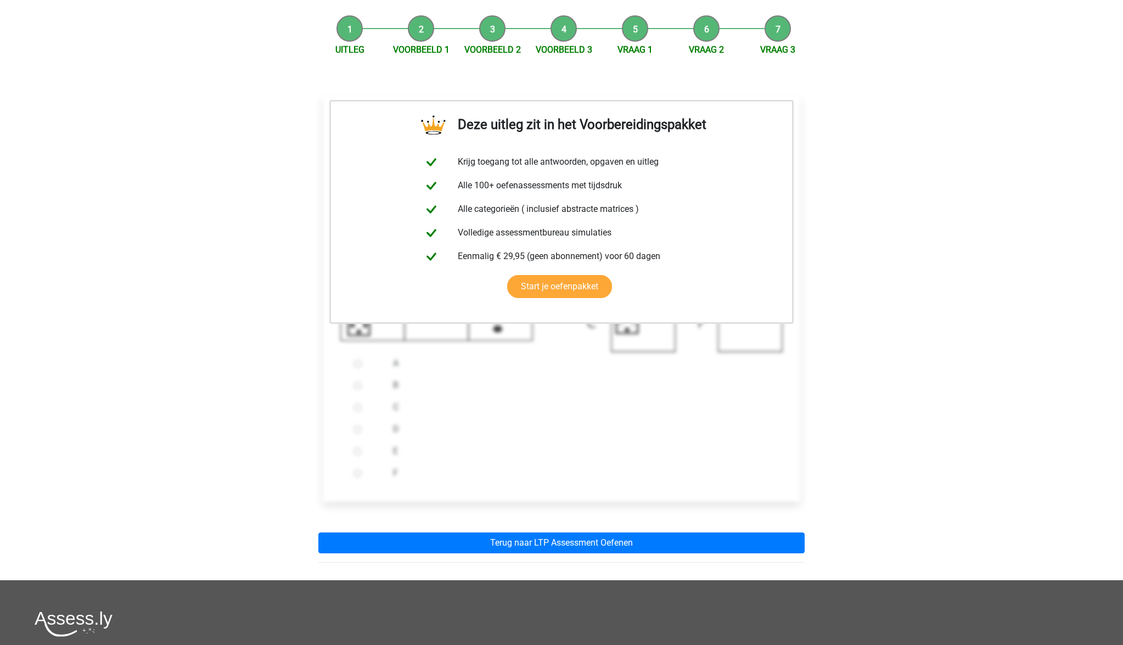
scroll to position [120, 0]
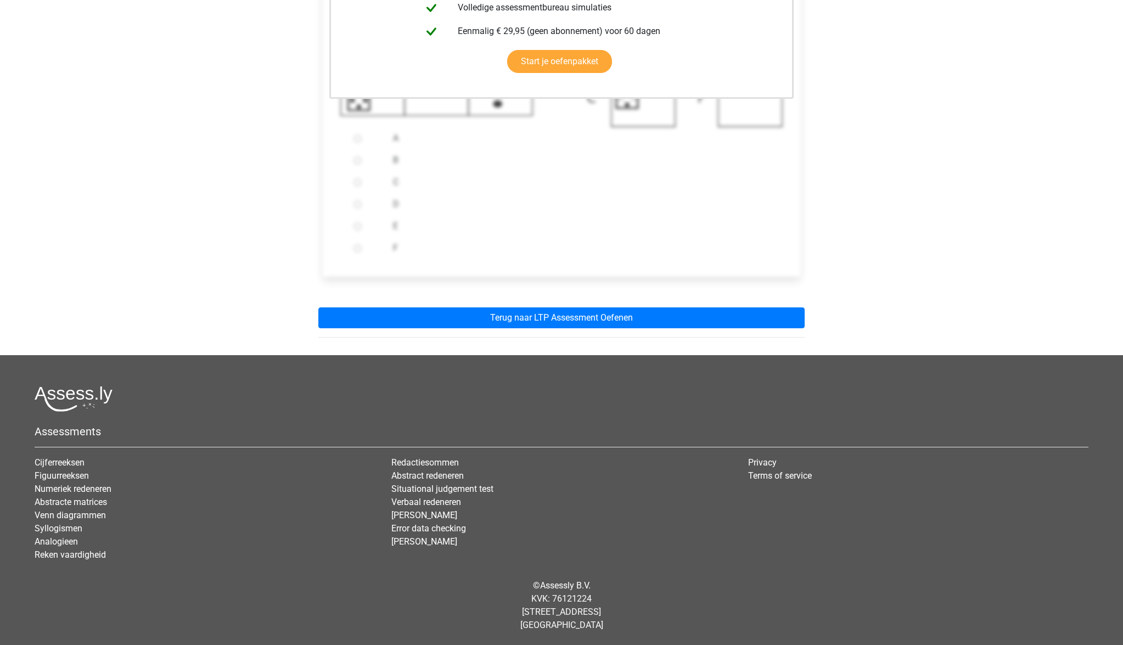
scroll to position [349, 0]
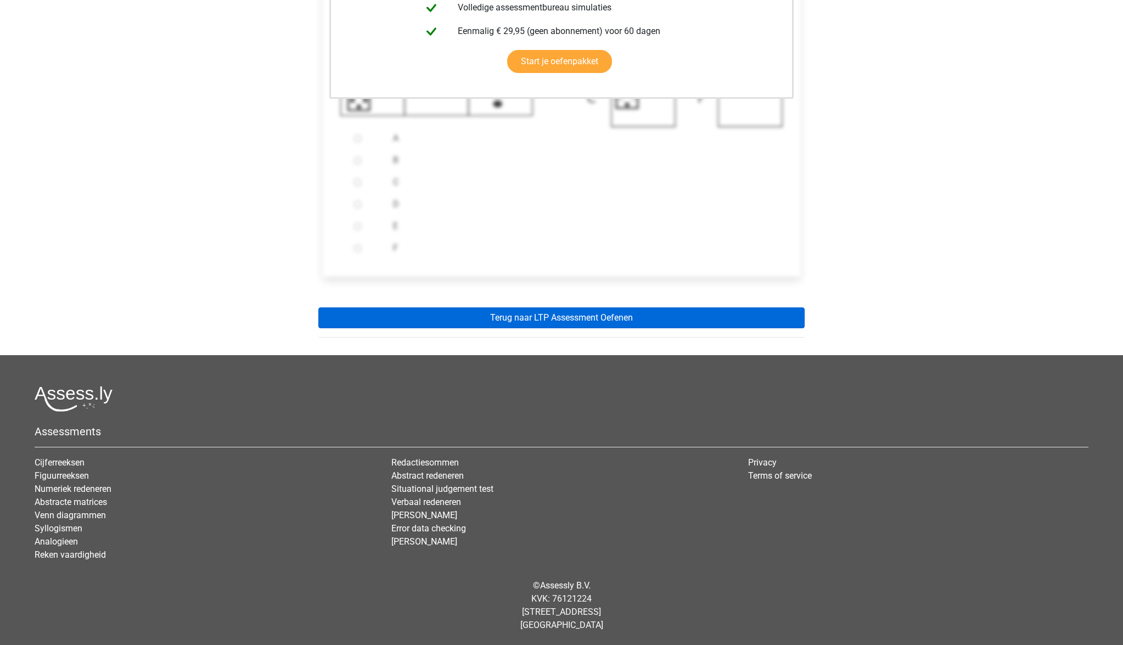
click at [535, 325] on link "Terug naar LTP Assessment Oefenen" at bounding box center [561, 317] width 486 height 21
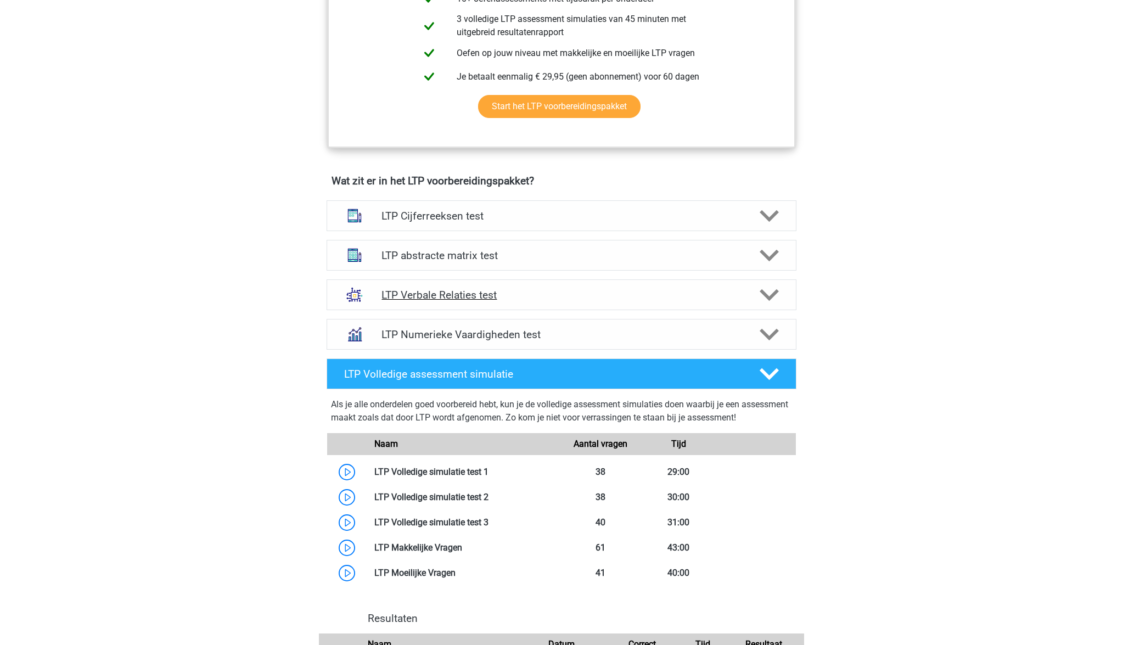
scroll to position [546, 0]
click at [472, 261] on div "LTP abstracte matrix test" at bounding box center [562, 254] width 470 height 31
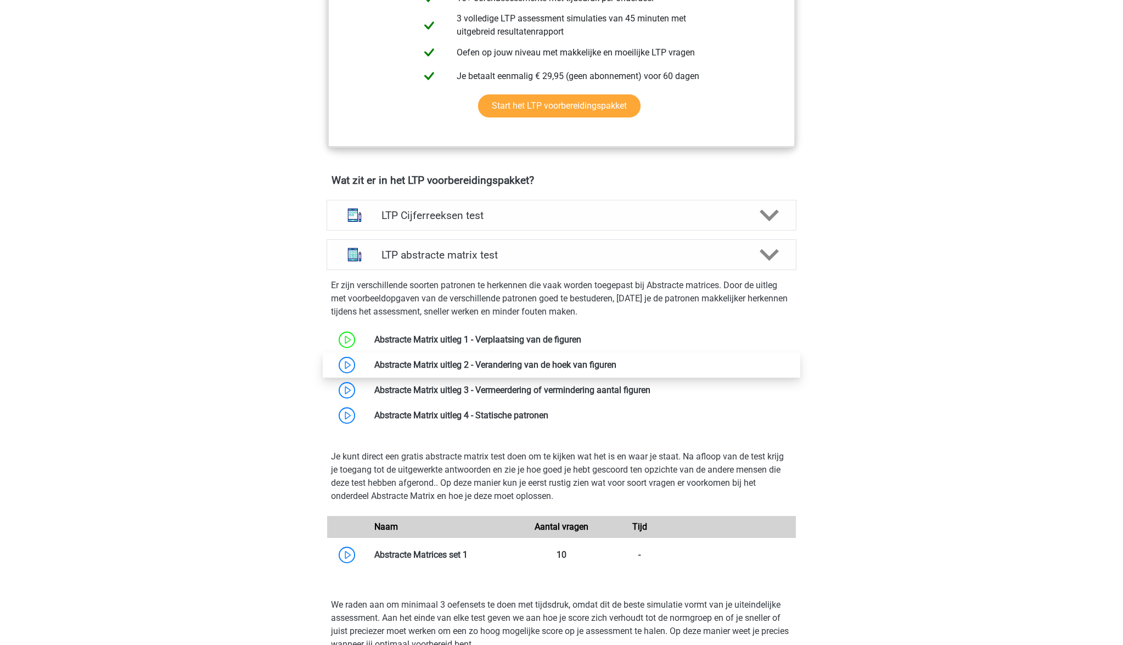
click at [616, 365] on link at bounding box center [616, 365] width 0 height 10
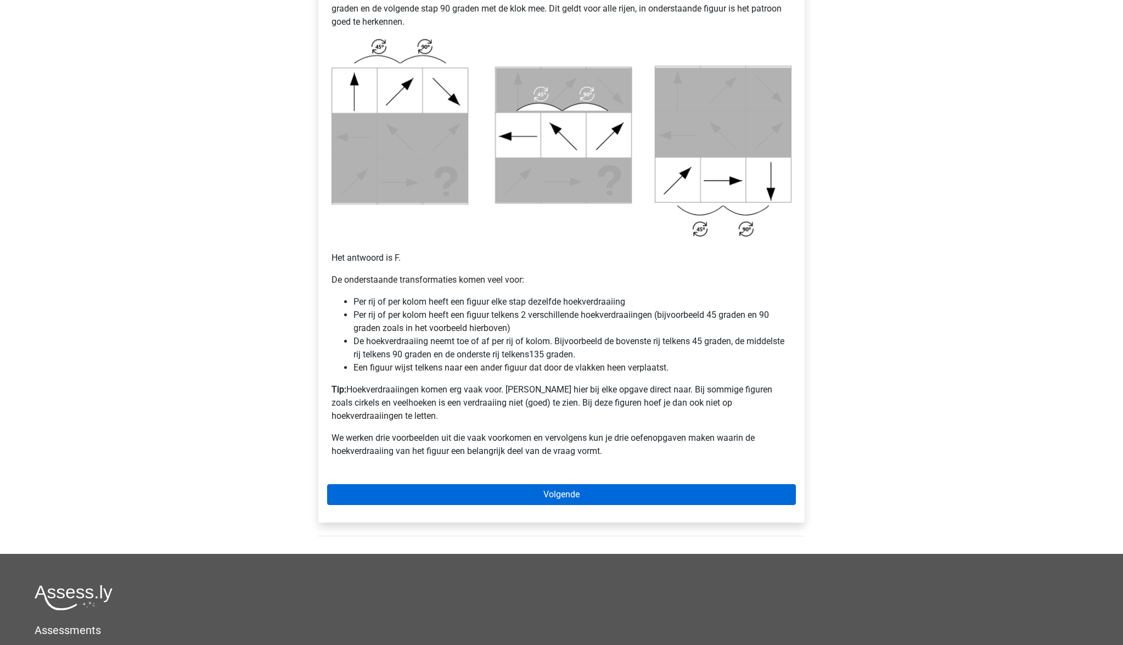
scroll to position [537, 0]
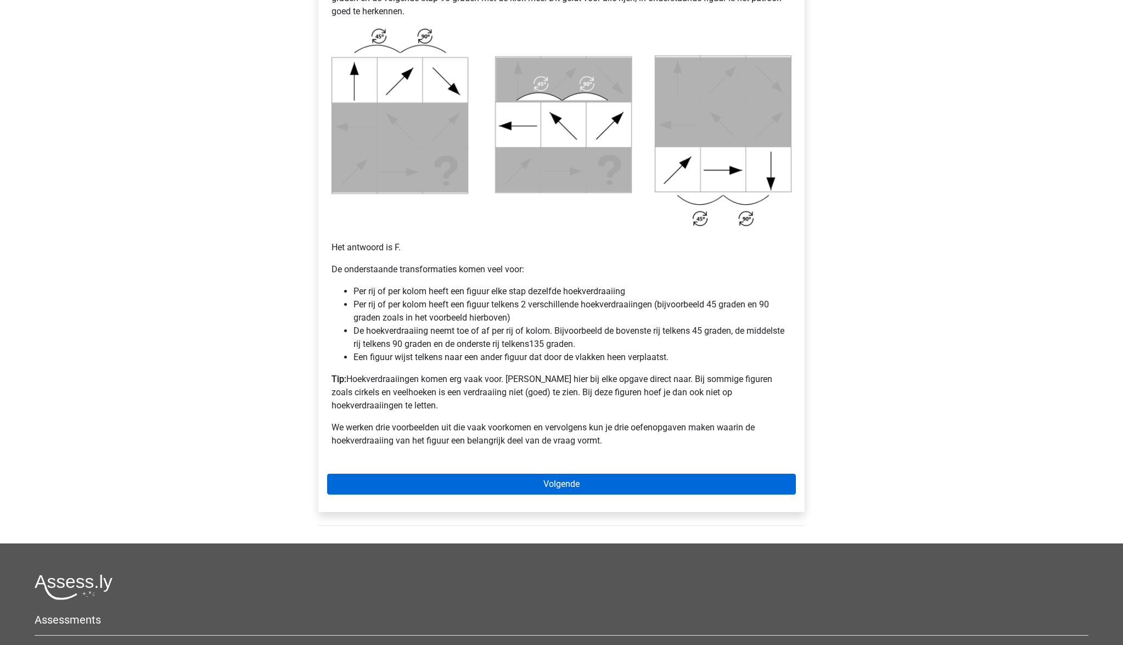
click at [576, 476] on link "Volgende" at bounding box center [561, 484] width 469 height 21
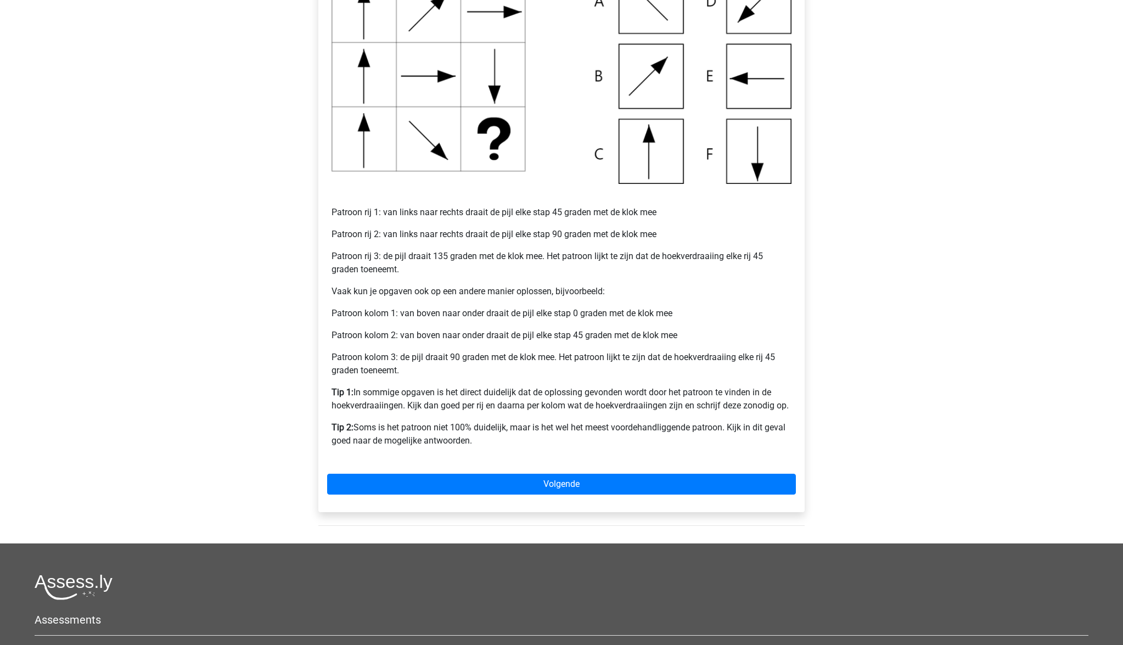
scroll to position [296, 0]
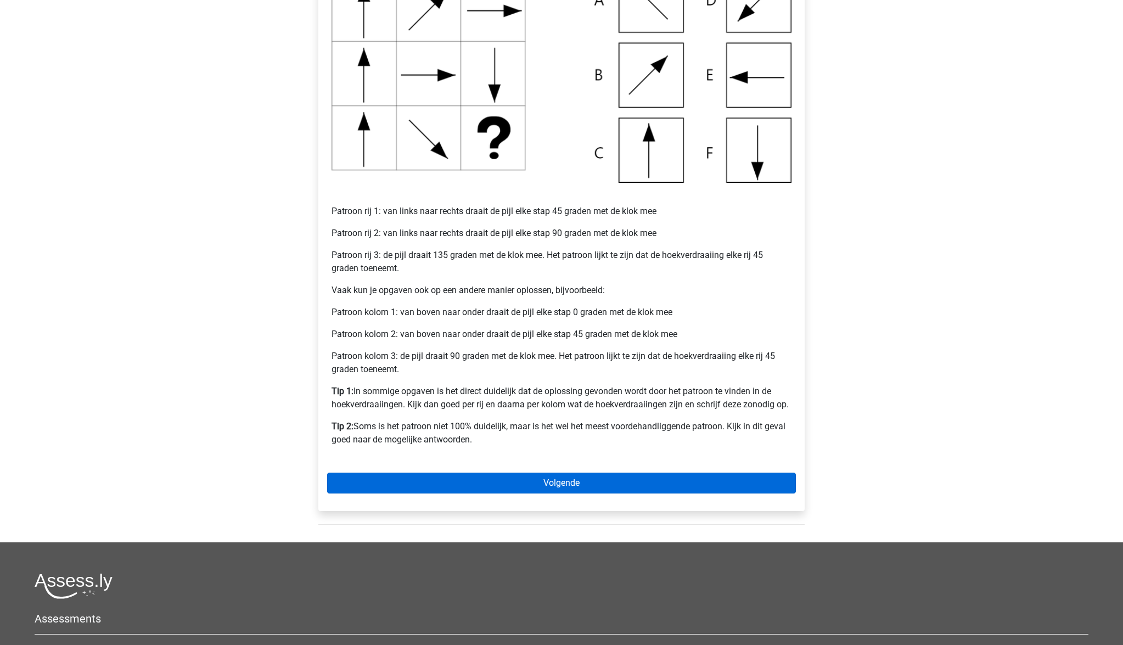
click at [557, 481] on link "Volgende" at bounding box center [561, 483] width 469 height 21
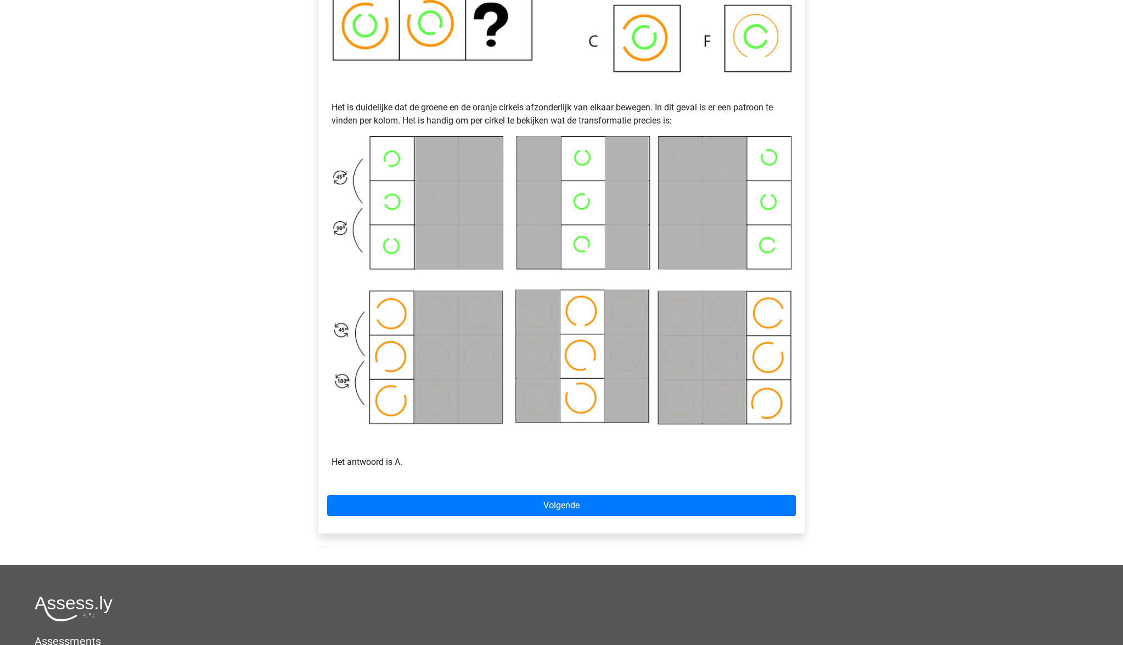
scroll to position [411, 0]
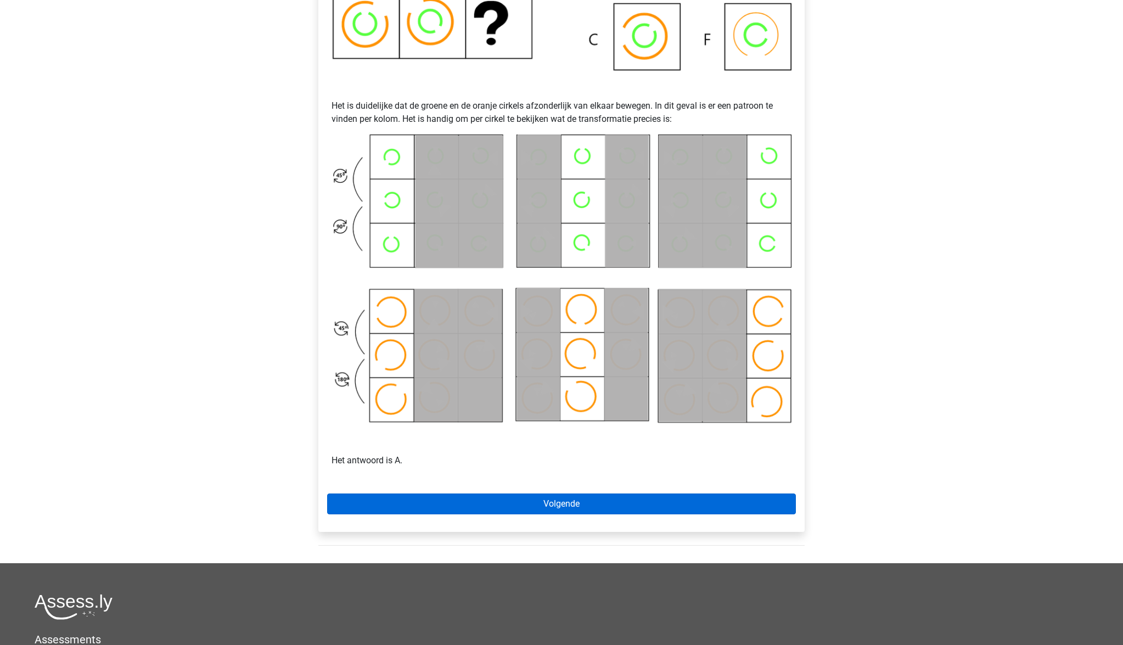
click at [557, 504] on link "Volgende" at bounding box center [561, 503] width 469 height 21
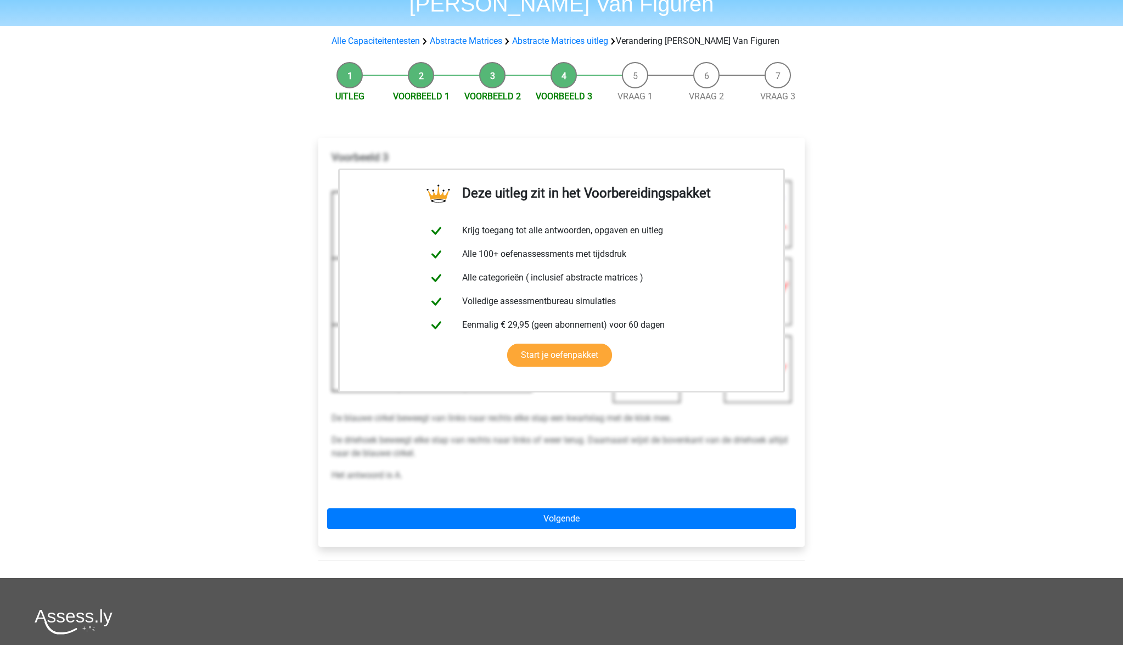
scroll to position [96, 0]
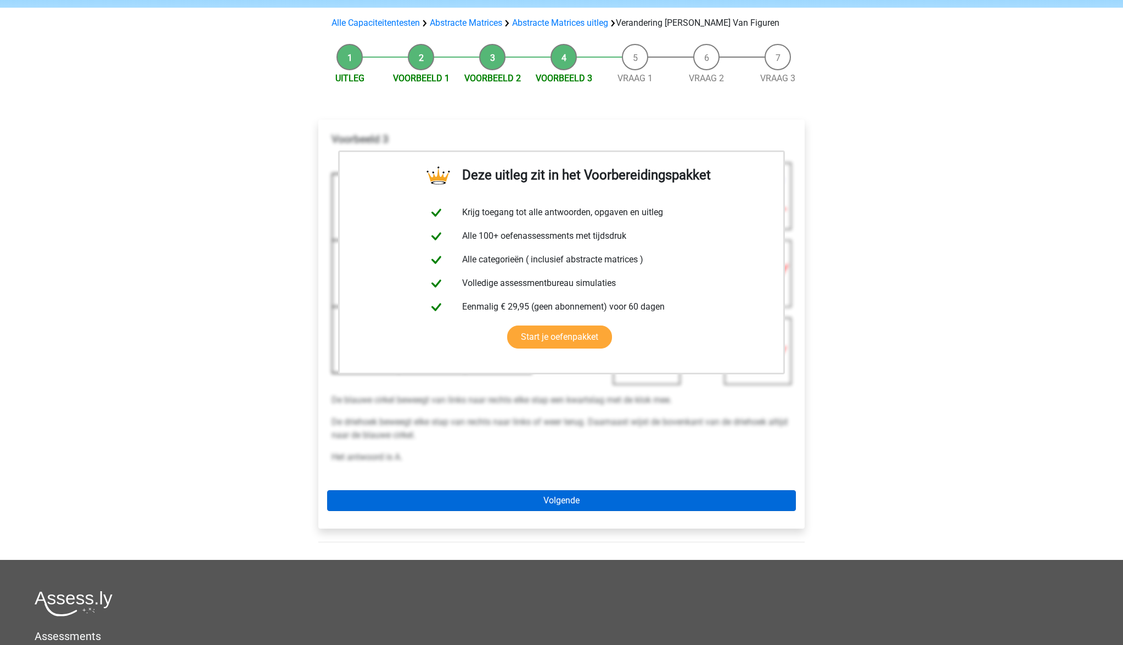
click at [558, 498] on link "Volgende" at bounding box center [561, 500] width 469 height 21
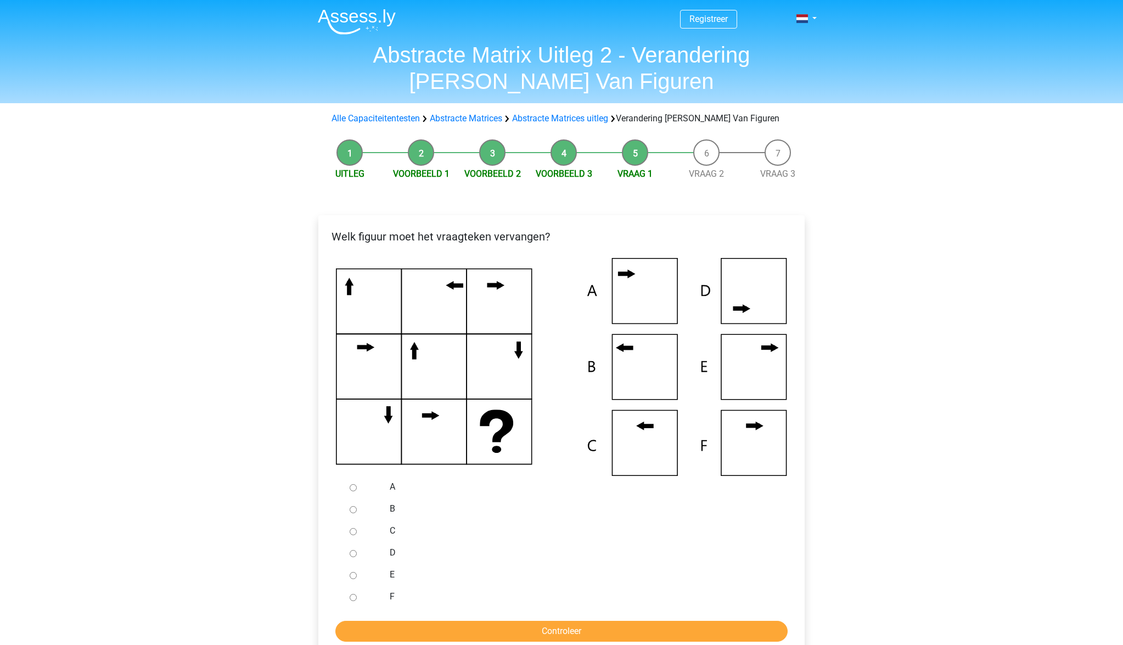
click at [352, 512] on input "B" at bounding box center [353, 509] width 7 height 7
radio input "true"
click at [526, 629] on input "Controleer" at bounding box center [561, 631] width 452 height 21
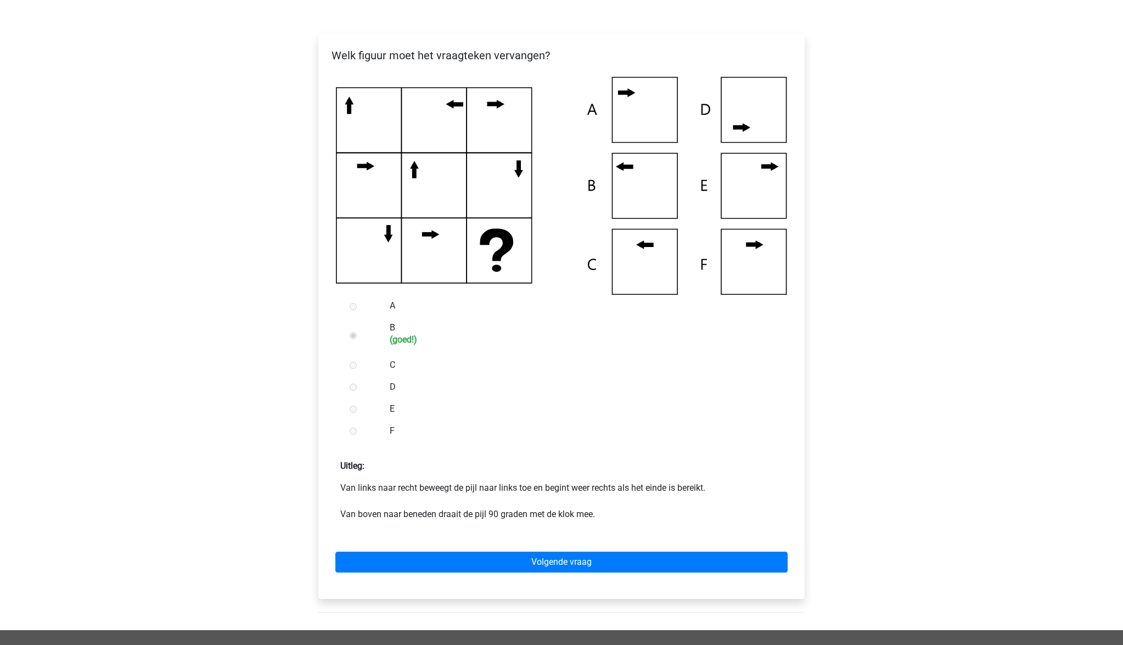
scroll to position [181, 0]
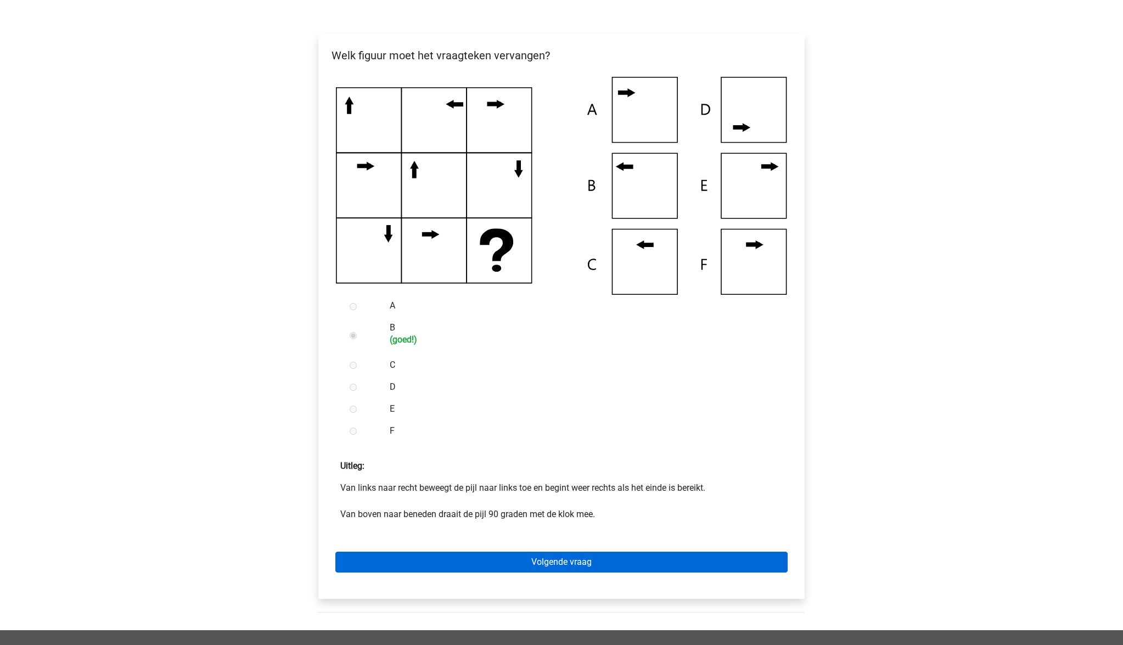
click at [552, 560] on link "Volgende vraag" at bounding box center [561, 562] width 452 height 21
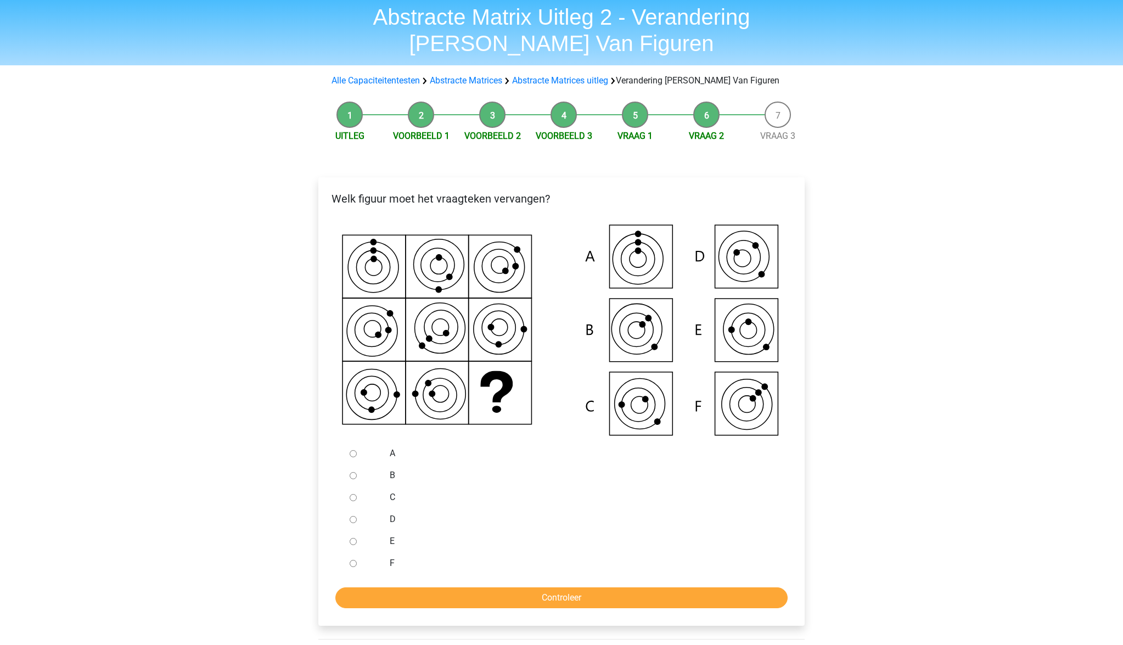
scroll to position [66, 0]
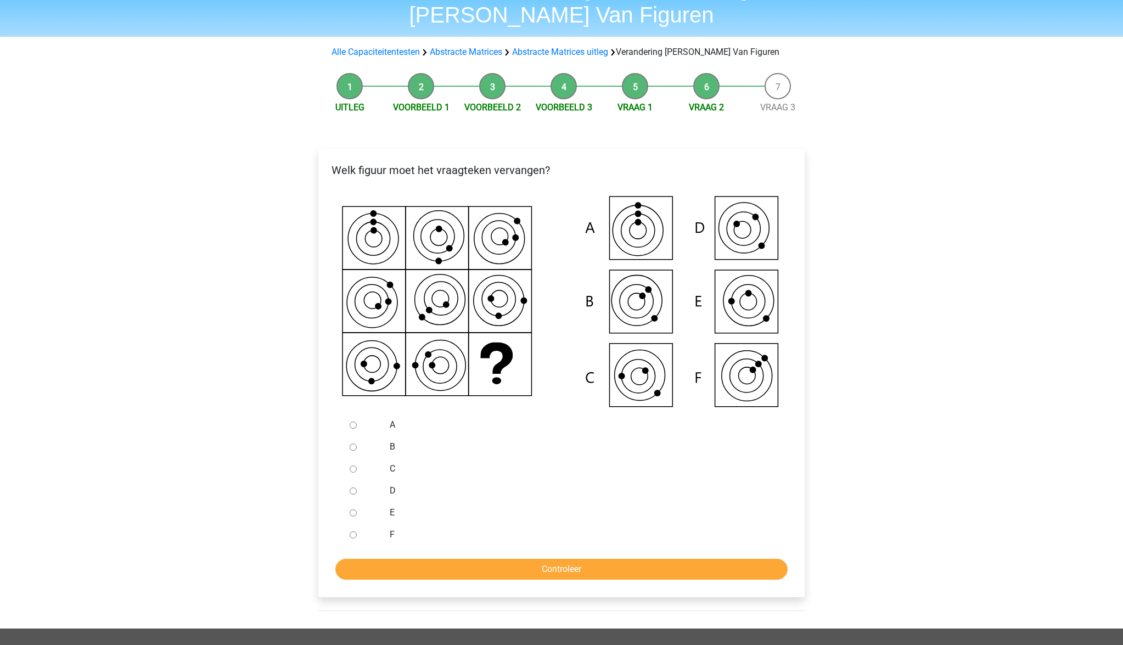
drag, startPoint x: 352, startPoint y: 465, endPoint x: 389, endPoint y: 512, distance: 59.0
click at [352, 466] on input "C" at bounding box center [353, 468] width 7 height 7
radio input "true"
drag, startPoint x: 534, startPoint y: 585, endPoint x: 535, endPoint y: 579, distance: 6.1
click at [534, 585] on div "Welk figuur moet het vraagteken vervangen?" at bounding box center [561, 373] width 486 height 448
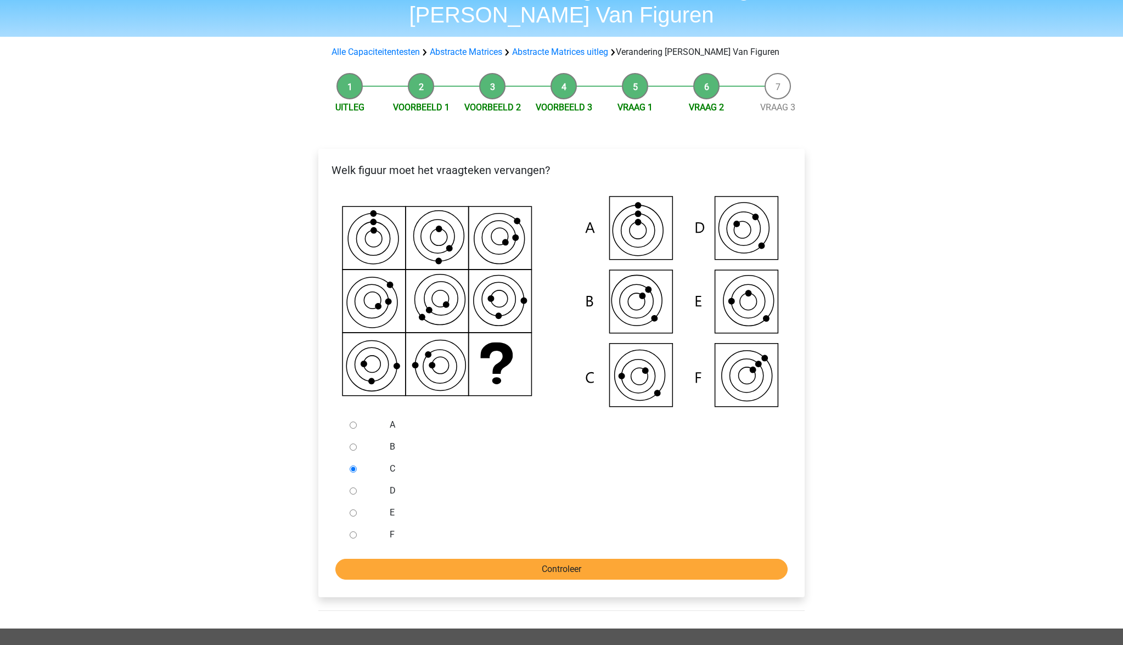
click at [535, 572] on input "Controleer" at bounding box center [561, 569] width 452 height 21
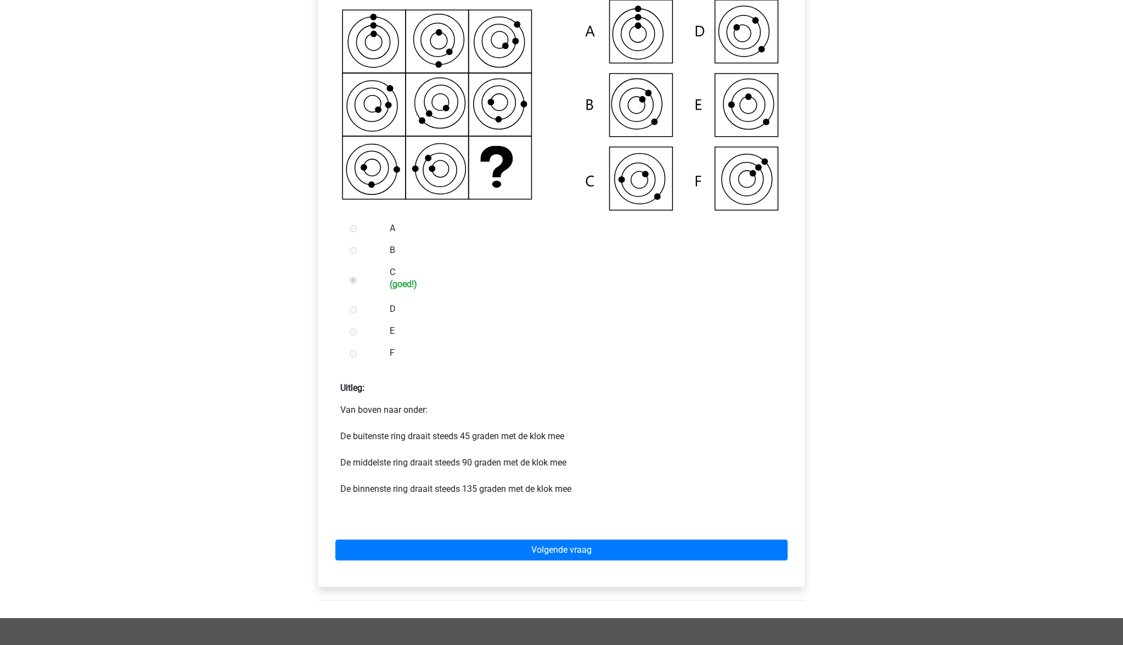
scroll to position [262, 0]
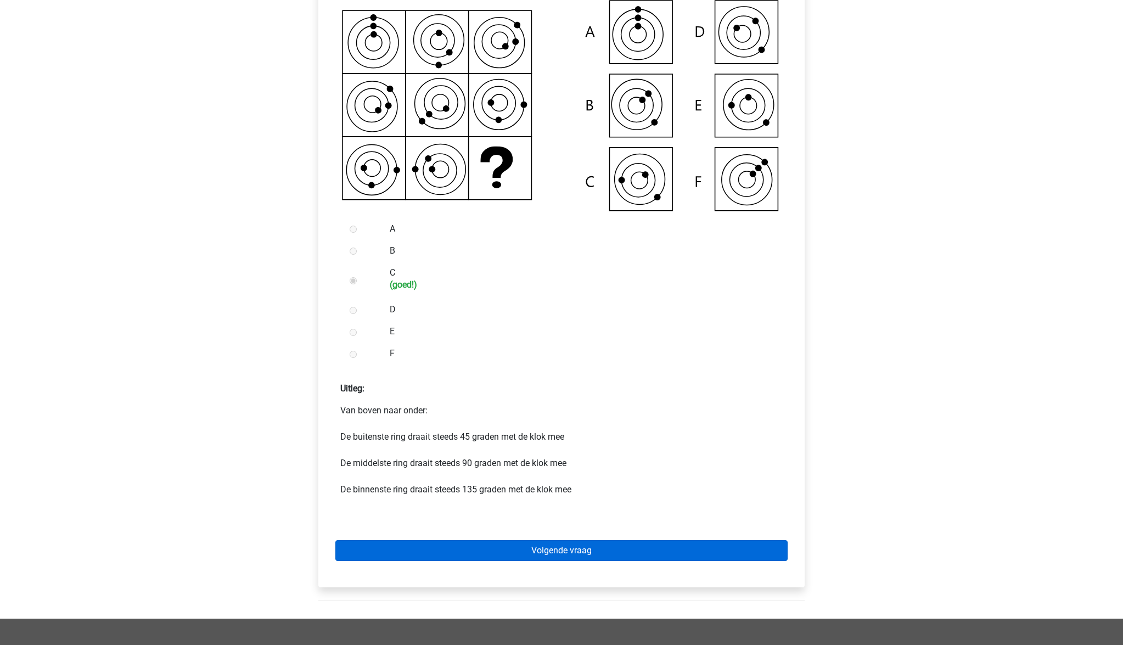
click at [594, 548] on link "Volgende vraag" at bounding box center [561, 550] width 452 height 21
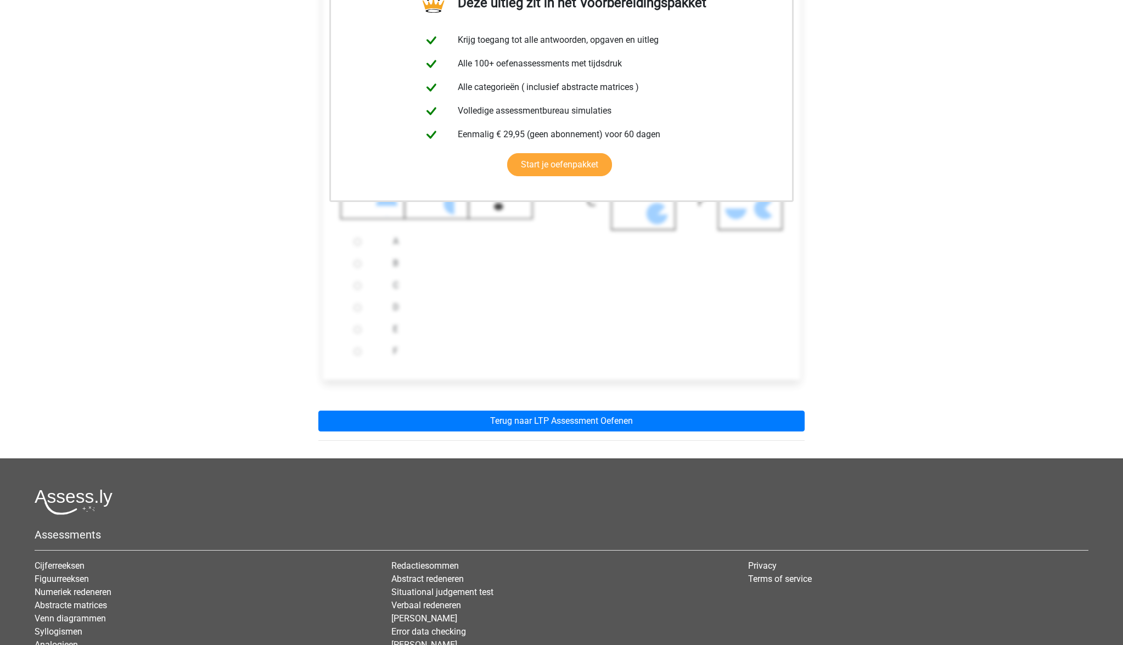
scroll to position [248, 0]
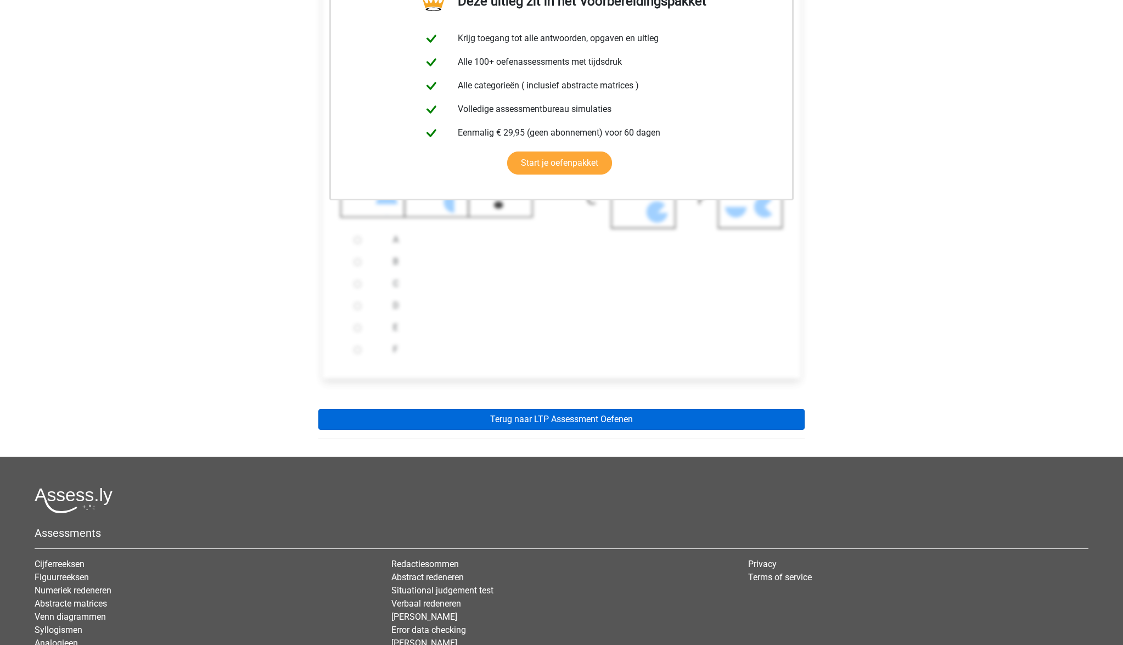
click at [519, 422] on link "Terug naar LTP Assessment Oefenen" at bounding box center [561, 419] width 486 height 21
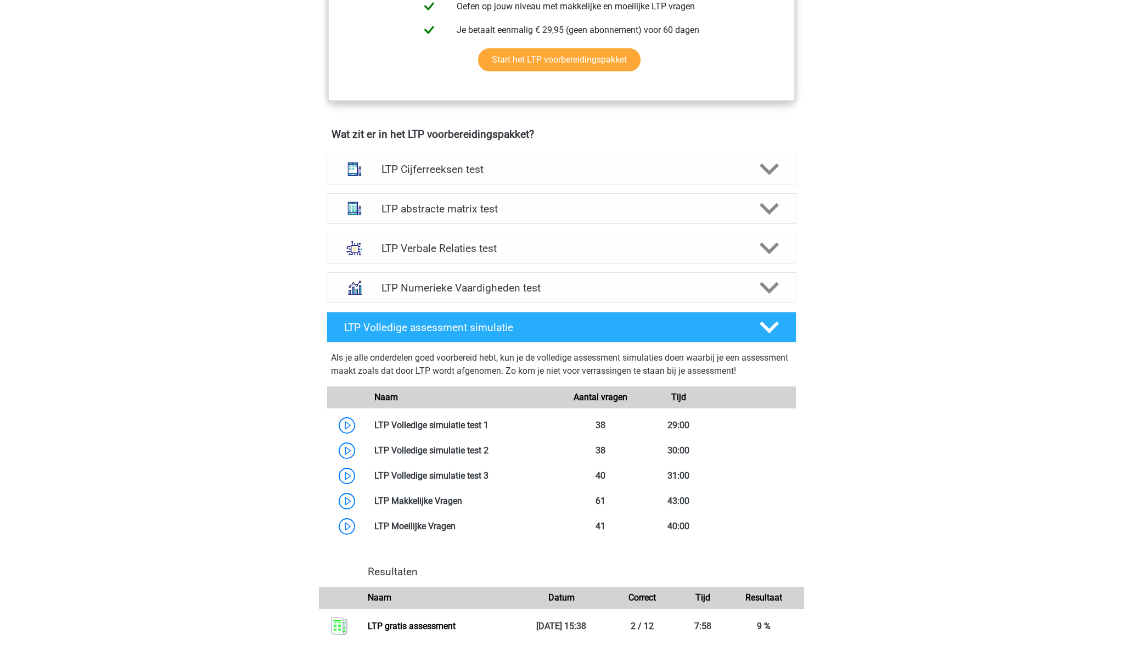
scroll to position [593, 0]
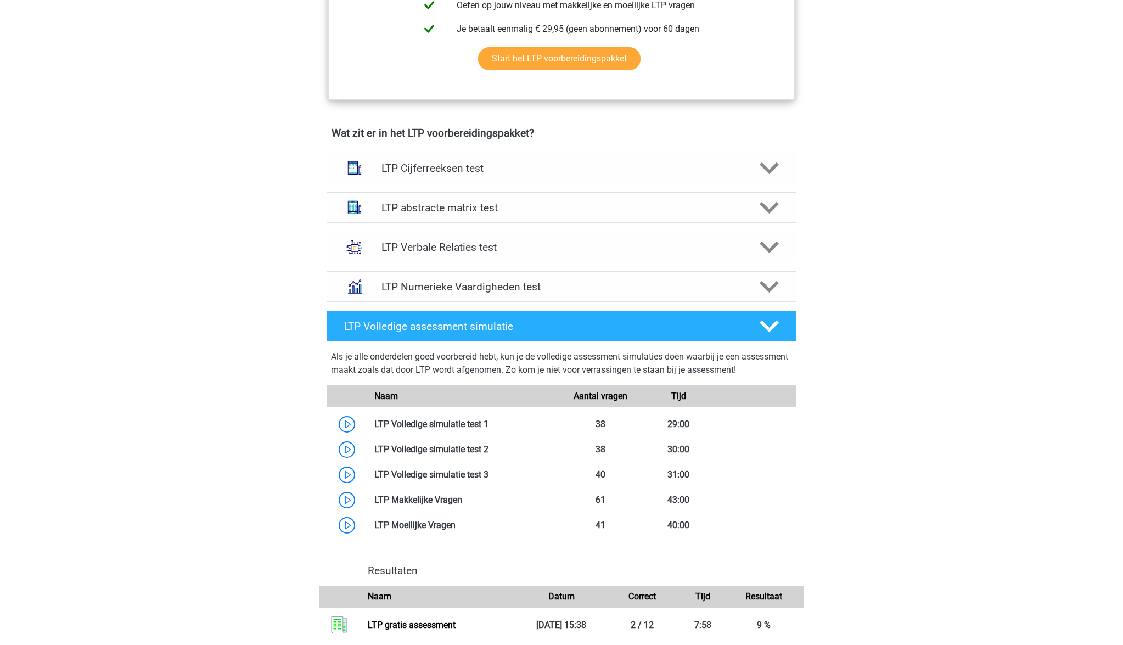
click at [475, 211] on h4 "LTP abstracte matrix test" at bounding box center [561, 207] width 360 height 13
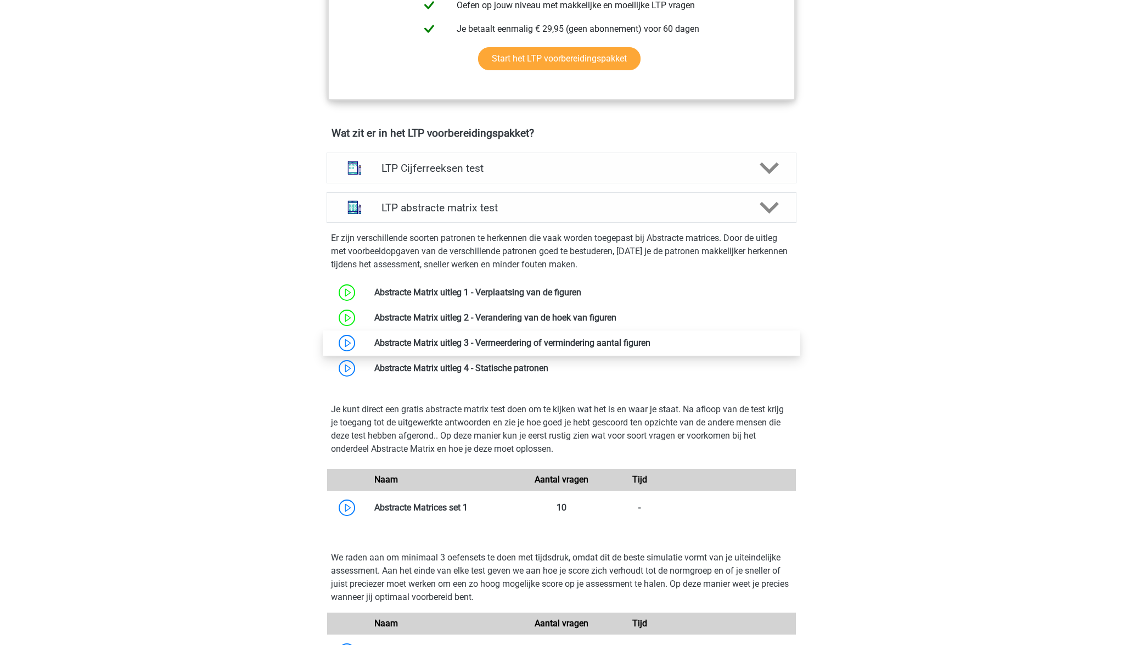
click at [650, 346] on link at bounding box center [650, 343] width 0 height 10
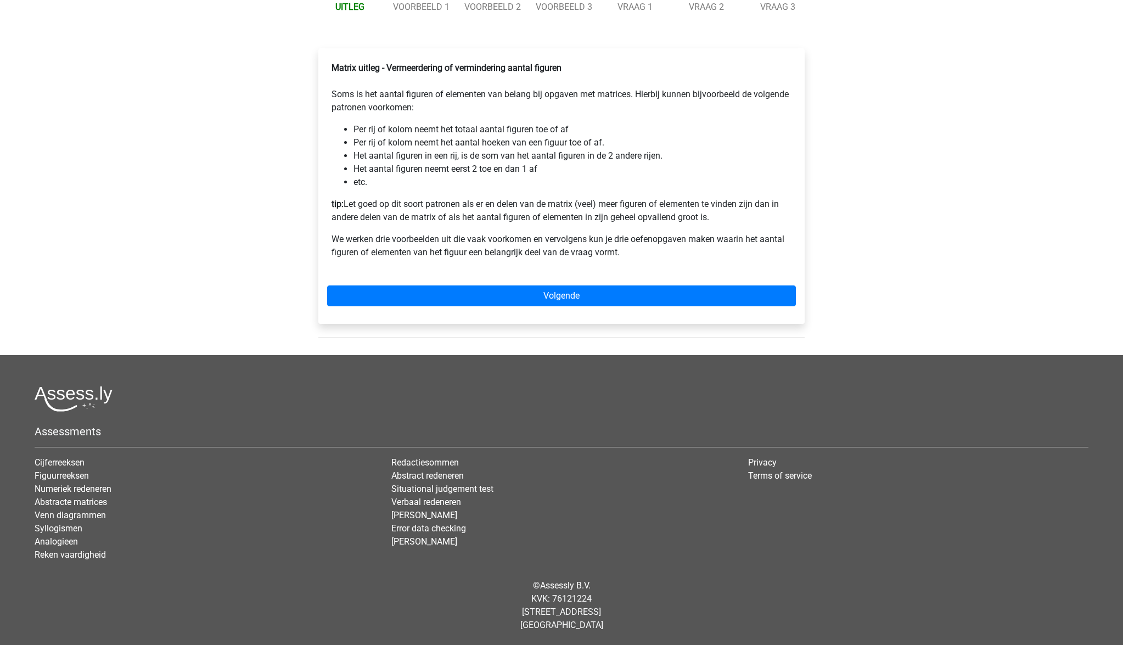
scroll to position [180, 0]
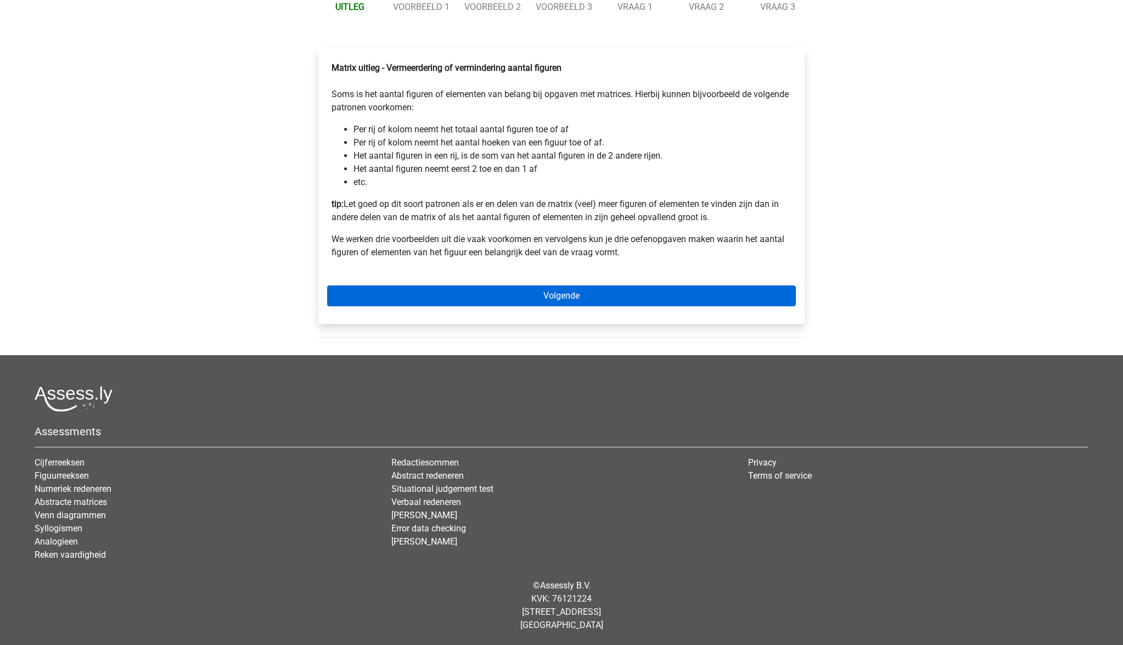
click at [551, 294] on link "Volgende" at bounding box center [561, 295] width 469 height 21
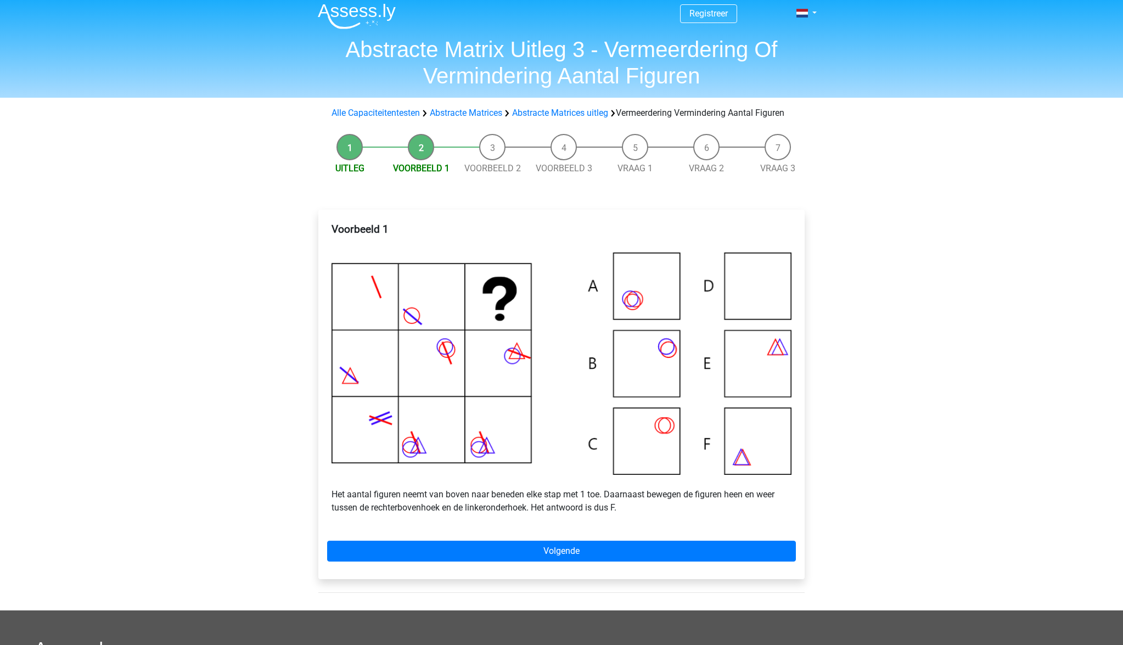
scroll to position [6, 0]
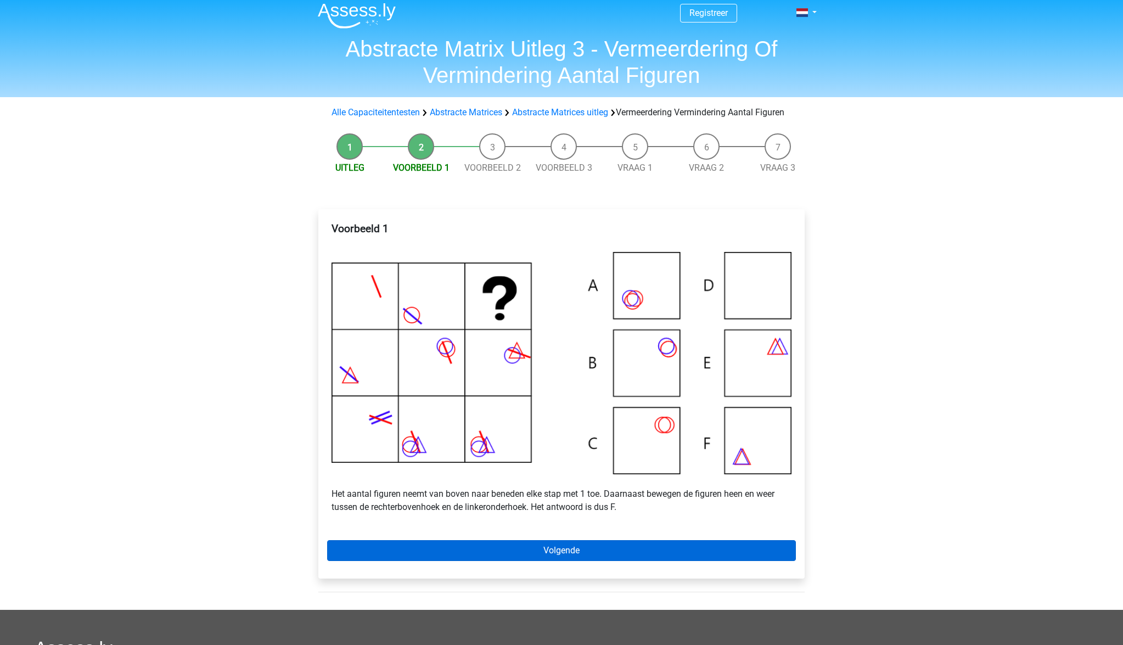
click at [581, 559] on link "Volgende" at bounding box center [561, 550] width 469 height 21
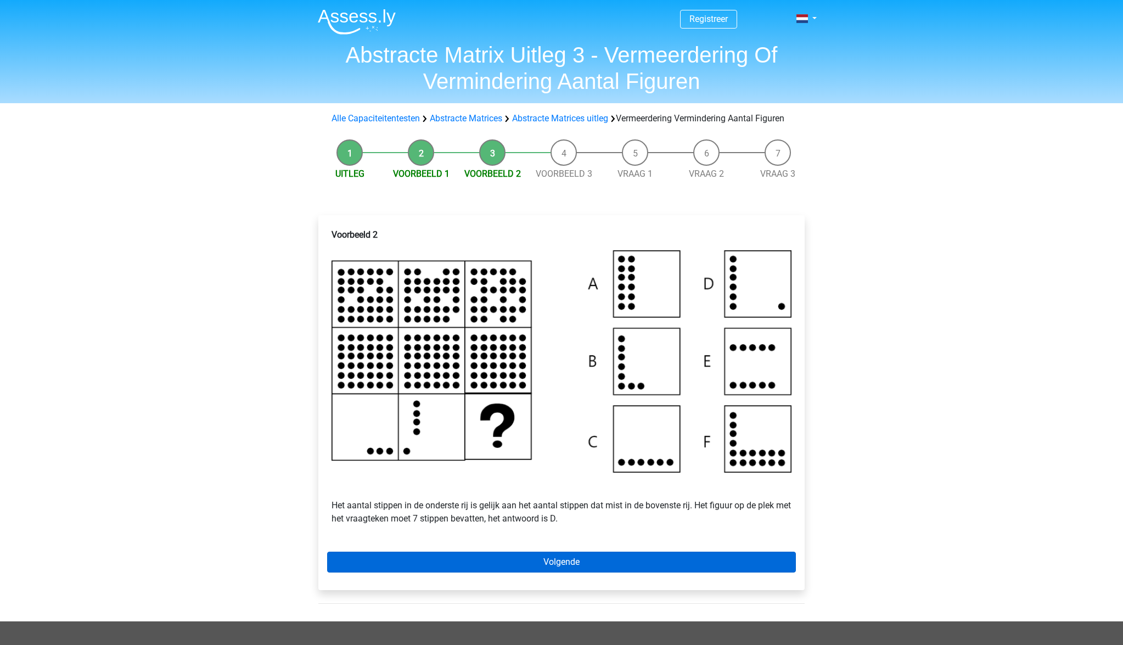
click at [592, 572] on link "Volgende" at bounding box center [561, 562] width 469 height 21
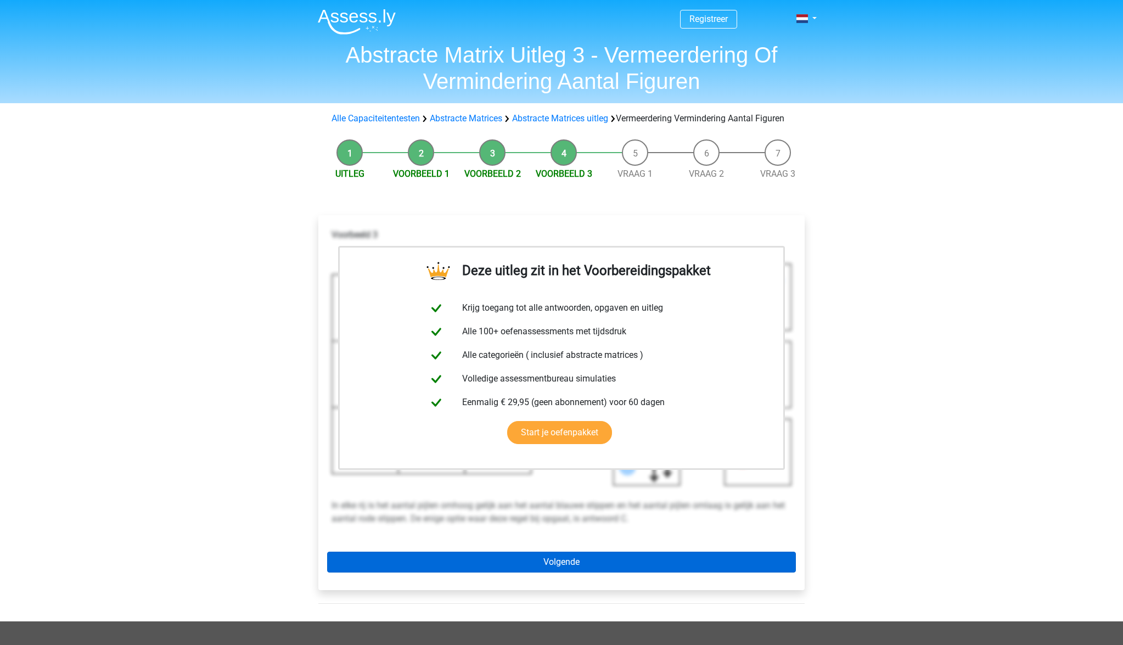
click at [575, 571] on link "Volgende" at bounding box center [561, 562] width 469 height 21
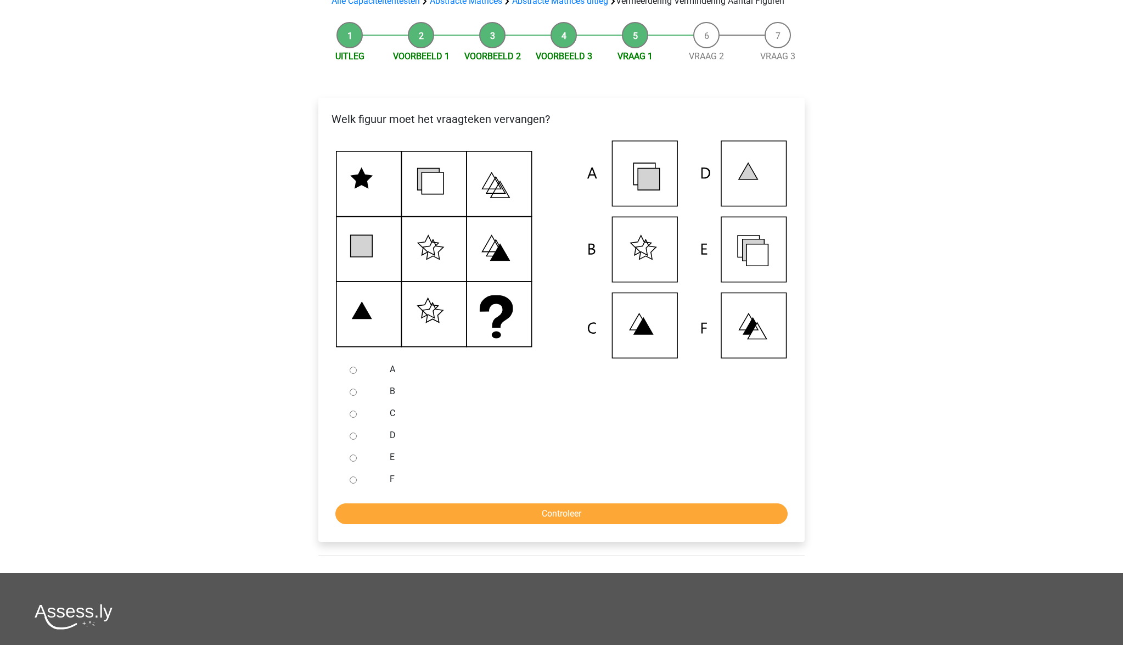
scroll to position [116, 0]
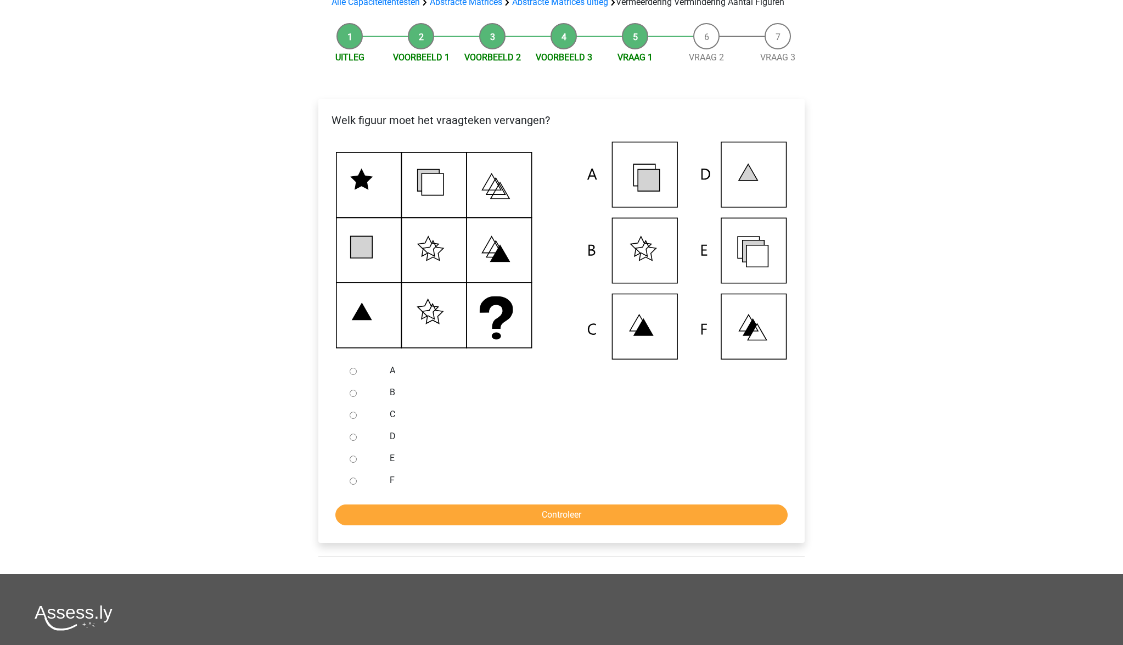
click at [396, 465] on label "E" at bounding box center [580, 458] width 380 height 13
click at [357, 463] on input "E" at bounding box center [353, 459] width 7 height 7
radio input "true"
click at [492, 523] on input "Controleer" at bounding box center [561, 514] width 452 height 21
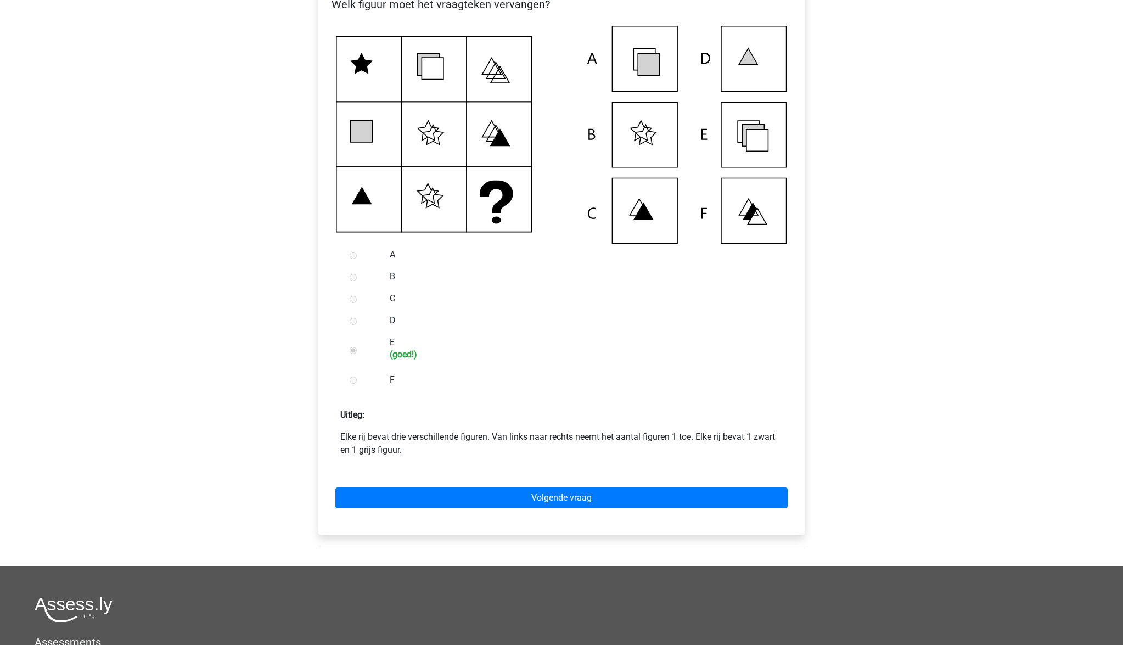
scroll to position [248, 0]
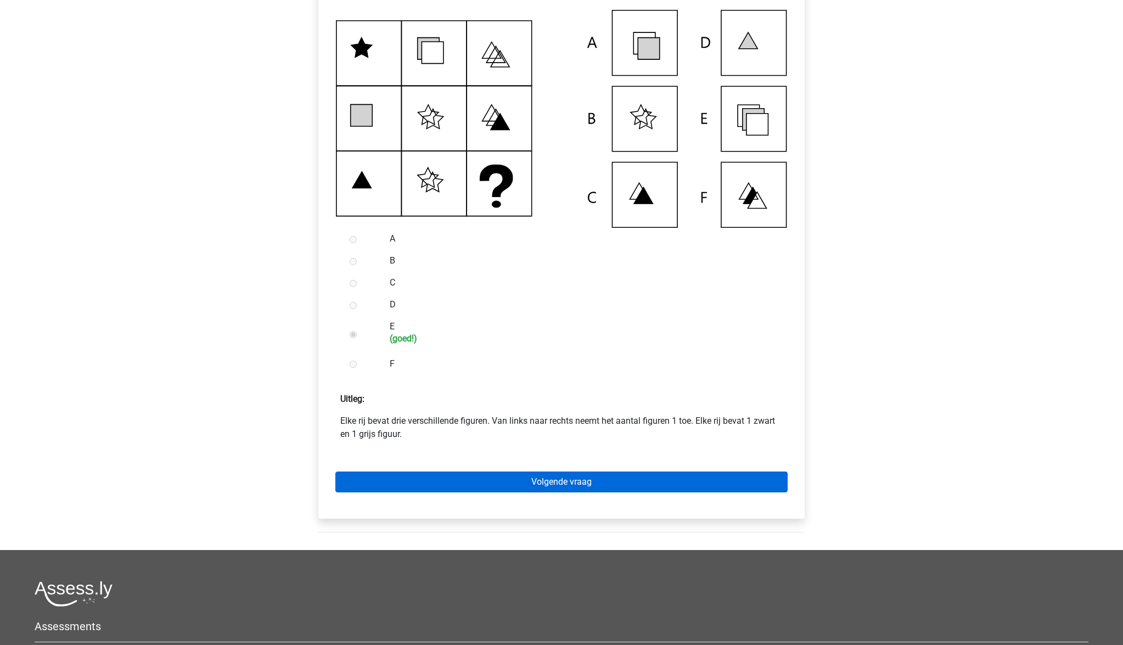
click at [575, 492] on link "Volgende vraag" at bounding box center [561, 482] width 452 height 21
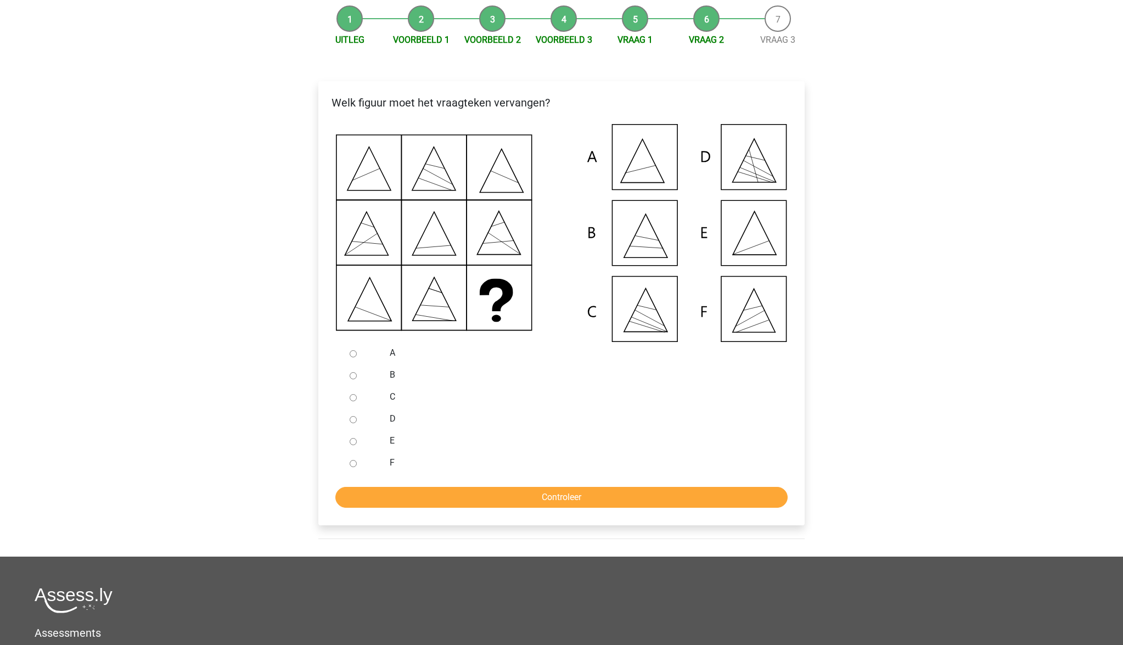
scroll to position [136, 0]
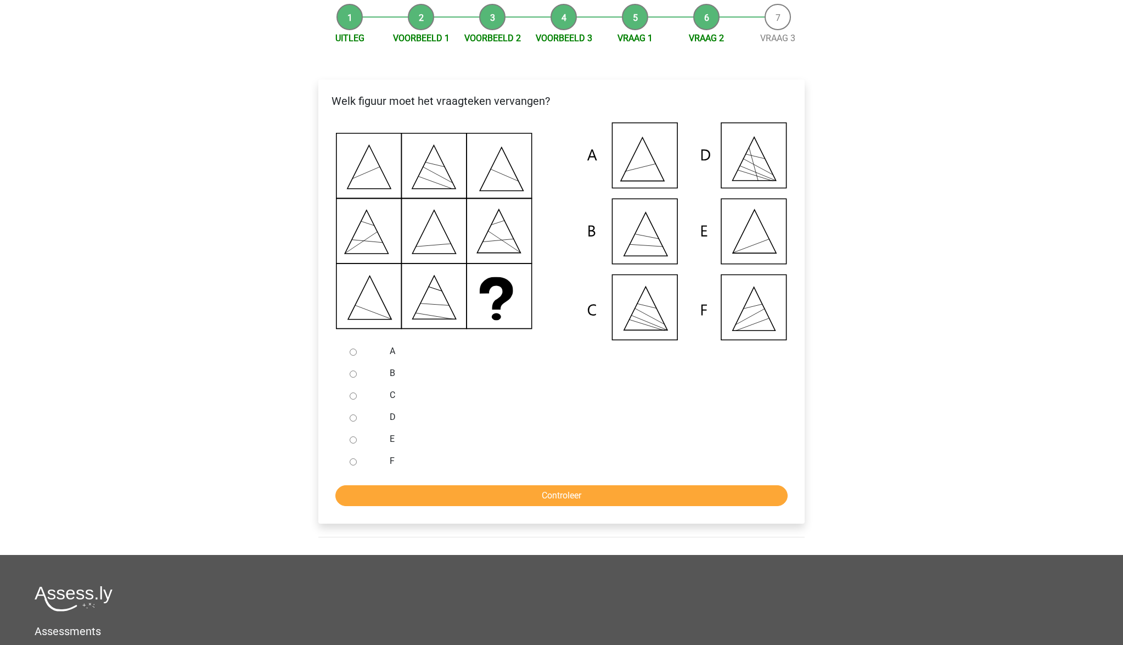
click at [383, 450] on div "E" at bounding box center [579, 439] width 396 height 22
click at [351, 444] on input "E" at bounding box center [353, 439] width 7 height 7
radio input "true"
click at [472, 505] on input "Controleer" at bounding box center [561, 495] width 452 height 21
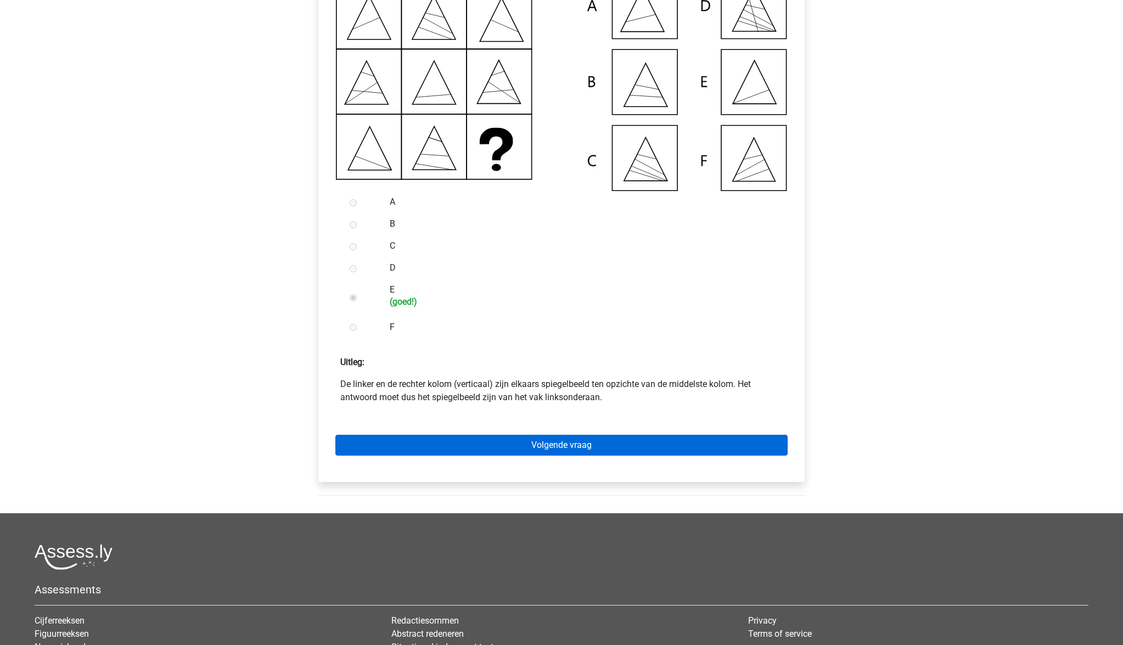
scroll to position [290, 0]
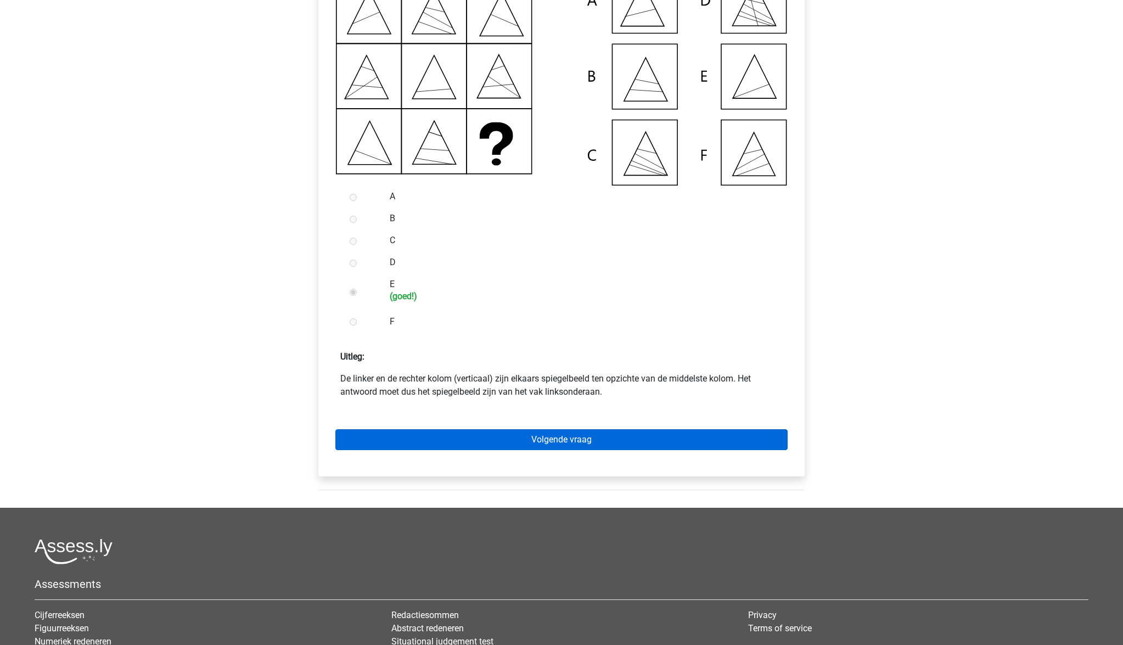
click at [541, 450] on link "Volgende vraag" at bounding box center [561, 439] width 452 height 21
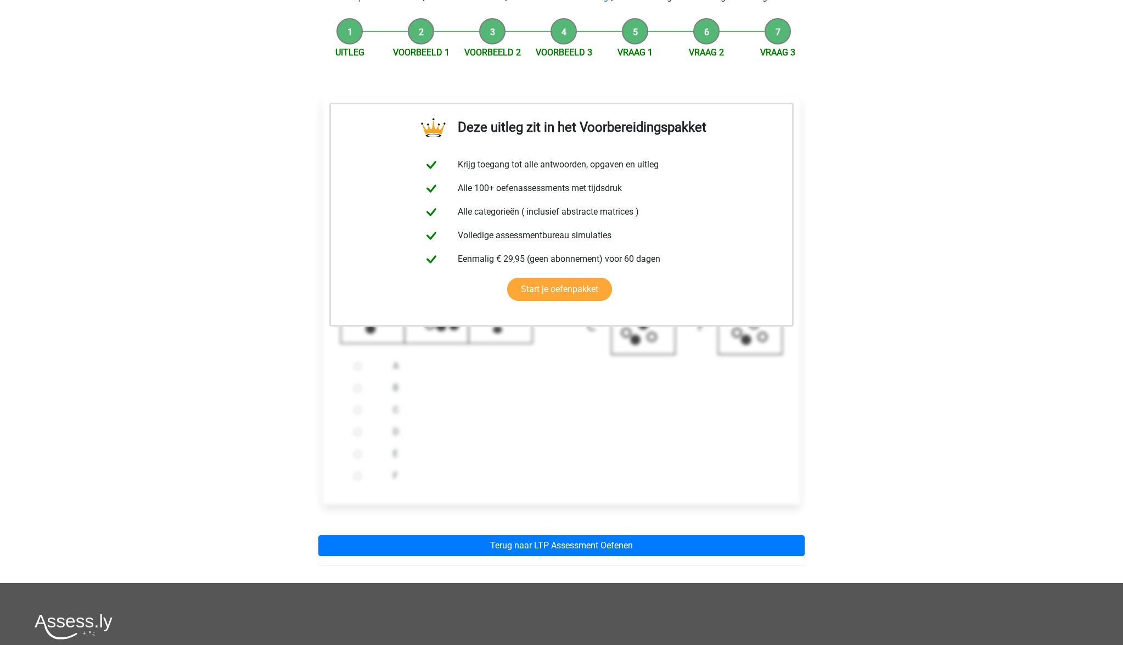
scroll to position [215, 0]
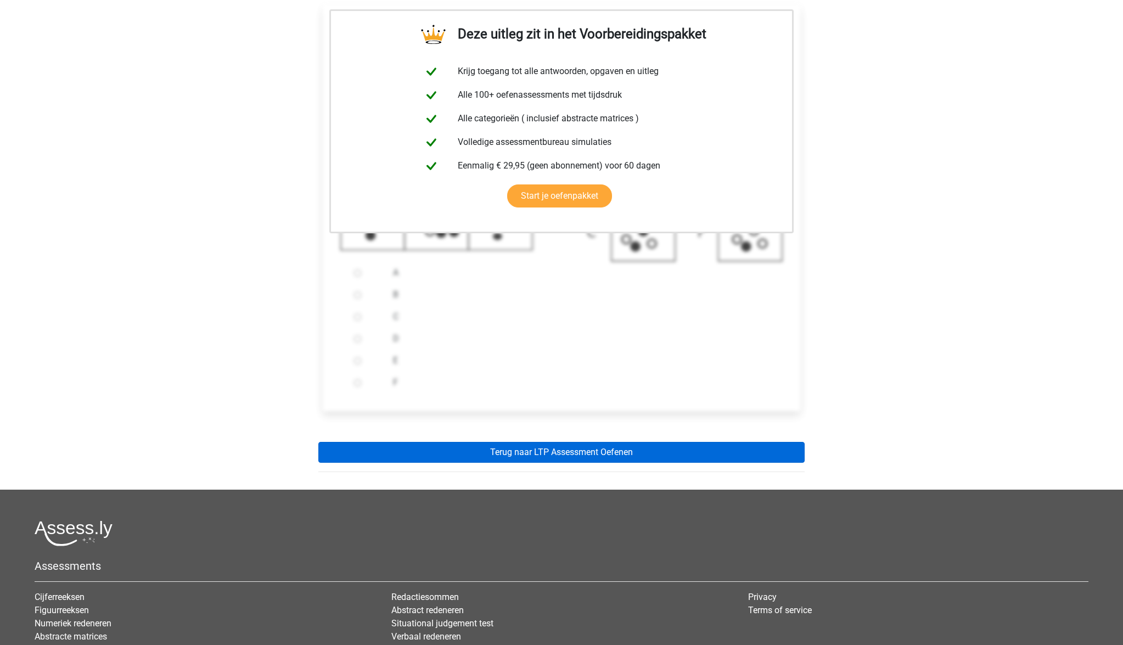
click at [548, 463] on link "Terug naar LTP Assessment Oefenen" at bounding box center [561, 452] width 486 height 21
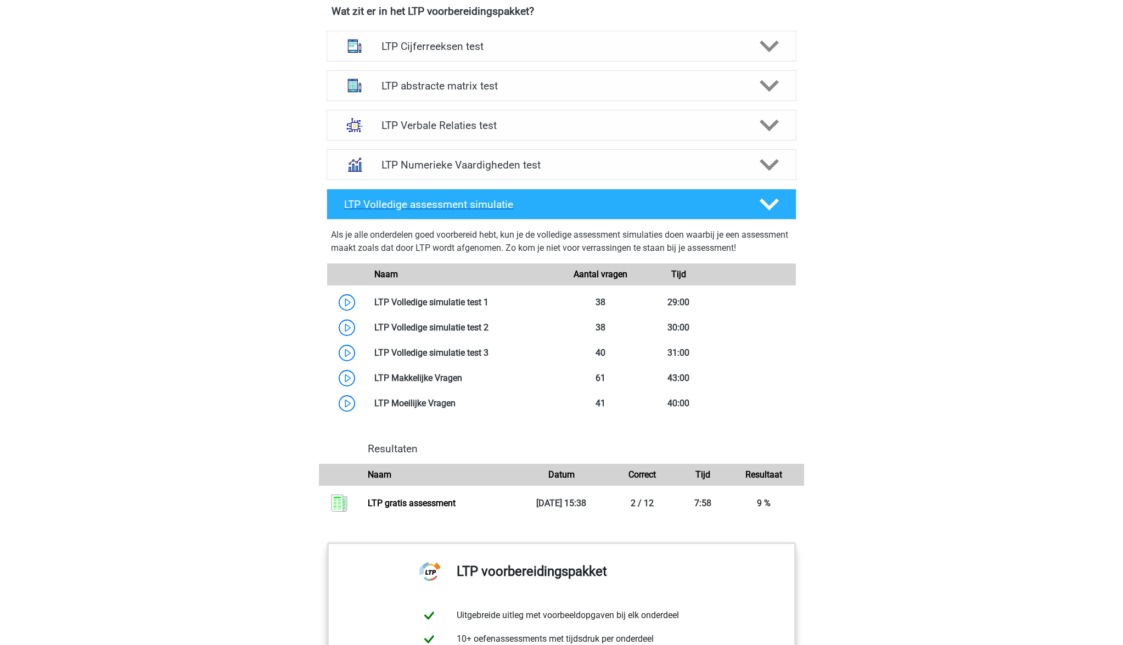
scroll to position [715, 0]
click at [771, 85] on polygon at bounding box center [769, 85] width 19 height 12
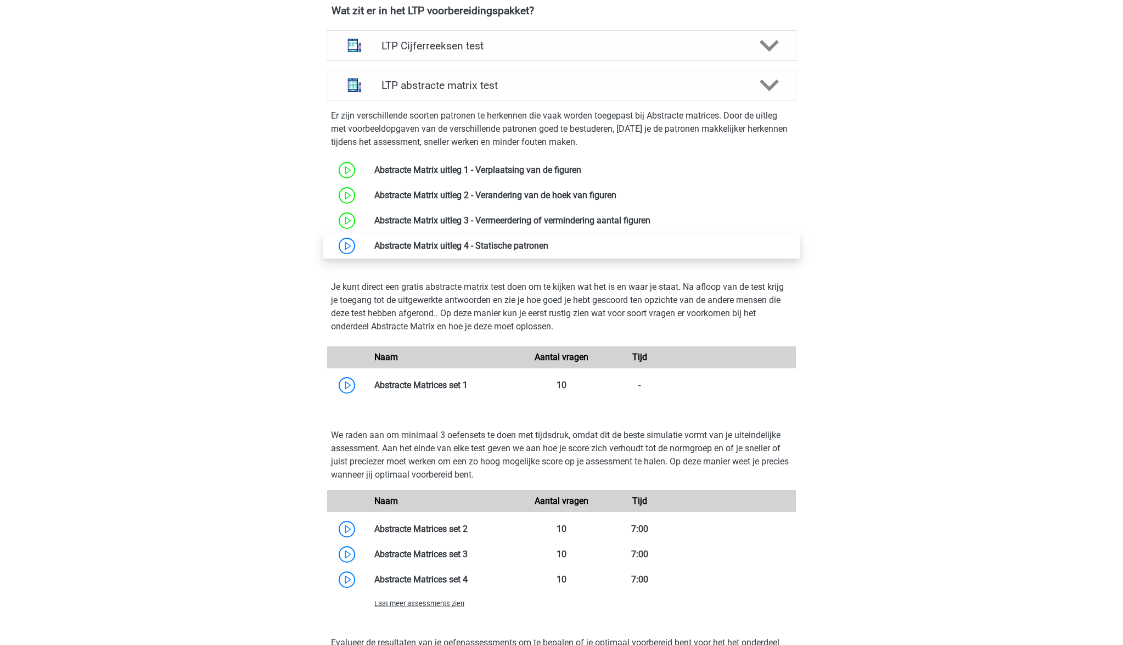
click at [548, 250] on link at bounding box center [548, 245] width 0 height 10
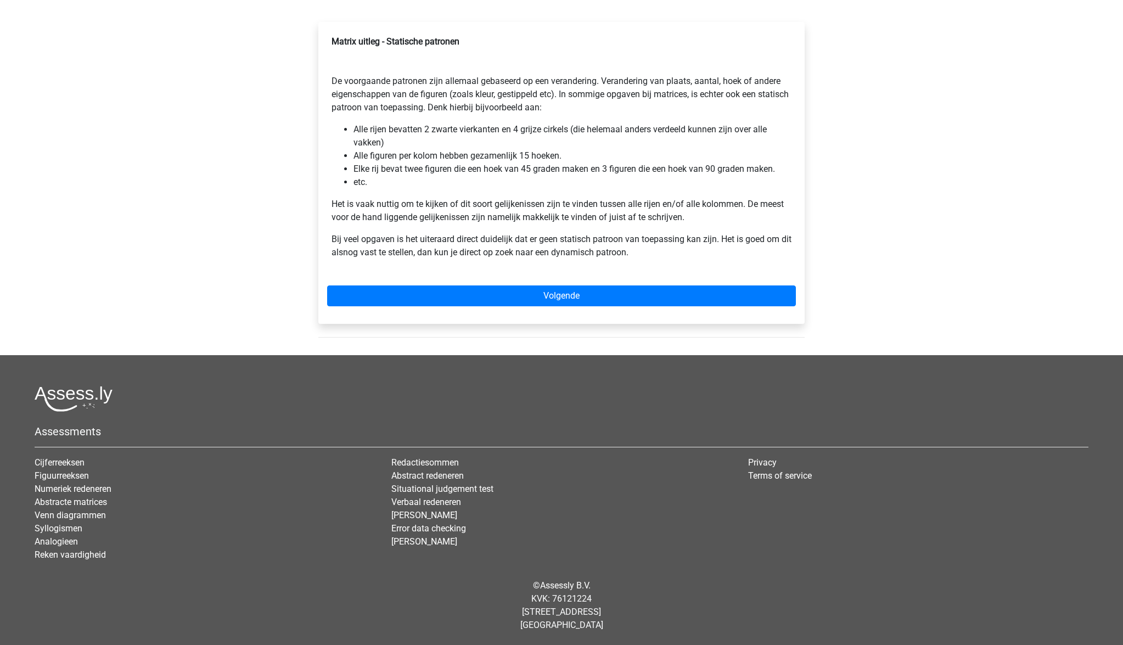
scroll to position [167, 0]
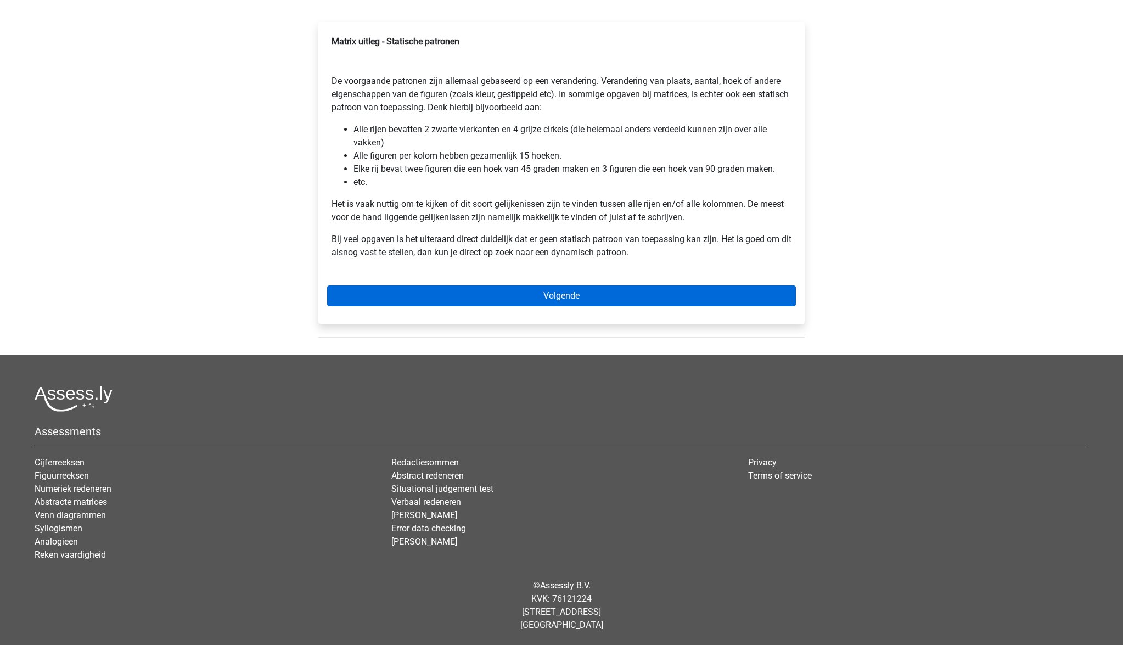
click at [571, 294] on link "Volgende" at bounding box center [561, 295] width 469 height 21
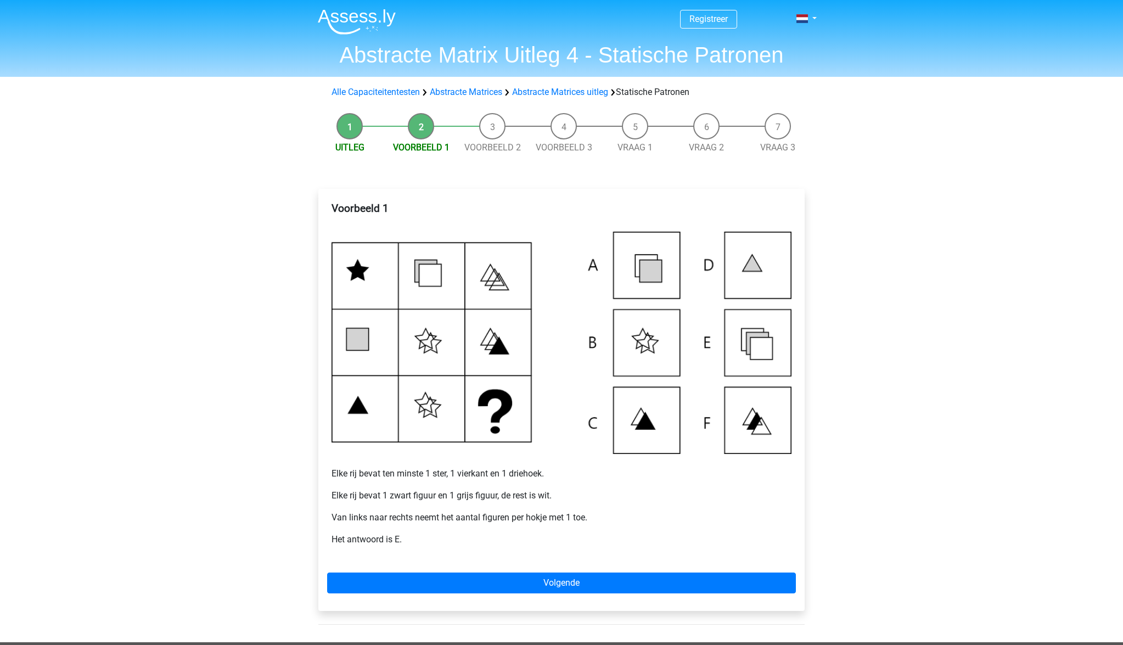
scroll to position [9, 0]
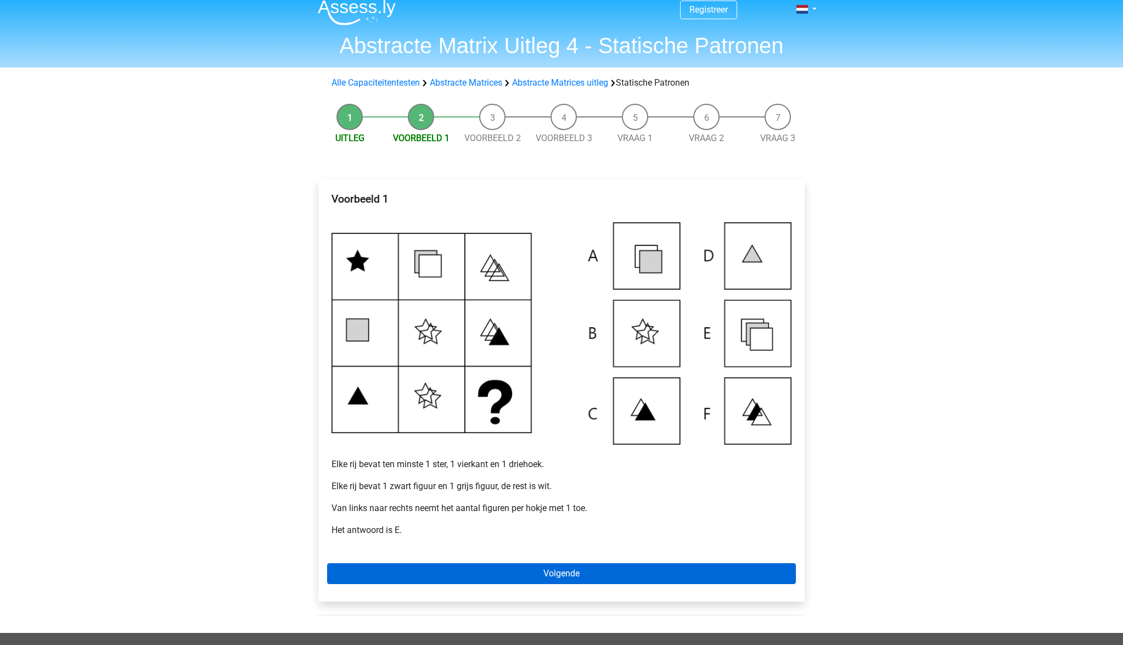
click at [593, 580] on link "Volgende" at bounding box center [561, 573] width 469 height 21
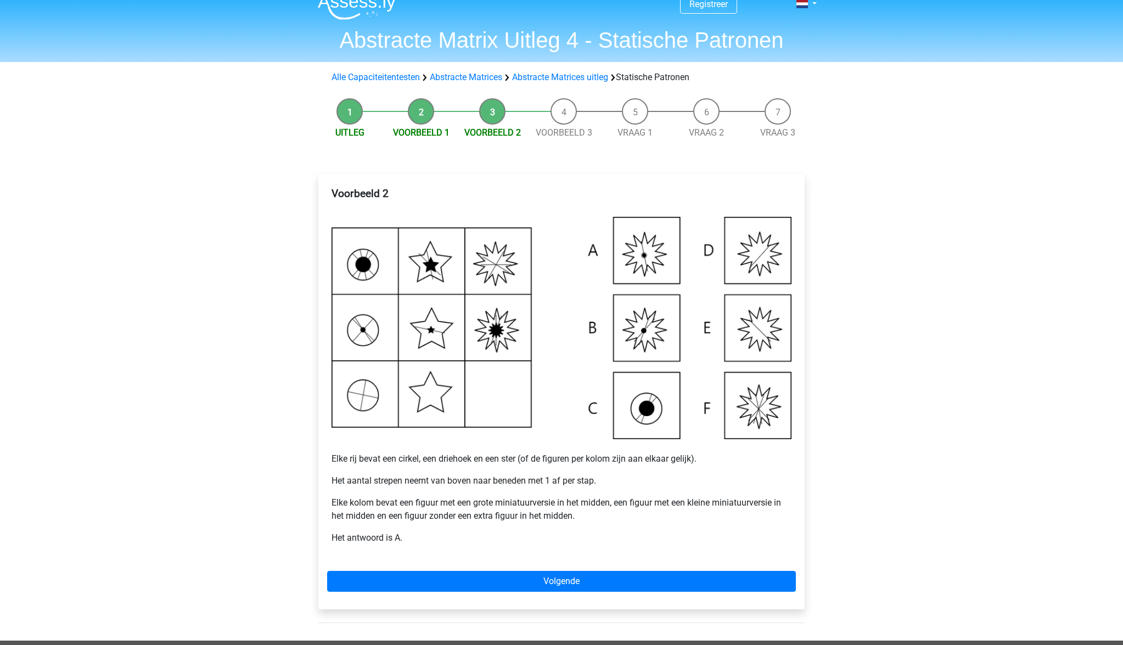
scroll to position [26, 0]
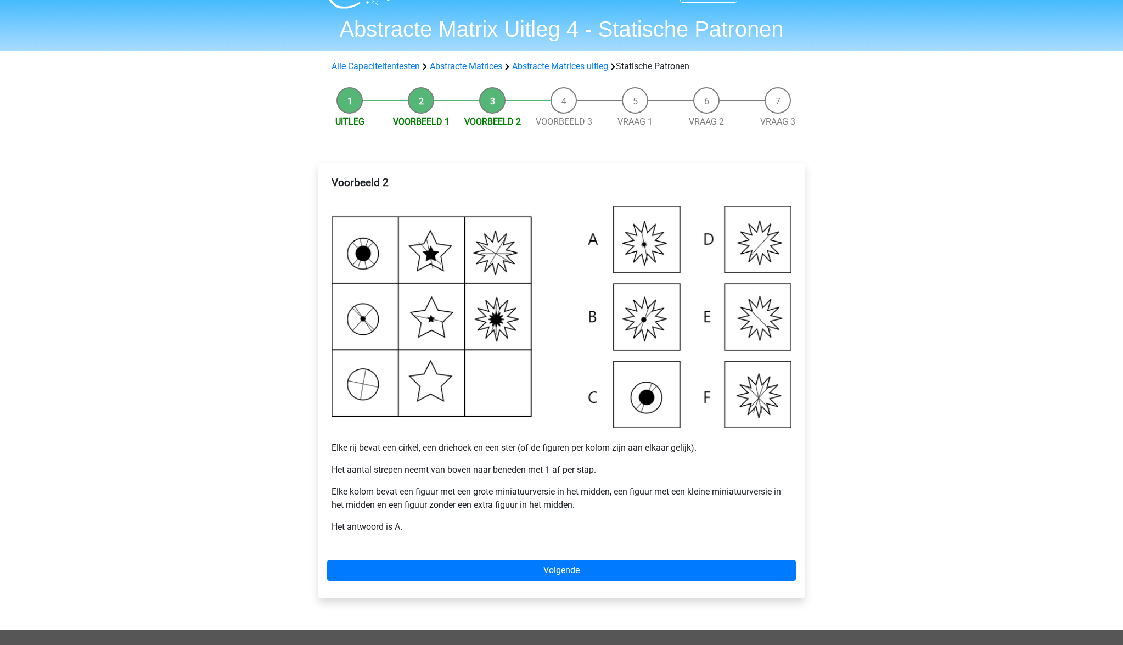
click at [422, 104] on li "Voorbeeld 1" at bounding box center [420, 107] width 71 height 41
click at [421, 119] on link "Voorbeeld 1" at bounding box center [421, 121] width 57 height 10
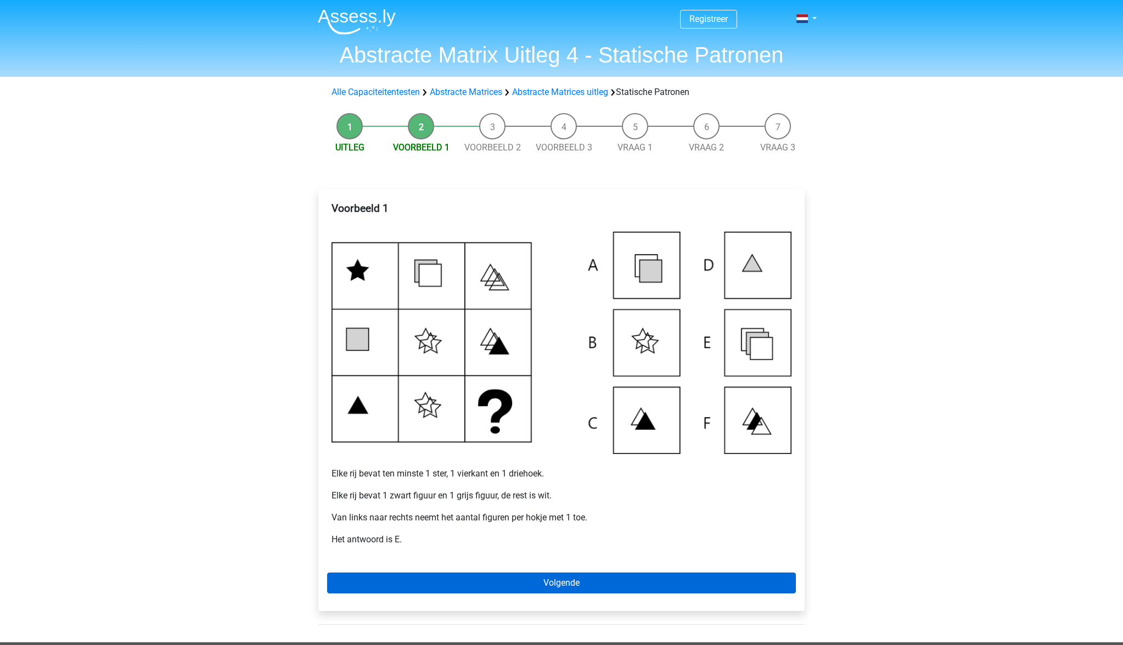
click at [552, 576] on link "Volgende" at bounding box center [561, 582] width 469 height 21
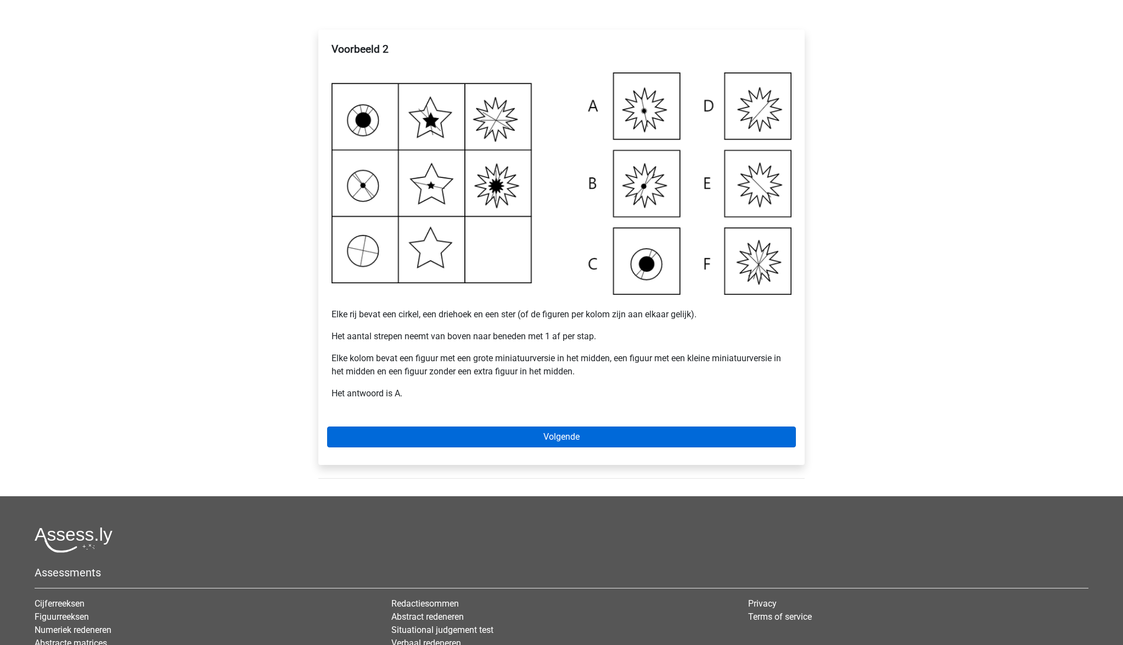
scroll to position [160, 0]
click at [535, 435] on link "Volgende" at bounding box center [561, 436] width 469 height 21
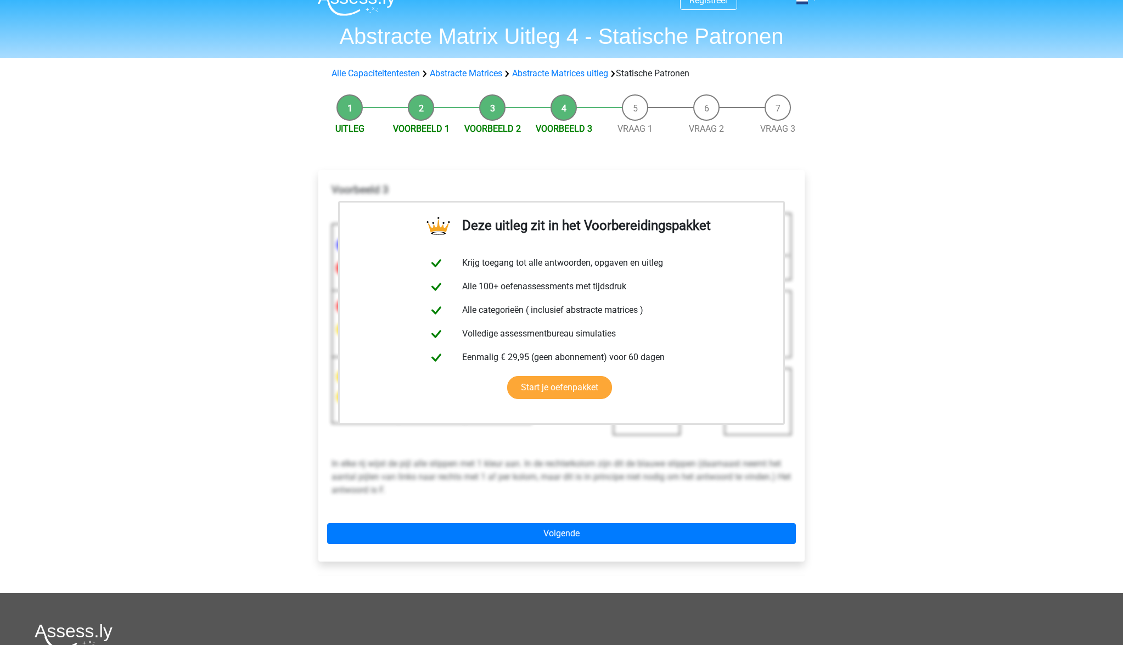
scroll to position [44, 0]
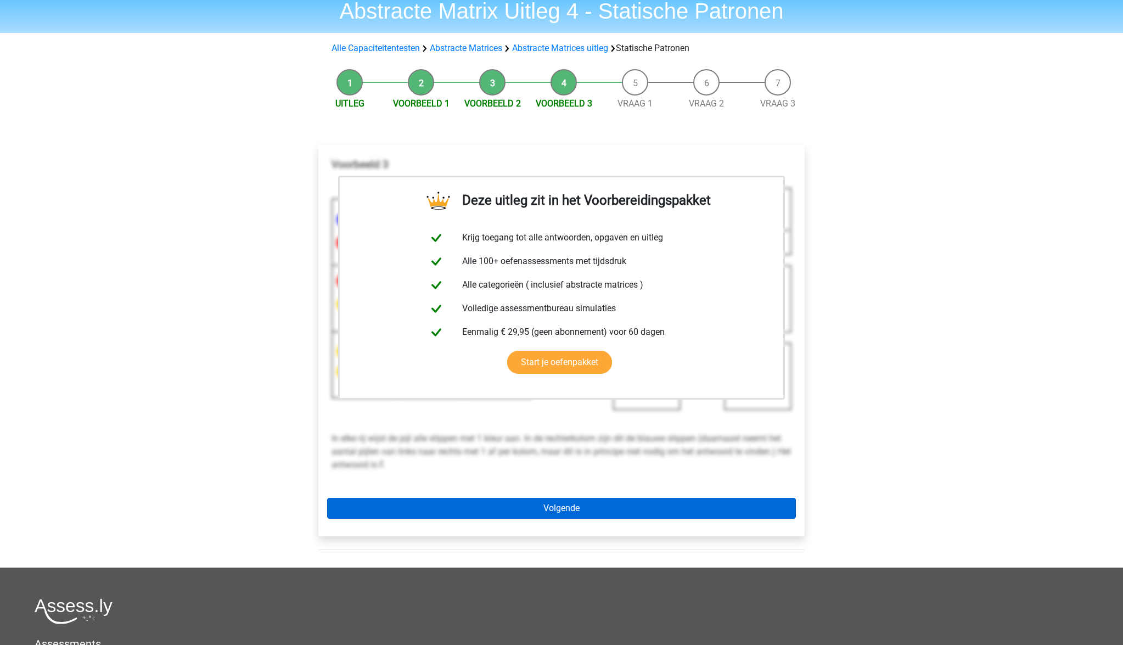
click at [558, 512] on link "Volgende" at bounding box center [561, 508] width 469 height 21
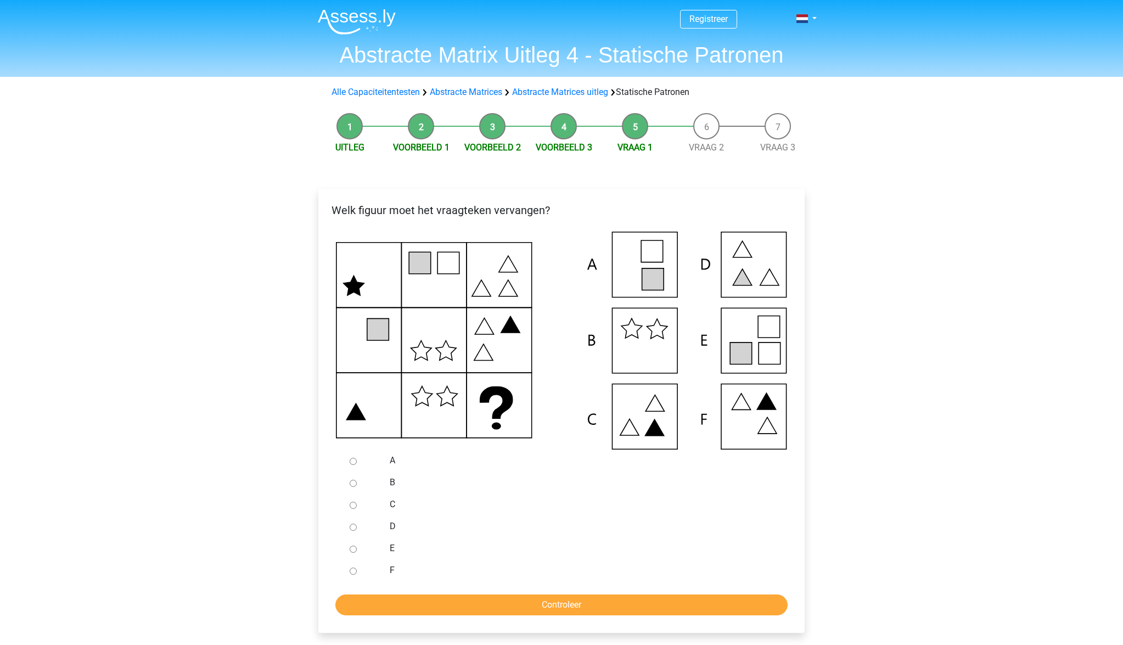
click at [374, 549] on div at bounding box center [363, 548] width 36 height 22
drag, startPoint x: 358, startPoint y: 550, endPoint x: 351, endPoint y: 549, distance: 7.7
click at [357, 550] on div at bounding box center [363, 548] width 36 height 22
drag, startPoint x: 352, startPoint y: 549, endPoint x: 384, endPoint y: 557, distance: 33.4
click at [352, 549] on input "E" at bounding box center [353, 549] width 7 height 7
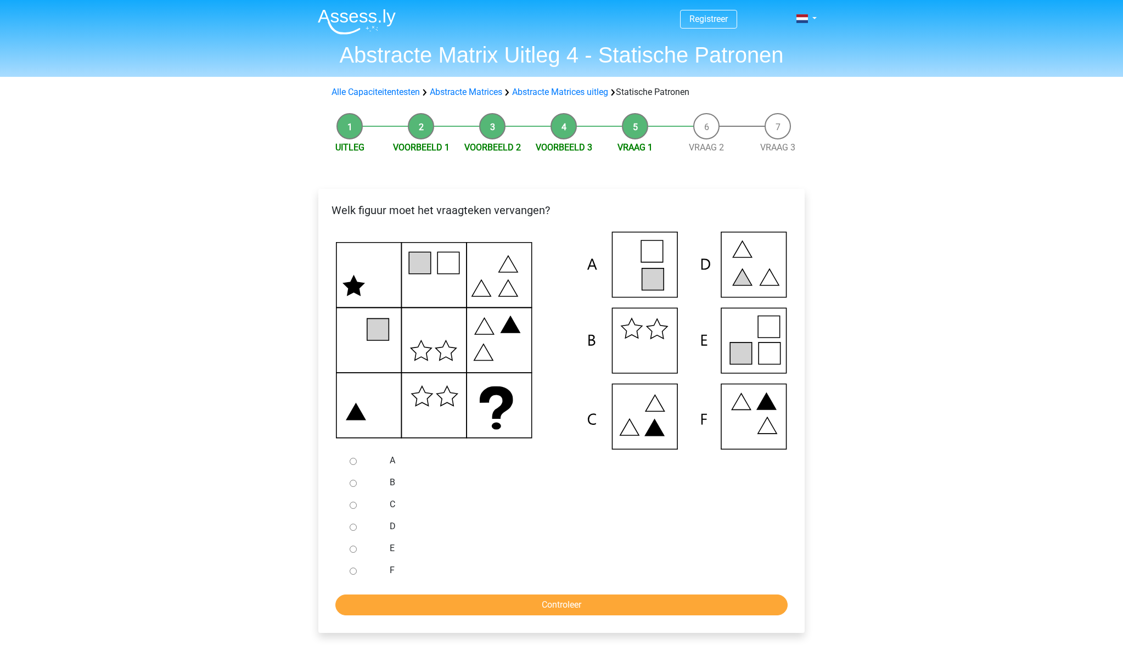
radio input "true"
click at [494, 601] on input "Controleer" at bounding box center [561, 604] width 452 height 21
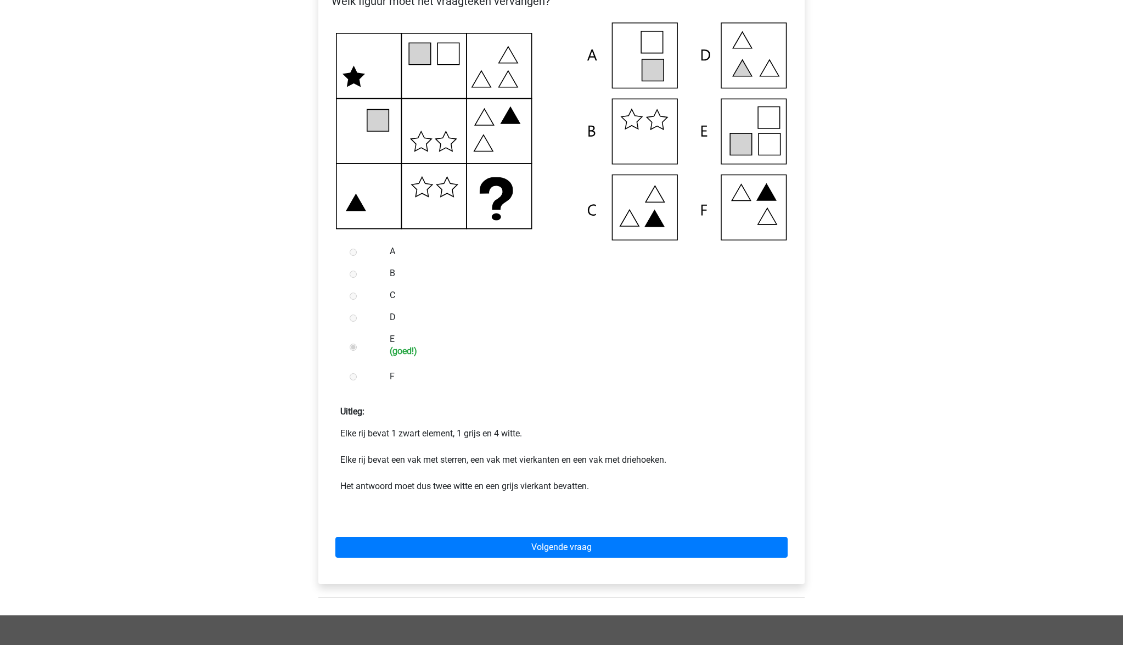
scroll to position [211, 0]
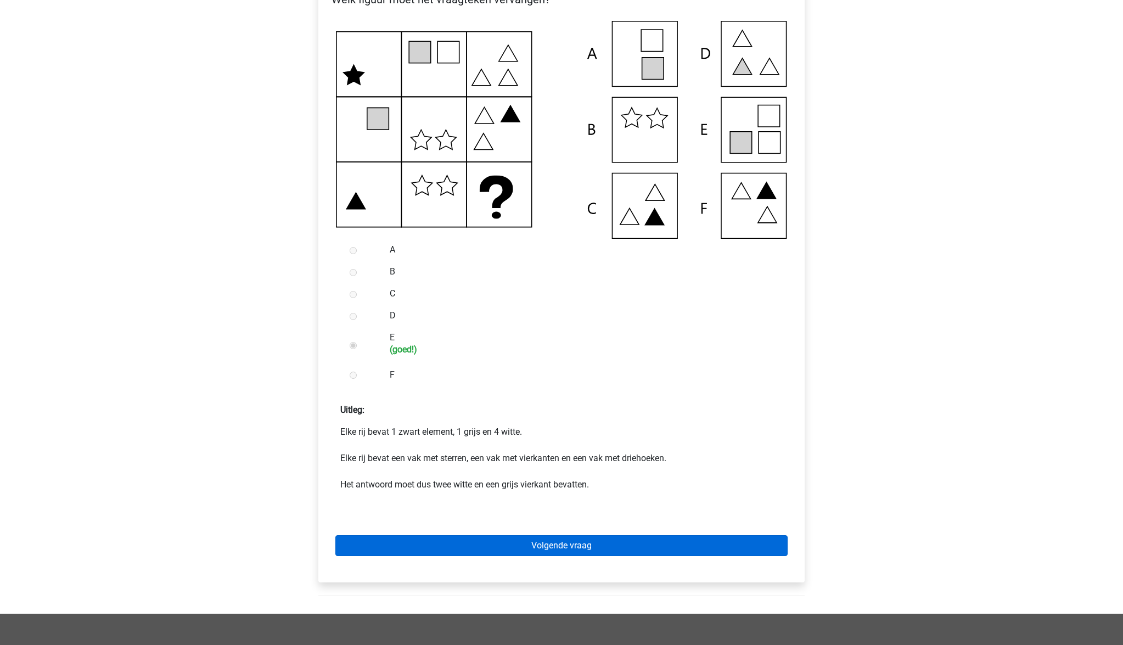
click at [559, 547] on link "Volgende vraag" at bounding box center [561, 545] width 452 height 21
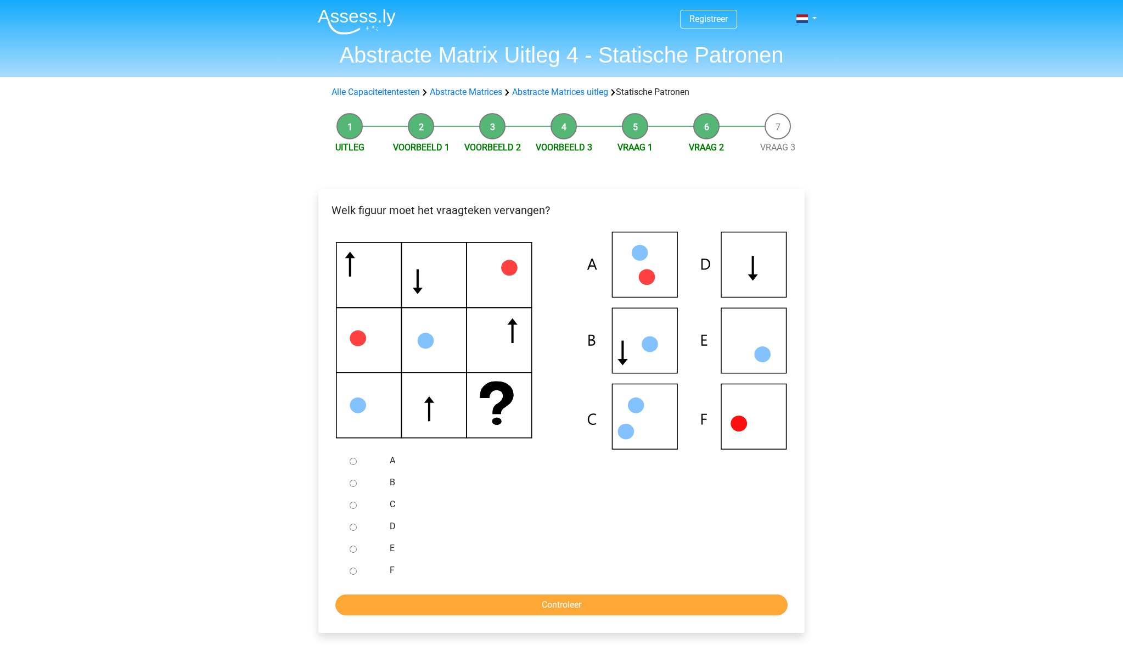
click at [352, 482] on input "B" at bounding box center [353, 483] width 7 height 7
radio input "true"
click at [498, 600] on input "Controleer" at bounding box center [561, 604] width 452 height 21
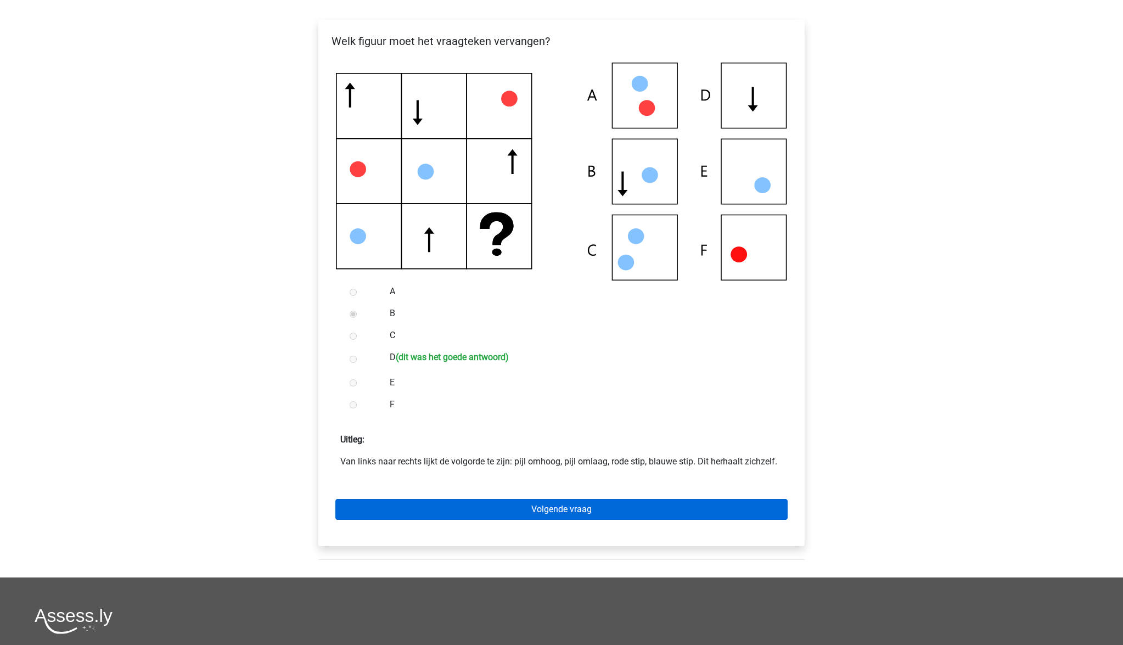
scroll to position [170, 0]
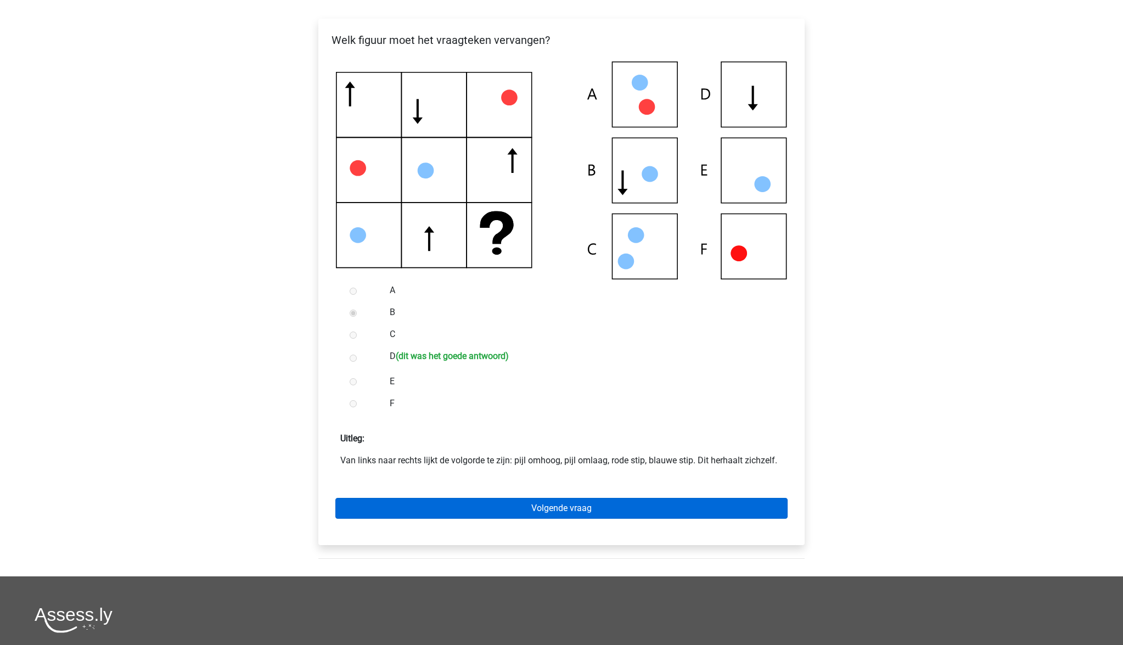
click at [554, 506] on link "Volgende vraag" at bounding box center [561, 508] width 452 height 21
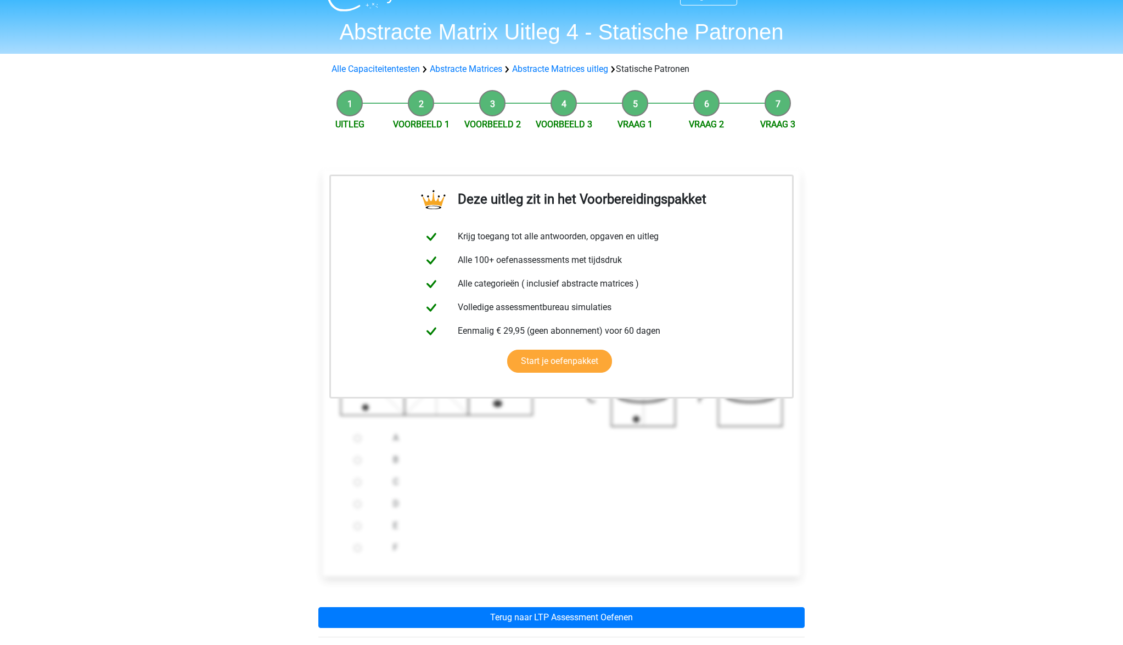
scroll to position [24, 0]
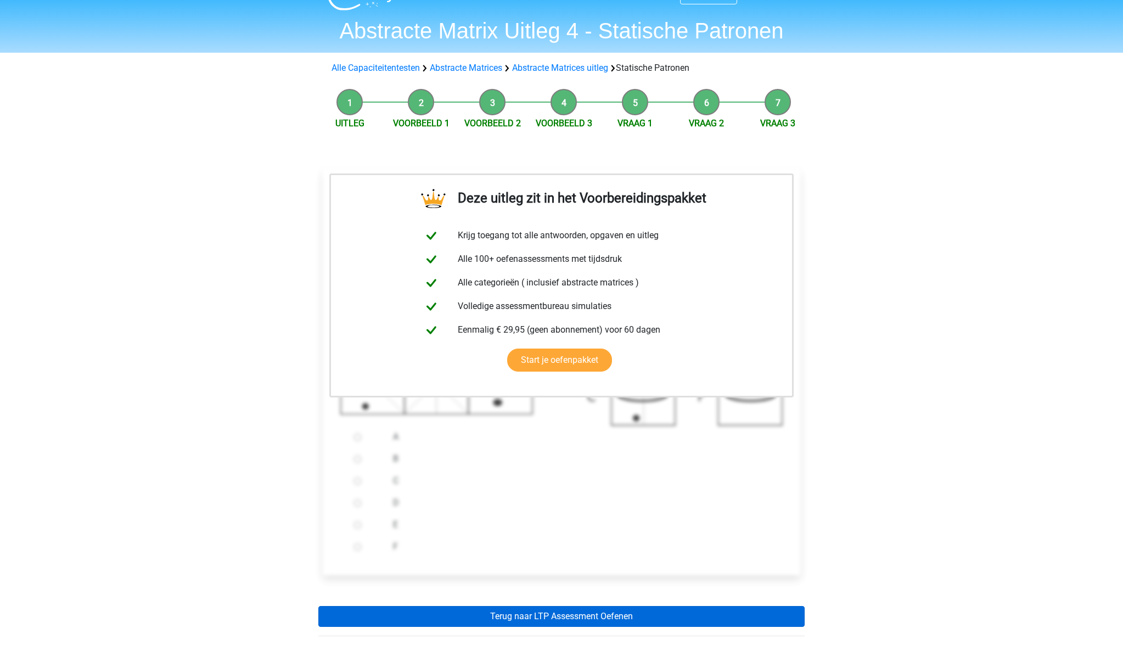
click at [590, 611] on link "Terug naar LTP Assessment Oefenen" at bounding box center [561, 616] width 486 height 21
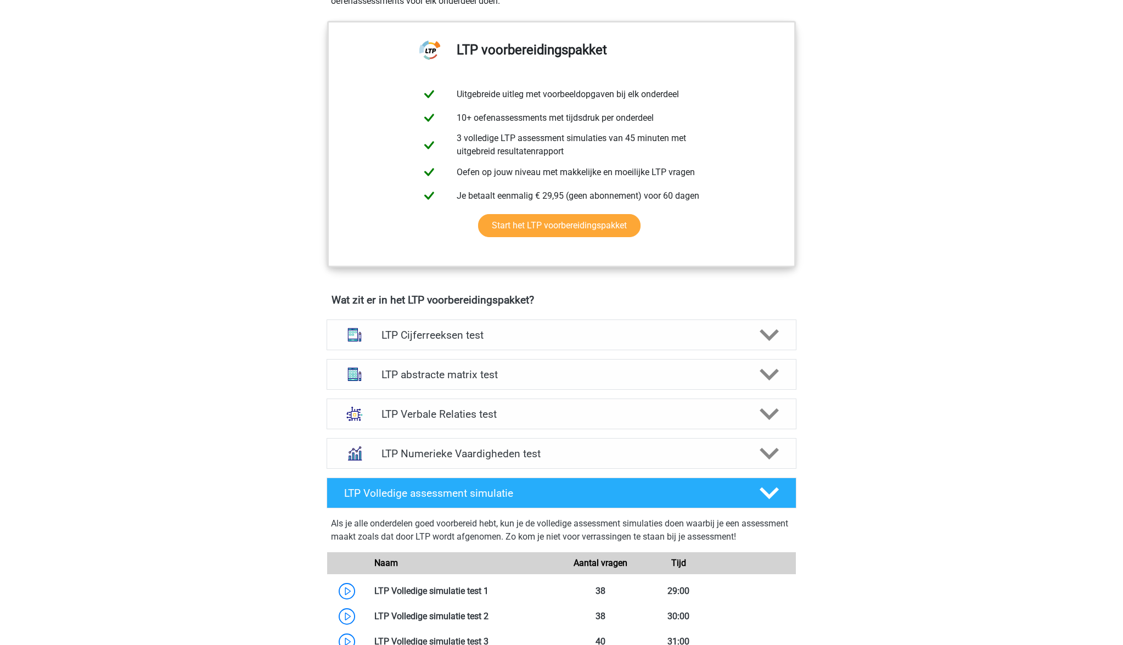
scroll to position [428, 0]
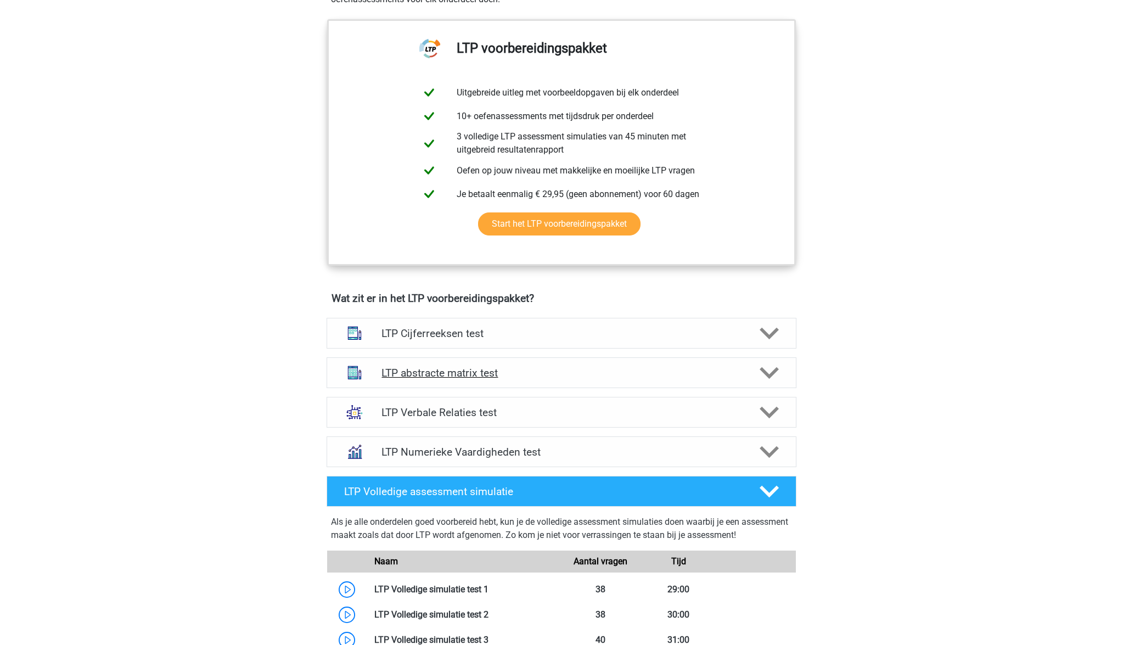
click at [479, 369] on h4 "LTP abstracte matrix test" at bounding box center [561, 373] width 360 height 13
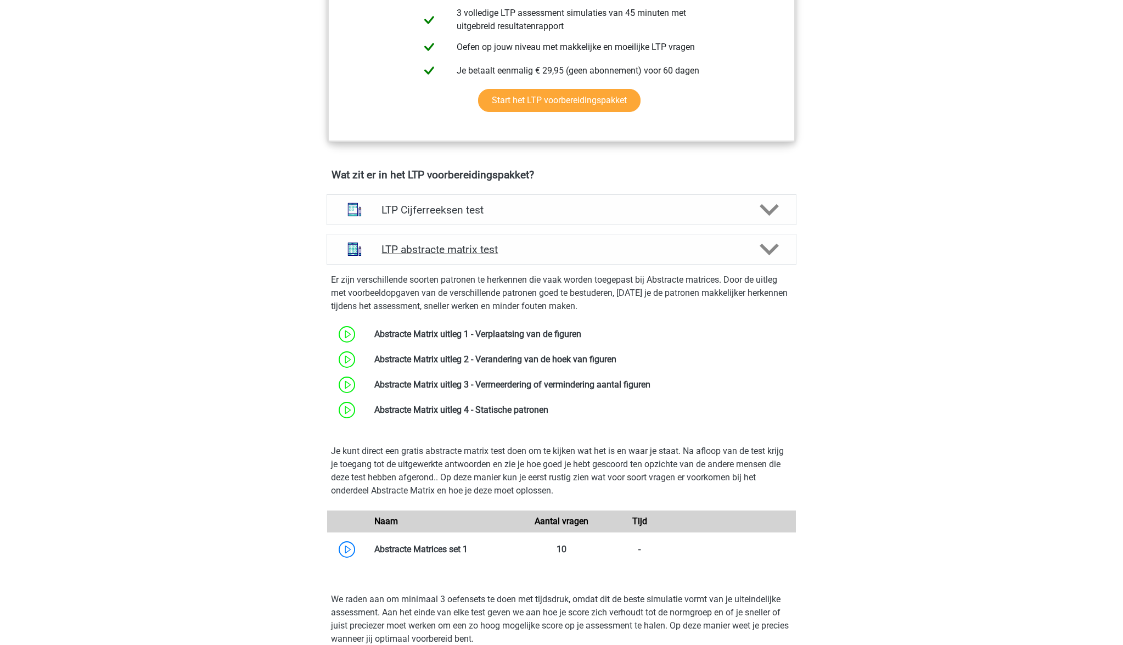
scroll to position [555, 0]
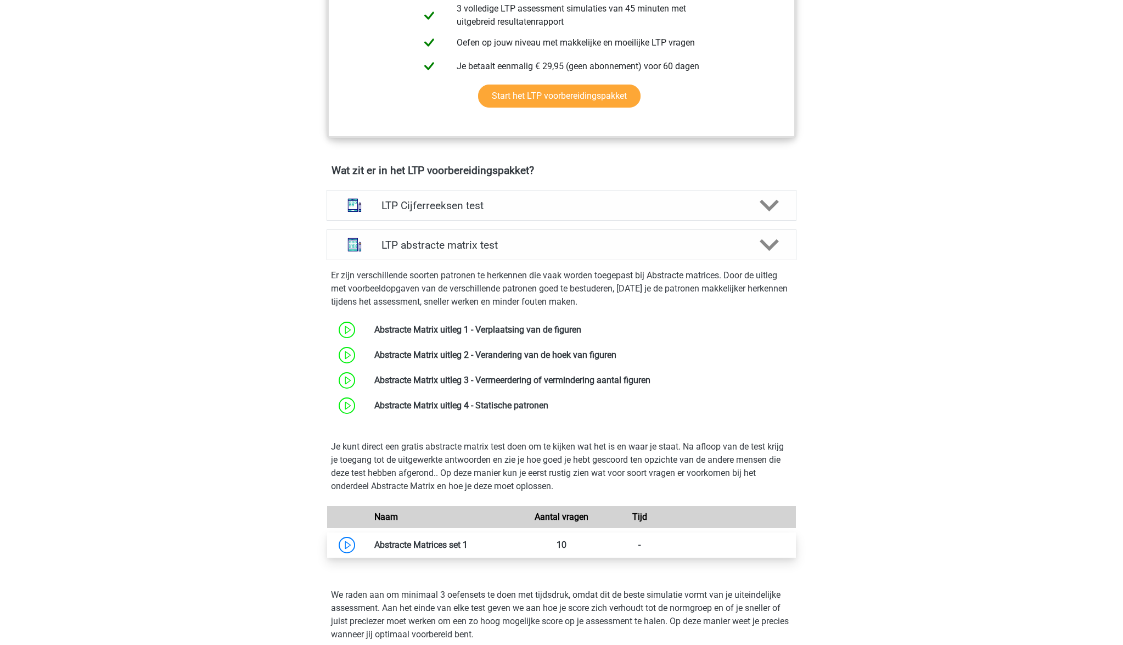
click at [468, 545] on link at bounding box center [468, 545] width 0 height 10
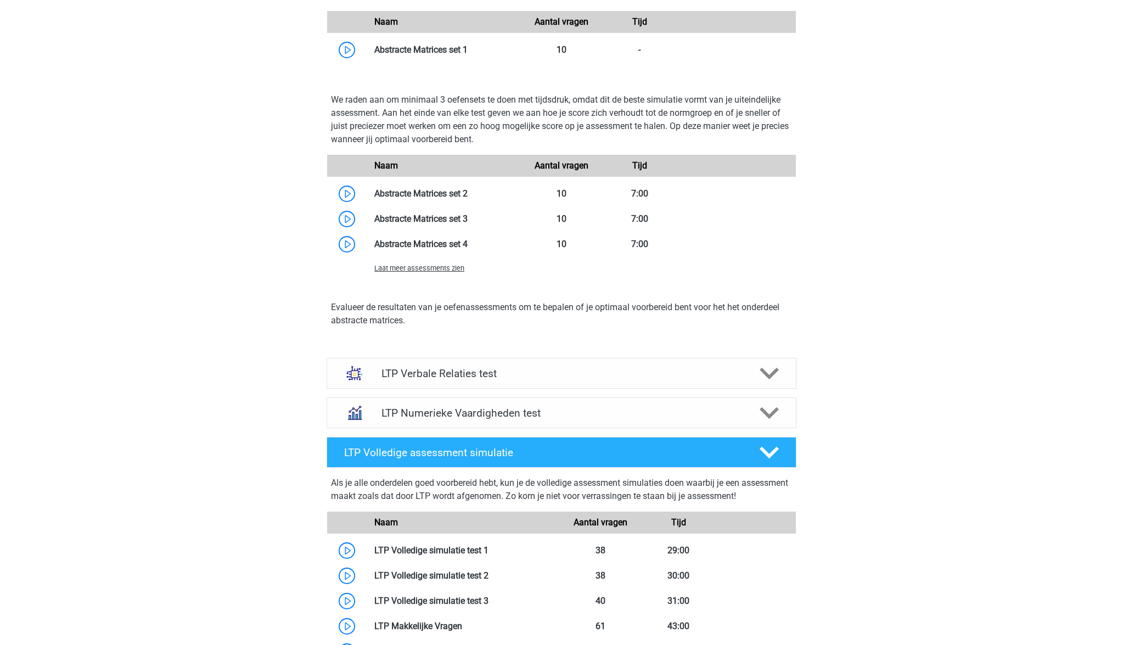
scroll to position [1053, 0]
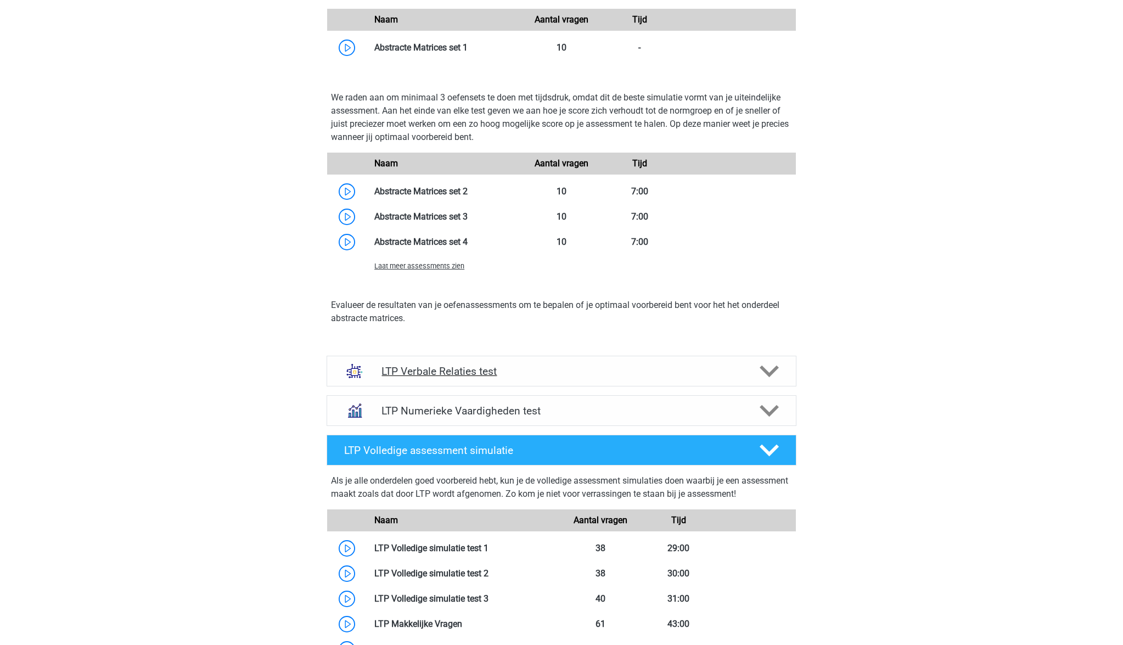
click at [765, 372] on polygon at bounding box center [769, 371] width 19 height 12
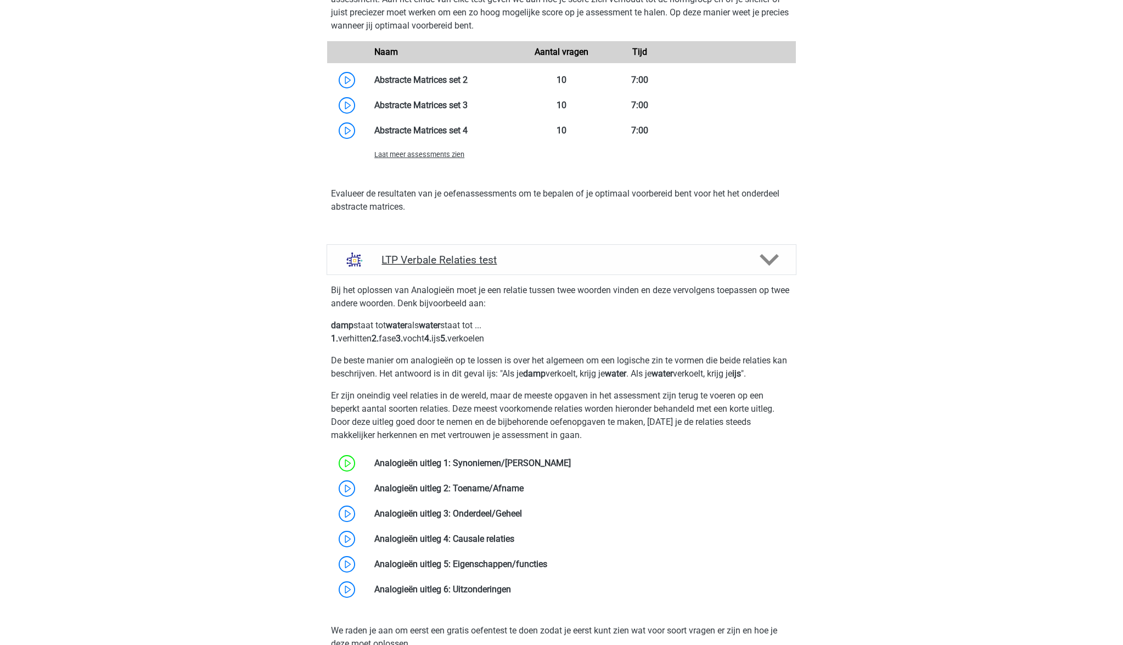
scroll to position [1208, 0]
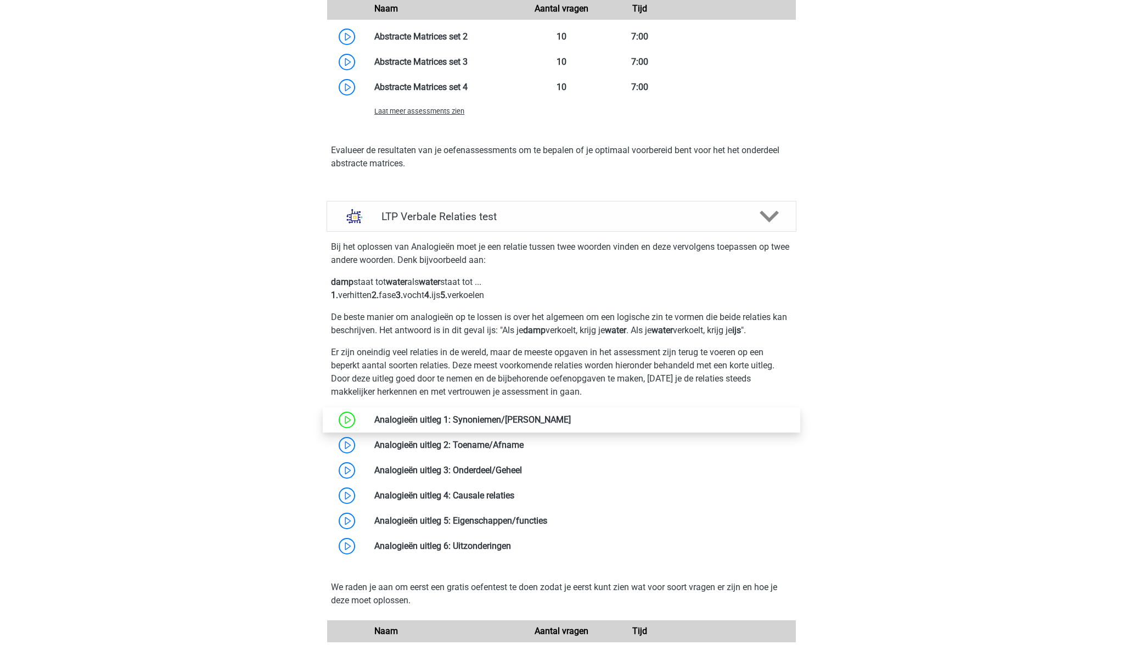
click at [571, 421] on link at bounding box center [571, 419] width 0 height 10
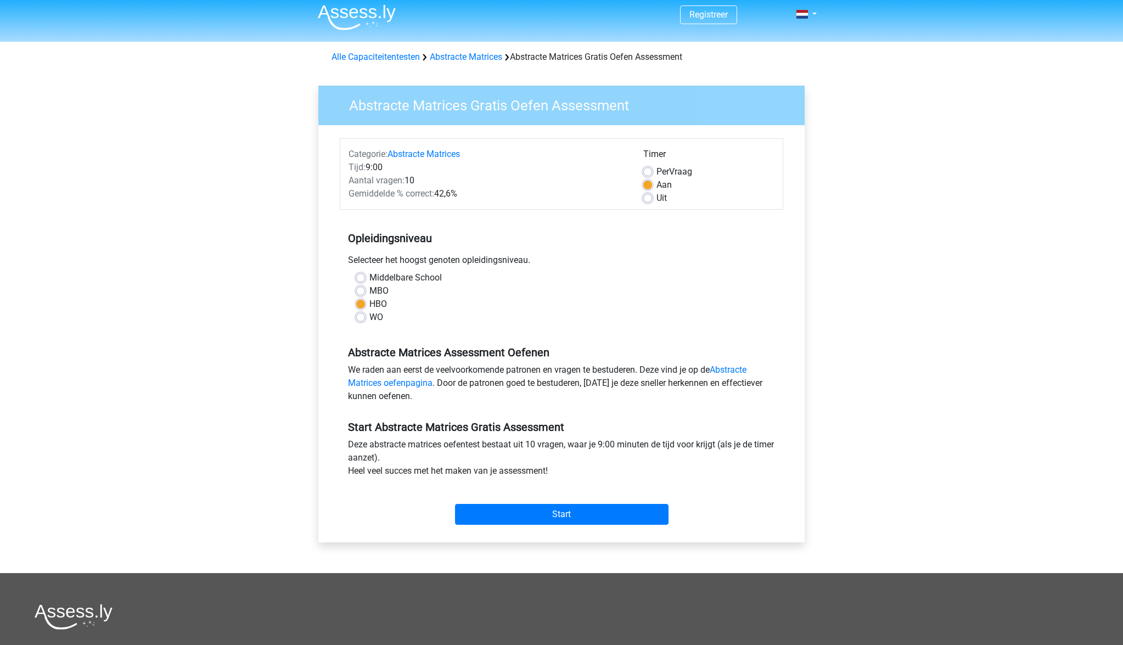
scroll to position [6, 0]
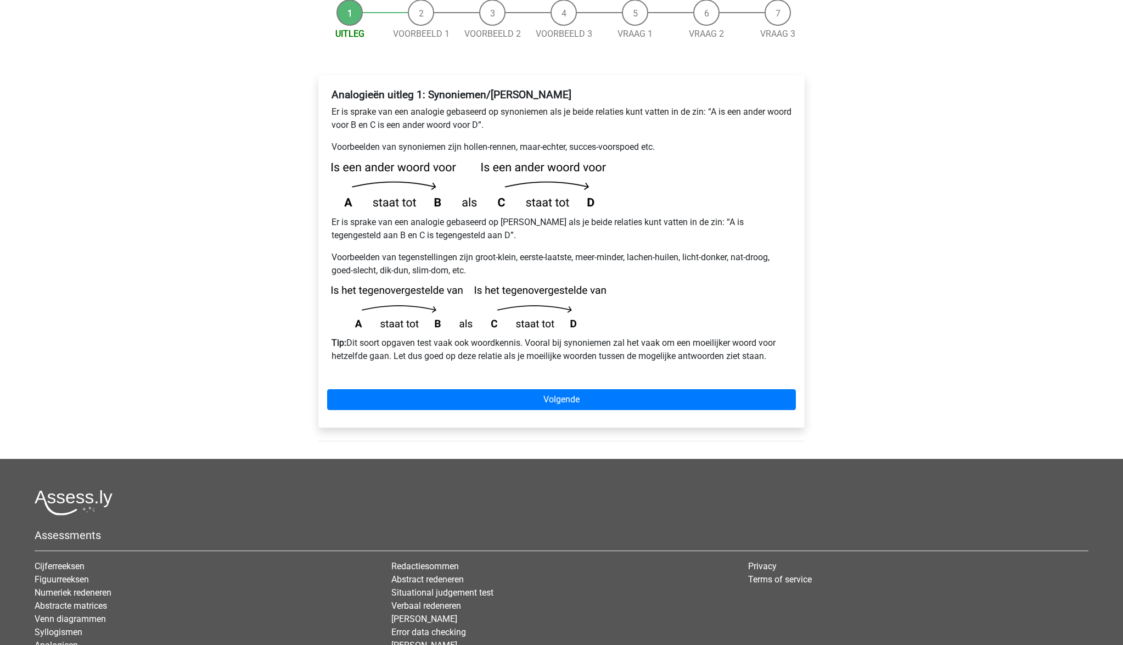
scroll to position [145, 0]
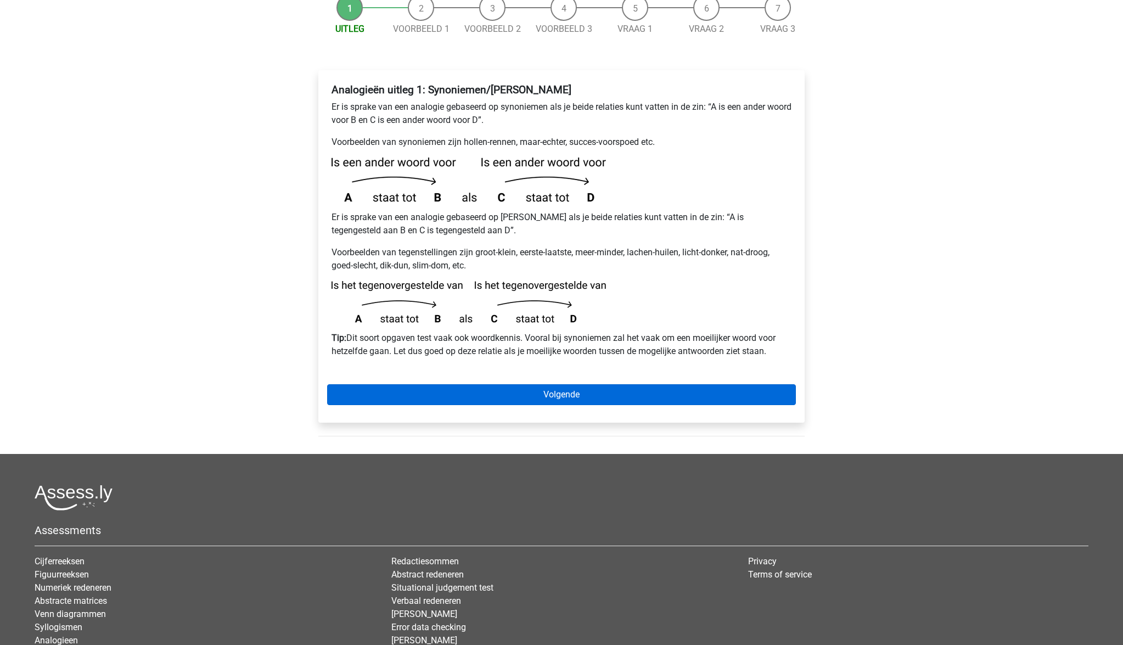
click at [568, 384] on link "Volgende" at bounding box center [561, 394] width 469 height 21
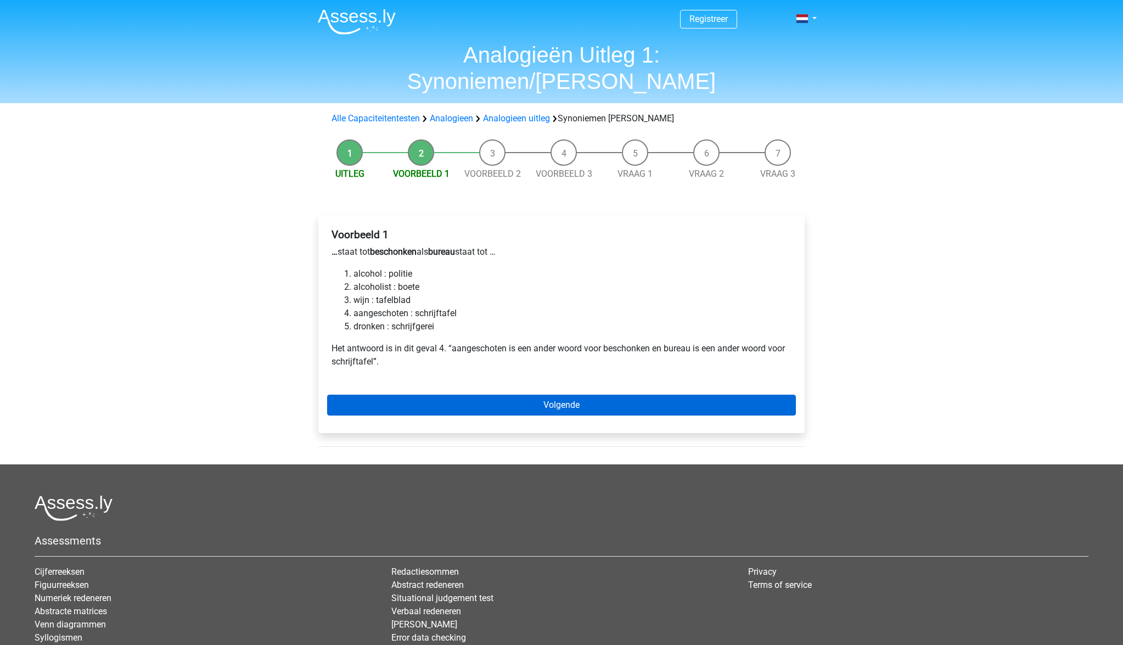
scroll to position [0, 1]
click at [539, 395] on link "Volgende" at bounding box center [561, 405] width 469 height 21
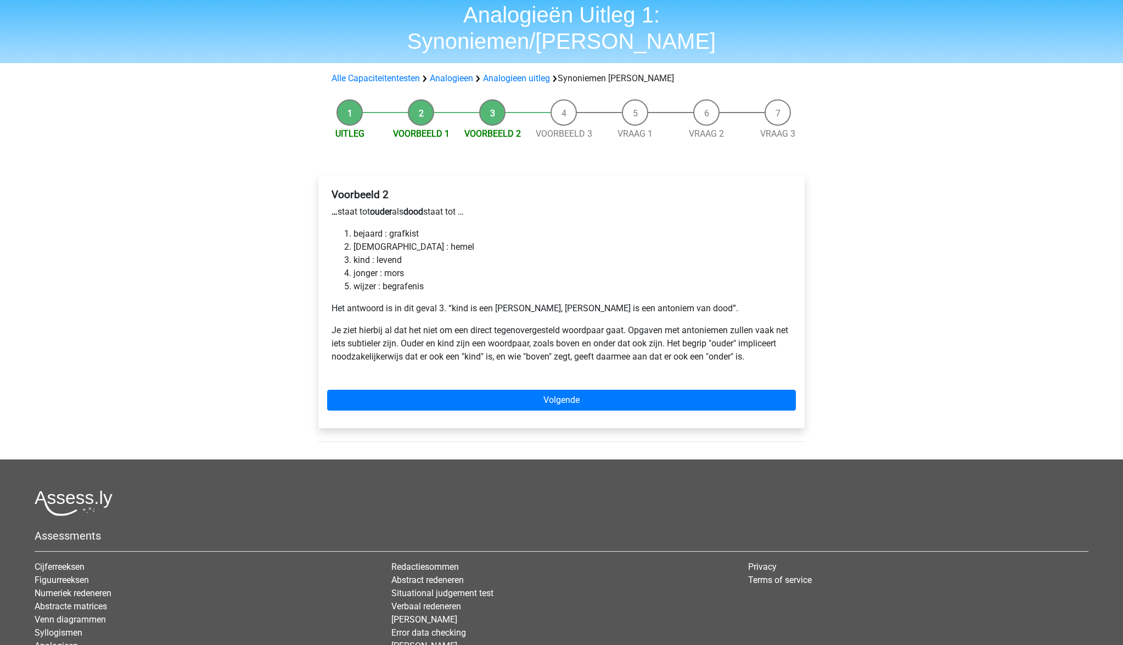
scroll to position [41, 0]
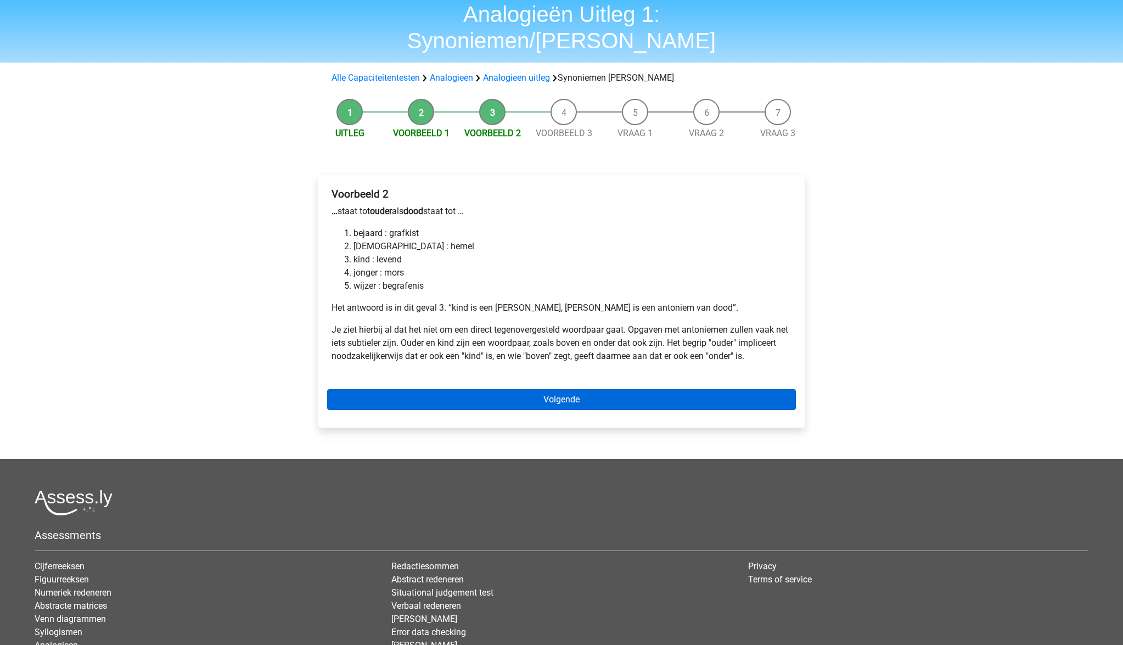
click at [501, 389] on link "Volgende" at bounding box center [561, 399] width 469 height 21
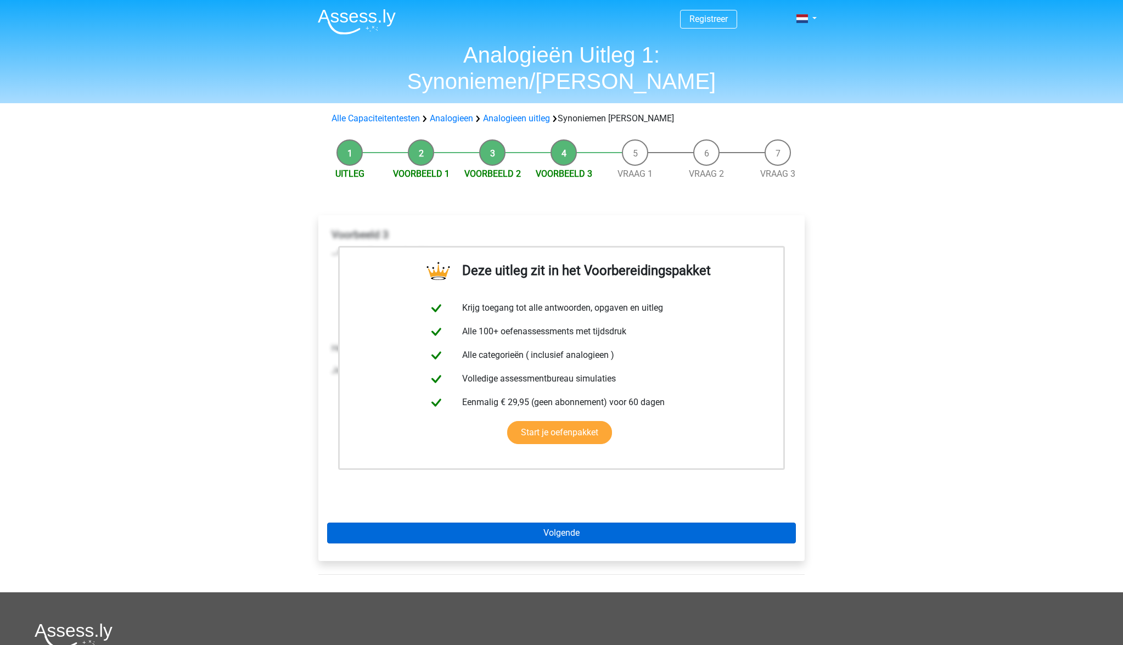
click at [581, 523] on link "Volgende" at bounding box center [561, 533] width 469 height 21
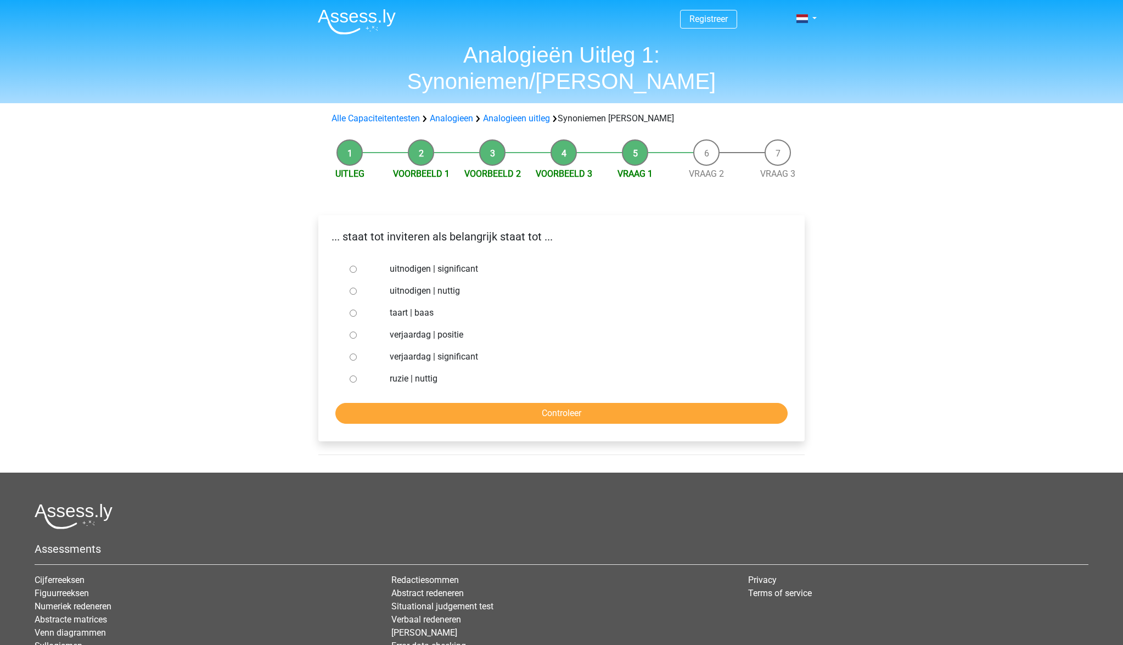
click at [355, 266] on input "uitnodigen | significant" at bounding box center [353, 269] width 7 height 7
radio input "true"
click at [572, 403] on input "Controleer" at bounding box center [561, 413] width 452 height 21
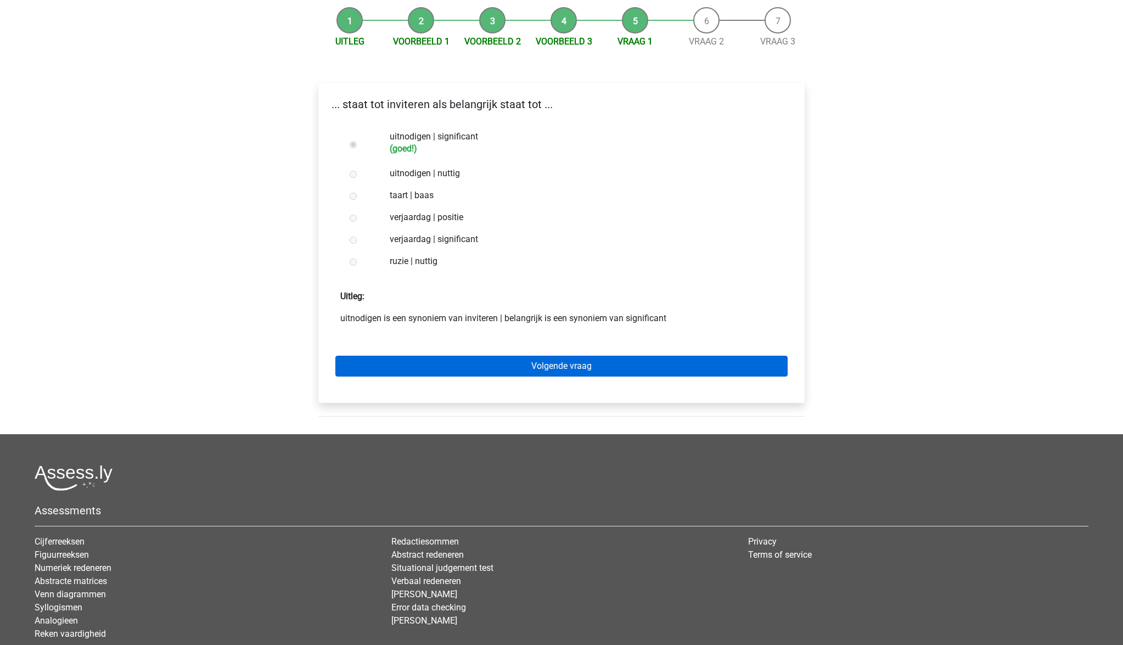
scroll to position [134, 0]
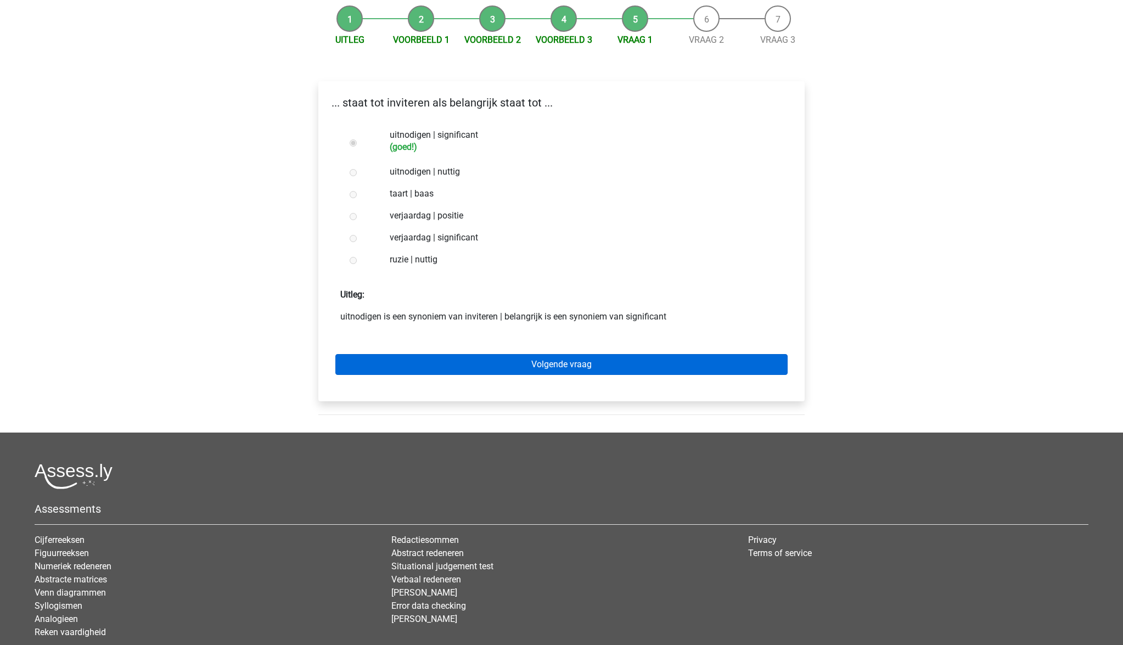
click at [551, 354] on link "Volgende vraag" at bounding box center [561, 364] width 452 height 21
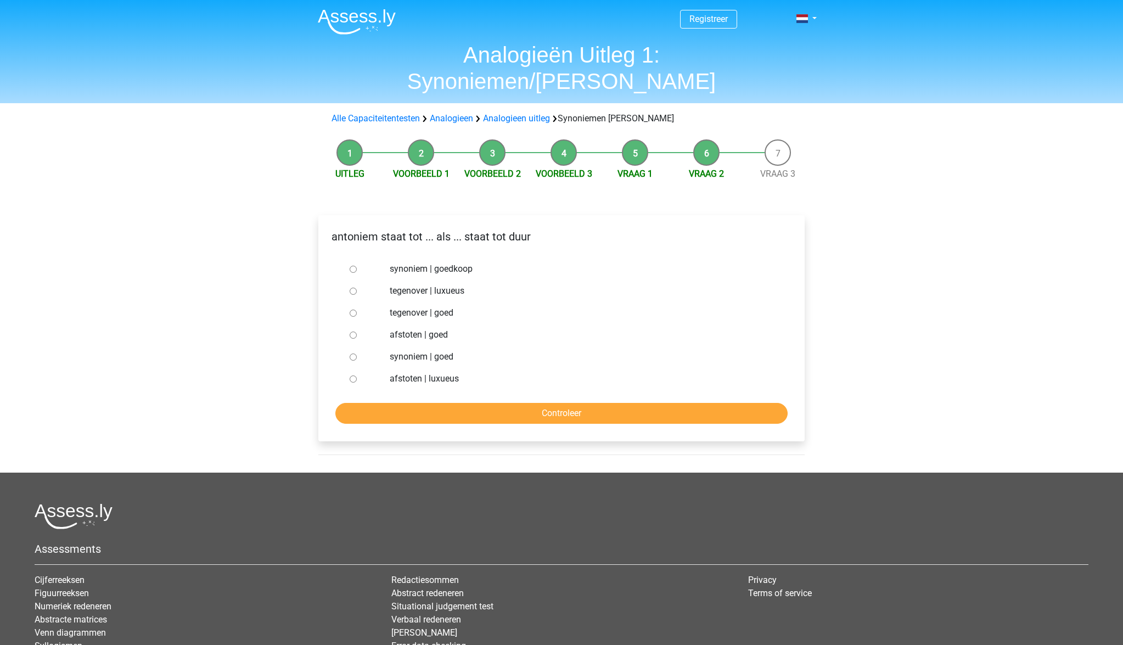
click at [411, 262] on label "synoniem | goedkoop" at bounding box center [580, 268] width 380 height 13
click at [357, 266] on input "synoniem | goedkoop" at bounding box center [353, 269] width 7 height 7
radio input "true"
click at [545, 403] on input "Controleer" at bounding box center [561, 413] width 452 height 21
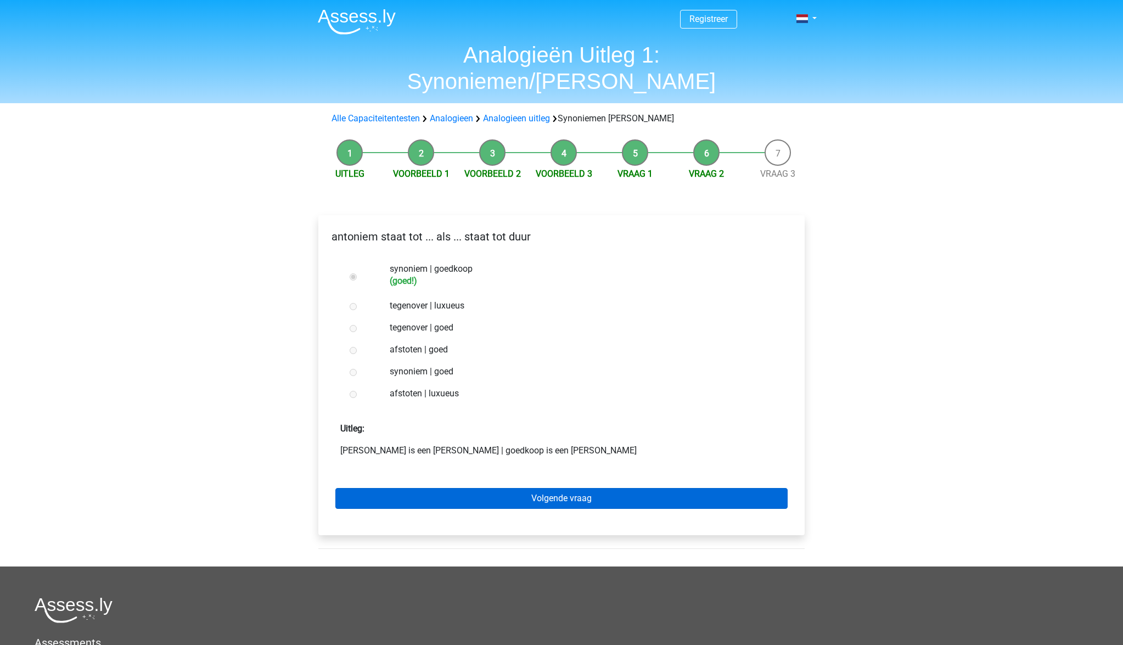
click at [555, 488] on link "Volgende vraag" at bounding box center [561, 498] width 452 height 21
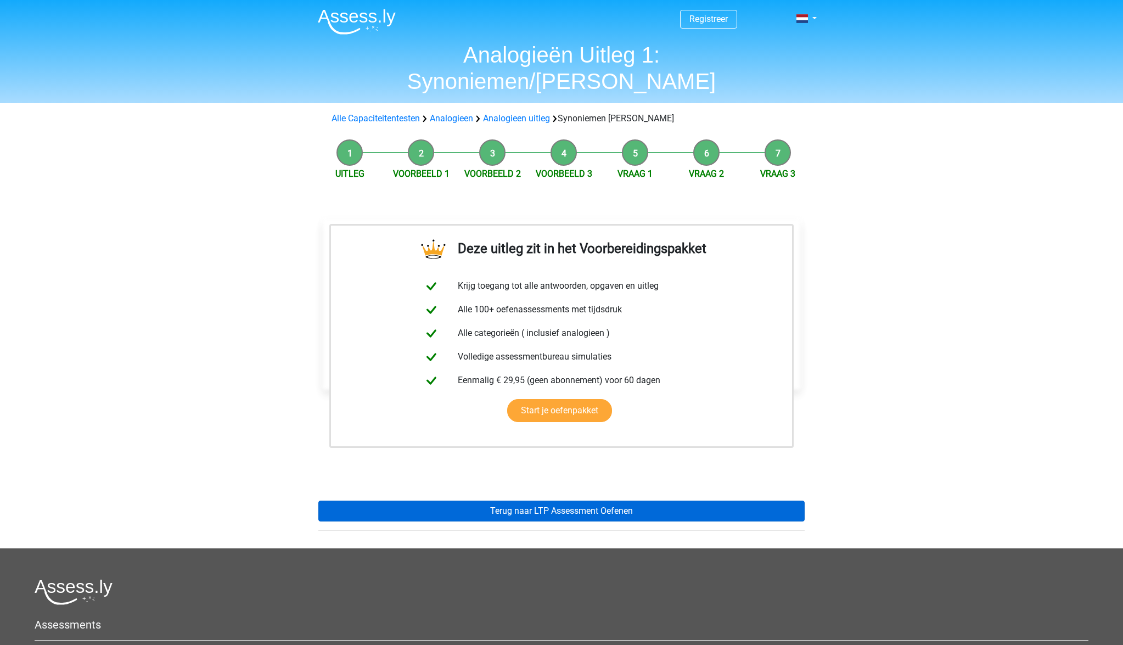
click at [557, 501] on link "Terug naar LTP Assessment Oefenen" at bounding box center [561, 511] width 486 height 21
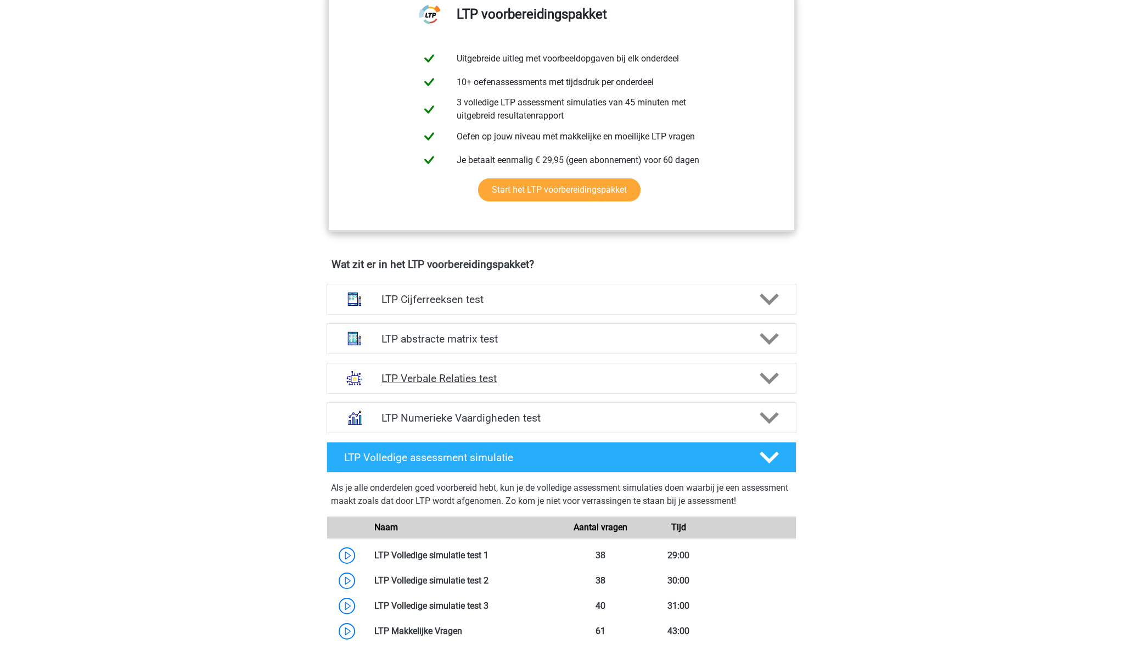
scroll to position [463, 0]
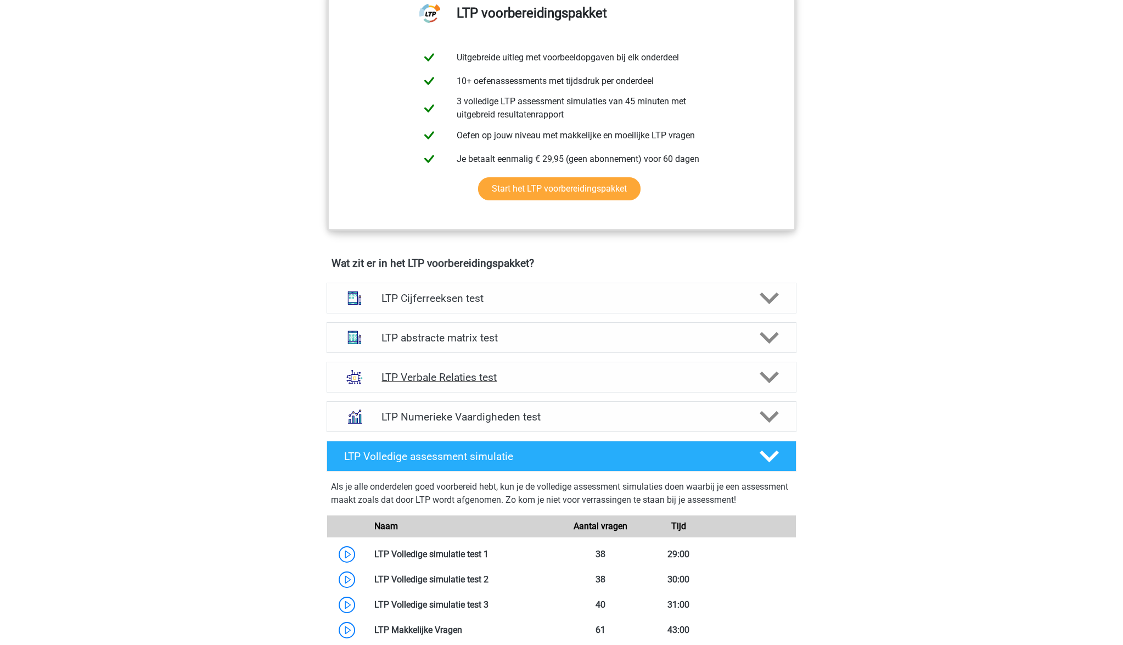
click at [768, 377] on icon at bounding box center [769, 377] width 19 height 19
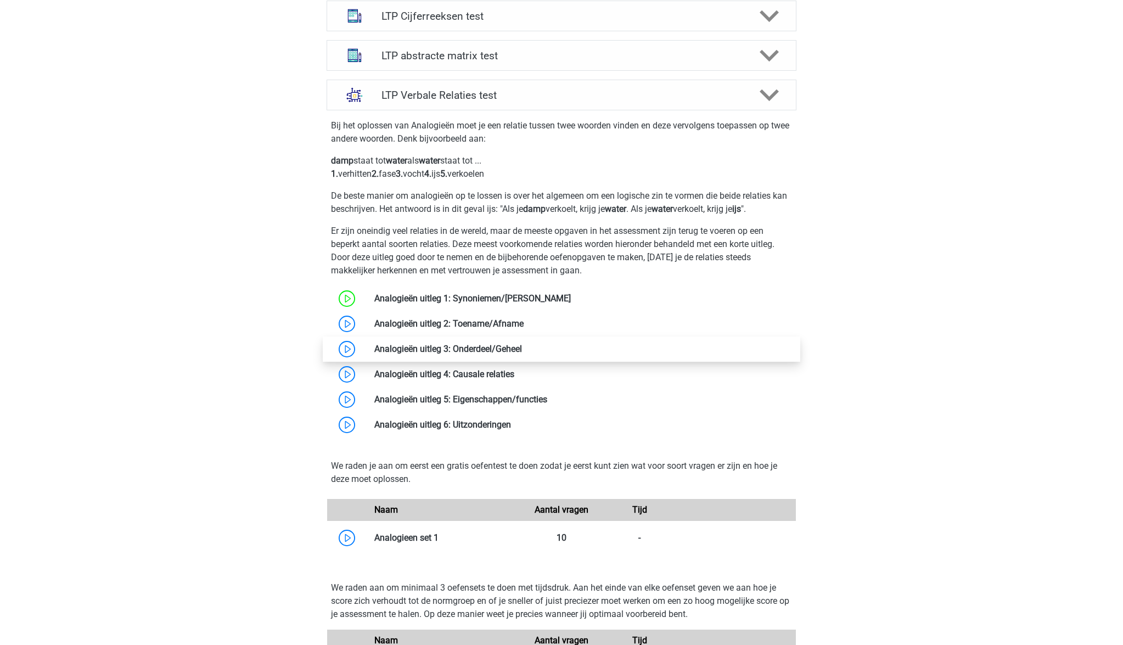
scroll to position [746, 0]
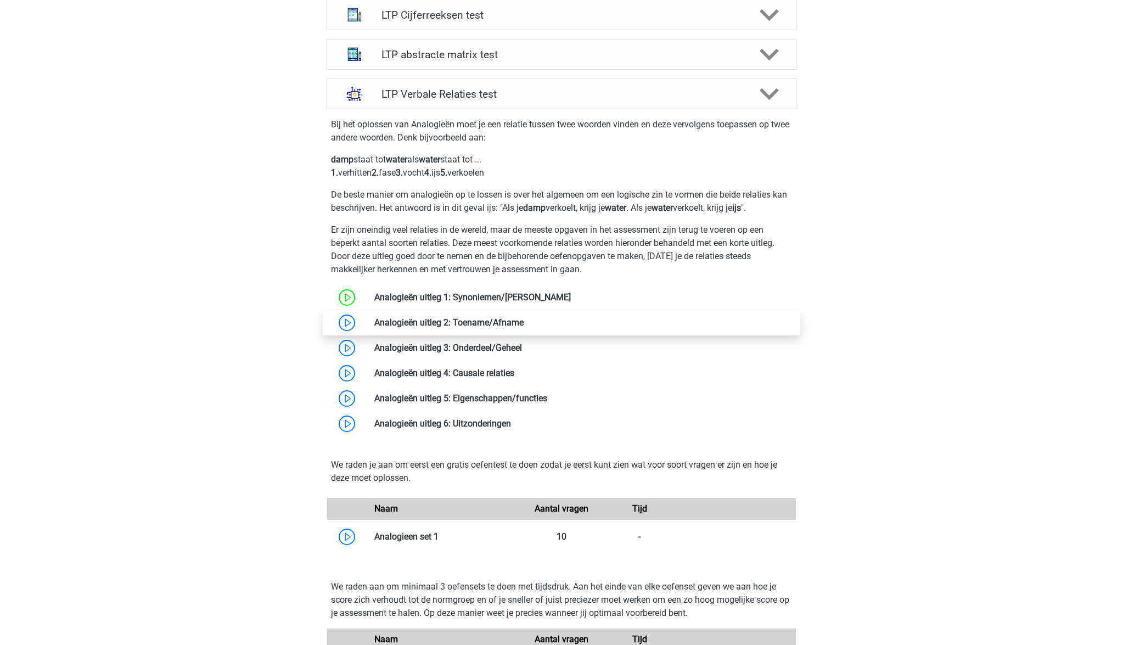
click at [524, 324] on link at bounding box center [524, 322] width 0 height 10
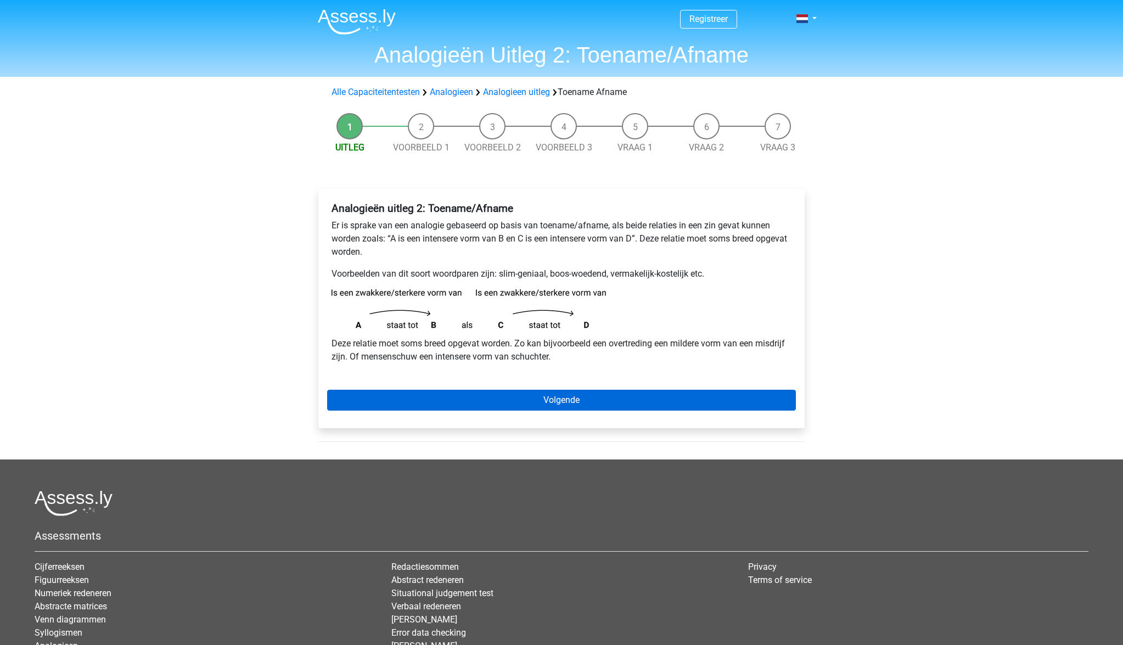
click at [545, 402] on link "Volgende" at bounding box center [561, 400] width 469 height 21
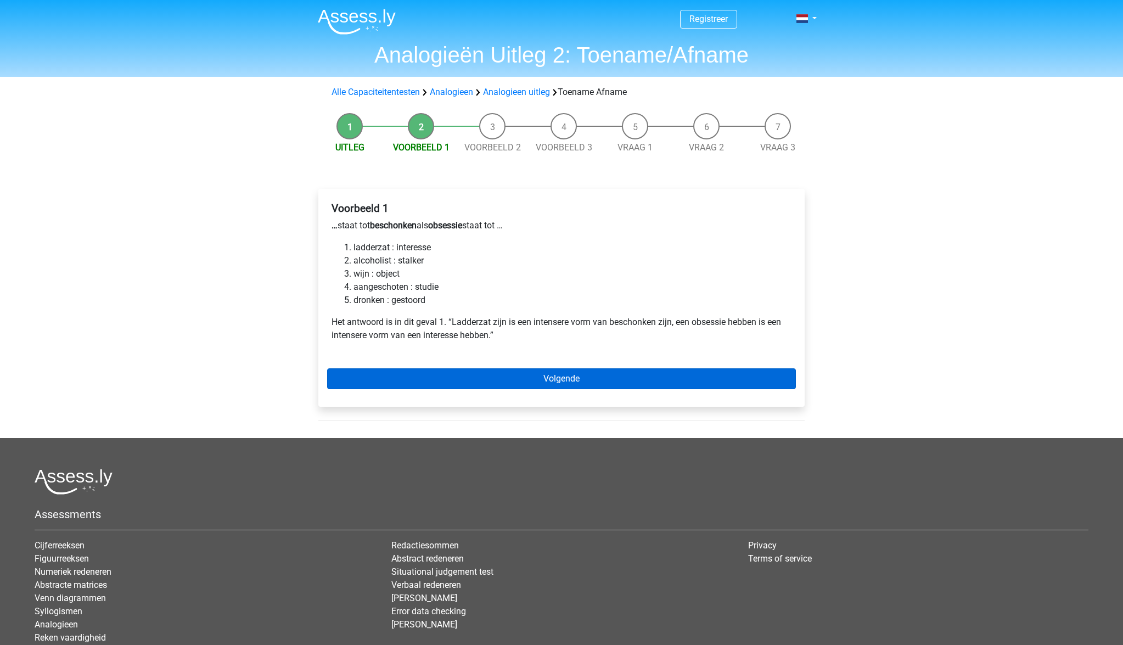
click at [555, 377] on link "Volgende" at bounding box center [561, 378] width 469 height 21
click at [521, 375] on link "Volgende" at bounding box center [561, 378] width 469 height 21
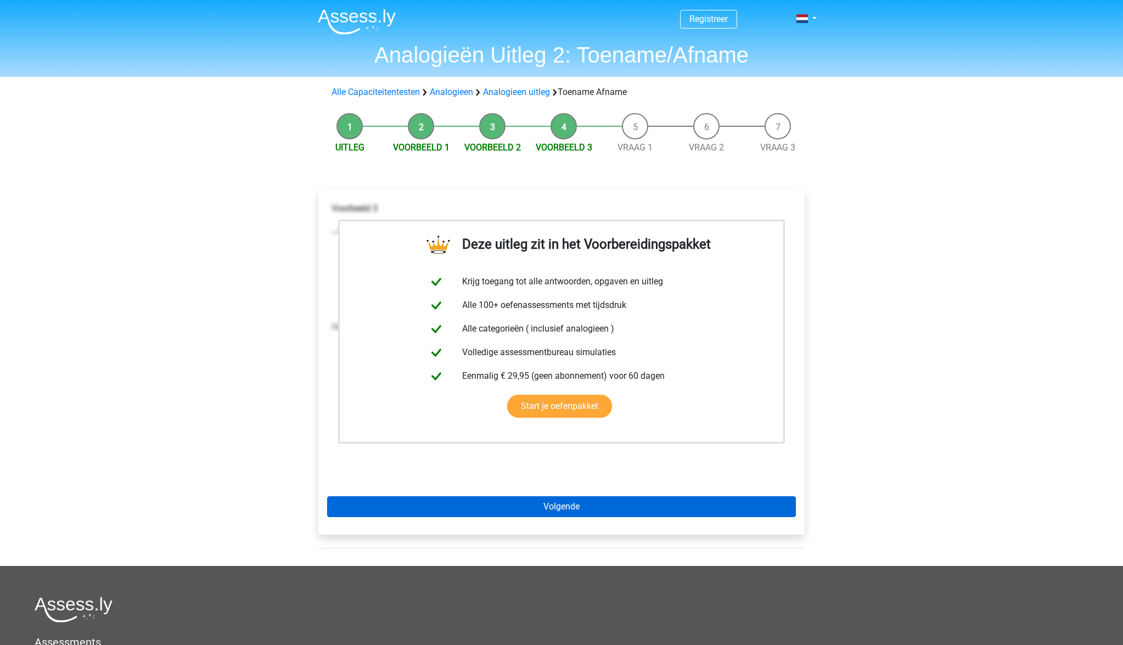
click at [581, 502] on link "Volgende" at bounding box center [561, 506] width 469 height 21
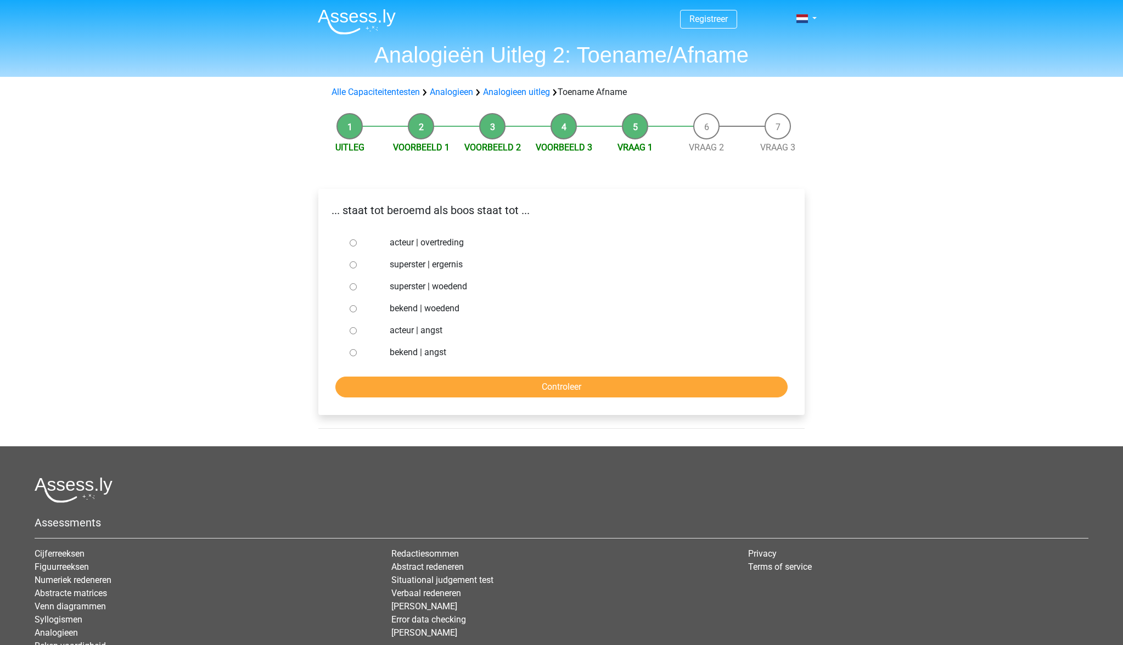
click at [411, 266] on label "superster | ergernis" at bounding box center [580, 264] width 380 height 13
click at [357, 266] on input "superster | ergernis" at bounding box center [353, 264] width 7 height 7
radio input "true"
click at [417, 284] on label "superster | woedend" at bounding box center [580, 286] width 380 height 13
click at [357, 284] on input "superster | woedend" at bounding box center [353, 286] width 7 height 7
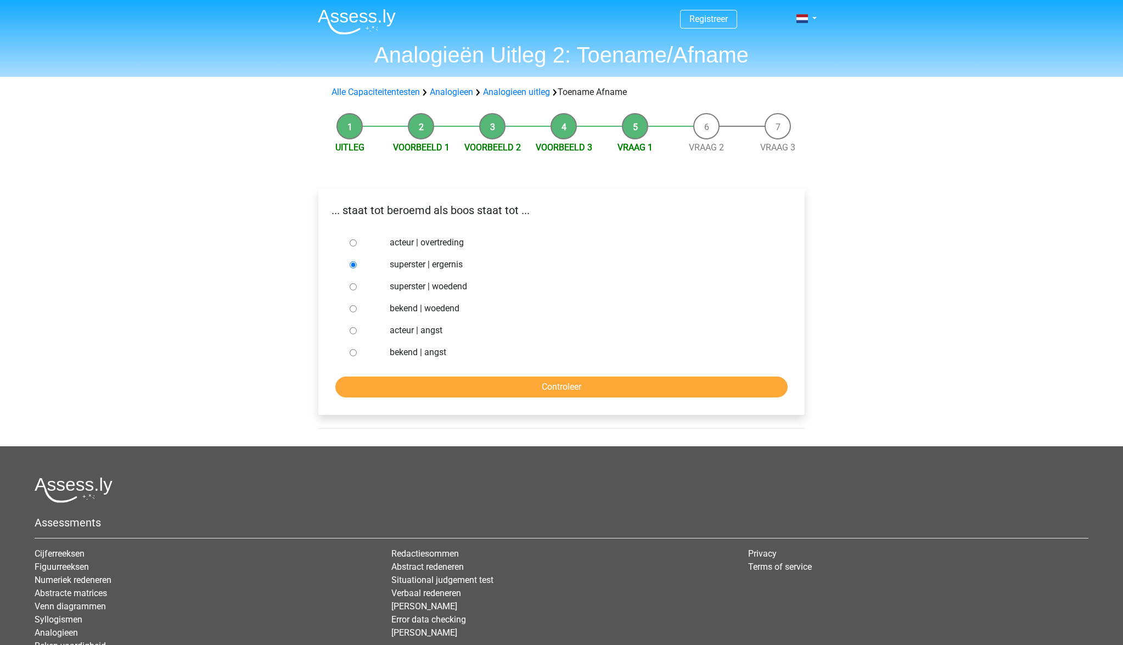
radio input "true"
click at [583, 387] on input "Controleer" at bounding box center [561, 387] width 452 height 21
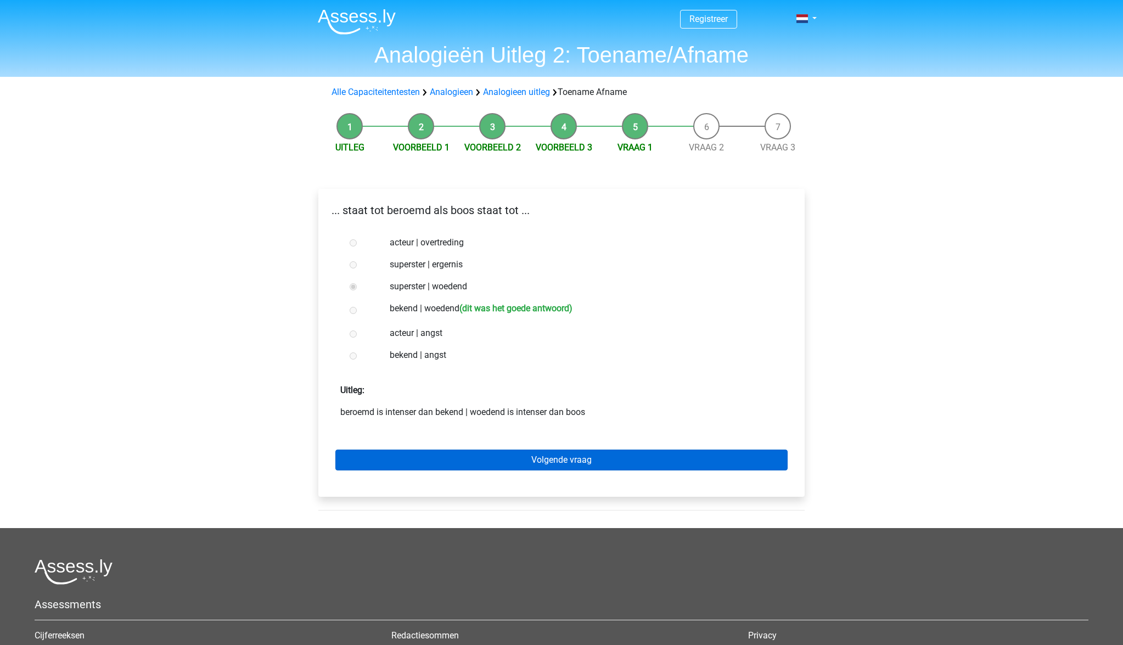
click at [571, 462] on link "Volgende vraag" at bounding box center [561, 460] width 452 height 21
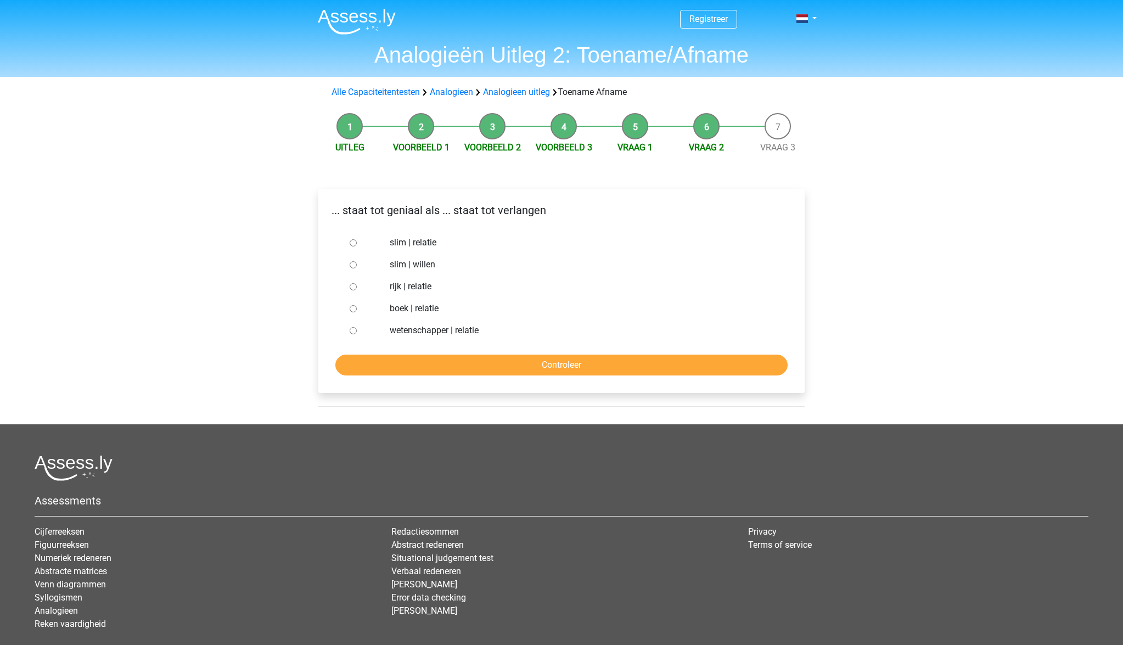
click at [431, 266] on label "slim | willen" at bounding box center [580, 264] width 380 height 13
click at [357, 266] on input "slim | willen" at bounding box center [353, 264] width 7 height 7
radio input "true"
click at [555, 358] on input "Controleer" at bounding box center [561, 365] width 452 height 21
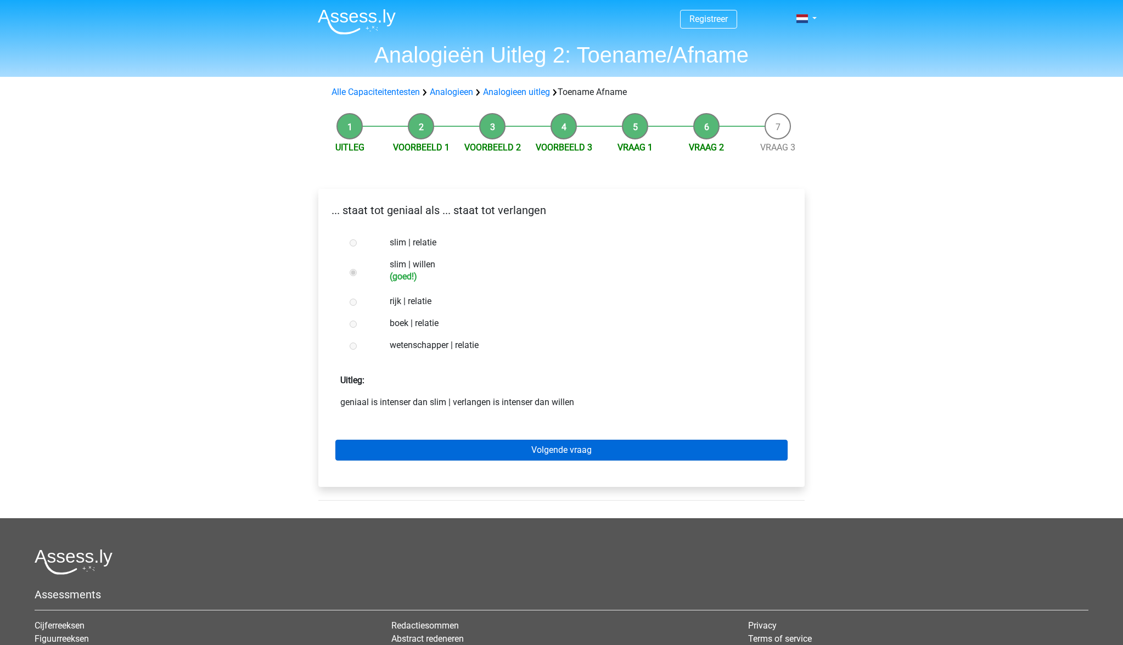
click at [586, 454] on link "Volgende vraag" at bounding box center [561, 450] width 452 height 21
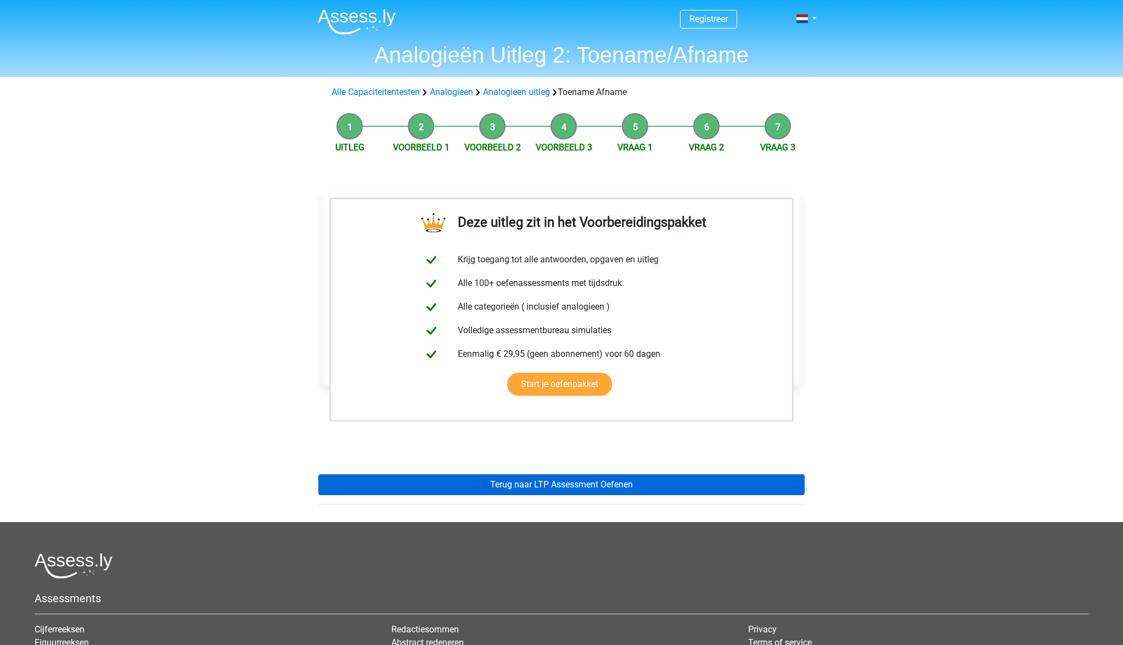
click at [603, 480] on link "Terug naar LTP Assessment Oefenen" at bounding box center [561, 484] width 486 height 21
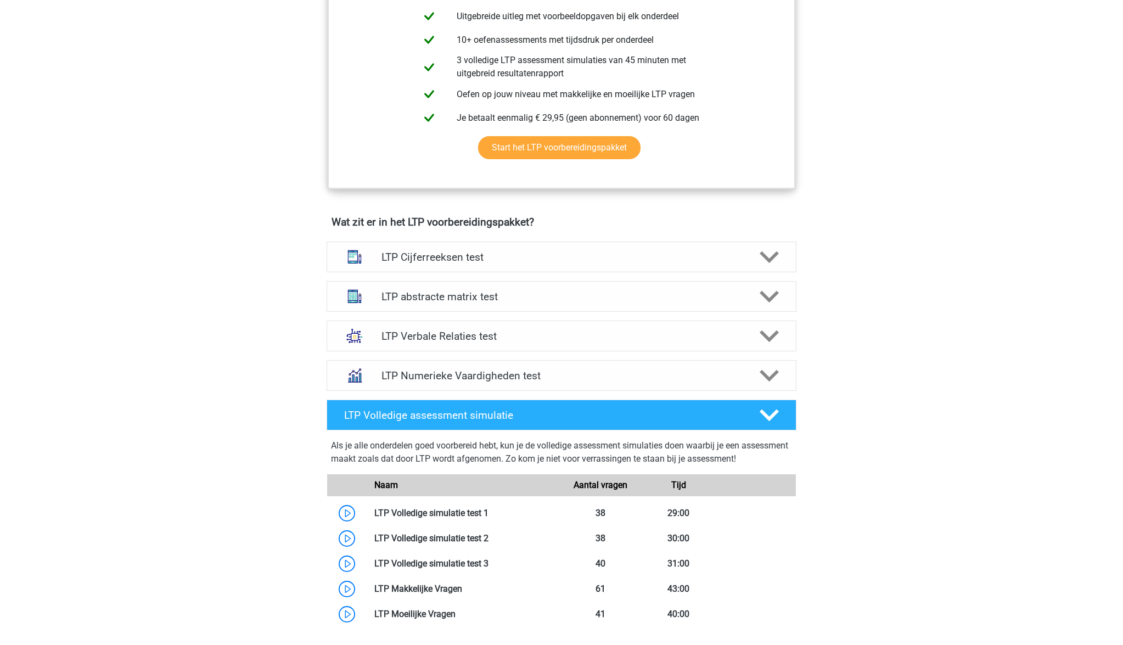
scroll to position [508, 0]
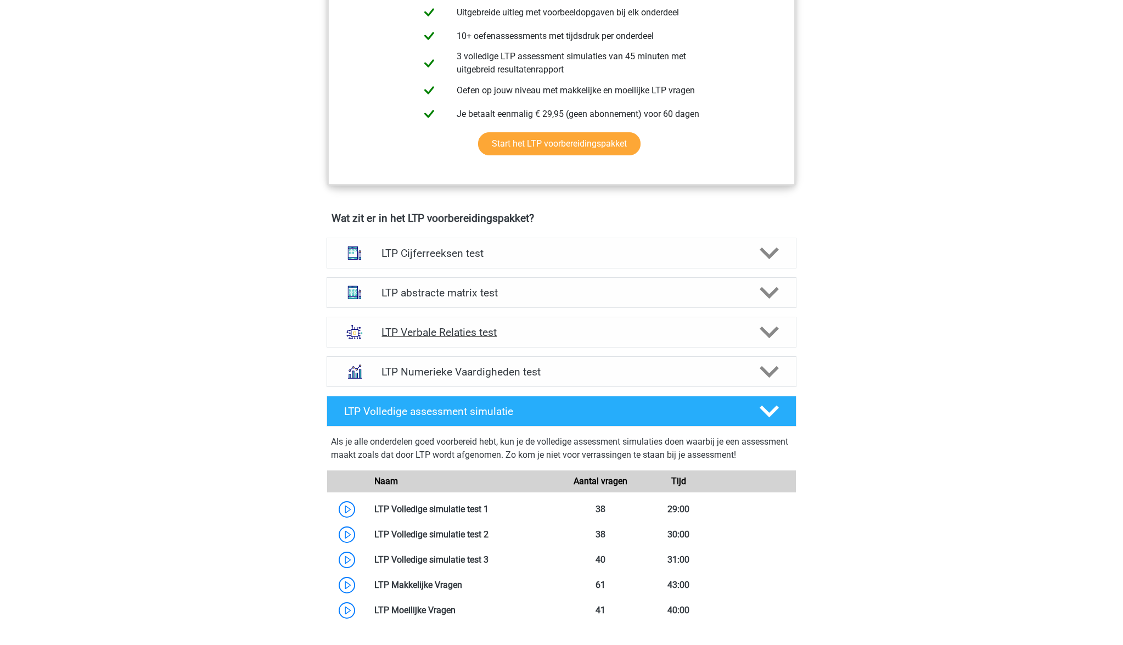
click at [749, 331] on div "LTP Verbale Relaties test" at bounding box center [561, 332] width 376 height 13
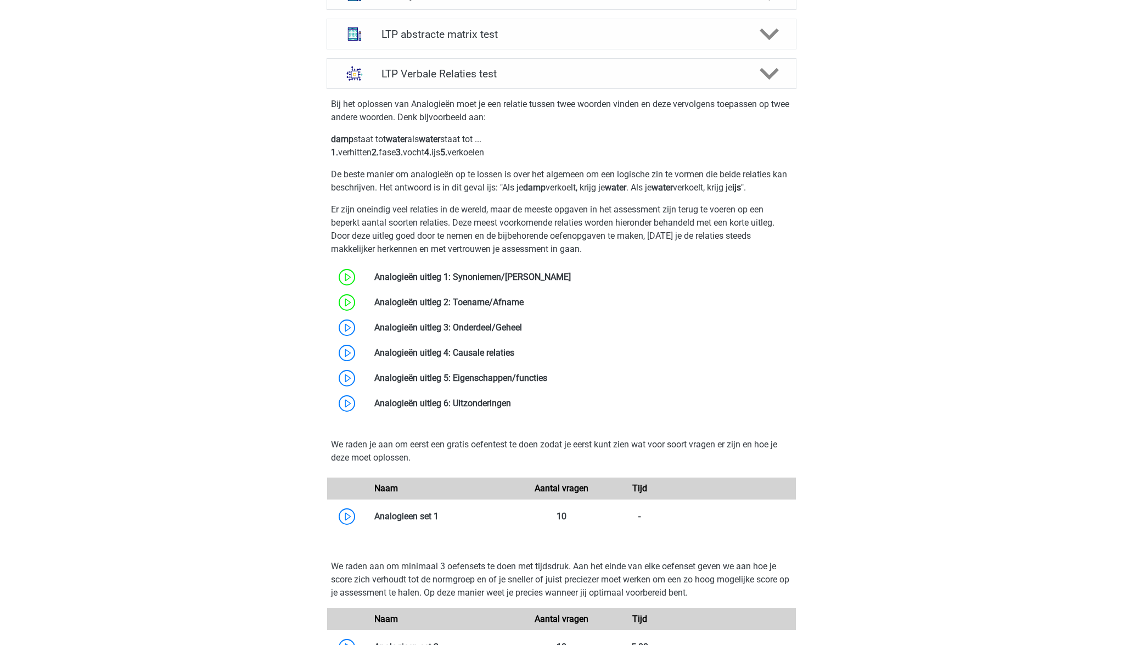
scroll to position [775, 0]
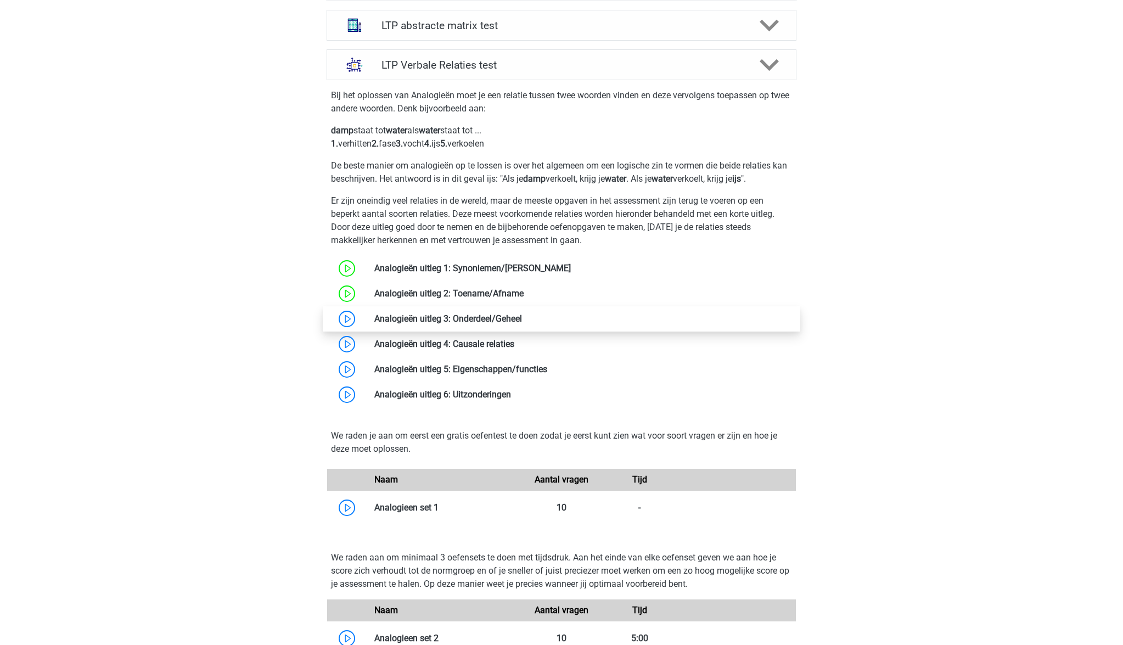
click at [522, 319] on link at bounding box center [522, 318] width 0 height 10
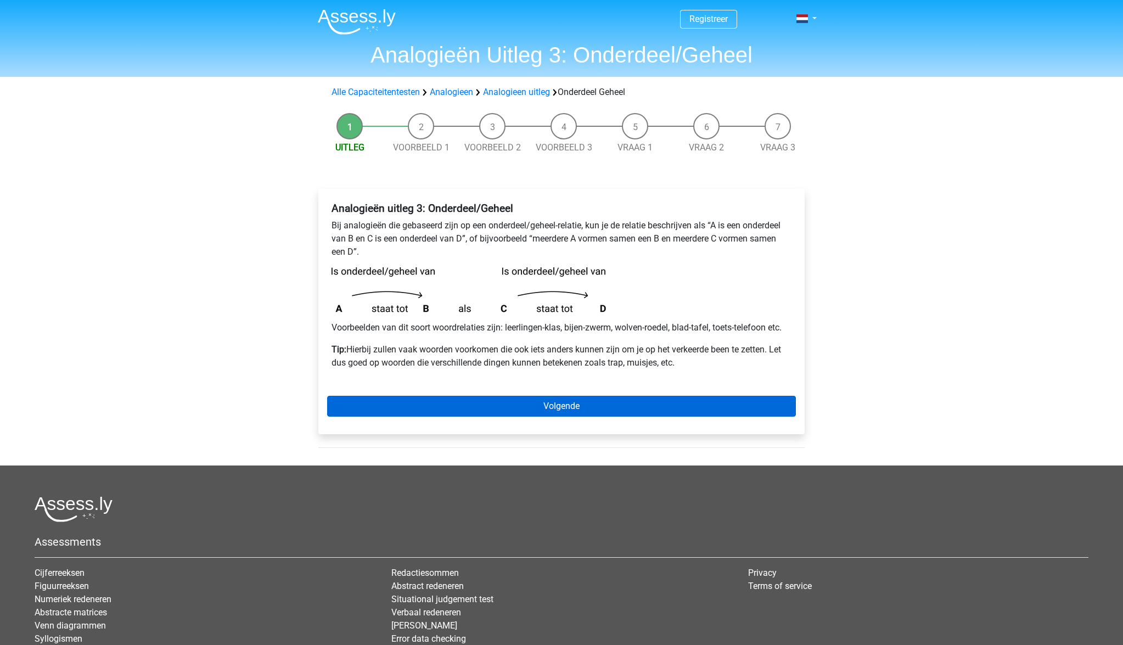
scroll to position [1, 0]
click at [529, 410] on link "Volgende" at bounding box center [561, 405] width 469 height 21
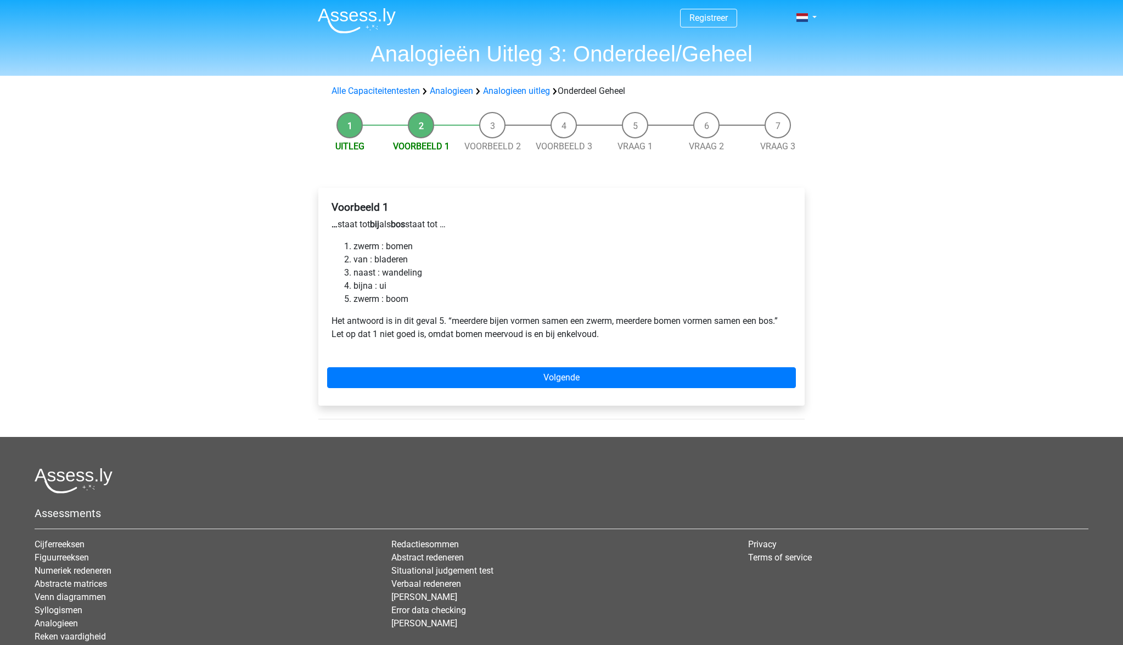
scroll to position [1, 0]
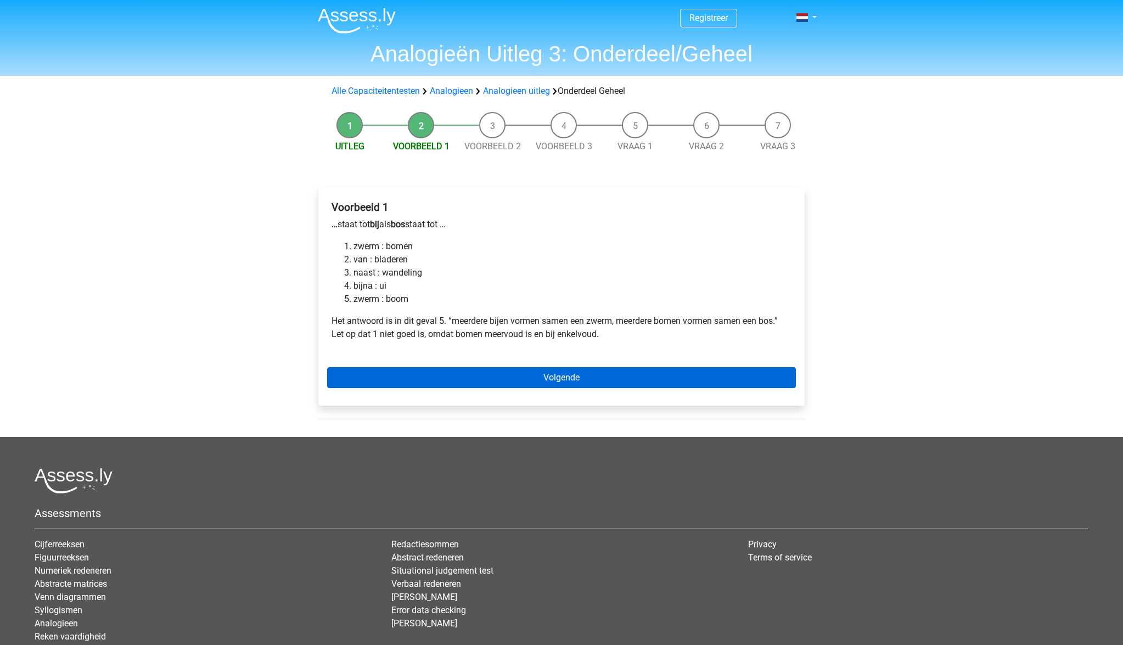
click at [508, 383] on link "Volgende" at bounding box center [561, 377] width 469 height 21
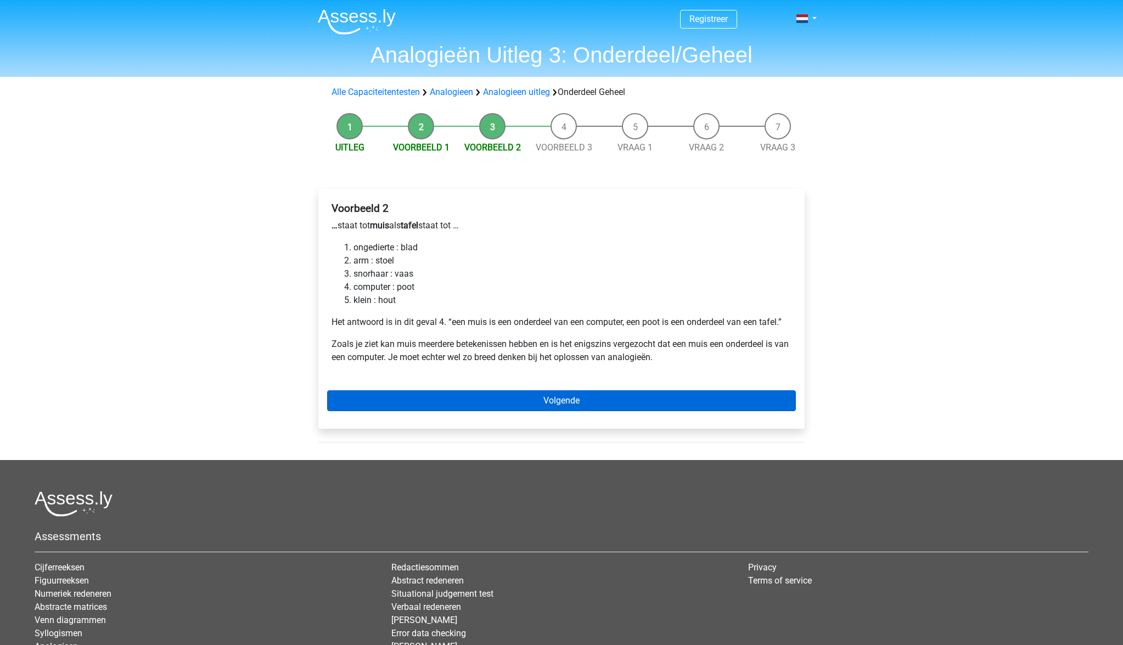
click at [563, 398] on link "Volgende" at bounding box center [561, 400] width 469 height 21
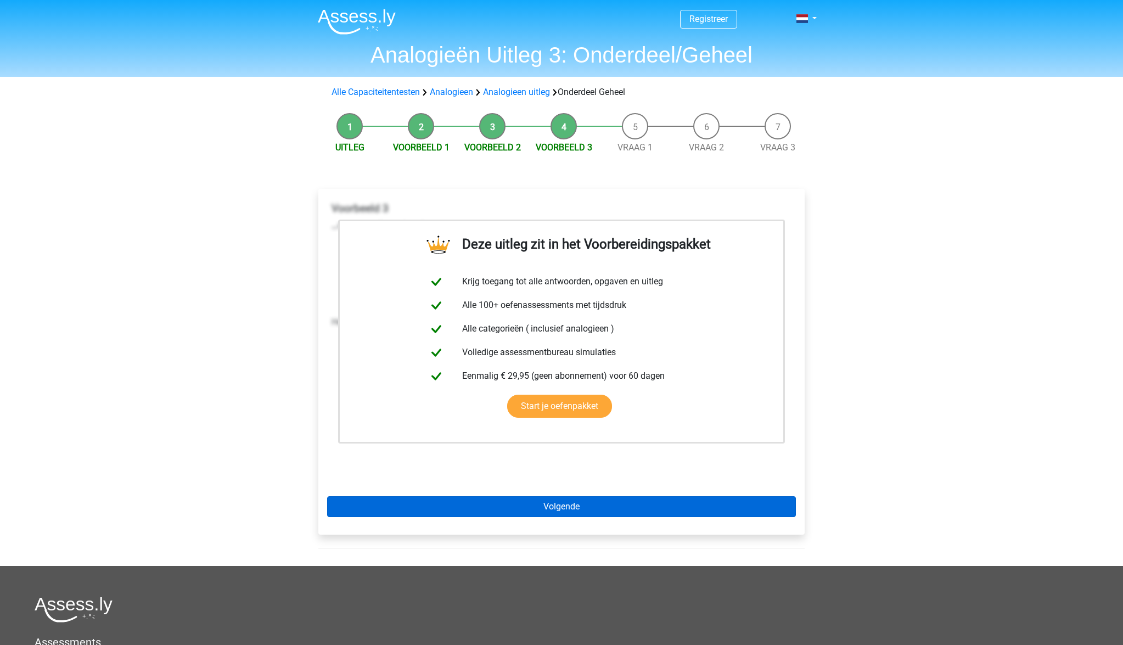
click at [577, 508] on link "Volgende" at bounding box center [561, 506] width 469 height 21
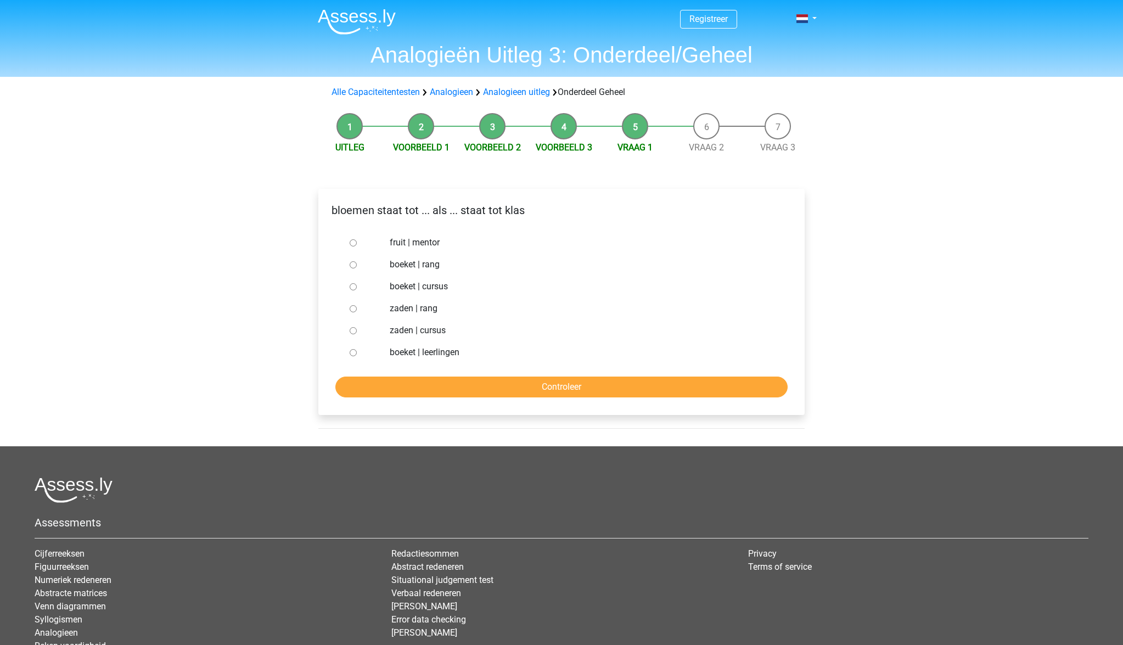
click at [449, 353] on label "boeket | leerlingen" at bounding box center [580, 352] width 380 height 13
click at [357, 353] on input "boeket | leerlingen" at bounding box center [353, 352] width 7 height 7
radio input "true"
click at [517, 386] on input "Controleer" at bounding box center [561, 387] width 452 height 21
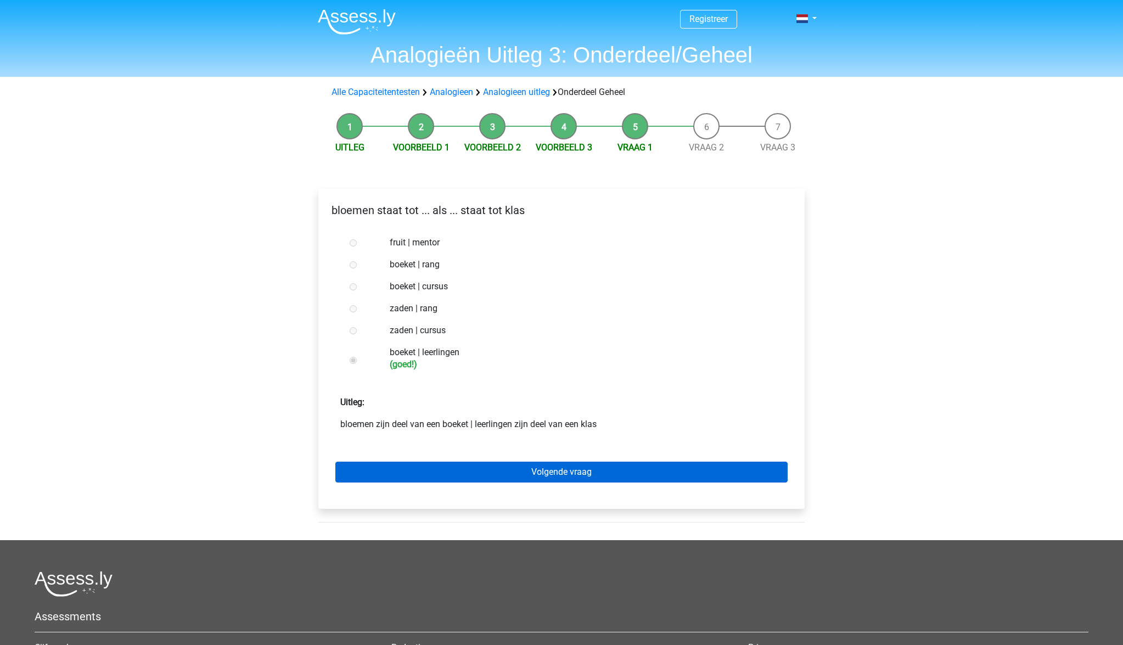
click at [560, 472] on link "Volgende vraag" at bounding box center [561, 472] width 452 height 21
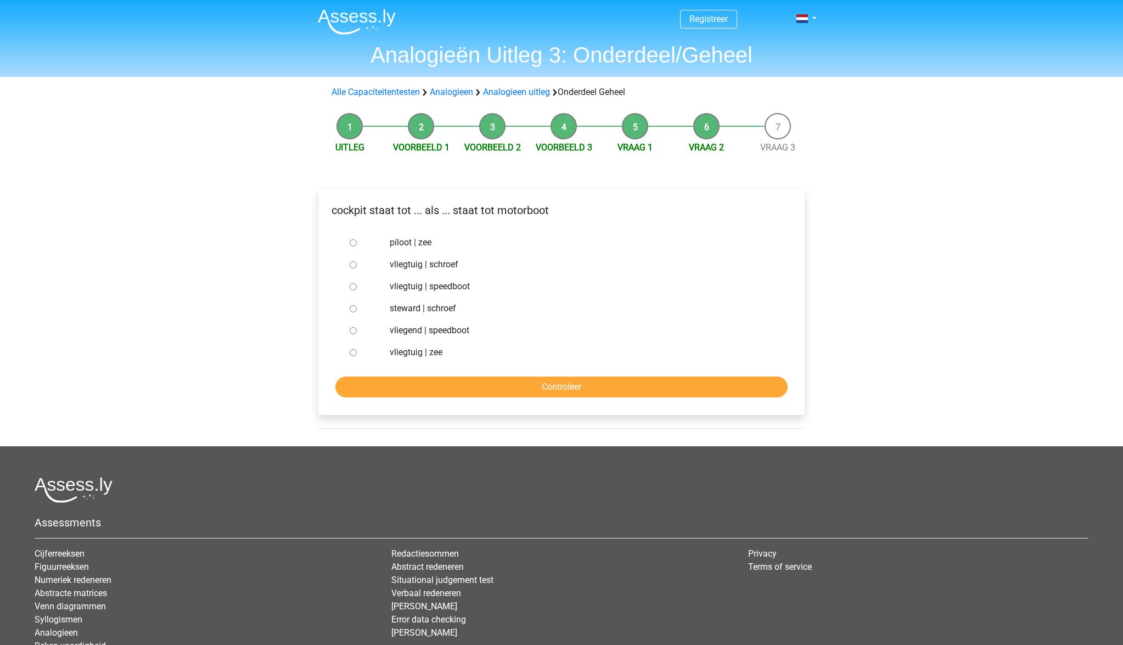
click at [401, 266] on label "vliegtuig | schroef" at bounding box center [580, 264] width 380 height 13
click at [357, 266] on input "vliegtuig | schroef" at bounding box center [353, 264] width 7 height 7
radio input "true"
click at [526, 388] on input "Controleer" at bounding box center [561, 387] width 452 height 21
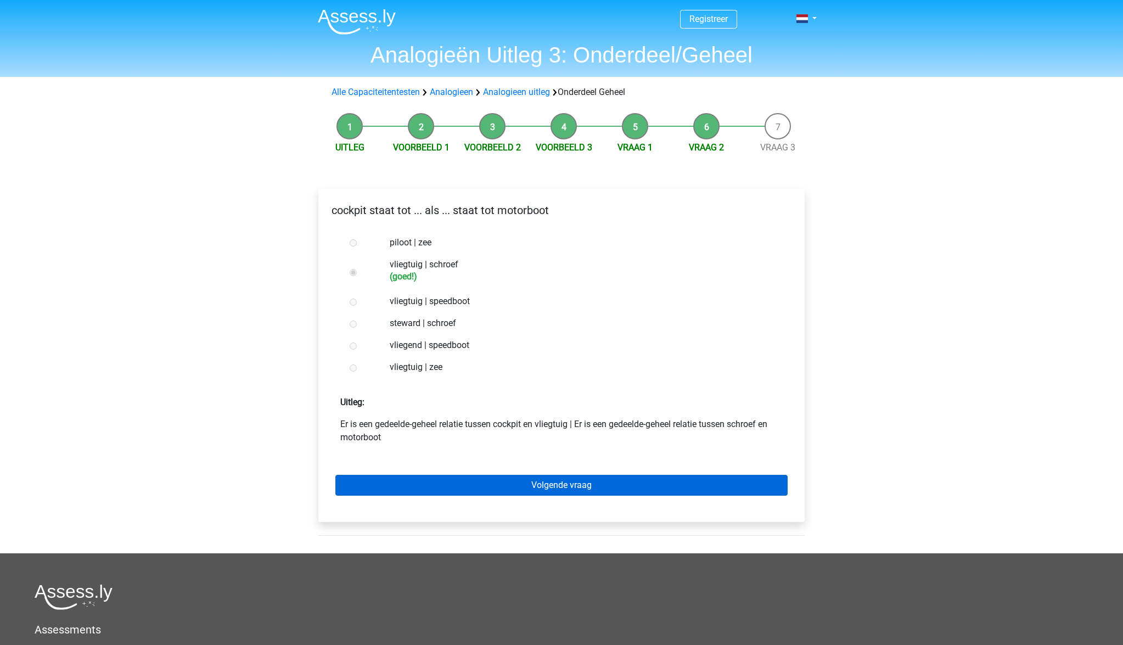
click at [543, 489] on link "Volgende vraag" at bounding box center [561, 485] width 452 height 21
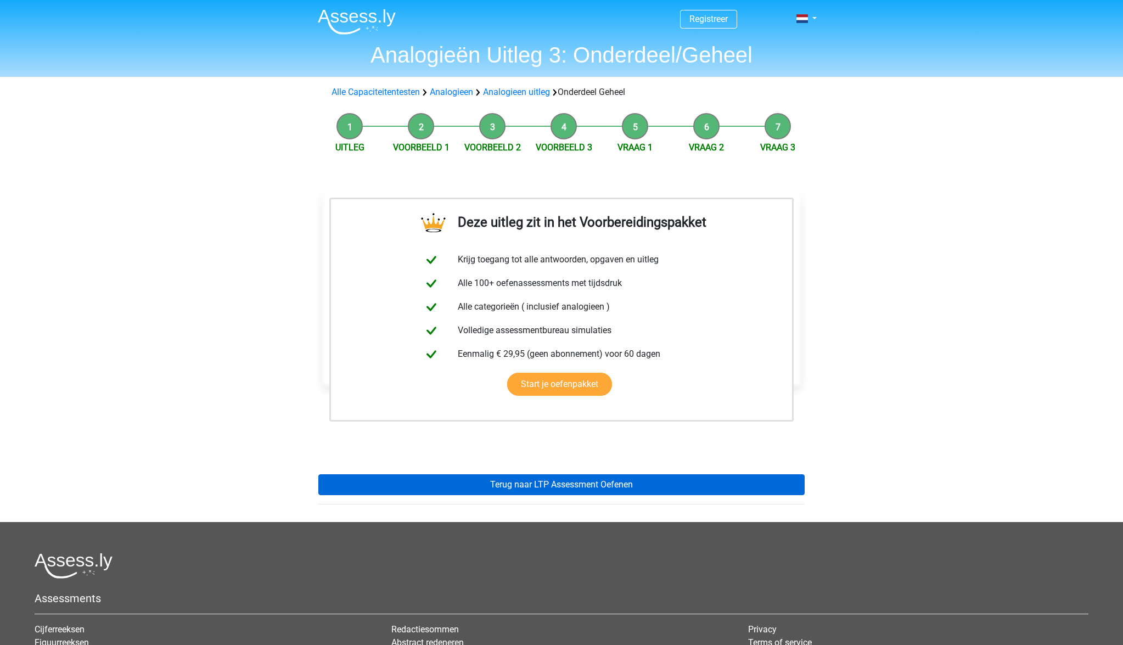
click at [544, 488] on link "Terug naar LTP Assessment Oefenen" at bounding box center [561, 484] width 486 height 21
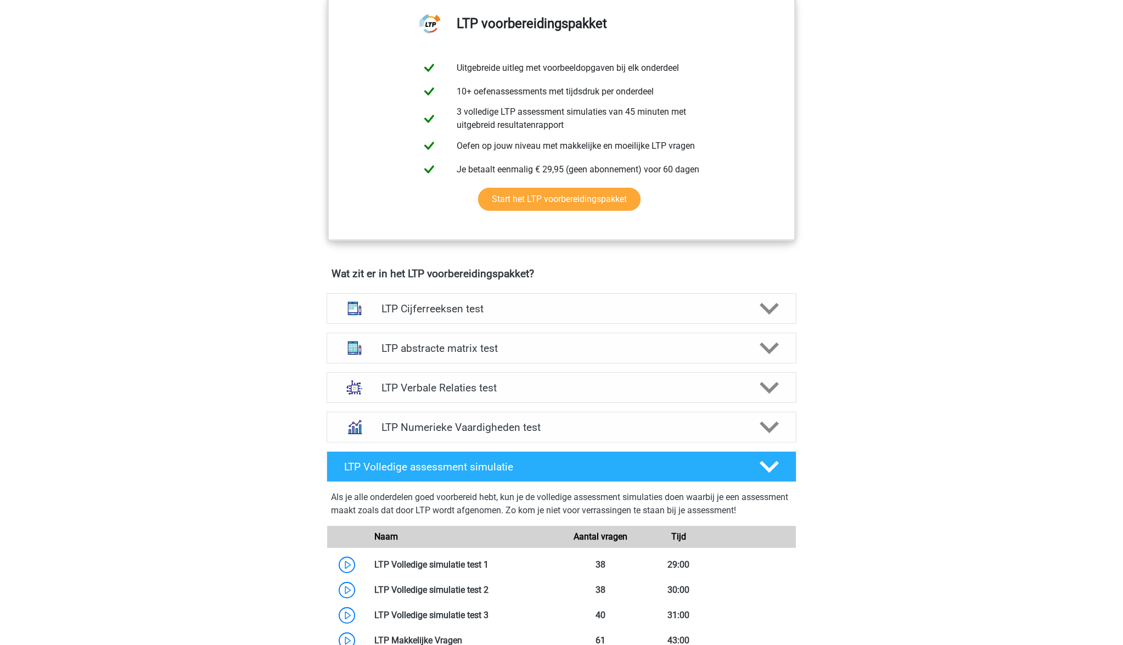
scroll to position [454, 0]
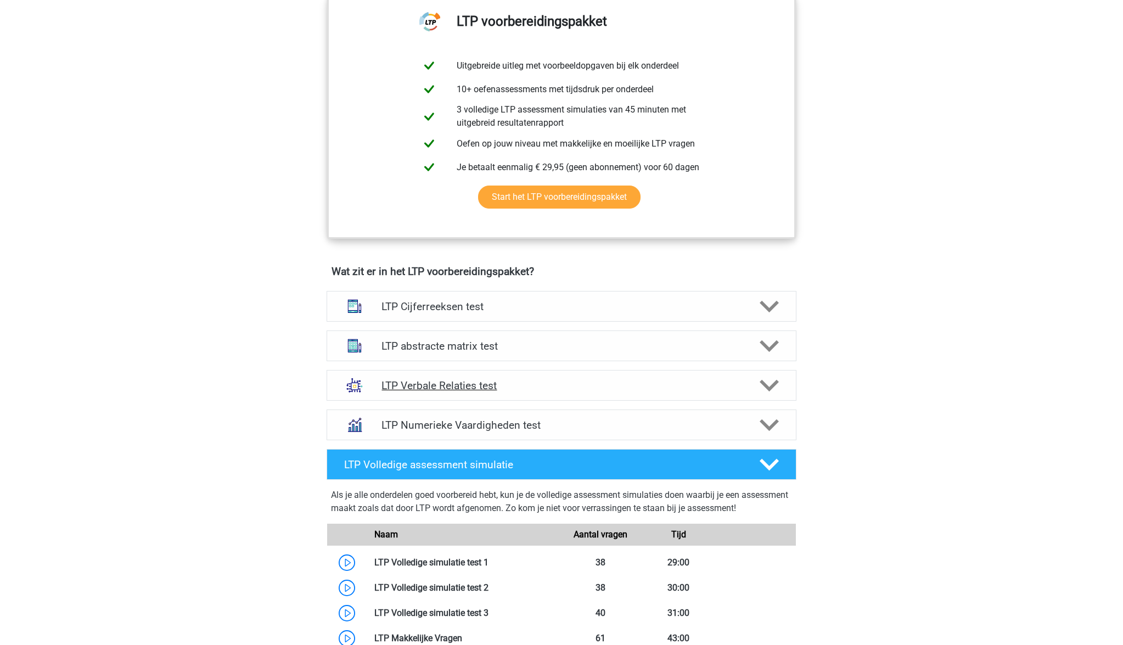
click at [765, 389] on icon at bounding box center [769, 385] width 19 height 19
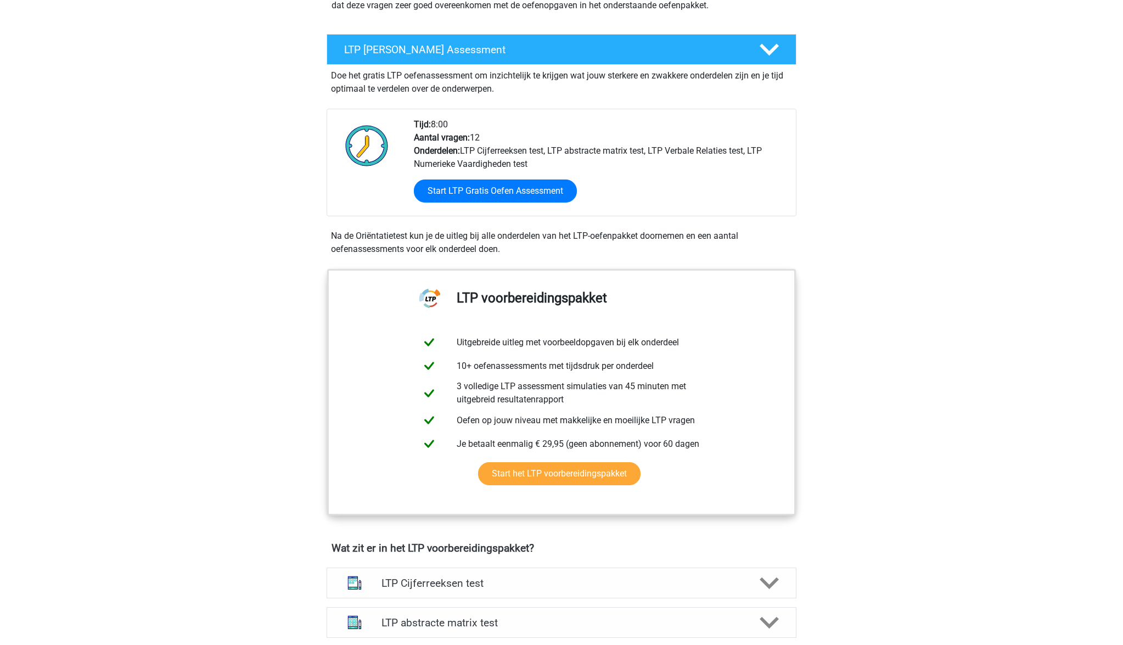
scroll to position [177, 0]
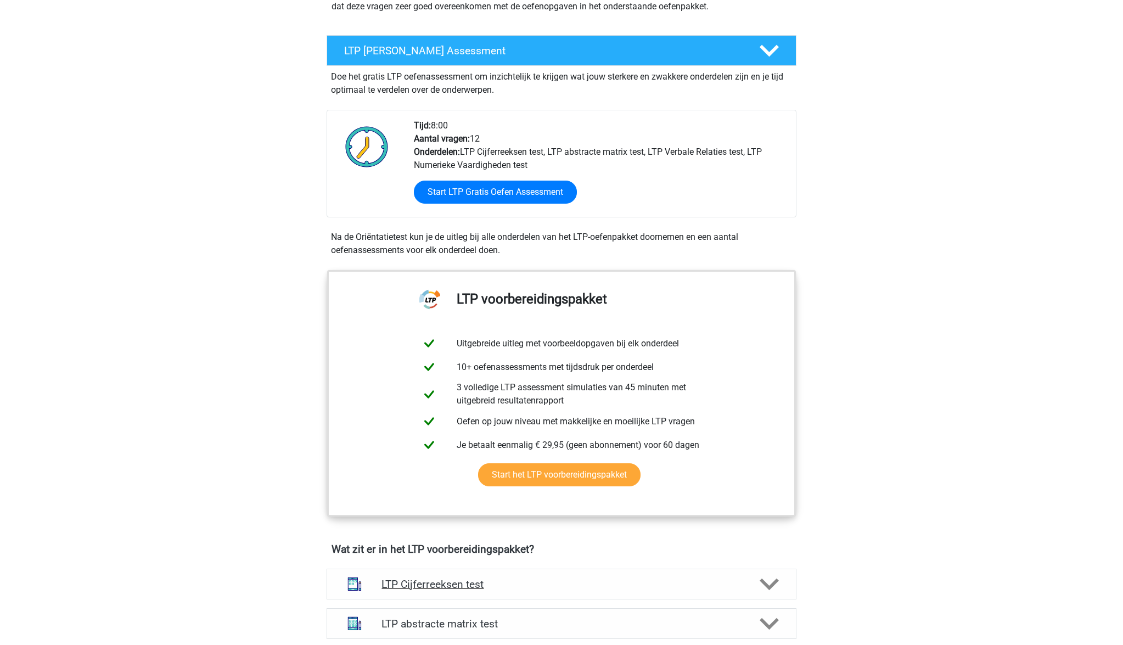
drag, startPoint x: 765, startPoint y: 580, endPoint x: 766, endPoint y: 571, distance: 8.3
click at [764, 580] on icon at bounding box center [769, 584] width 19 height 19
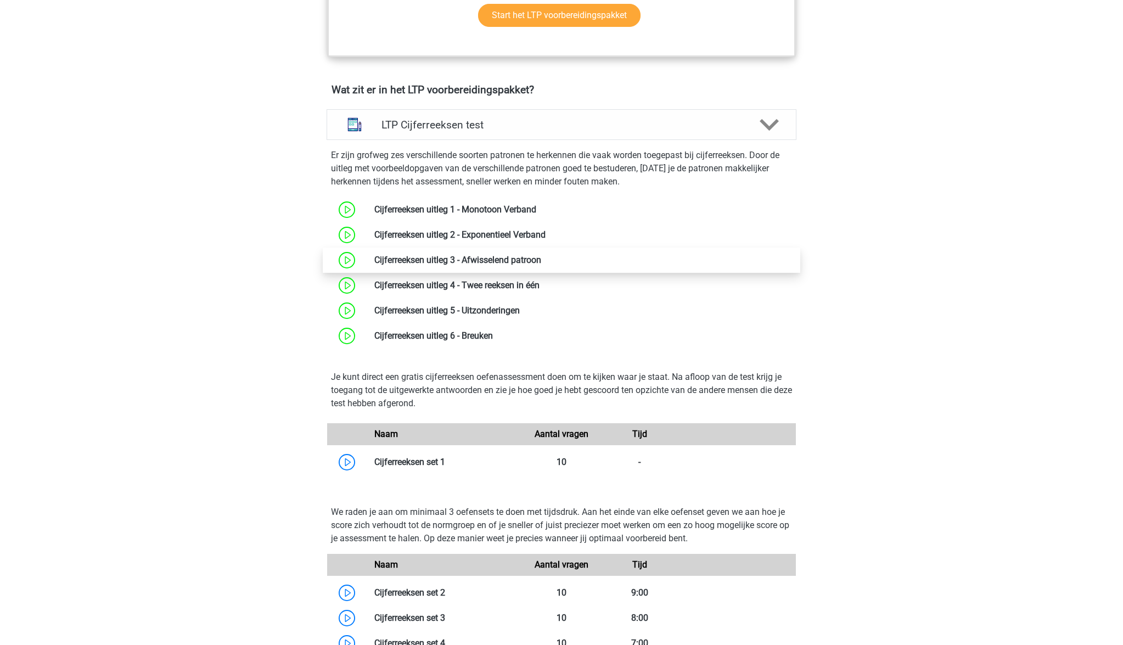
scroll to position [636, 0]
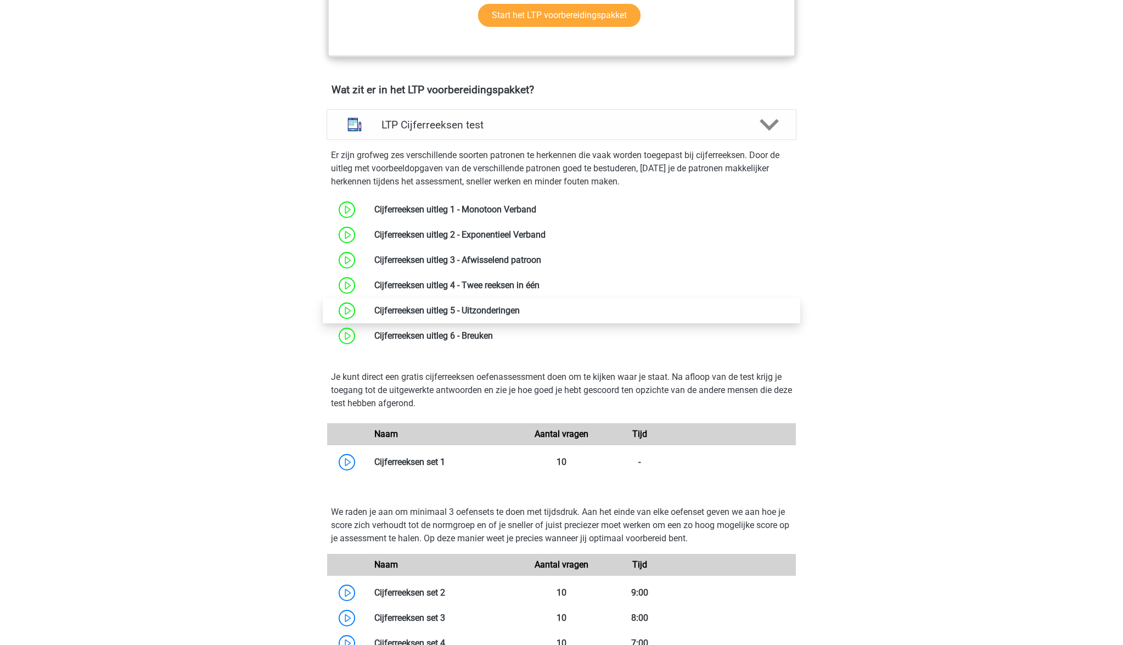
click at [520, 312] on link at bounding box center [520, 310] width 0 height 10
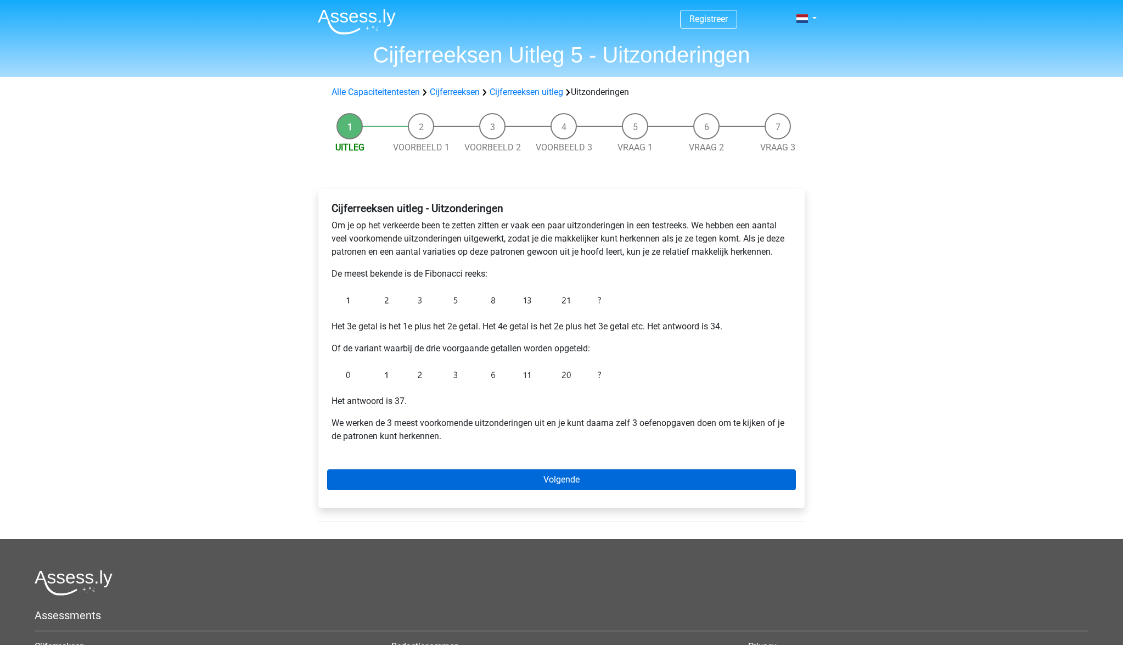
click at [603, 485] on link "Volgende" at bounding box center [561, 479] width 469 height 21
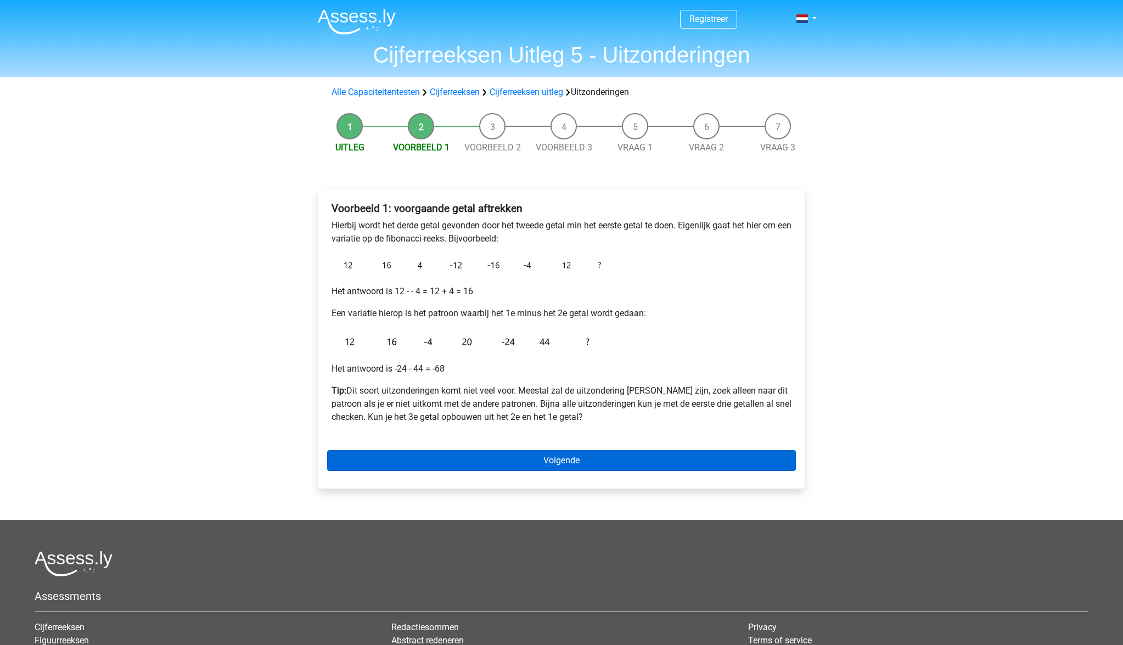
click at [596, 469] on link "Volgende" at bounding box center [561, 460] width 469 height 21
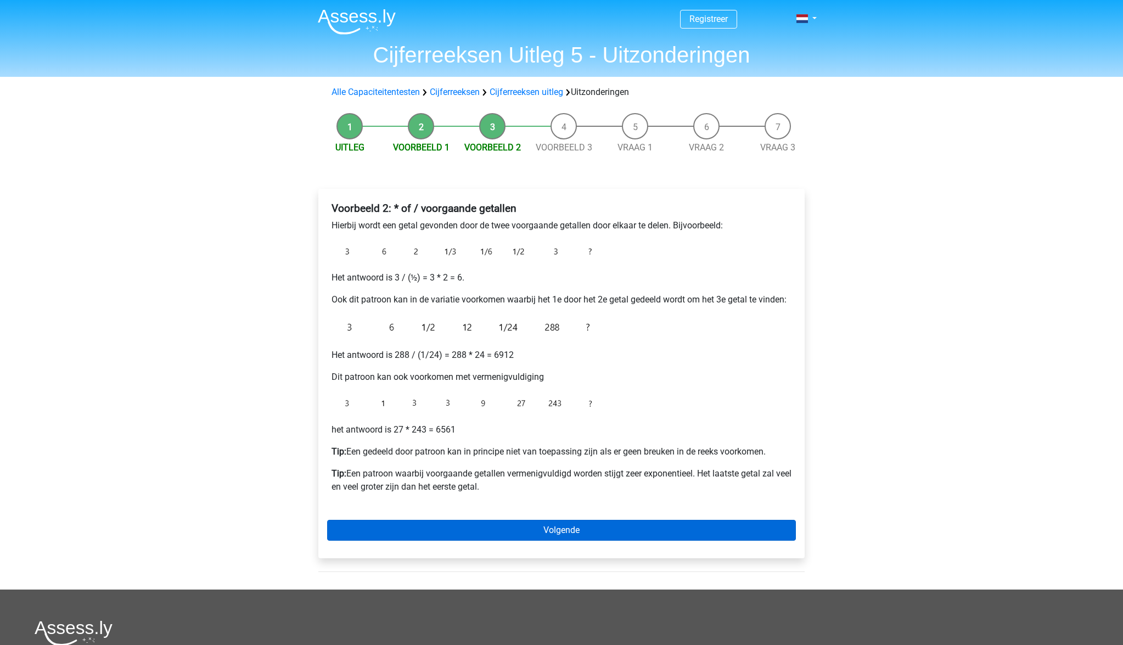
click at [600, 530] on link "Volgende" at bounding box center [561, 530] width 469 height 21
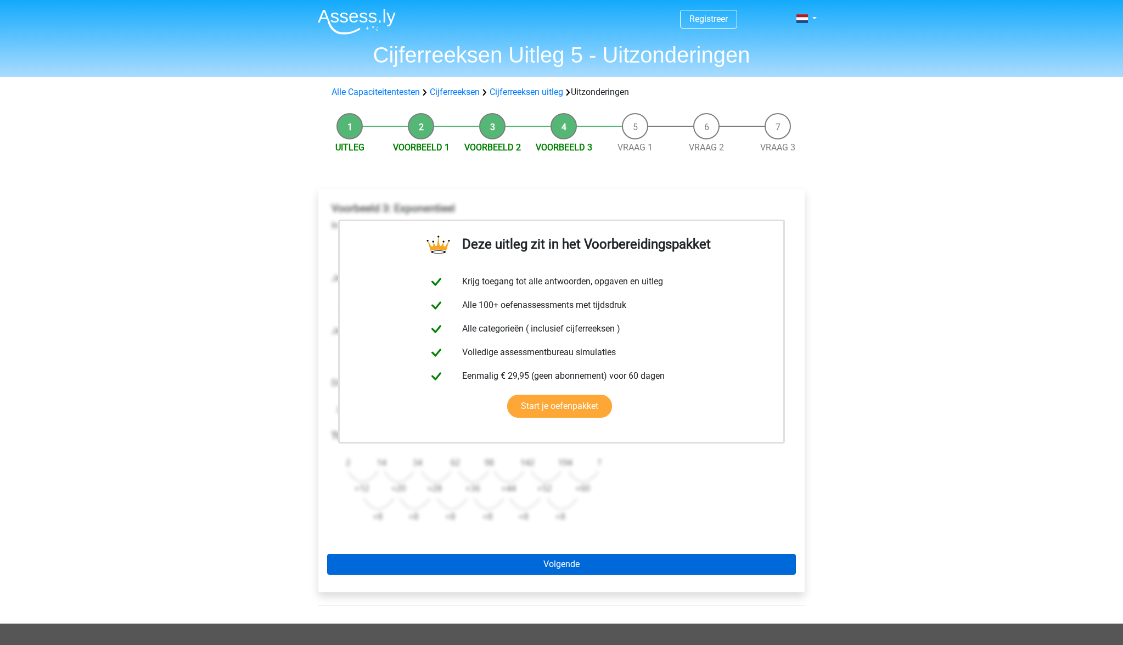
click at [602, 560] on link "Volgende" at bounding box center [561, 564] width 469 height 21
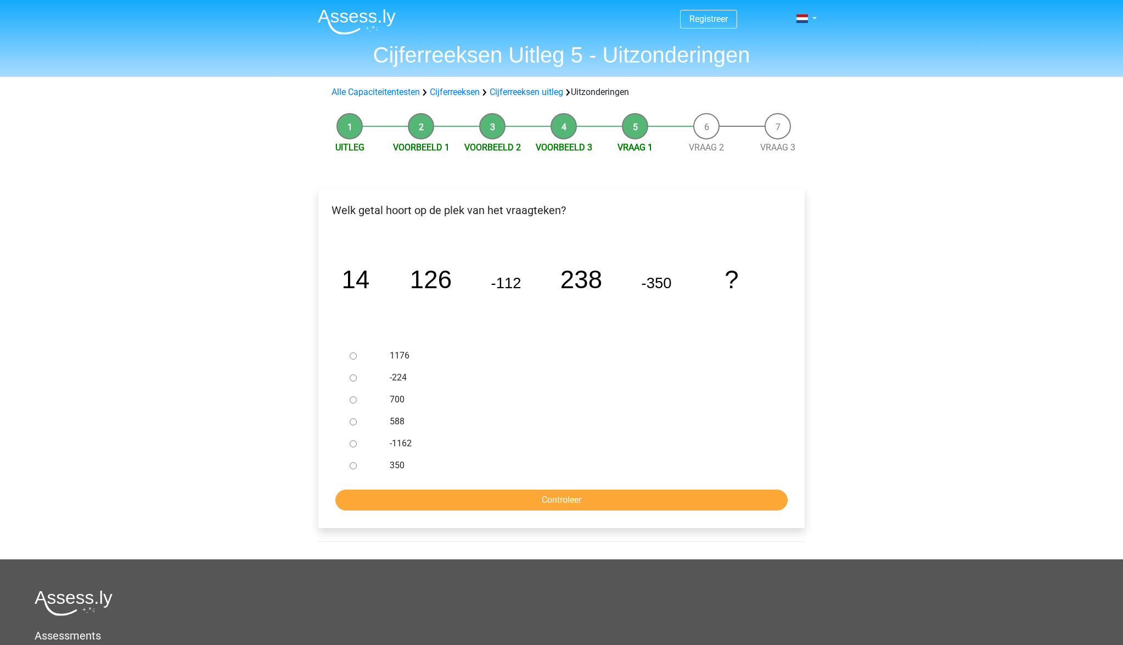
scroll to position [1, 0]
drag, startPoint x: 397, startPoint y: 377, endPoint x: 429, endPoint y: 394, distance: 36.1
click at [398, 377] on label "-224" at bounding box center [580, 377] width 380 height 13
click at [357, 377] on input "-224" at bounding box center [353, 377] width 7 height 7
radio input "true"
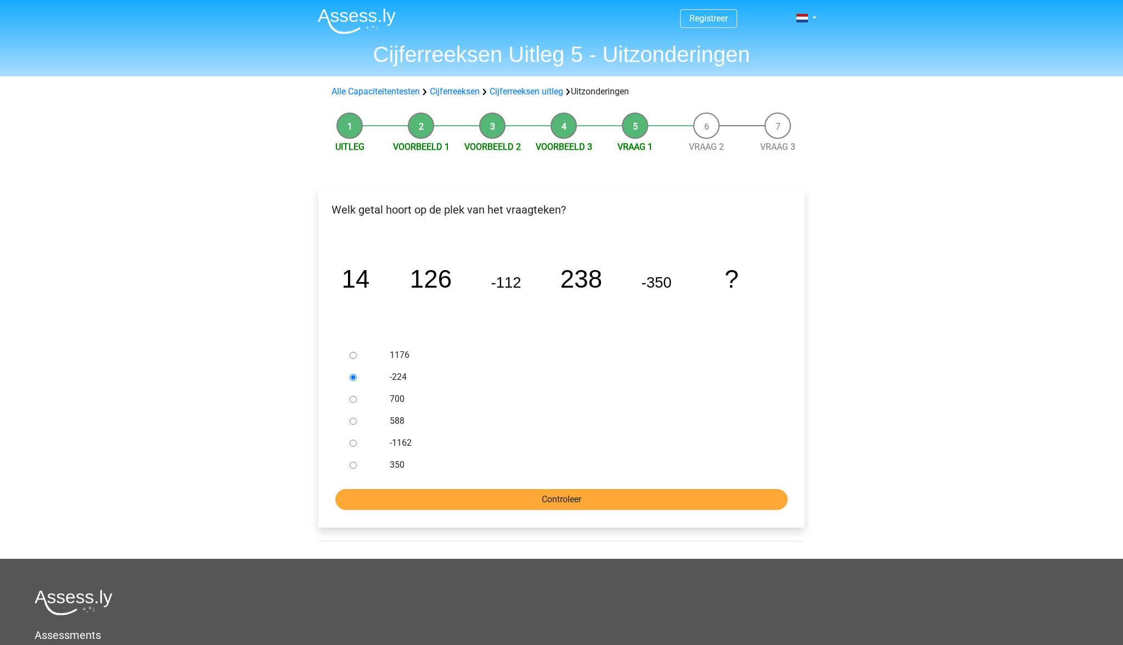
click at [575, 497] on input "Controleer" at bounding box center [561, 499] width 452 height 21
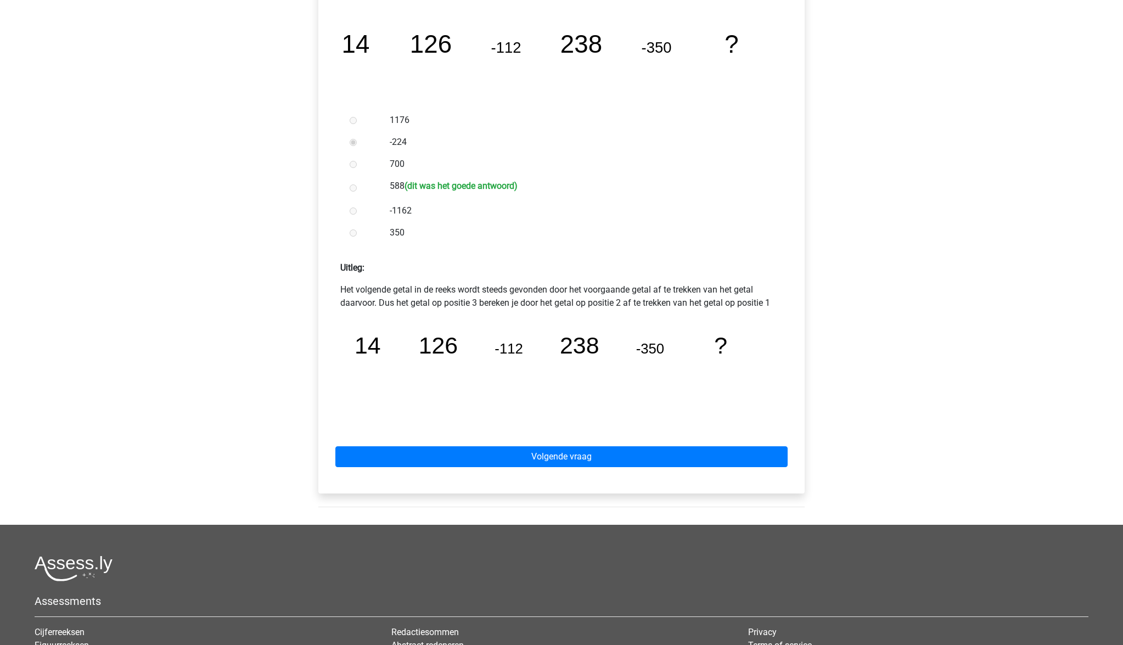
scroll to position [245, 0]
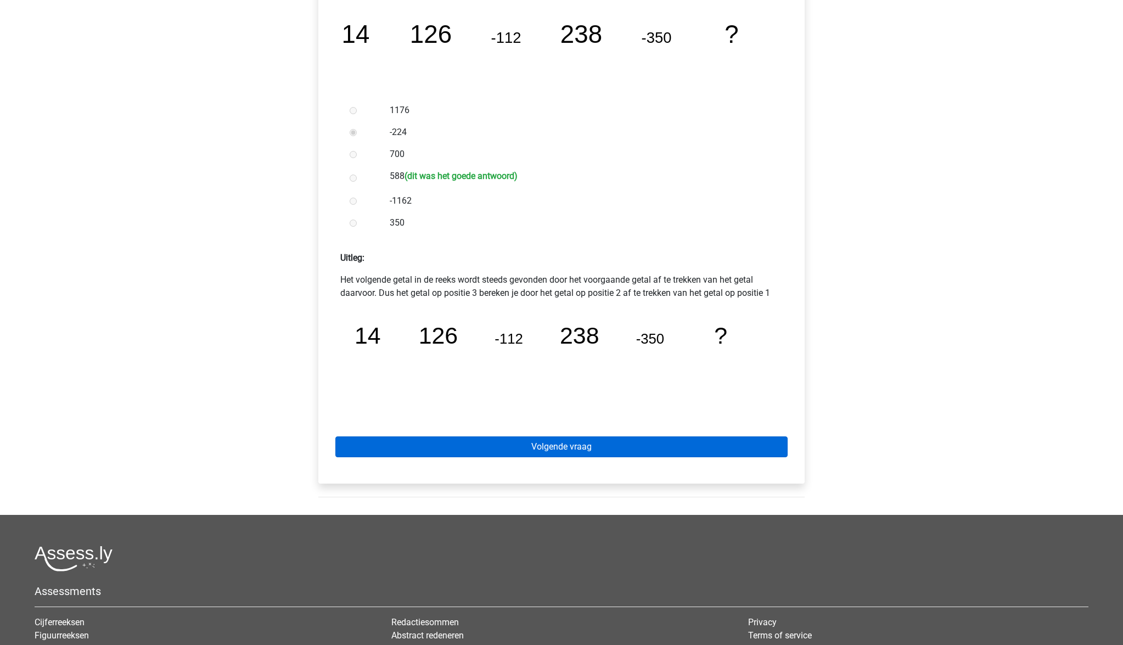
click at [559, 450] on link "Volgende vraag" at bounding box center [561, 446] width 452 height 21
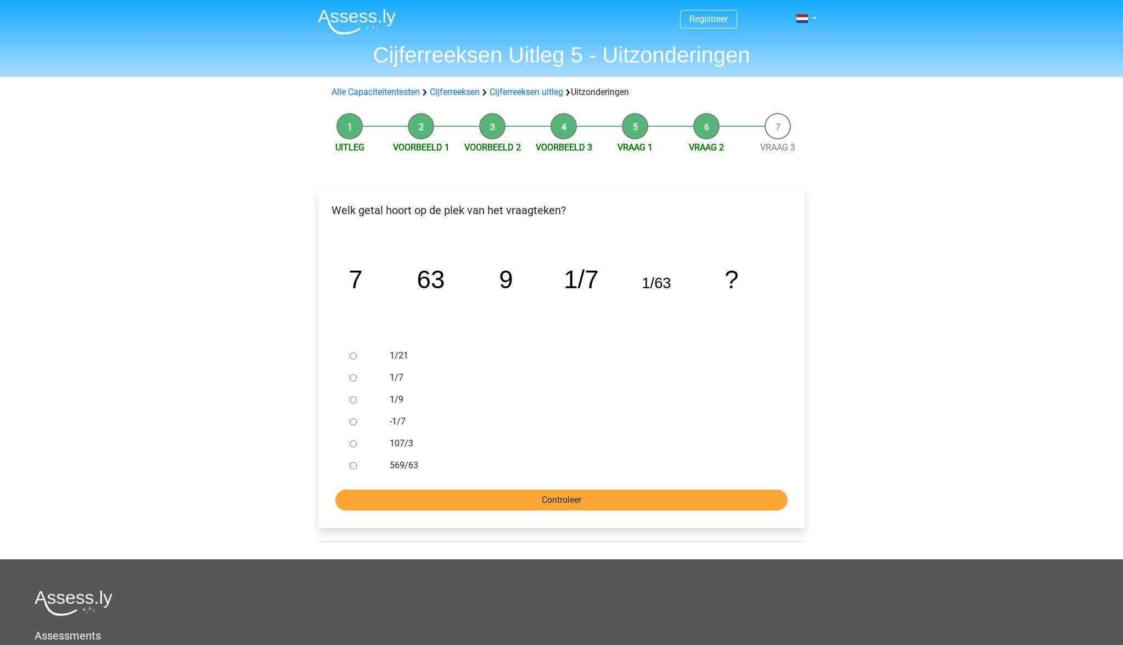
click at [574, 495] on input "Controleer" at bounding box center [561, 500] width 452 height 21
drag, startPoint x: 428, startPoint y: 447, endPoint x: 430, endPoint y: 458, distance: 10.7
click at [428, 447] on label "107/3" at bounding box center [580, 443] width 380 height 13
click at [357, 447] on input "107/3" at bounding box center [353, 443] width 7 height 7
radio input "true"
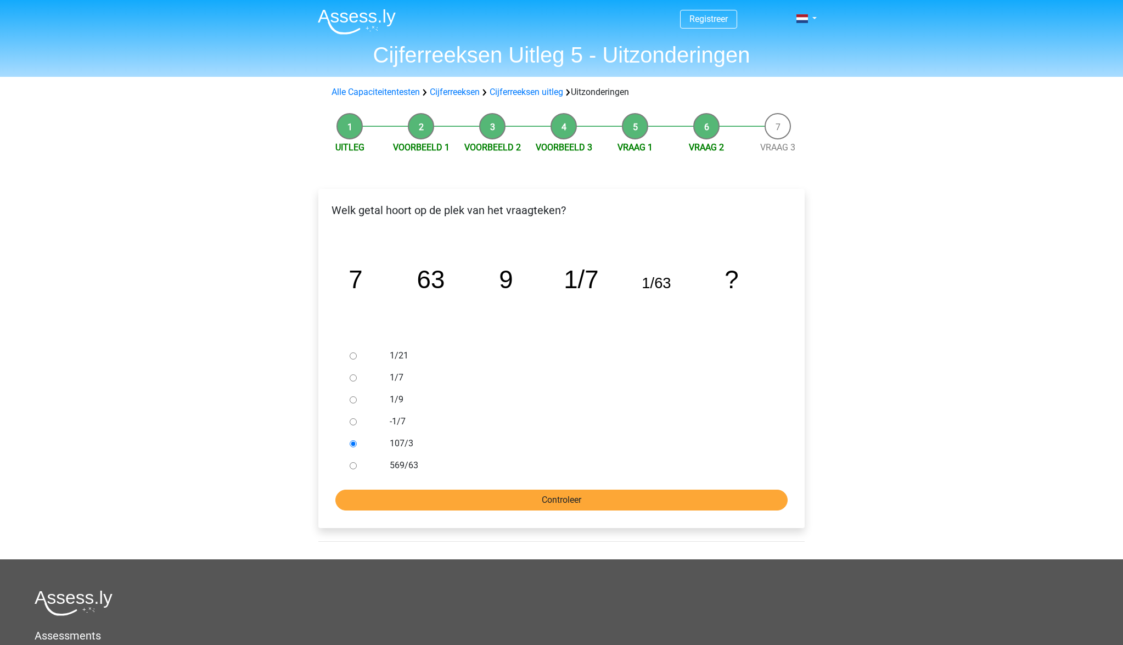
click at [473, 495] on input "Controleer" at bounding box center [561, 500] width 452 height 21
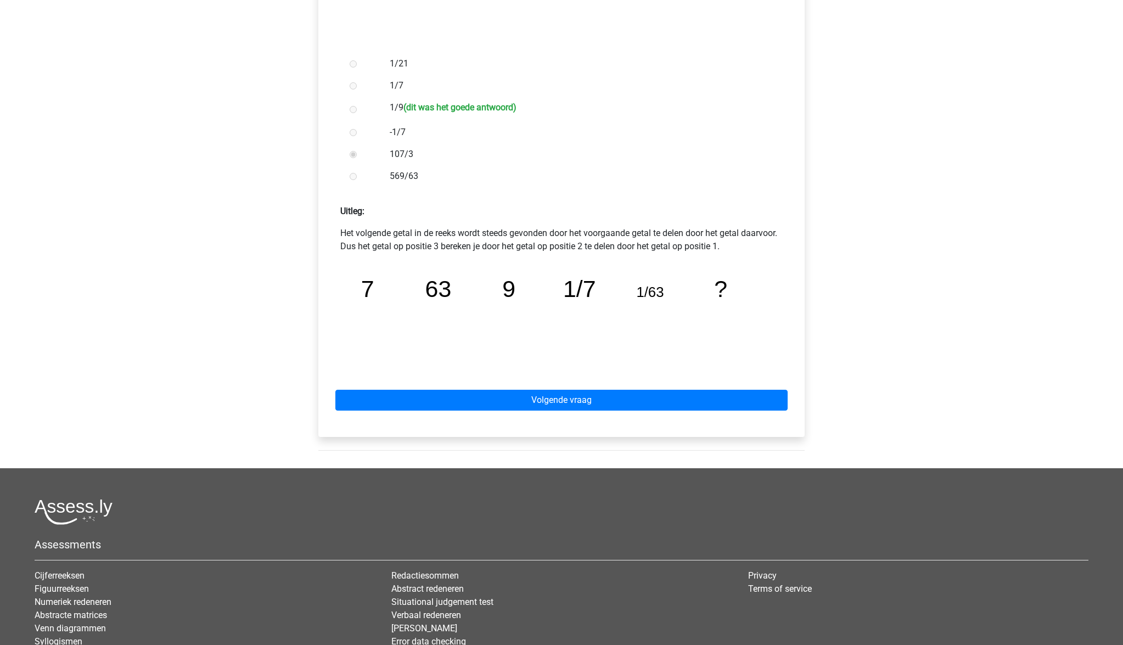
scroll to position [293, 0]
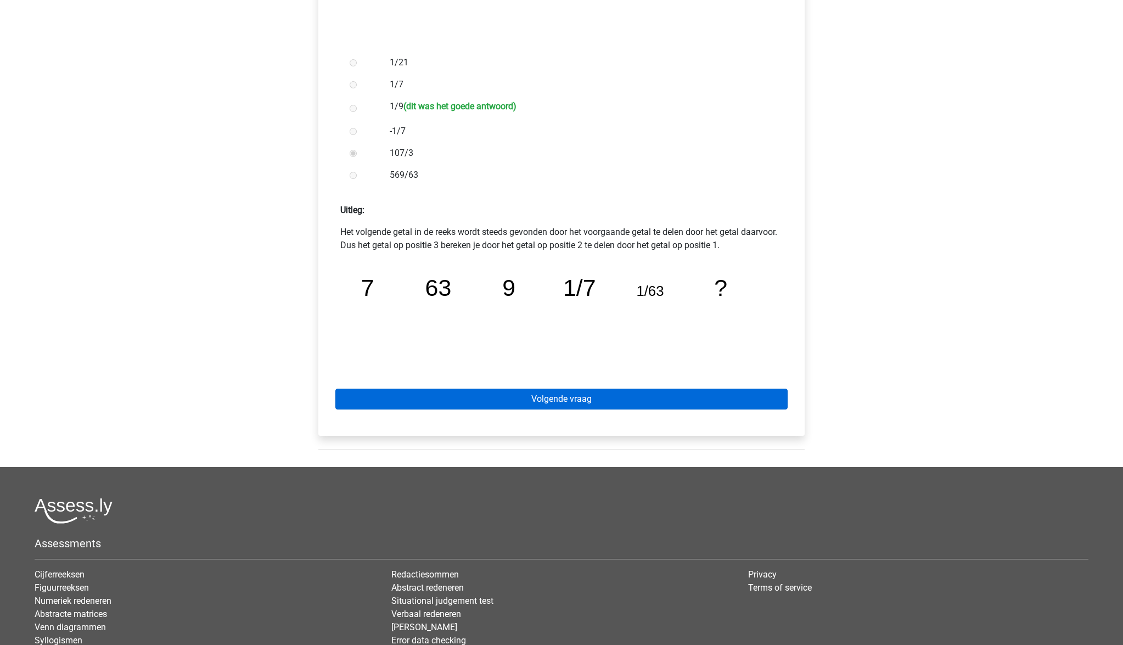
click at [582, 401] on link "Volgende vraag" at bounding box center [561, 399] width 452 height 21
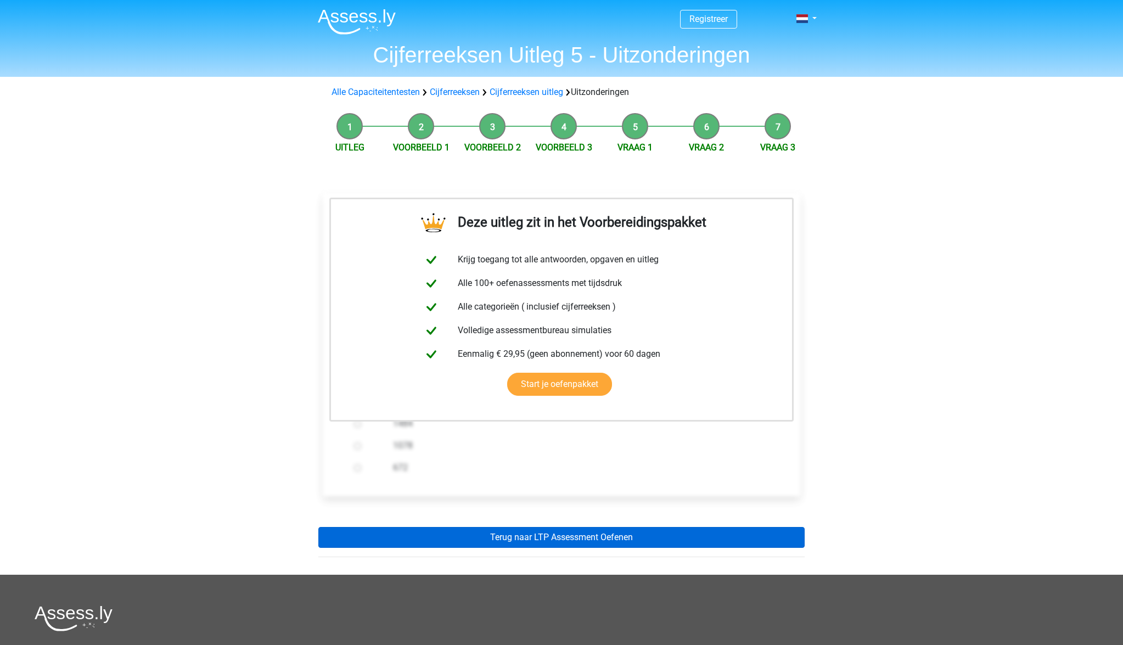
click at [543, 534] on link "Terug naar LTP Assessment Oefenen" at bounding box center [561, 537] width 486 height 21
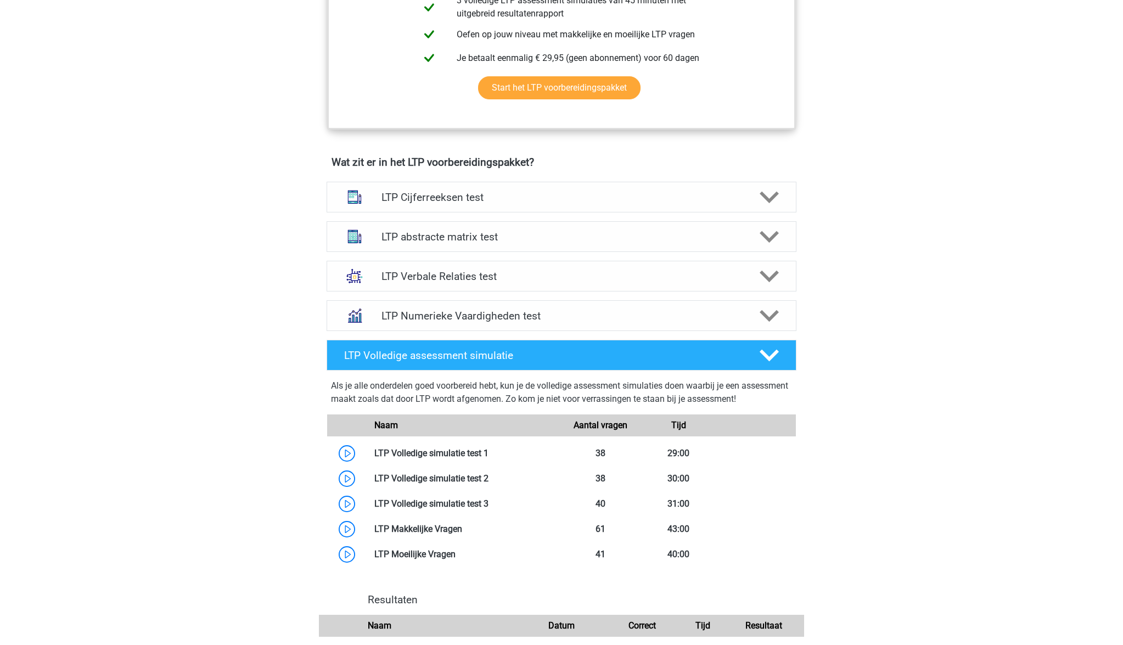
scroll to position [567, 0]
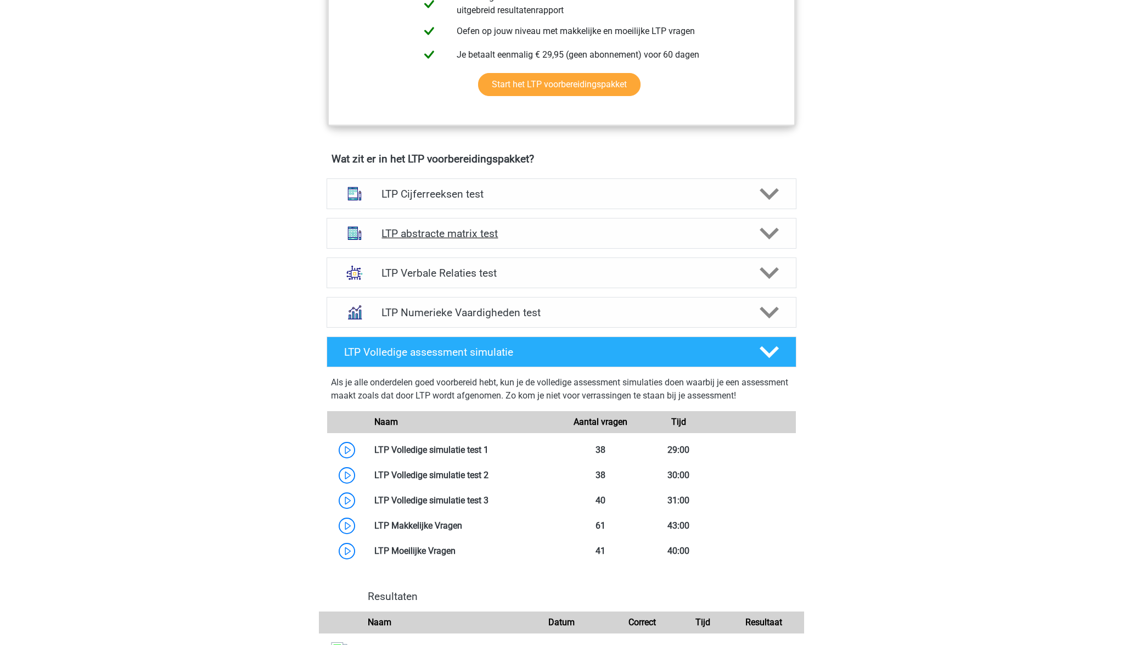
click at [767, 232] on icon at bounding box center [769, 233] width 19 height 19
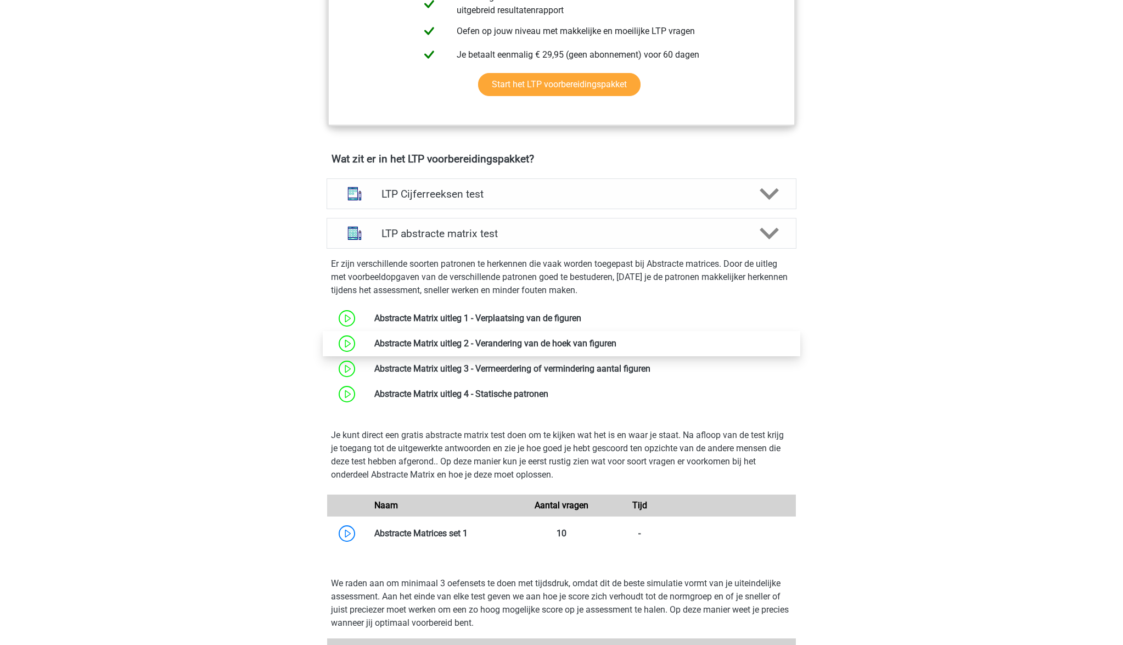
click at [616, 345] on link at bounding box center [616, 343] width 0 height 10
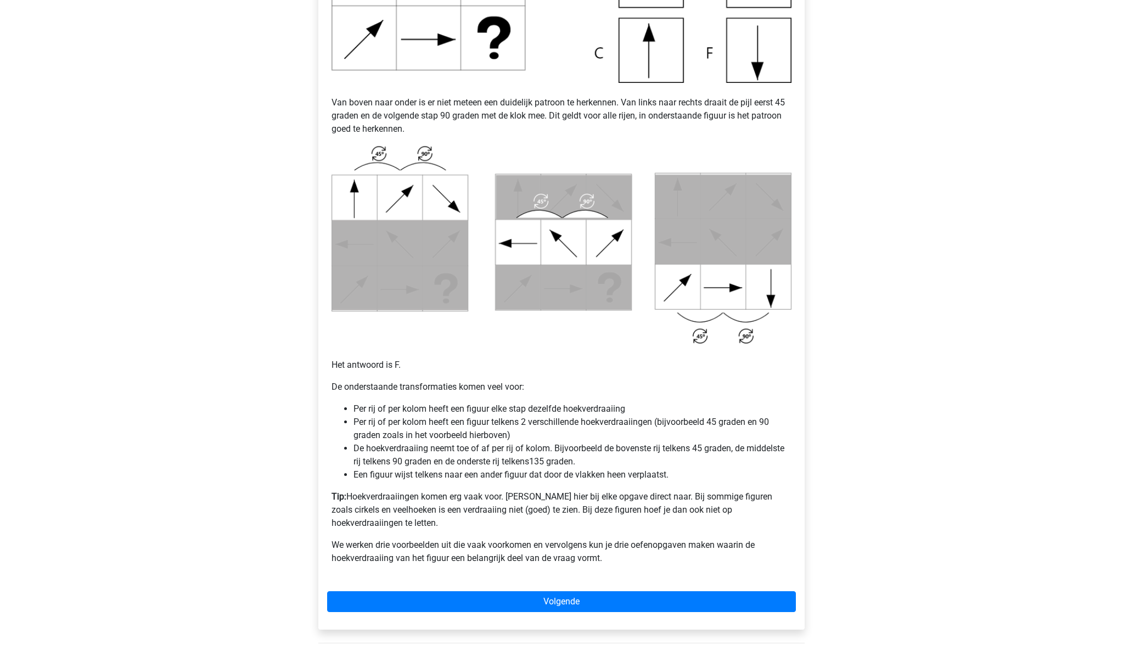
scroll to position [438, 0]
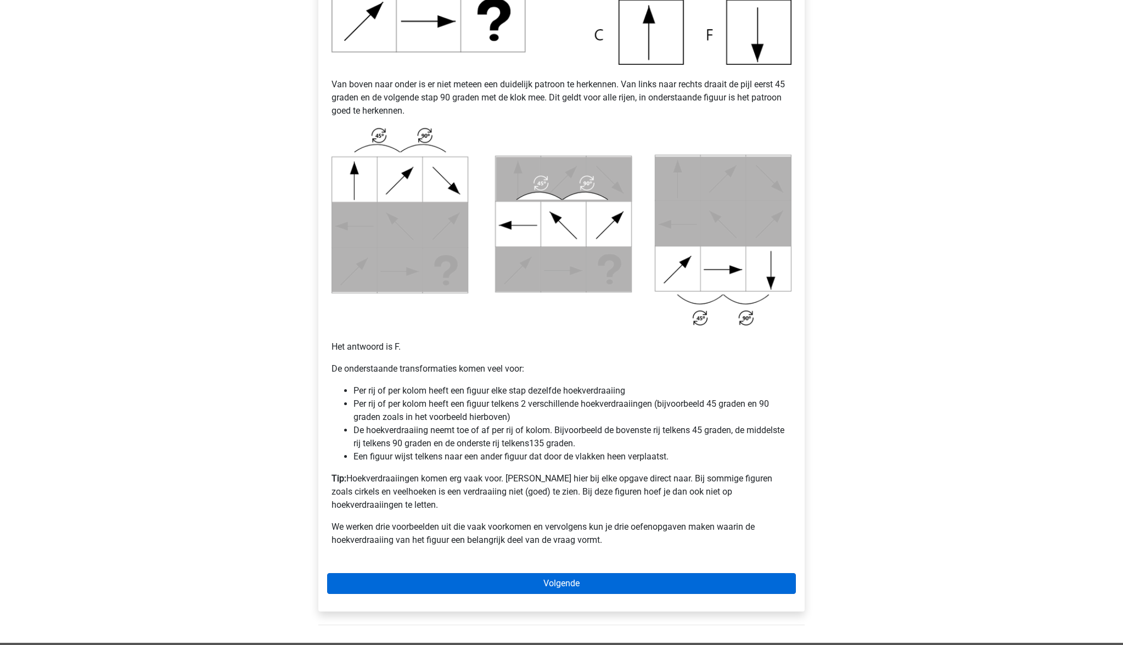
click at [600, 573] on link "Volgende" at bounding box center [561, 583] width 469 height 21
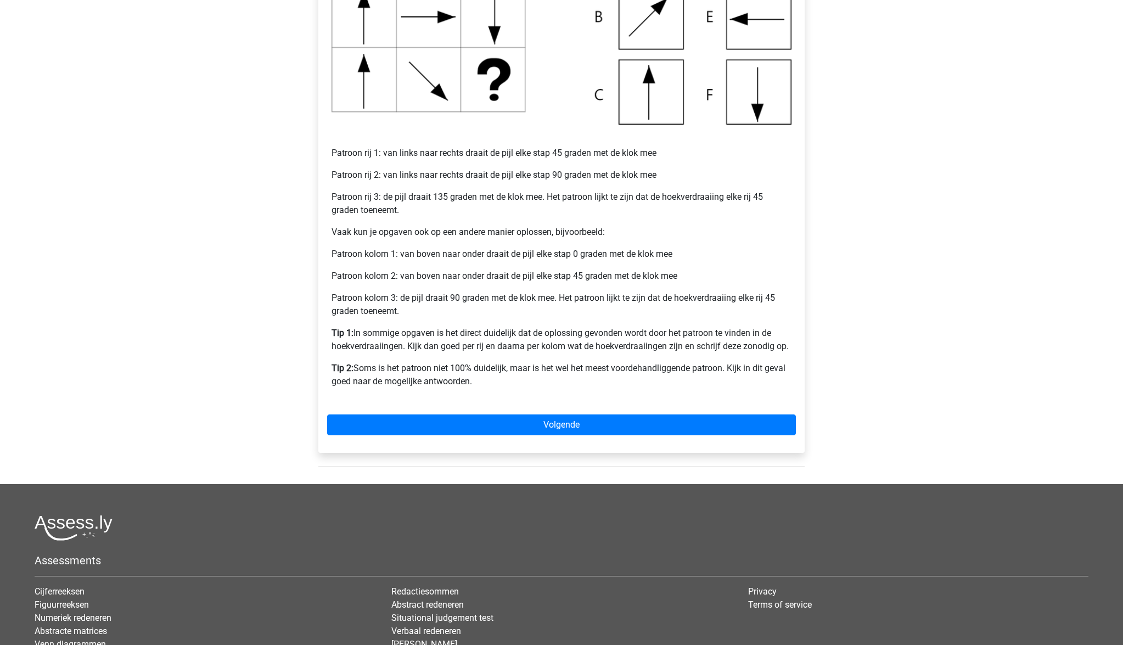
scroll to position [356, 0]
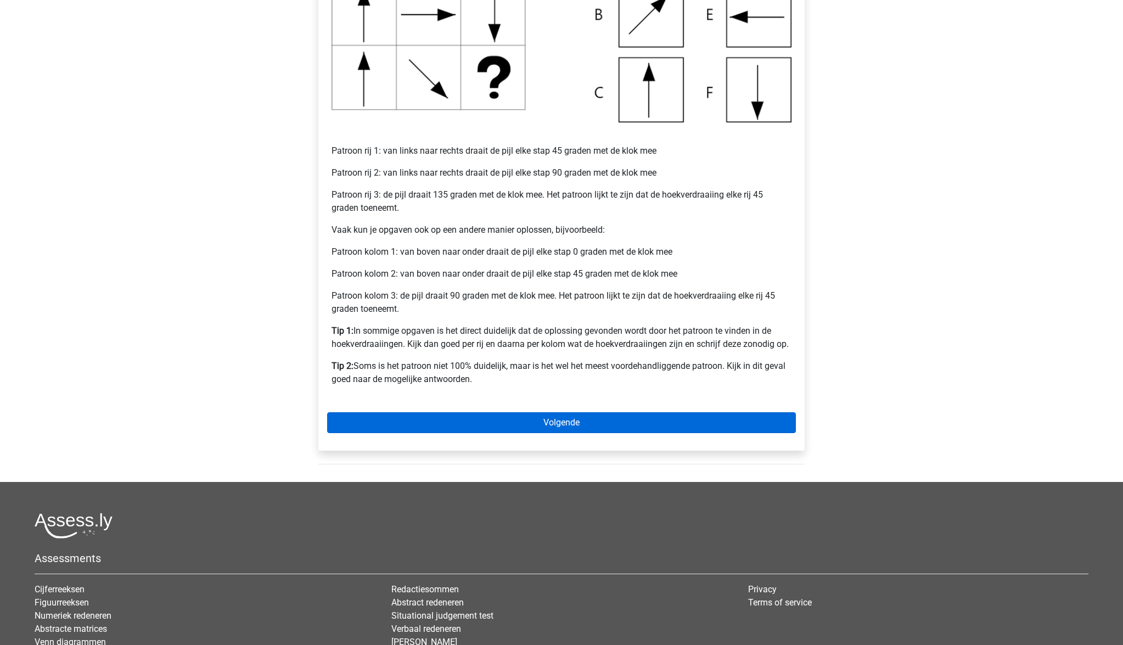
click at [552, 422] on link "Volgende" at bounding box center [561, 422] width 469 height 21
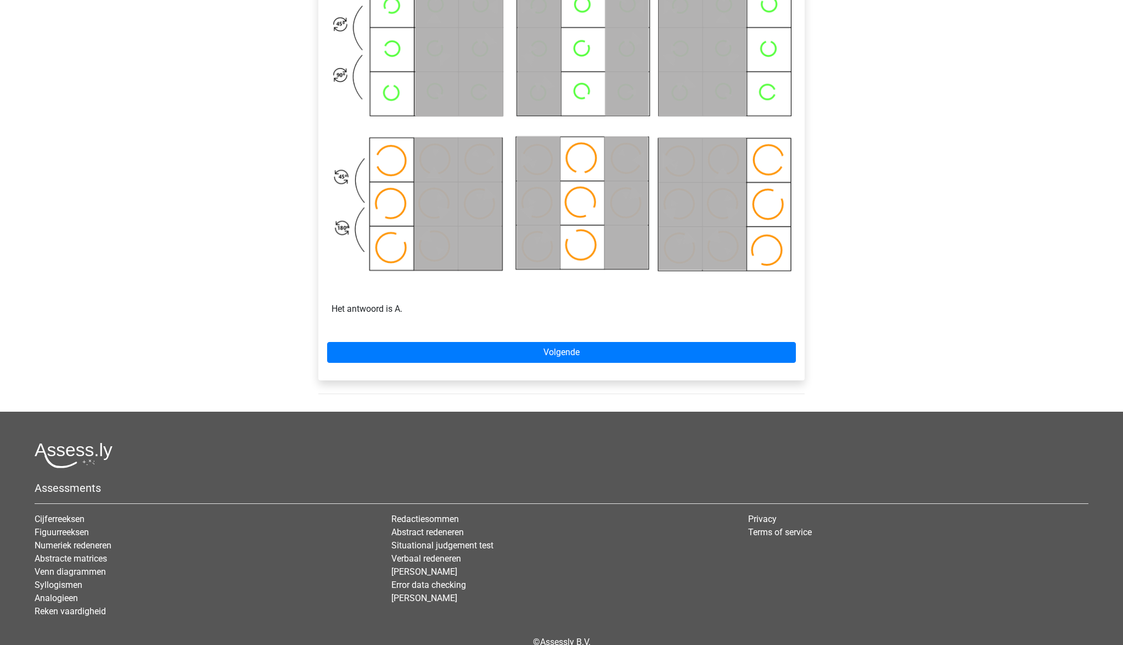
scroll to position [572, 0]
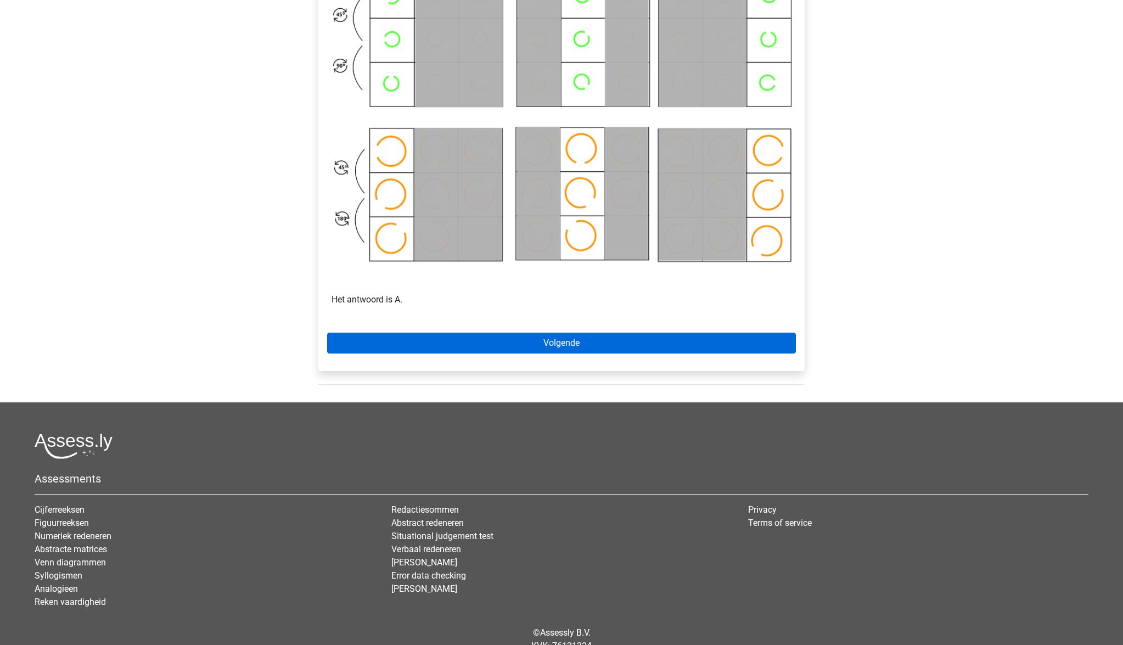
click at [559, 351] on link "Volgende" at bounding box center [561, 343] width 469 height 21
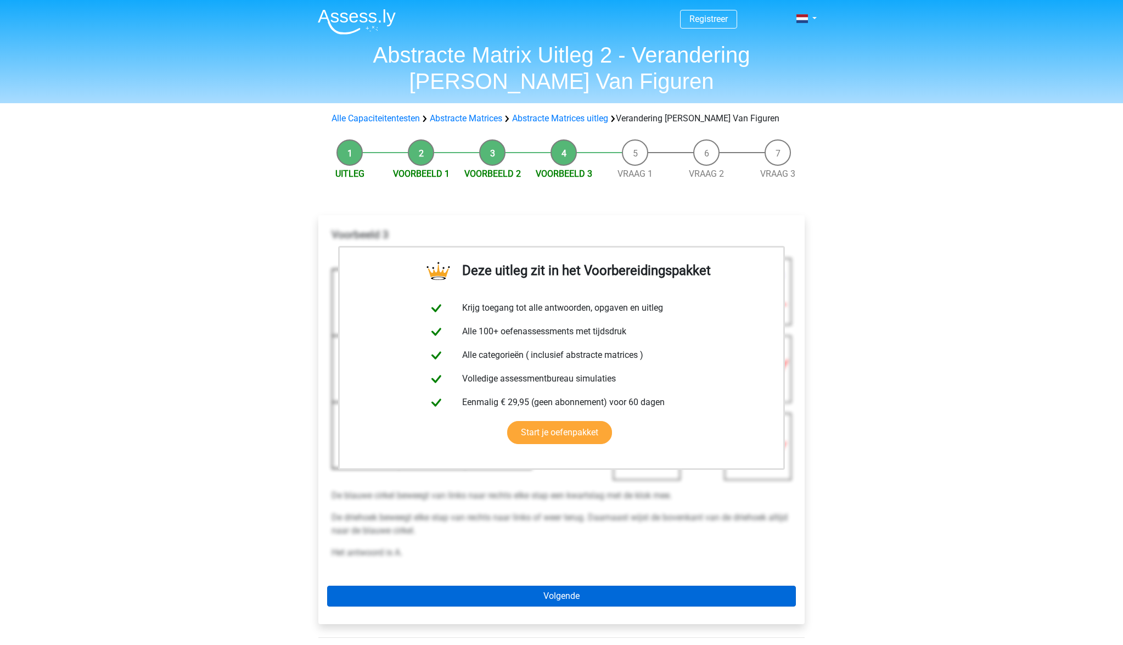
click at [560, 589] on link "Volgende" at bounding box center [561, 596] width 469 height 21
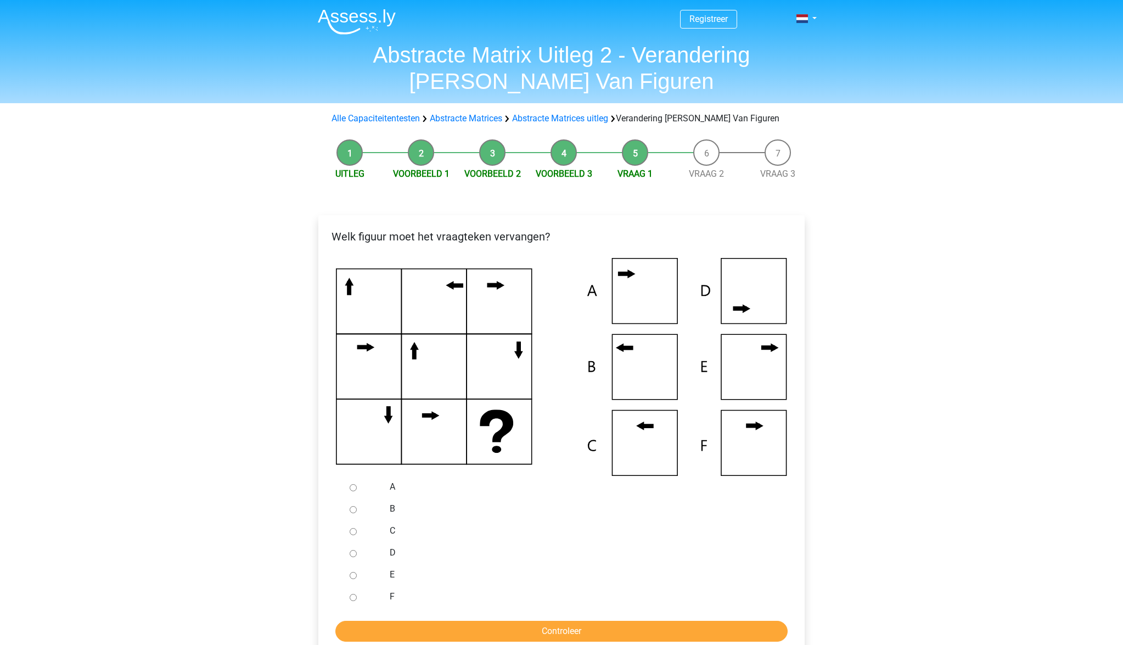
click at [426, 525] on label "C" at bounding box center [580, 530] width 380 height 13
click at [357, 528] on input "C" at bounding box center [353, 531] width 7 height 7
radio input "true"
click at [574, 633] on input "Controleer" at bounding box center [561, 631] width 452 height 21
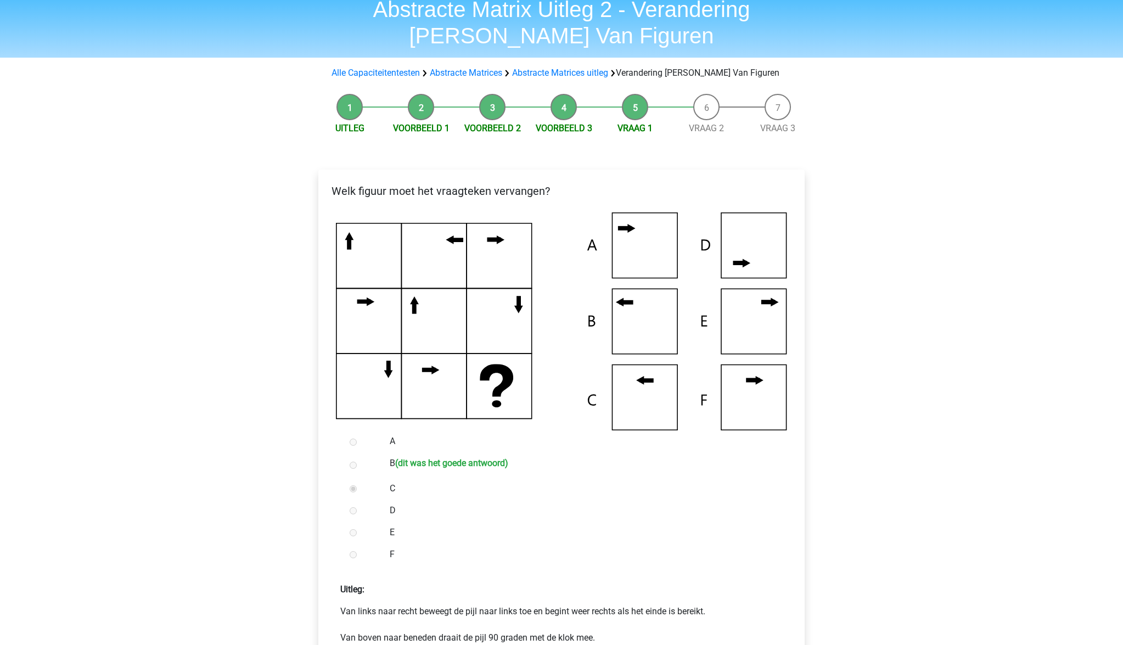
scroll to position [100, 0]
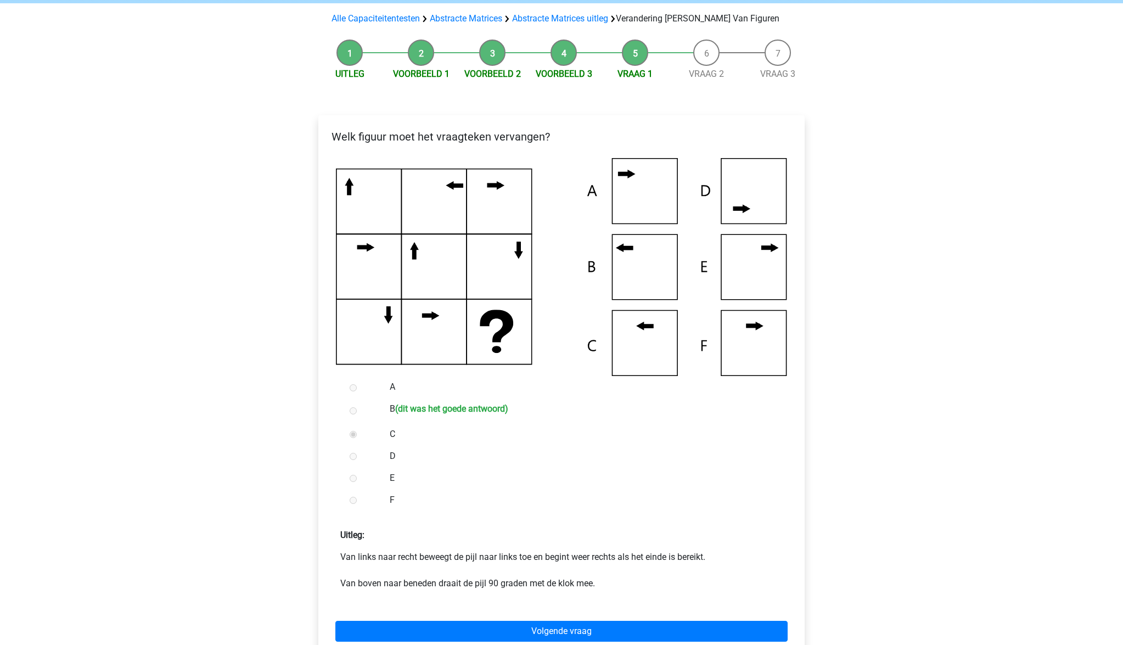
click at [581, 620] on div "Volgende vraag" at bounding box center [561, 629] width 469 height 60
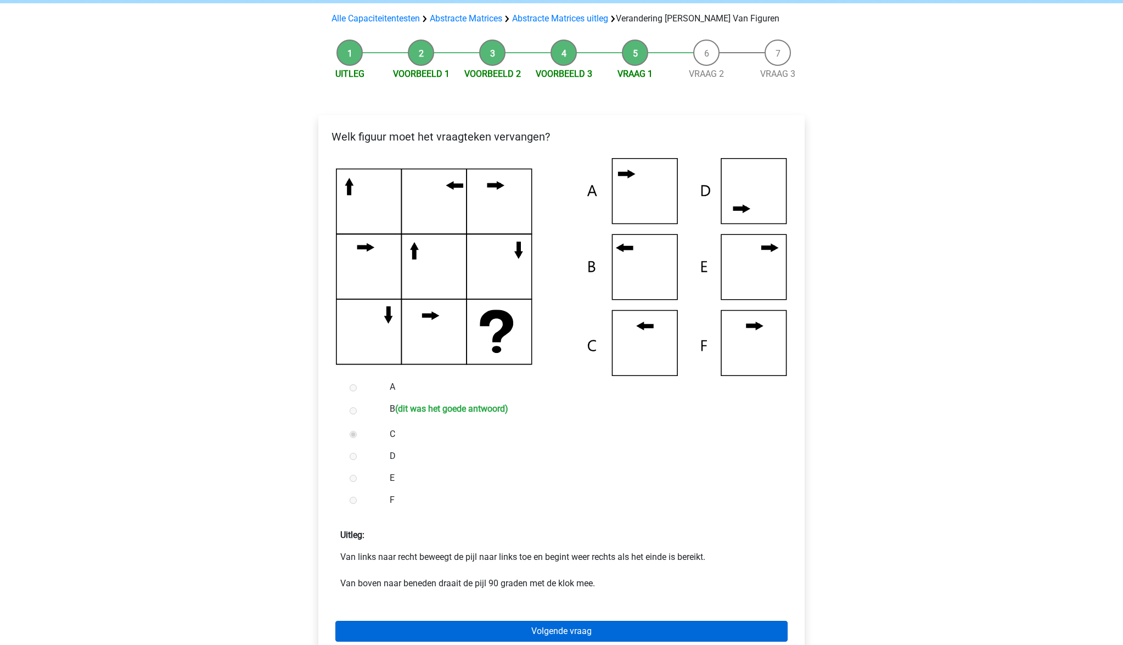
click at [583, 626] on link "Volgende vraag" at bounding box center [561, 631] width 452 height 21
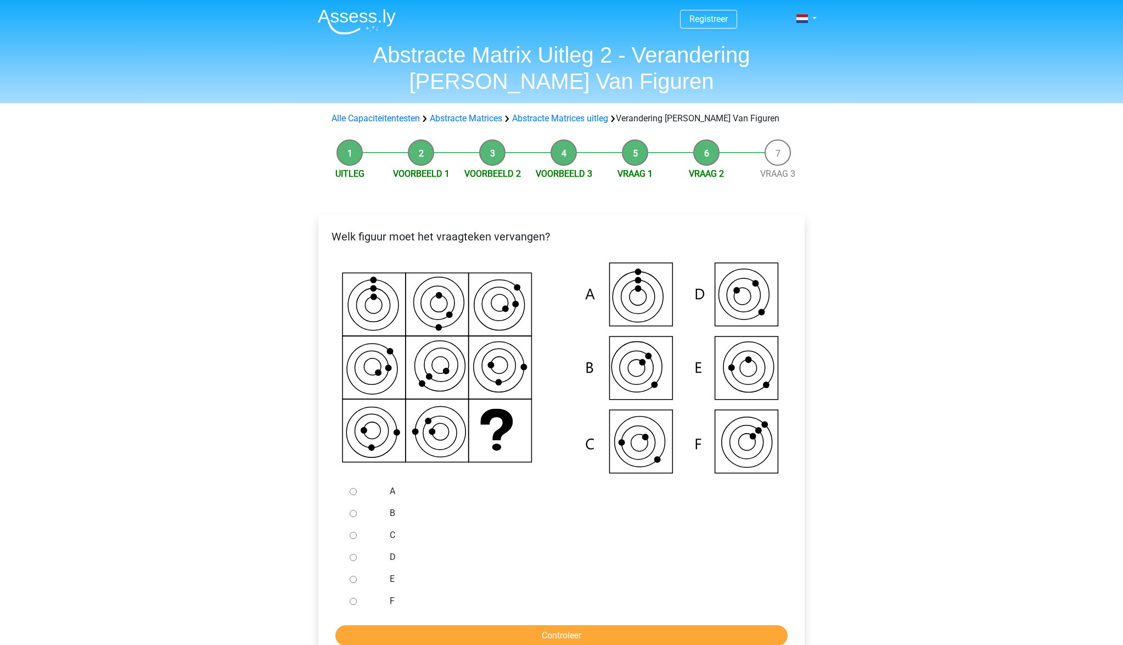
drag, startPoint x: 388, startPoint y: 510, endPoint x: 435, endPoint y: 541, distance: 55.9
click at [391, 514] on div "B" at bounding box center [579, 513] width 396 height 22
drag, startPoint x: 354, startPoint y: 514, endPoint x: 423, endPoint y: 545, distance: 75.7
click at [356, 515] on input "B" at bounding box center [353, 513] width 7 height 7
radio input "true"
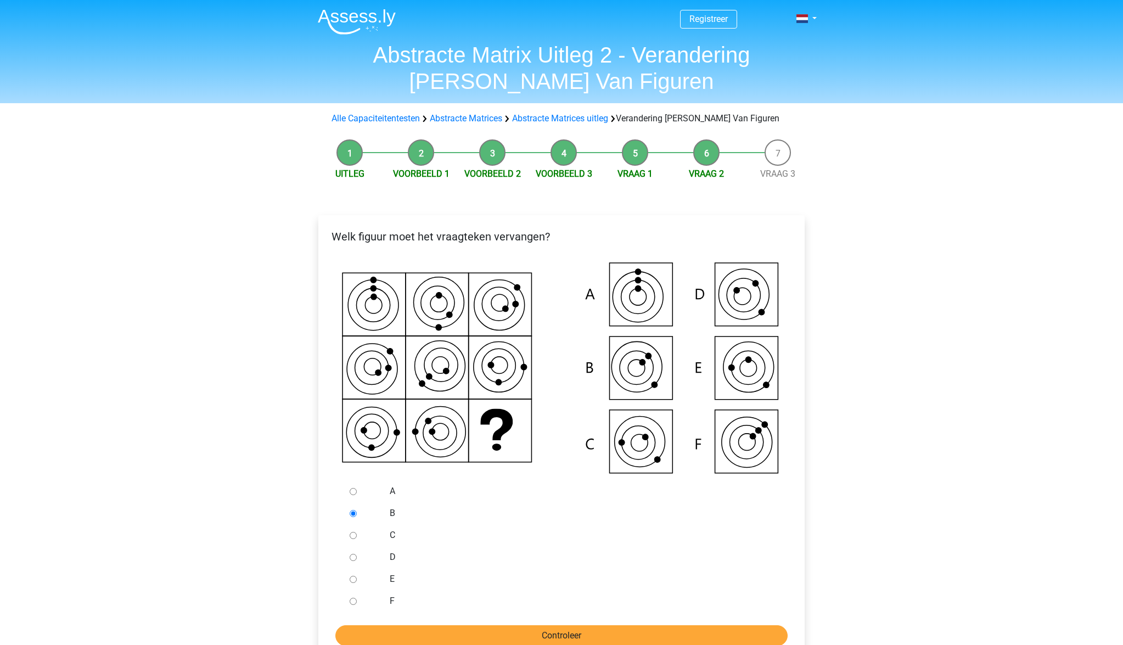
click at [562, 630] on input "Controleer" at bounding box center [561, 635] width 452 height 21
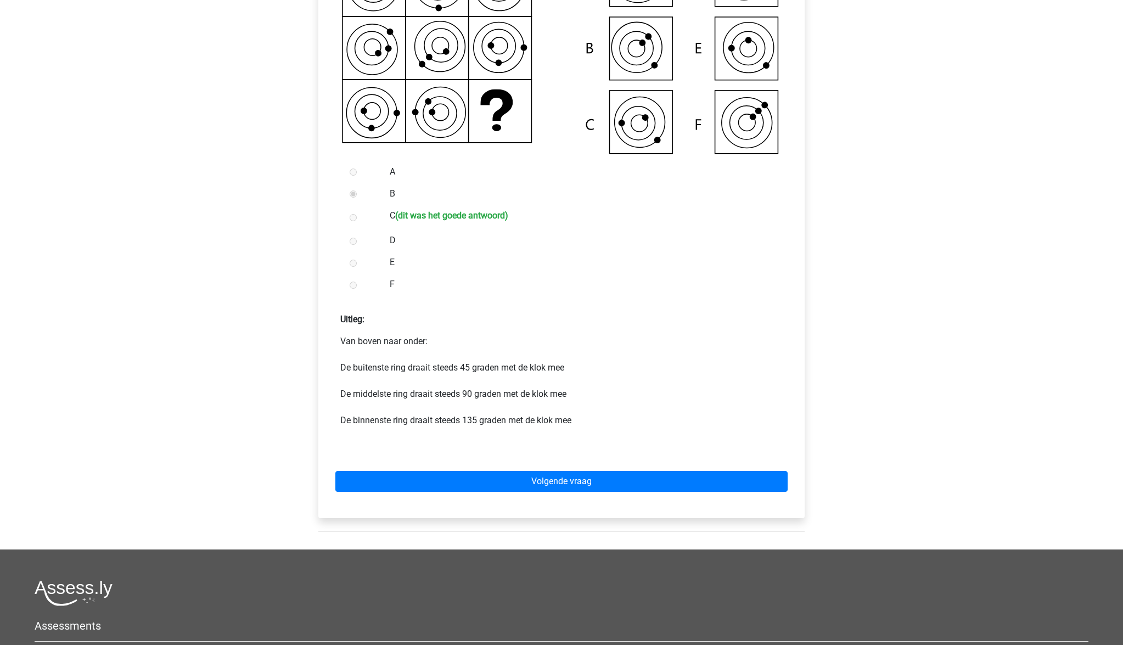
scroll to position [328, 0]
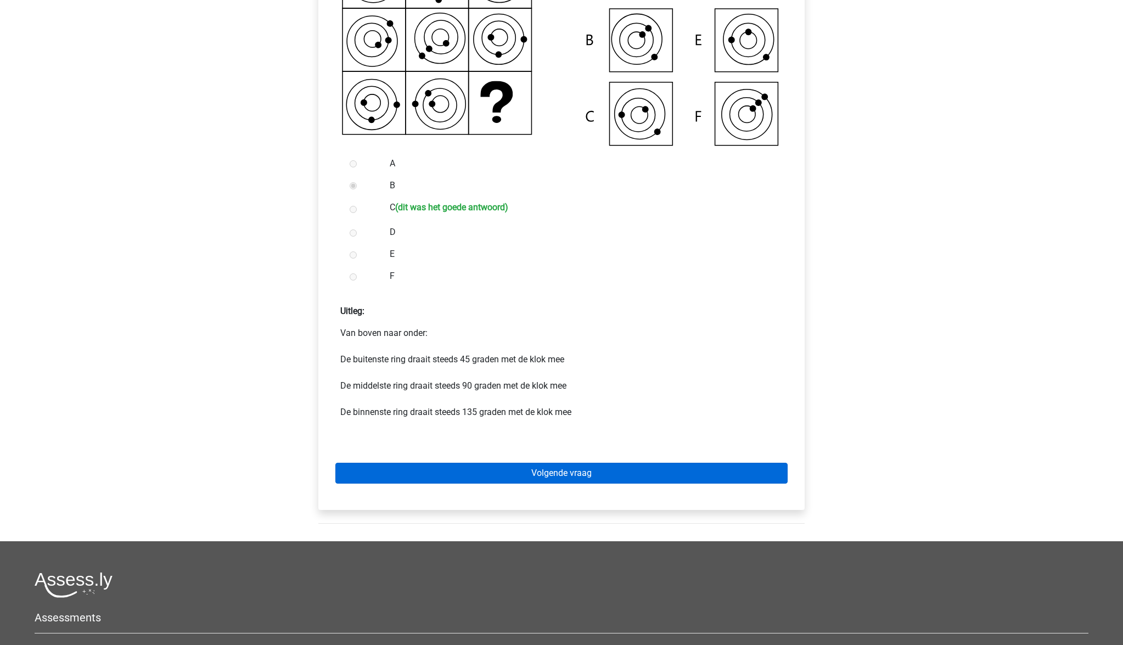
click at [534, 473] on link "Volgende vraag" at bounding box center [561, 473] width 452 height 21
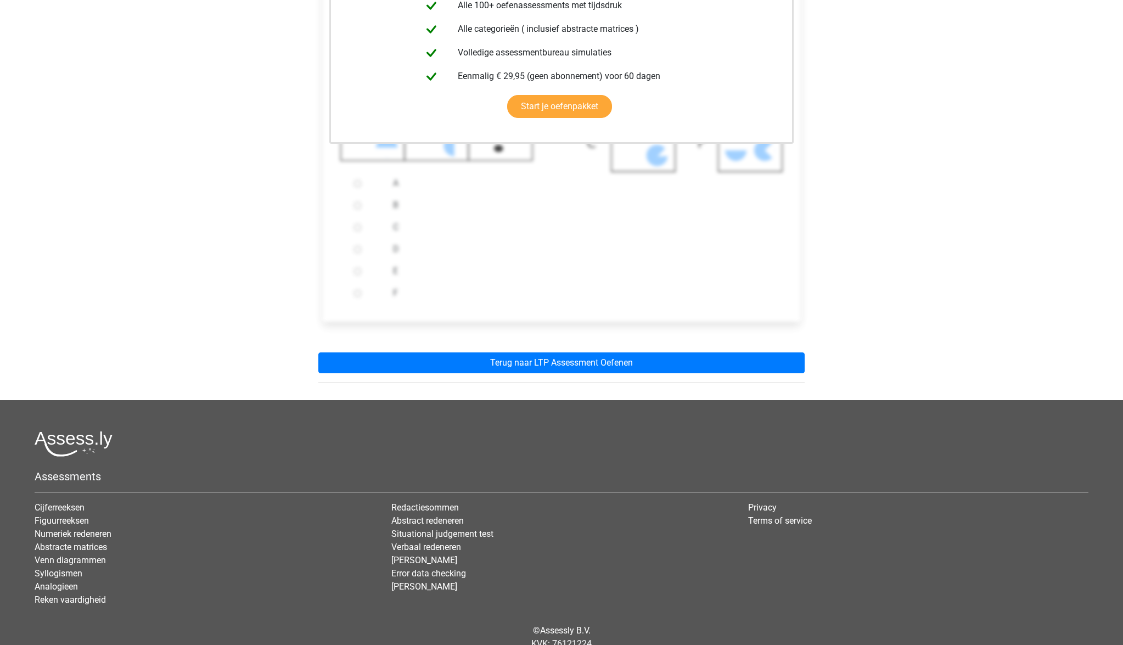
scroll to position [334, 0]
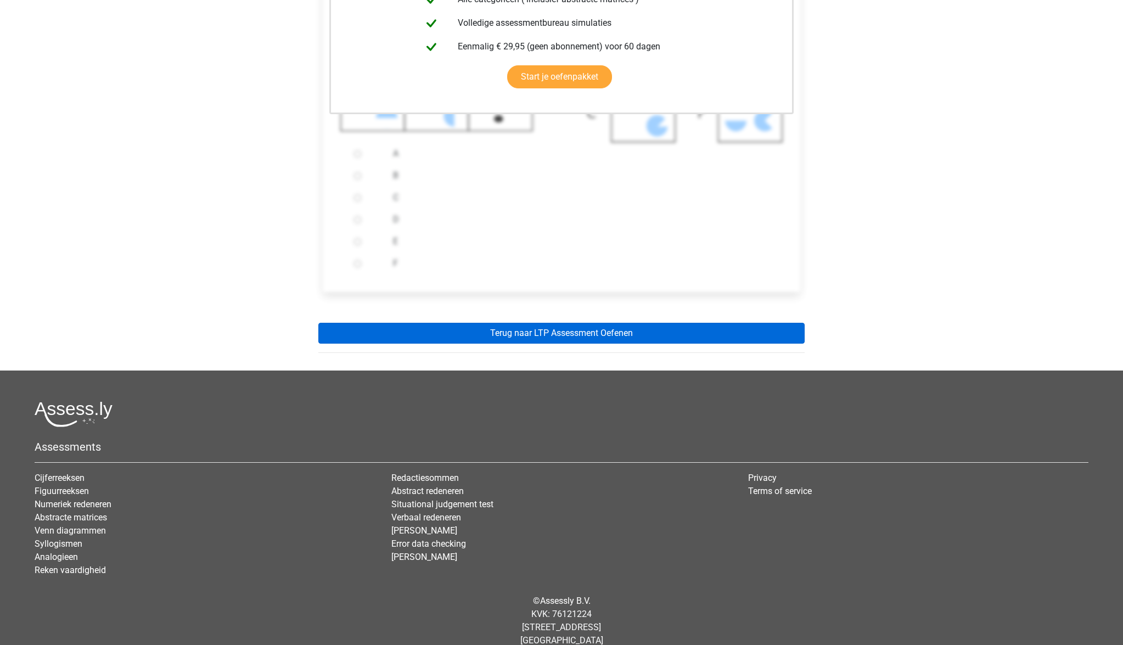
click at [523, 336] on link "Terug naar LTP Assessment Oefenen" at bounding box center [561, 333] width 486 height 21
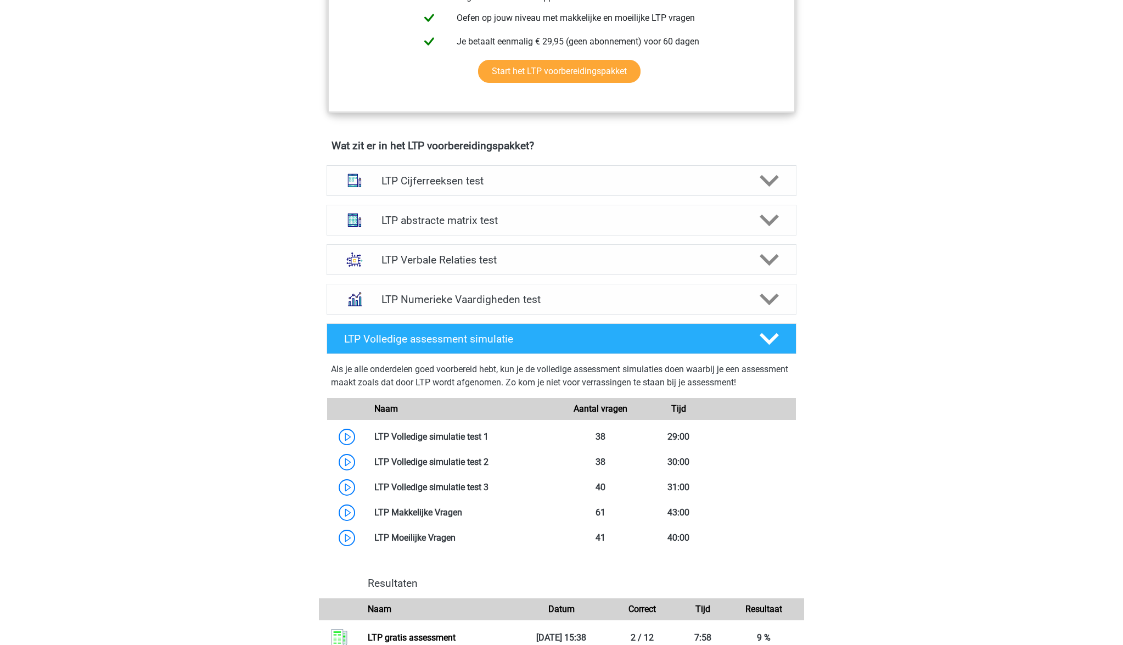
scroll to position [579, 0]
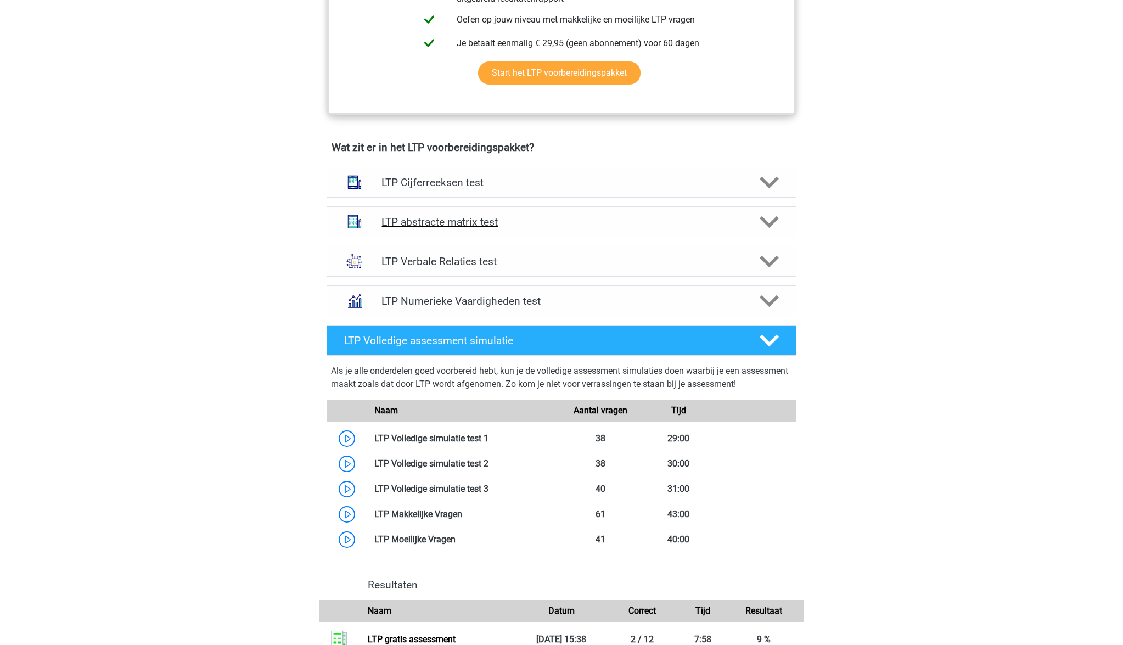
click at [773, 223] on polygon at bounding box center [769, 222] width 19 height 12
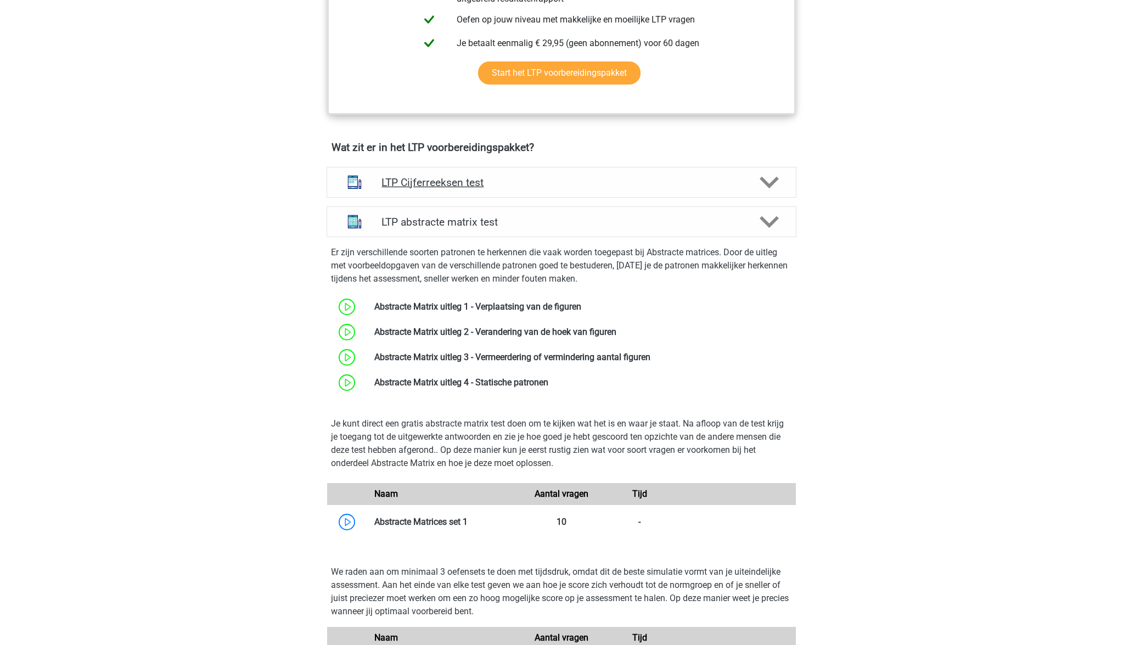
click at [478, 179] on h4 "LTP Cijferreeksen test" at bounding box center [561, 182] width 360 height 13
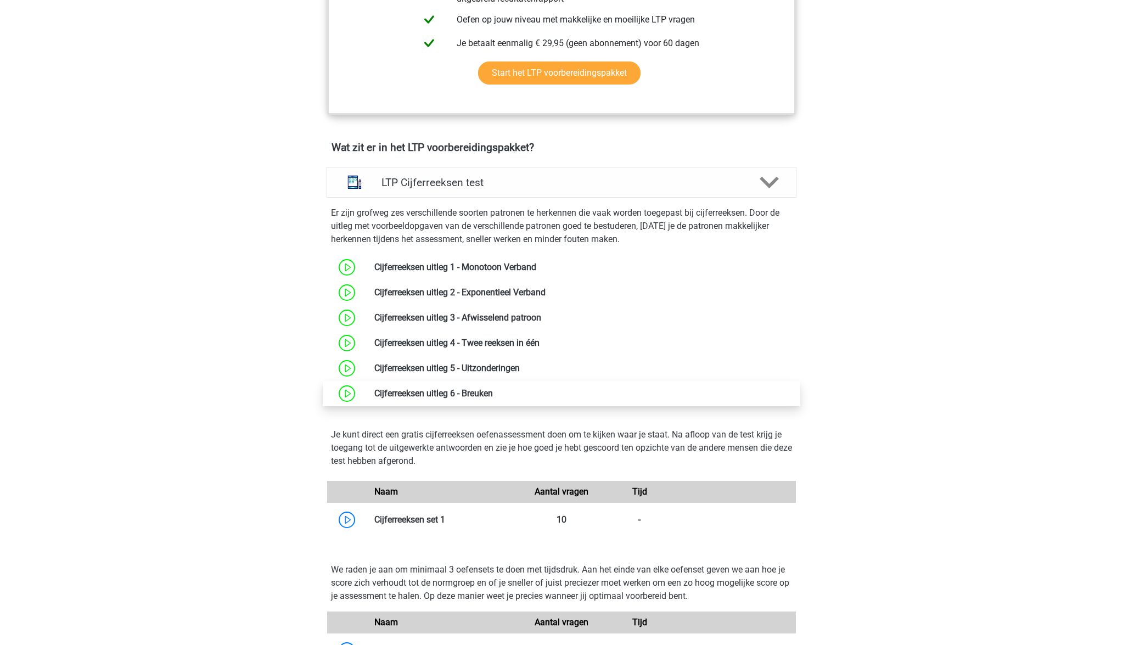
click at [493, 390] on link at bounding box center [493, 393] width 0 height 10
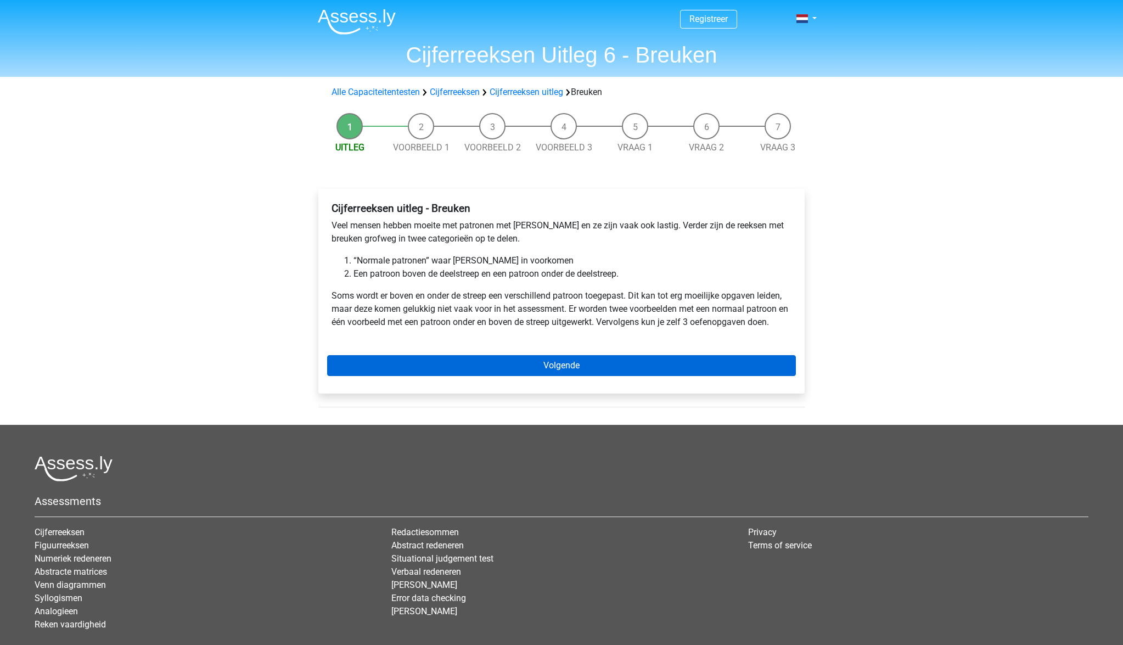
click at [580, 364] on link "Volgende" at bounding box center [561, 365] width 469 height 21
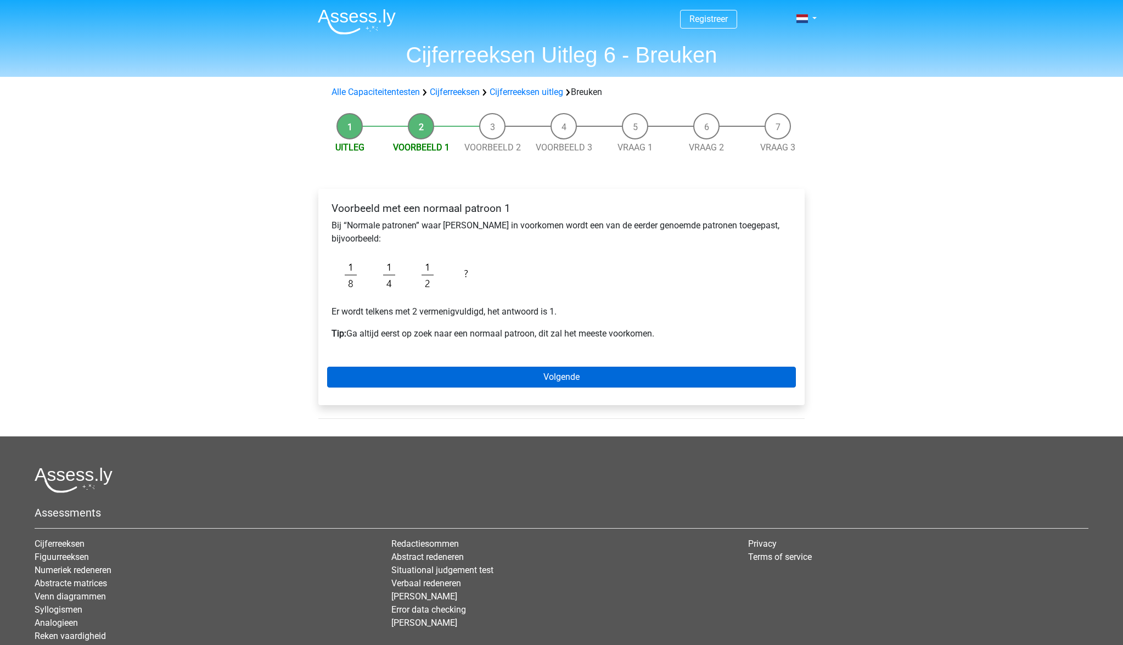
click at [568, 378] on link "Volgende" at bounding box center [561, 377] width 469 height 21
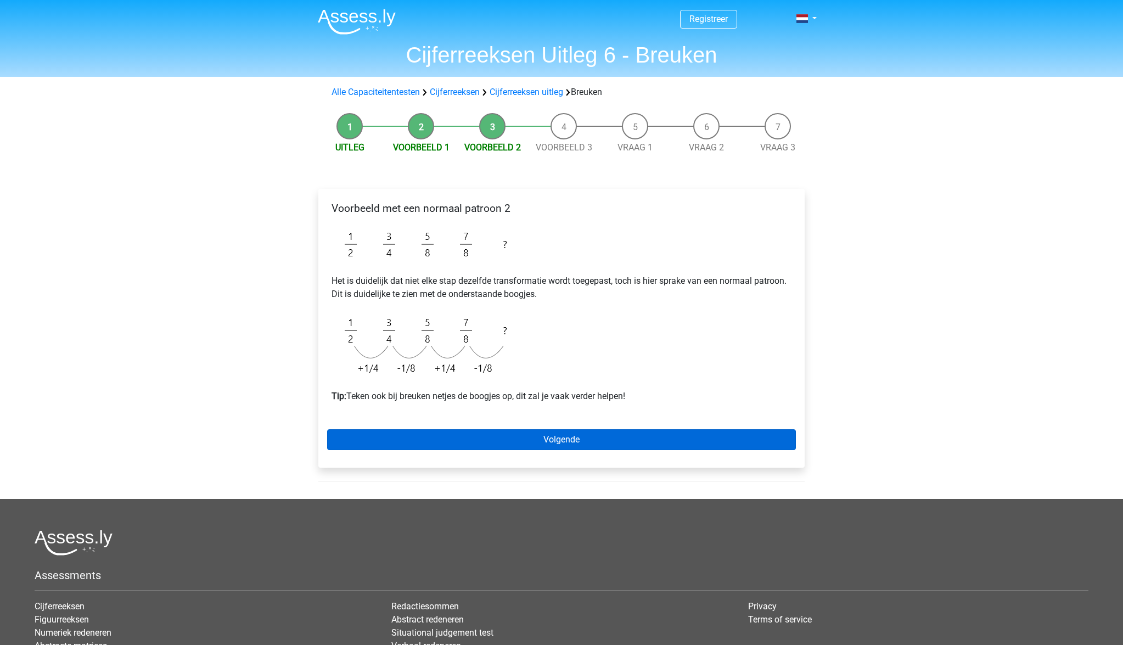
click at [560, 442] on link "Volgende" at bounding box center [561, 439] width 469 height 21
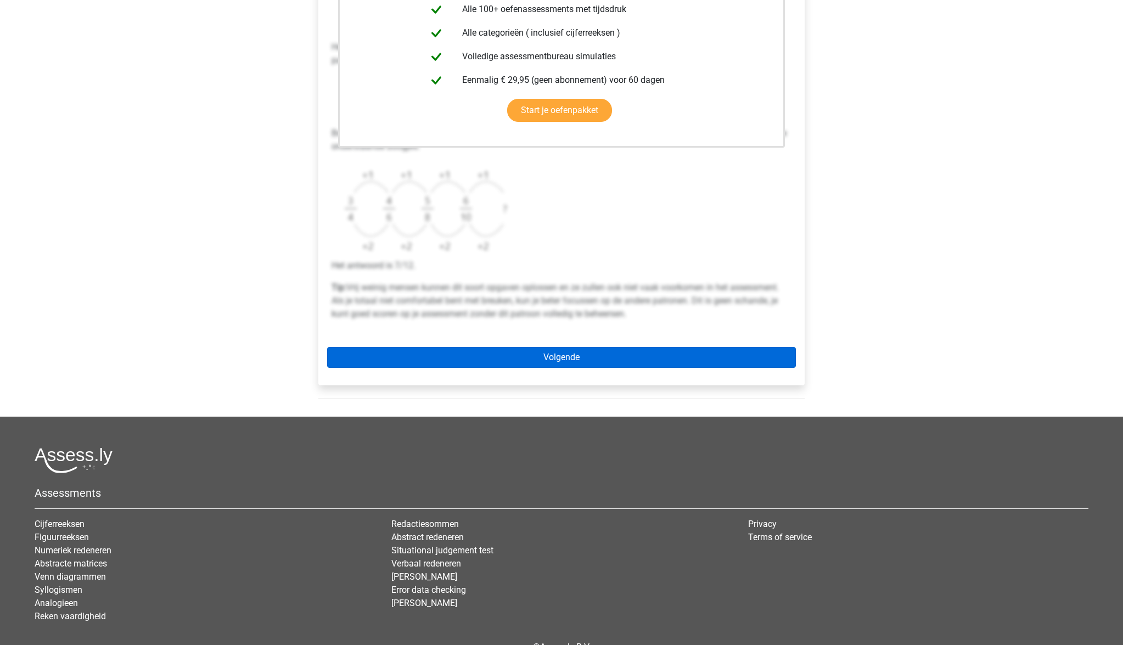
scroll to position [308, 0]
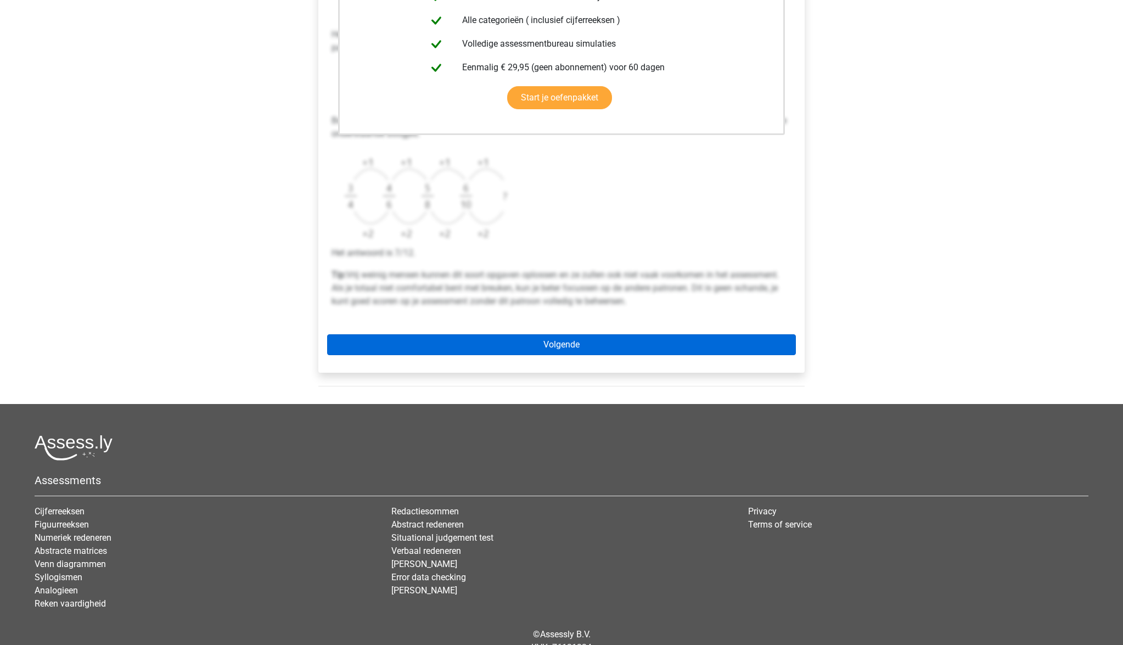
click at [556, 340] on link "Volgende" at bounding box center [561, 344] width 469 height 21
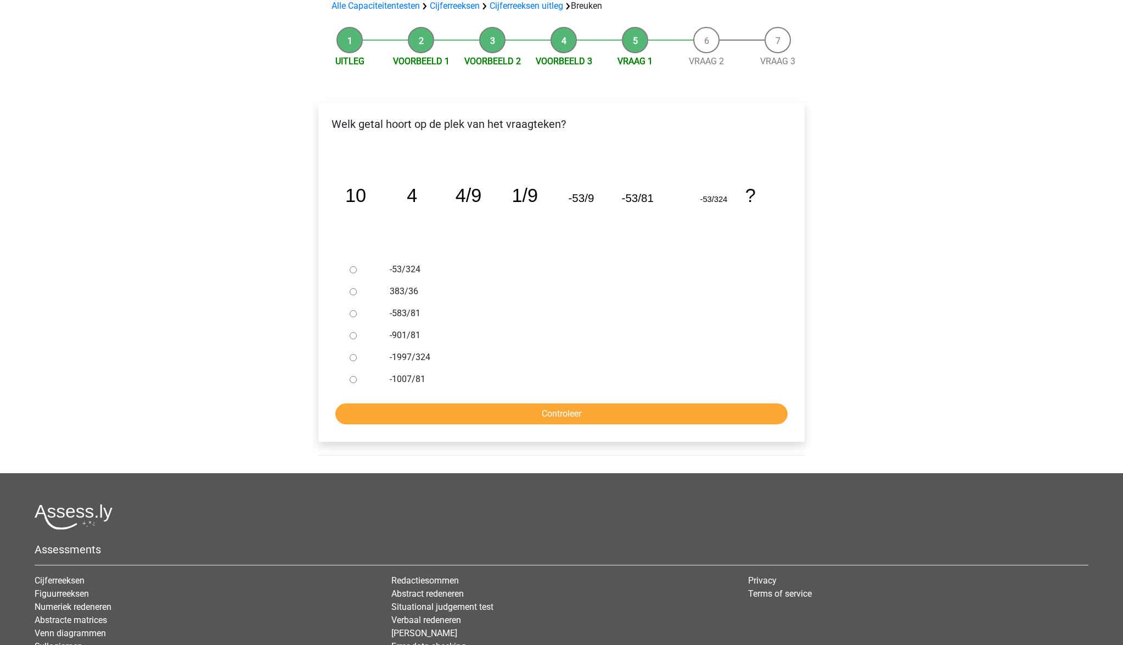
scroll to position [99, 0]
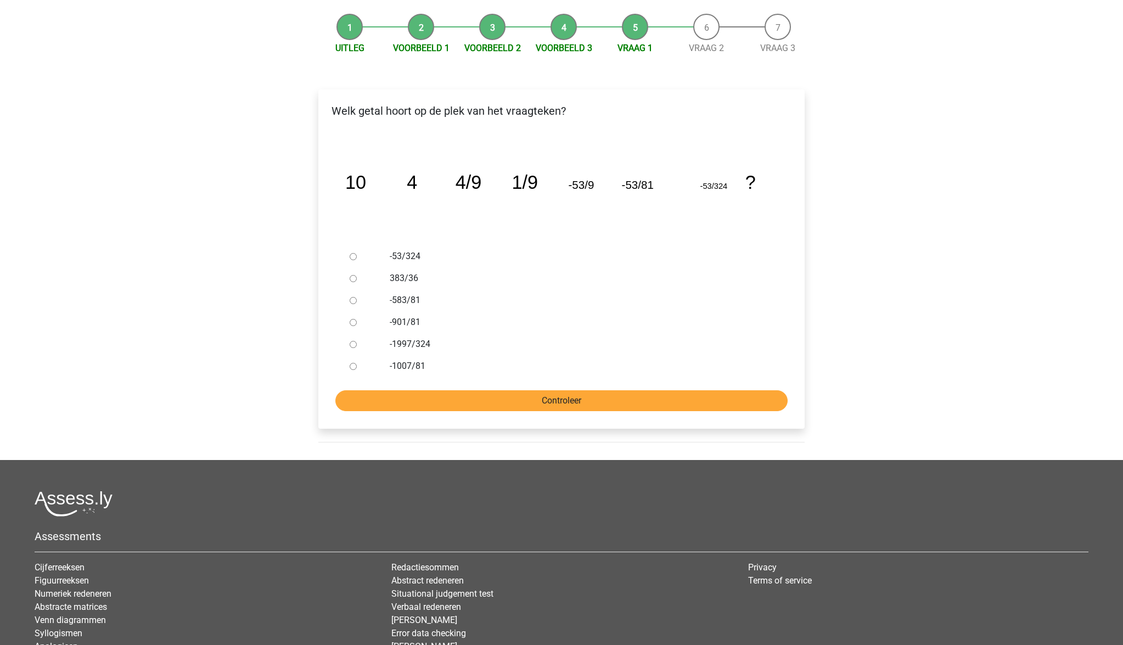
click at [574, 395] on input "Controleer" at bounding box center [561, 400] width 452 height 21
click at [397, 280] on label "383/36" at bounding box center [580, 278] width 380 height 13
click at [357, 280] on input "383/36" at bounding box center [353, 278] width 7 height 7
radio input "true"
click at [623, 404] on input "Controleer" at bounding box center [561, 400] width 452 height 21
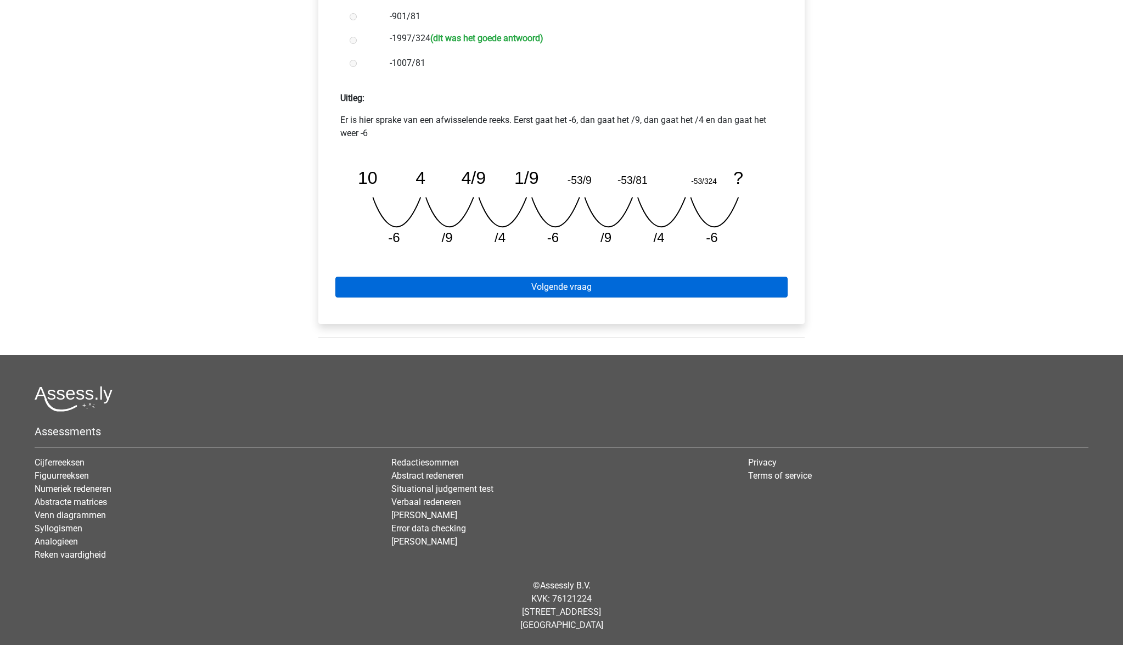
scroll to position [405, 0]
click at [553, 293] on link "Volgende vraag" at bounding box center [561, 287] width 452 height 21
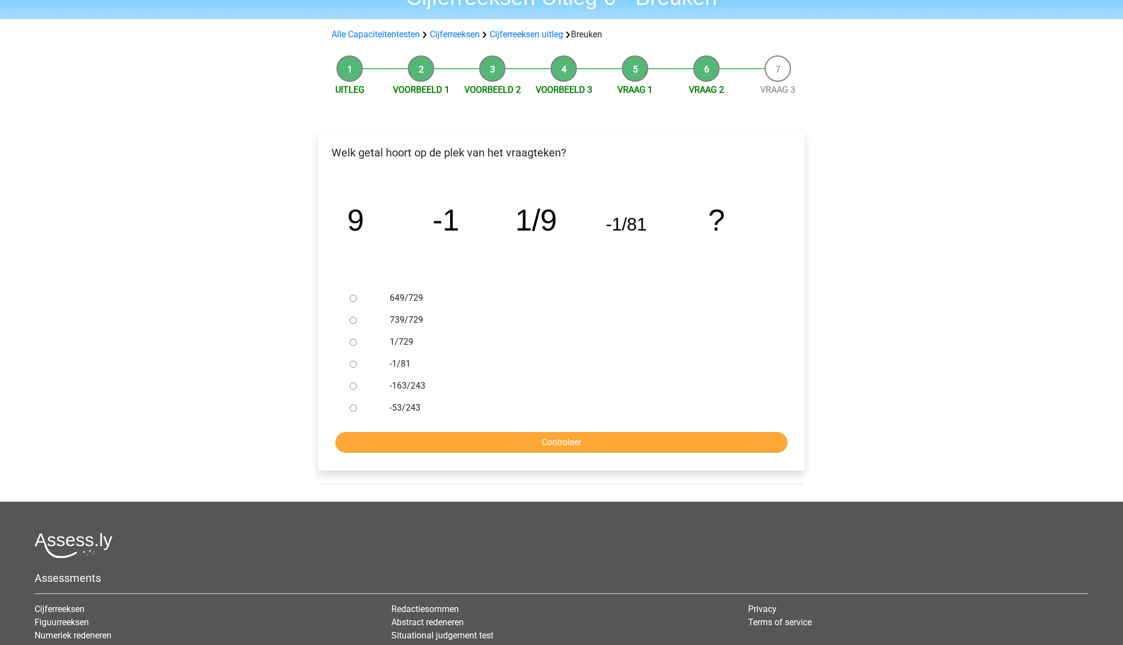
scroll to position [81, 0]
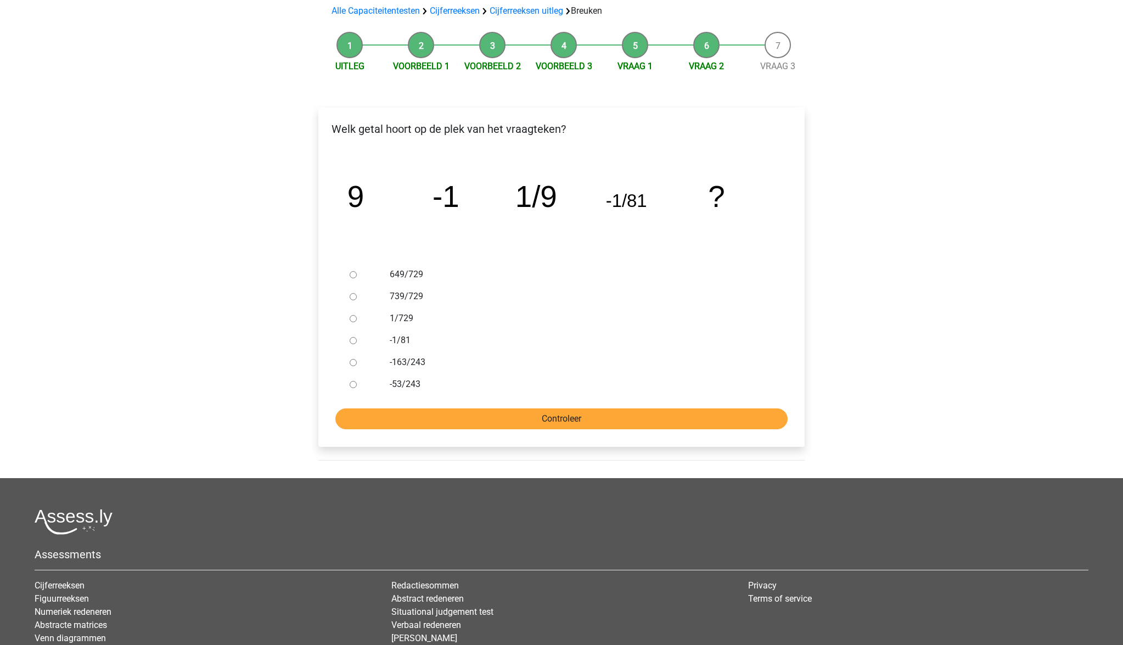
click at [573, 411] on input "Controleer" at bounding box center [561, 418] width 452 height 21
click at [417, 370] on div "-163/243" at bounding box center [579, 362] width 396 height 22
drag, startPoint x: 408, startPoint y: 361, endPoint x: 453, endPoint y: 377, distance: 47.9
click at [410, 362] on label "-163/243" at bounding box center [580, 362] width 380 height 13
click at [357, 362] on input "-163/243" at bounding box center [353, 362] width 7 height 7
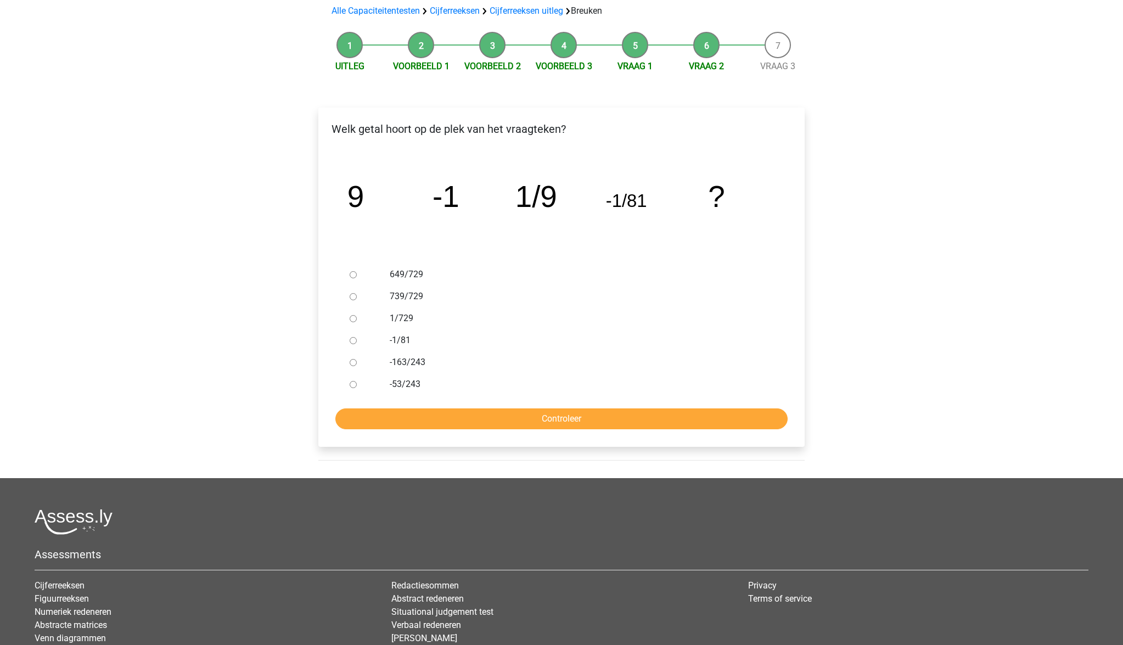
radio input "true"
click at [585, 414] on input "Controleer" at bounding box center [561, 418] width 452 height 21
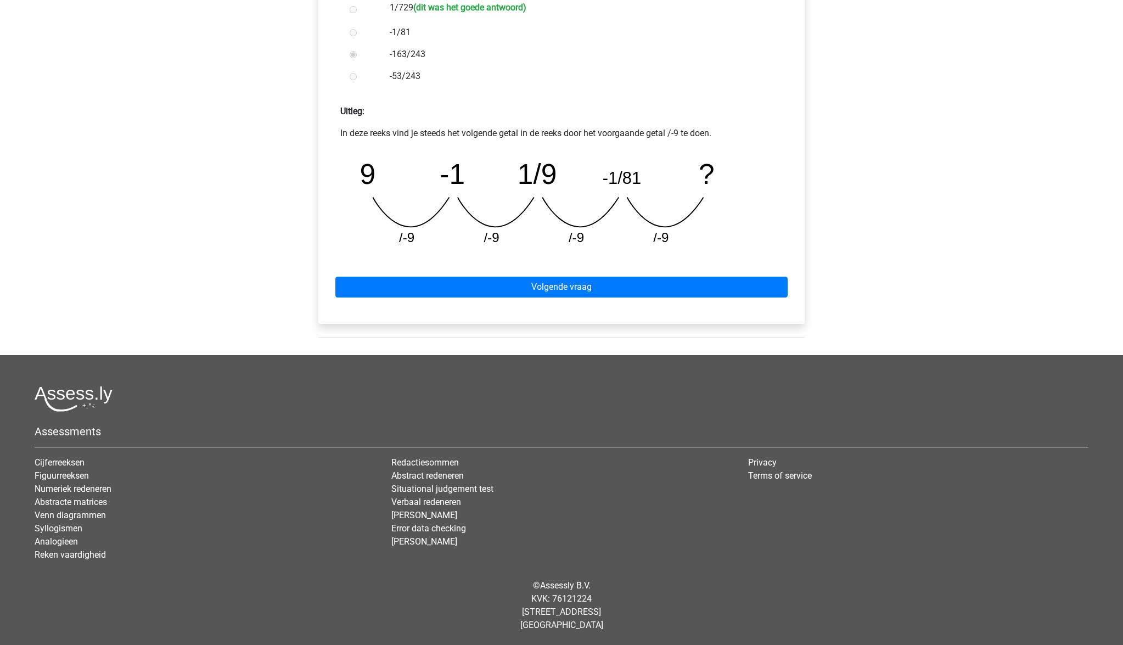
scroll to position [392, 0]
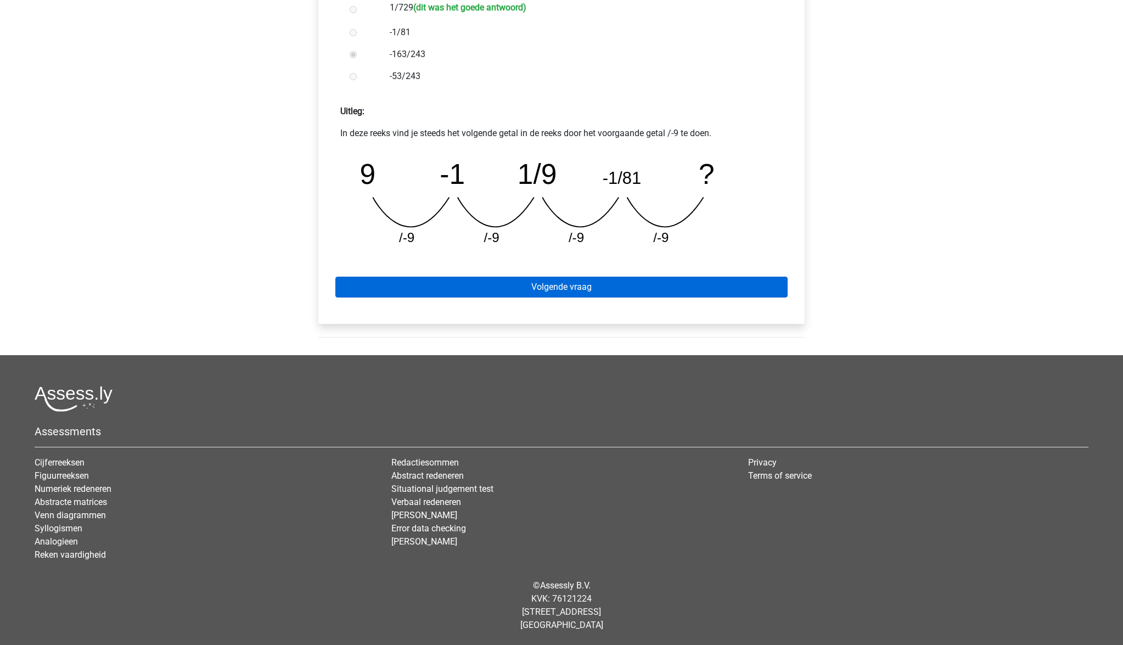
click at [531, 289] on link "Volgende vraag" at bounding box center [561, 287] width 452 height 21
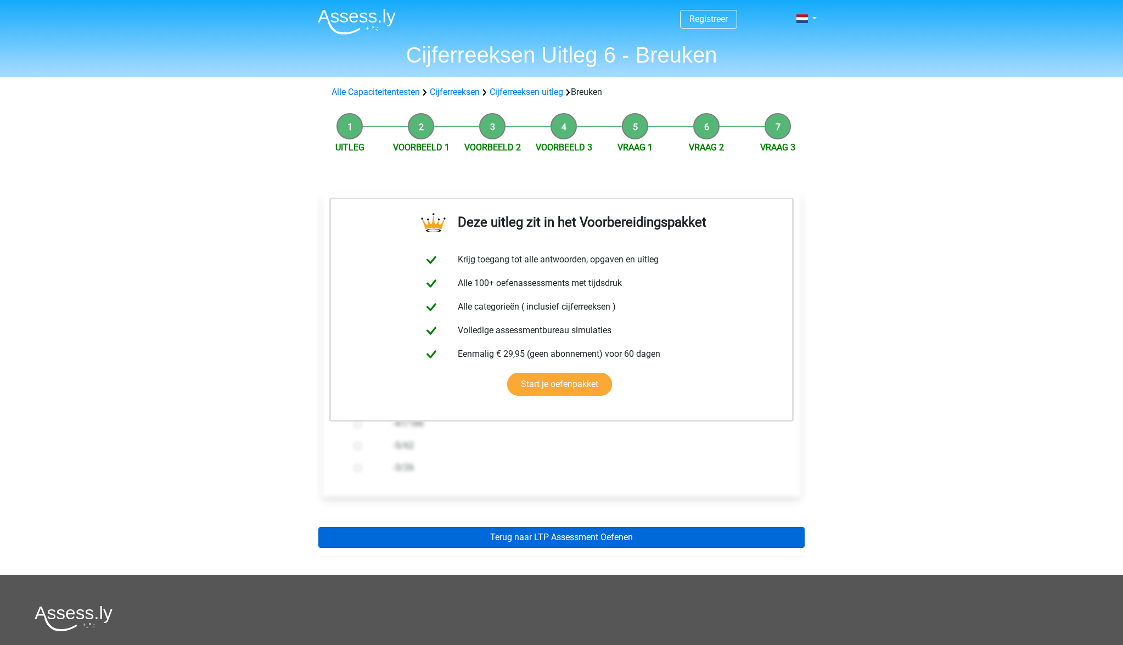
click at [645, 534] on link "Terug naar LTP Assessment Oefenen" at bounding box center [561, 537] width 486 height 21
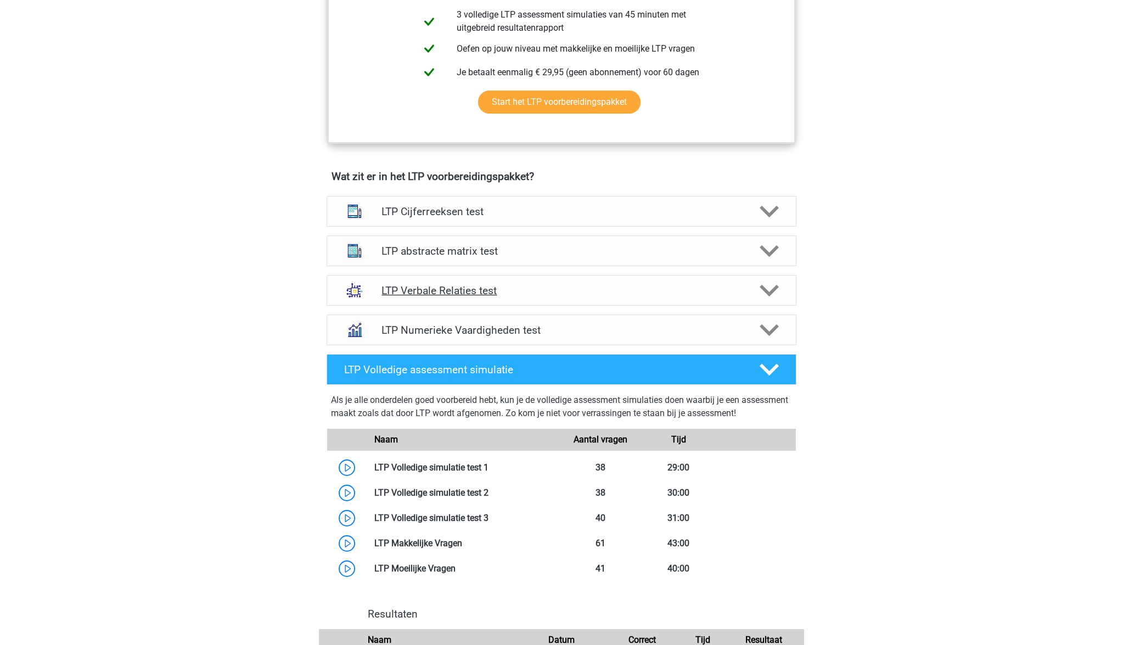
scroll to position [554, 0]
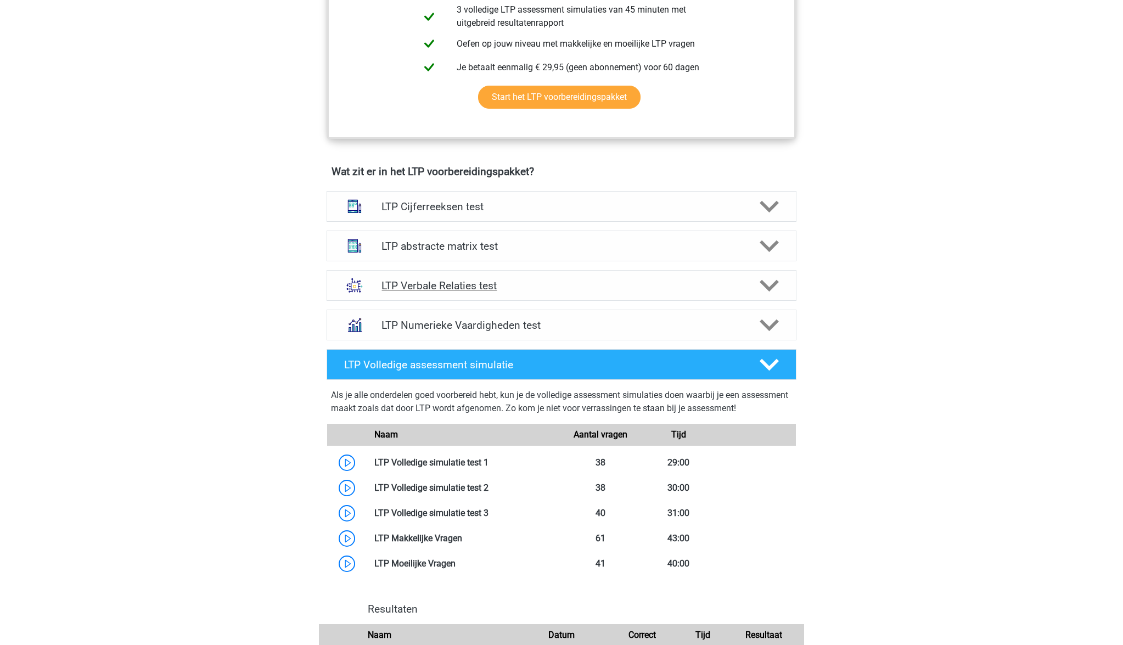
click at [480, 289] on h4 "LTP Verbale Relaties test" at bounding box center [561, 285] width 360 height 13
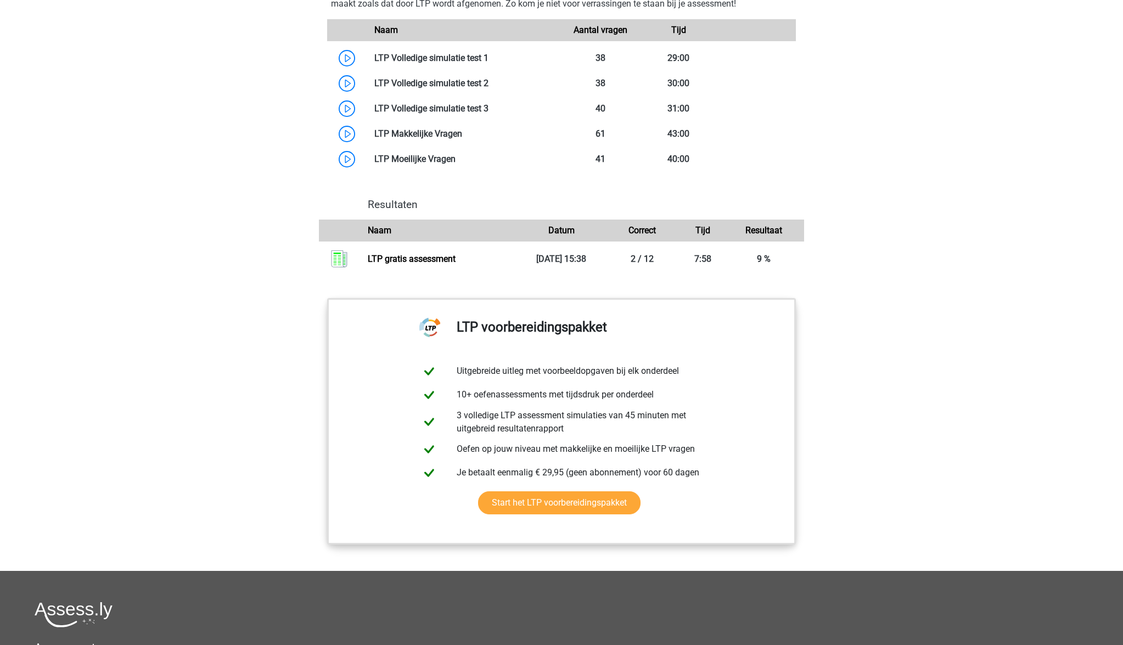
scroll to position [1686, 0]
